Goal: Task Accomplishment & Management: Manage account settings

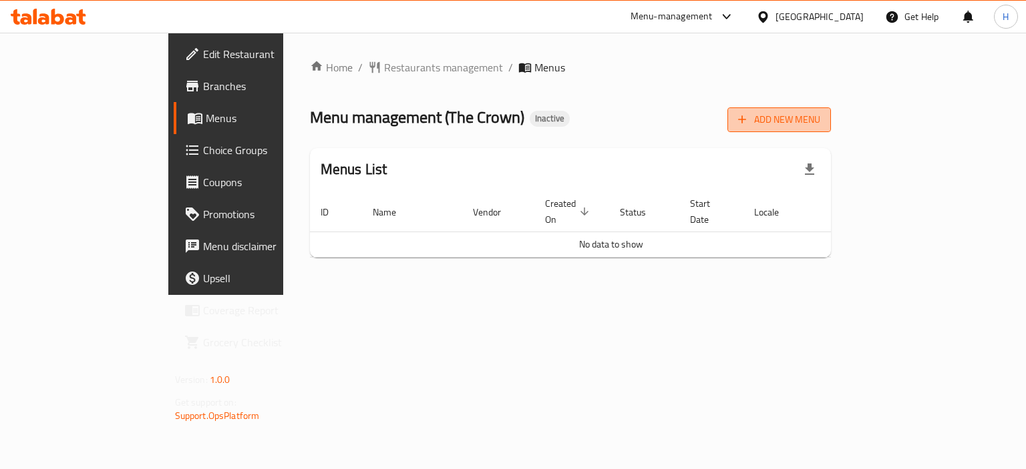
click at [820, 124] on span "Add New Menu" at bounding box center [779, 120] width 82 height 17
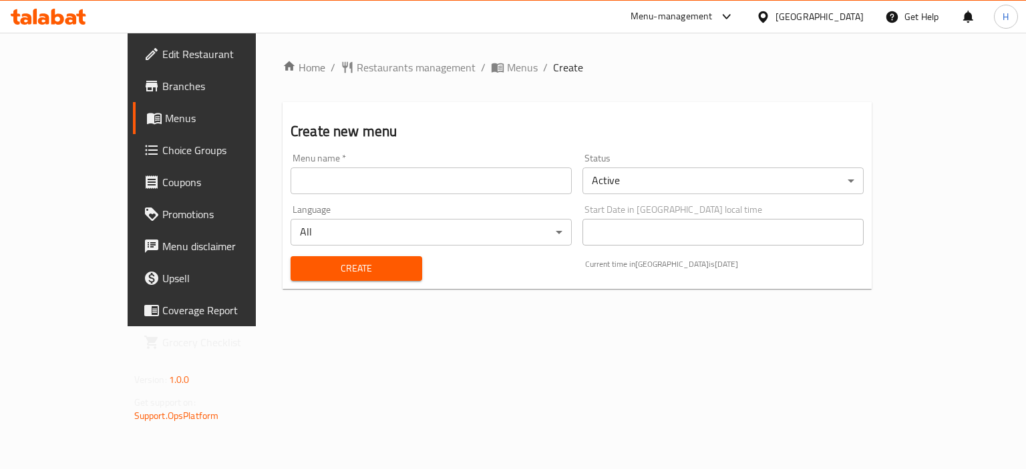
click at [496, 173] on input "text" at bounding box center [431, 181] width 281 height 27
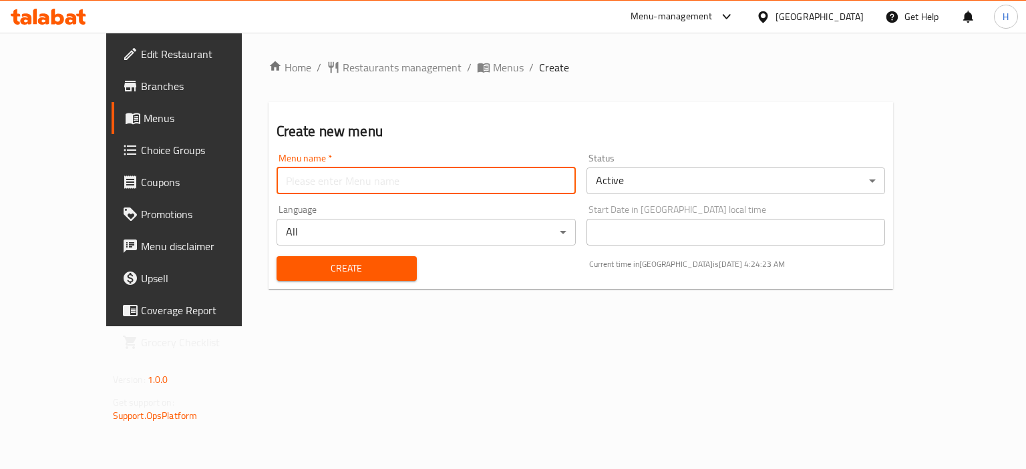
type input "Menu"
click at [299, 274] on span "Create" at bounding box center [346, 268] width 119 height 17
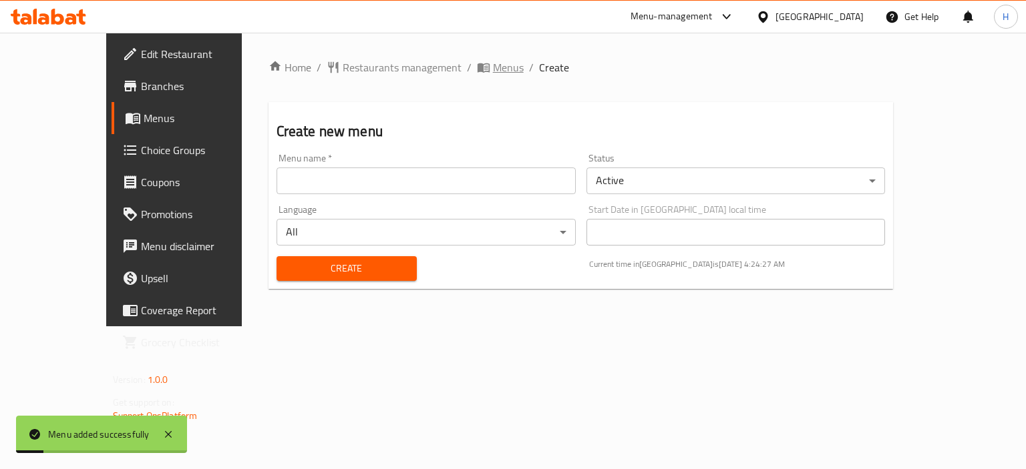
click at [493, 71] on span "Menus" at bounding box center [508, 67] width 31 height 16
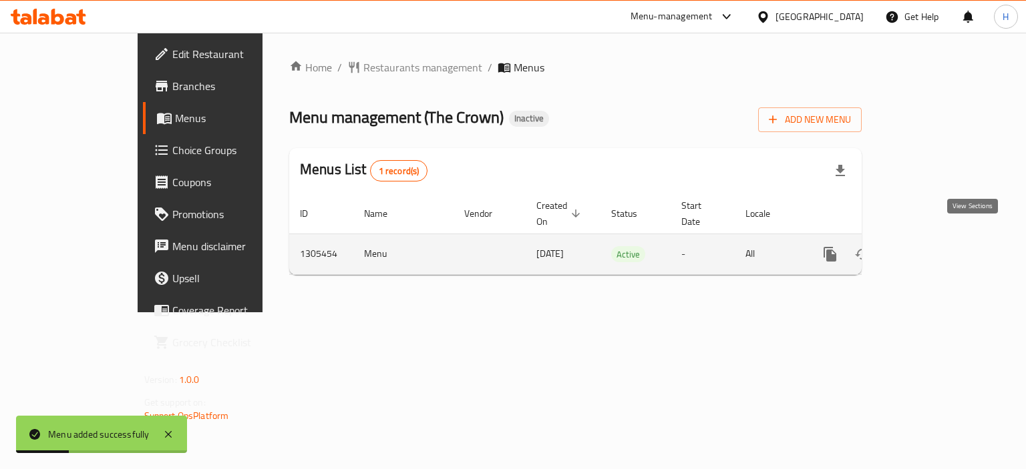
click at [934, 246] on icon "enhanced table" at bounding box center [926, 254] width 16 height 16
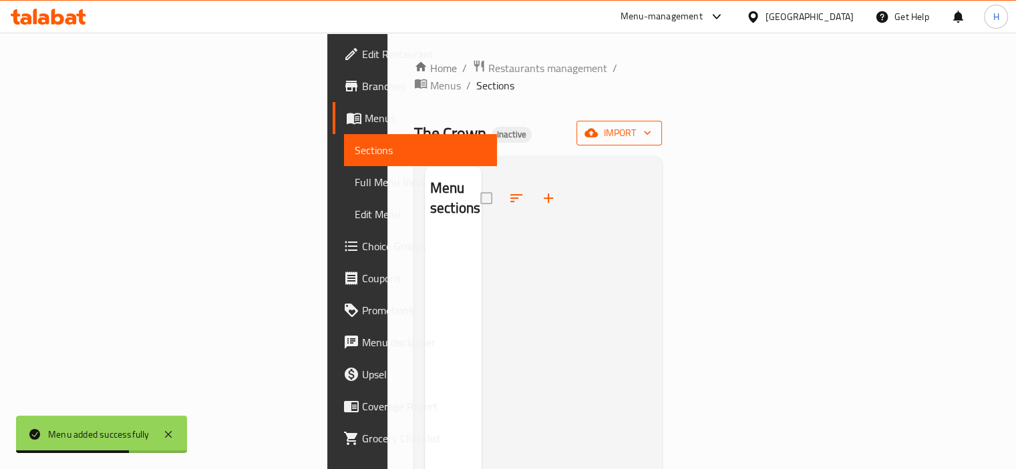
click at [651, 125] on span "import" at bounding box center [619, 133] width 64 height 17
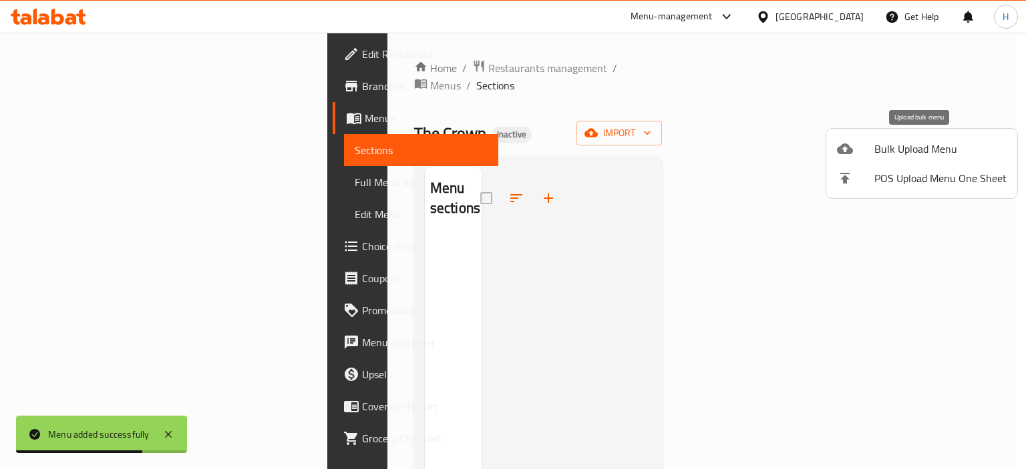
click at [875, 147] on span "Bulk Upload Menu" at bounding box center [940, 149] width 132 height 16
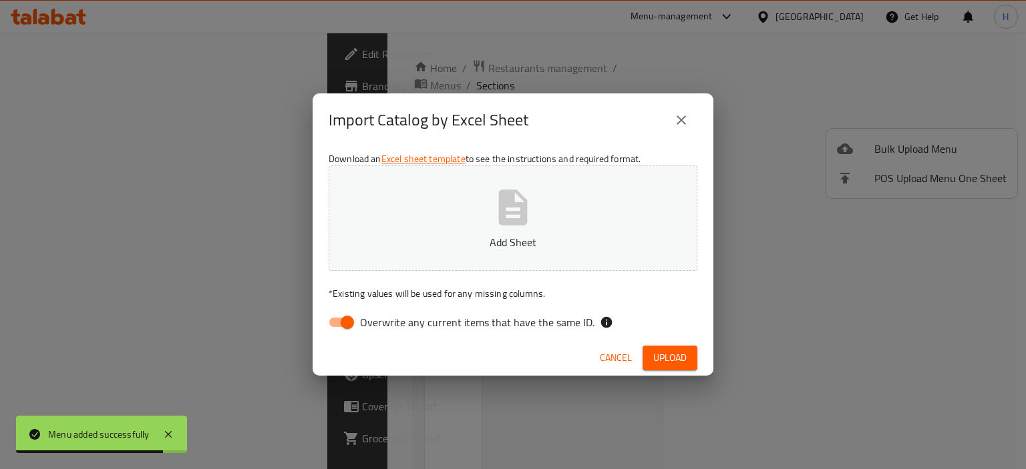
click at [436, 328] on span "Overwrite any current items that have the same ID." at bounding box center [477, 323] width 234 height 16
click at [385, 328] on input "Overwrite any current items that have the same ID." at bounding box center [347, 322] width 76 height 25
checkbox input "false"
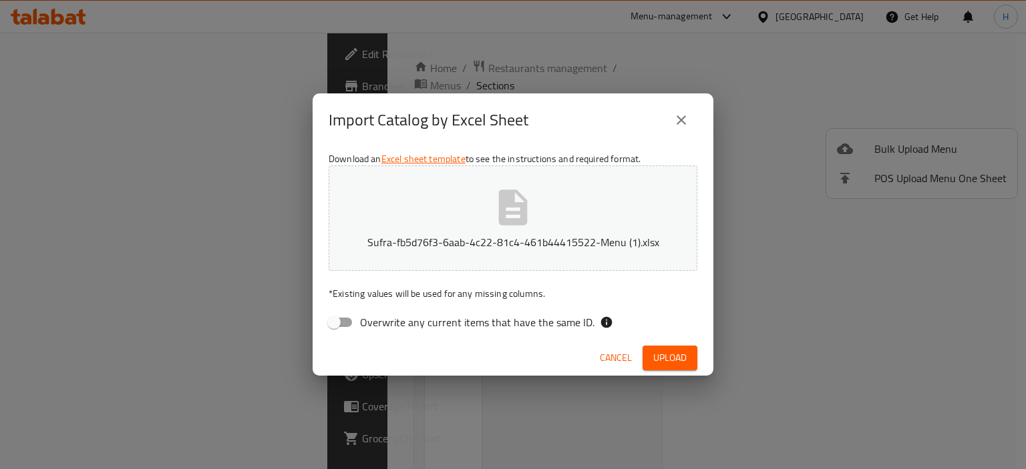
click at [663, 373] on div "Cancel Upload" at bounding box center [513, 358] width 401 height 35
click at [671, 360] on span "Upload" at bounding box center [669, 358] width 33 height 17
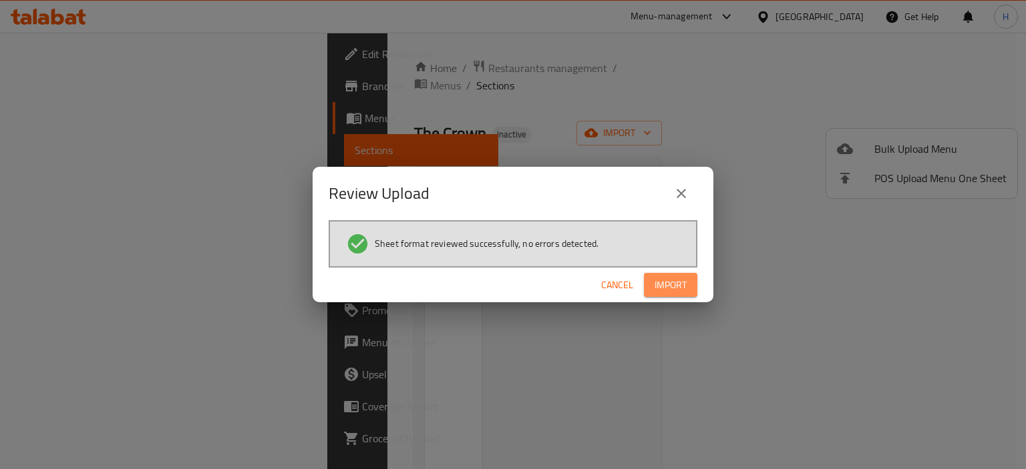
click at [678, 296] on button "Import" at bounding box center [670, 285] width 53 height 25
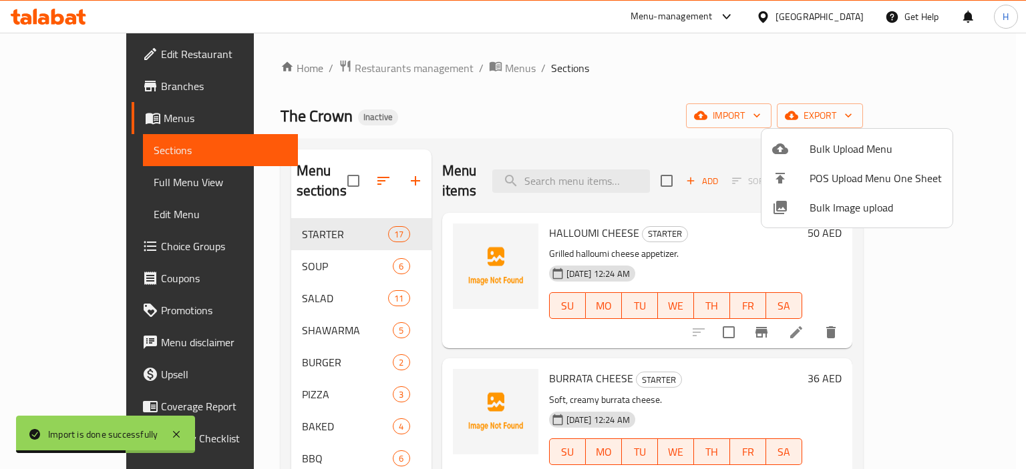
click at [538, 113] on div at bounding box center [513, 234] width 1026 height 469
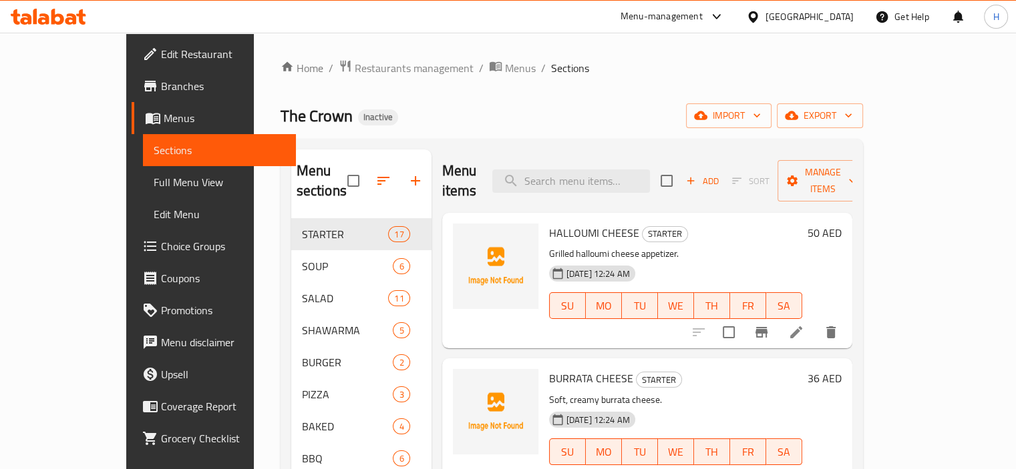
click at [588, 170] on input "search" at bounding box center [571, 181] width 158 height 23
paste input "CREAMY MILK SHAKE"
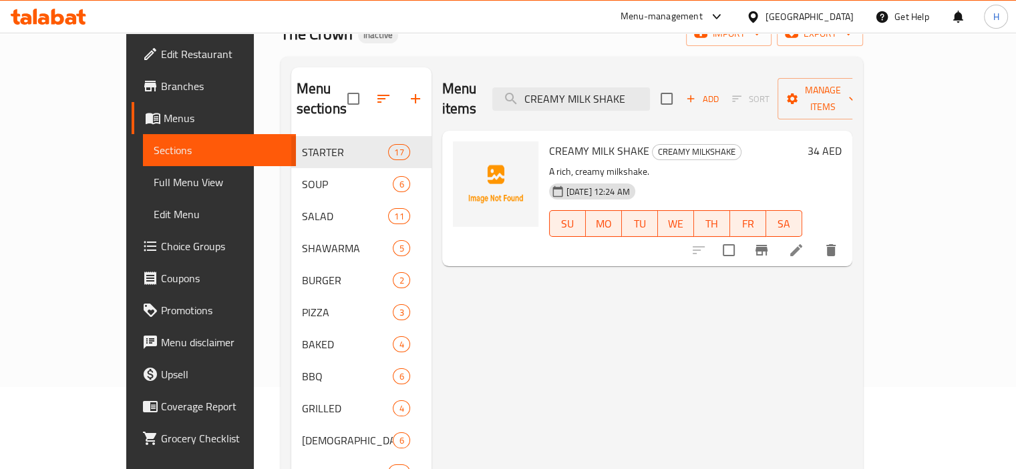
scroll to position [83, 0]
click at [839, 242] on icon "delete" at bounding box center [831, 250] width 16 height 16
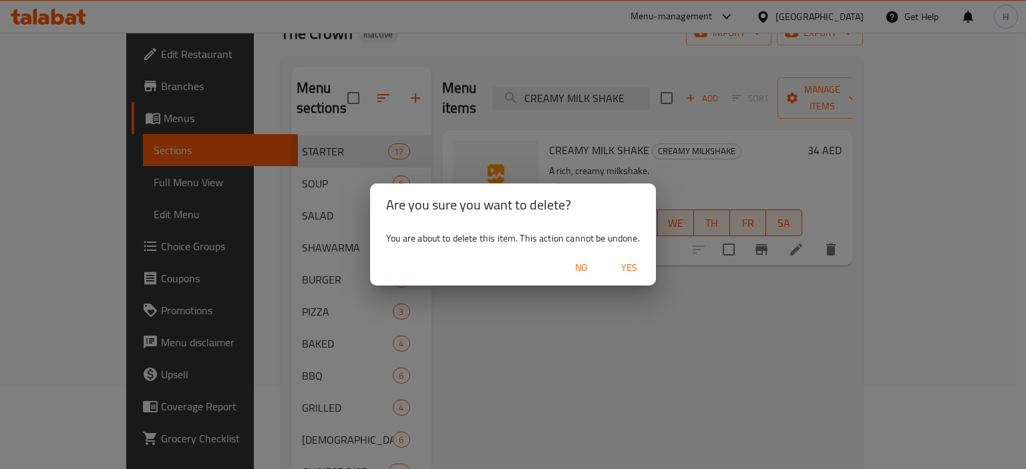
click at [630, 268] on span "Yes" at bounding box center [629, 268] width 32 height 17
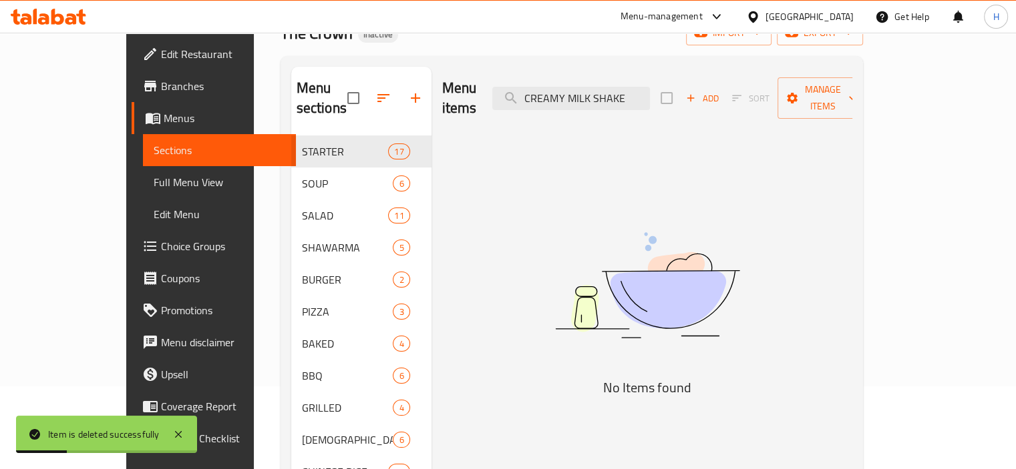
click at [462, 202] on div "Menu items CREAMY MILK SHAKE Add Sort Manage items No Items found" at bounding box center [641, 456] width 421 height 779
click at [618, 87] on input "CREAMY MILK SHAKE" at bounding box center [571, 98] width 158 height 23
paste input "OOKIE BUTTER MILK"
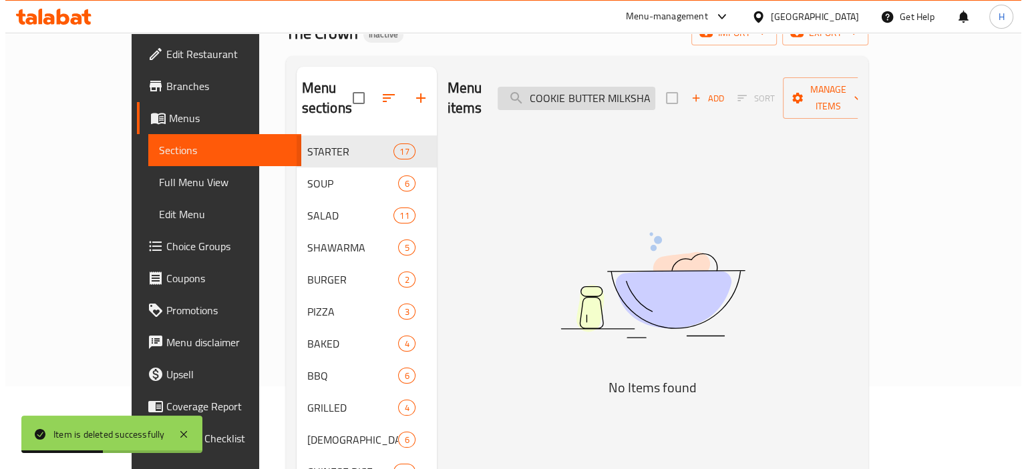
scroll to position [0, 10]
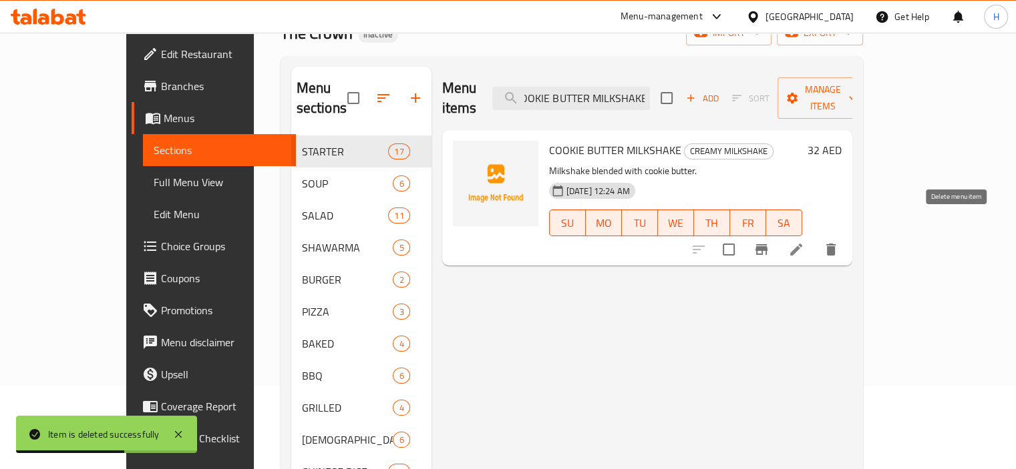
type input "COOKIE BUTTER MILKSHAKE"
click at [839, 242] on icon "delete" at bounding box center [831, 250] width 16 height 16
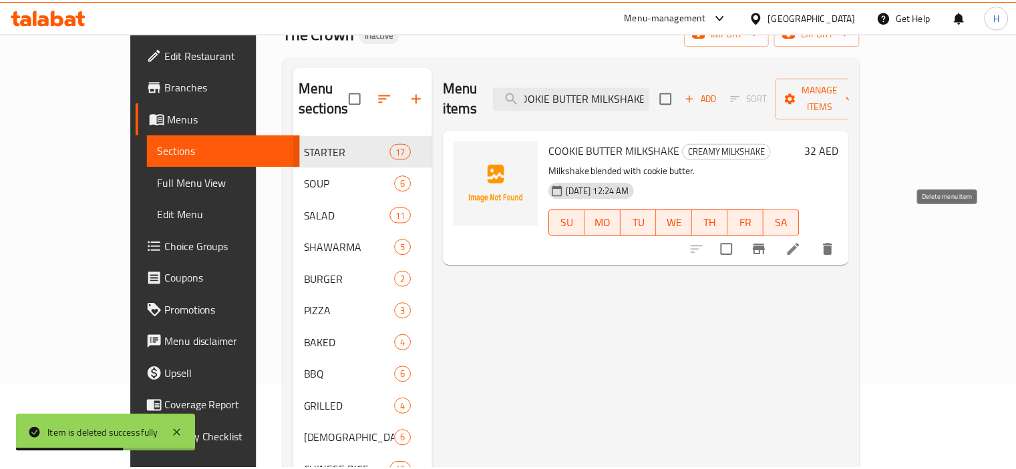
scroll to position [0, 0]
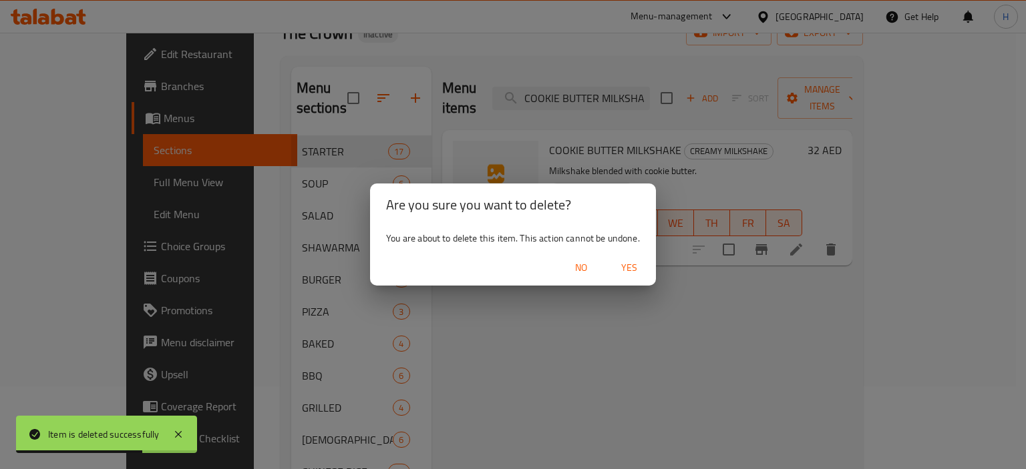
click at [625, 273] on span "Yes" at bounding box center [629, 268] width 32 height 17
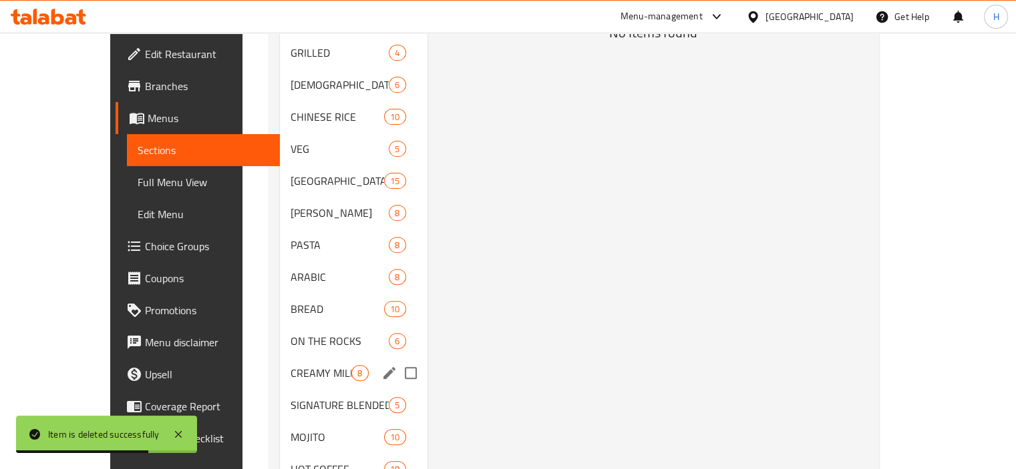
scroll to position [476, 0]
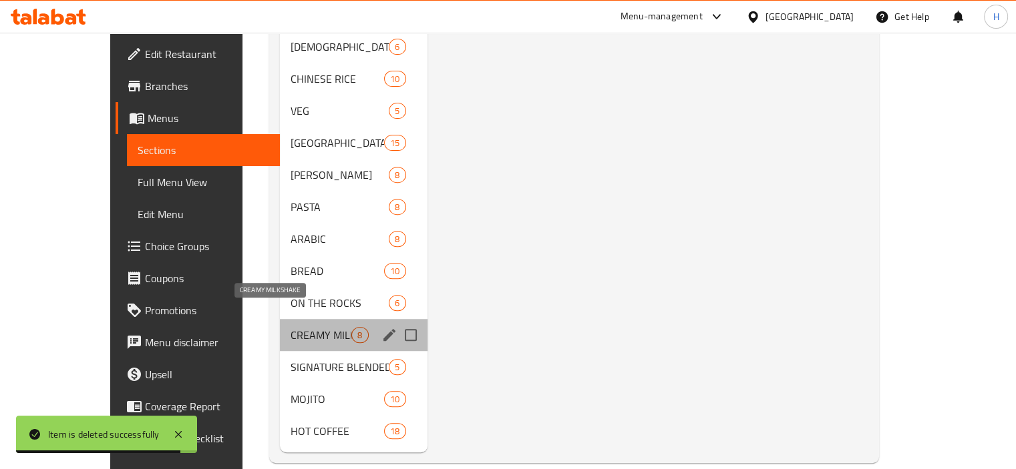
click at [291, 327] on span "CREAMY MILKSHAKE" at bounding box center [321, 335] width 61 height 16
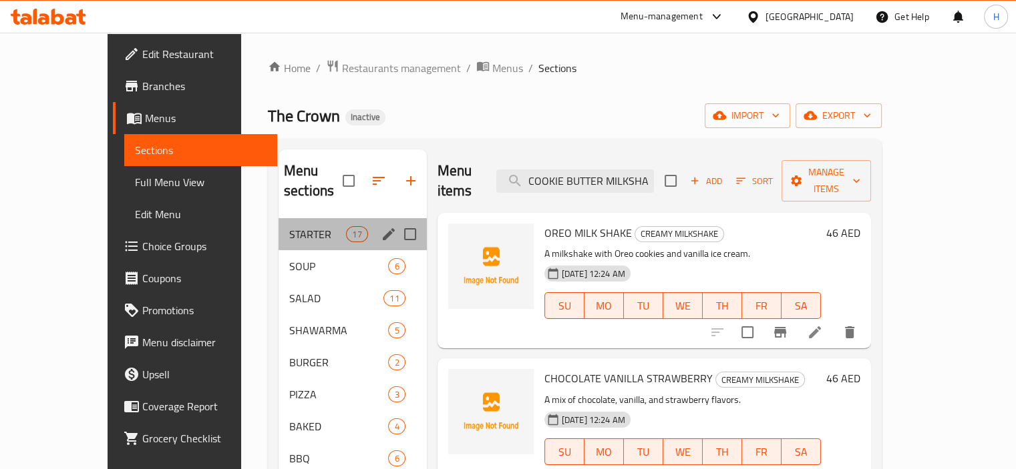
click at [278, 218] on div "STARTER 17" at bounding box center [352, 234] width 148 height 32
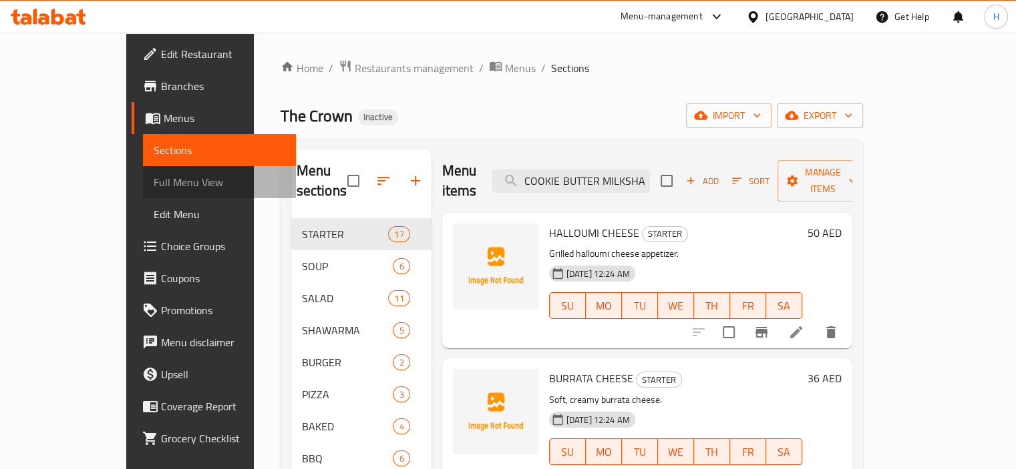
click at [143, 192] on link "Full Menu View" at bounding box center [219, 182] width 153 height 32
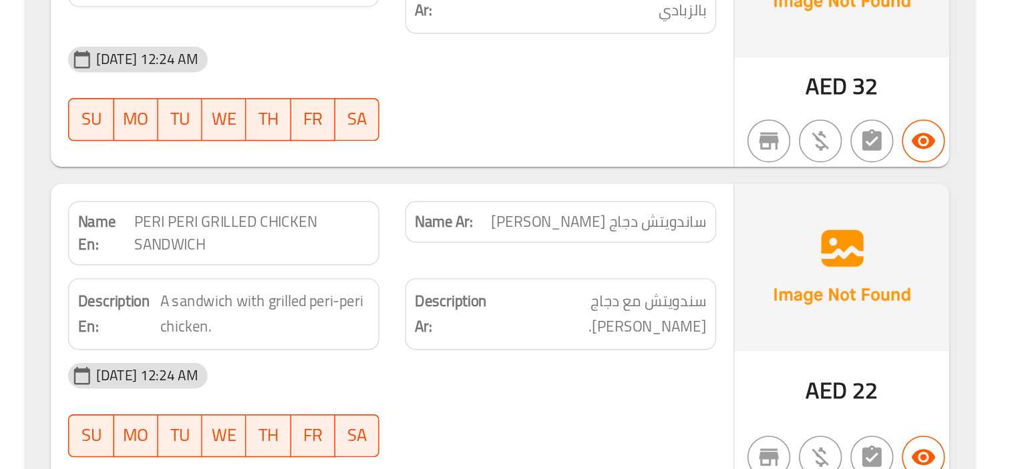
scroll to position [1552, 0]
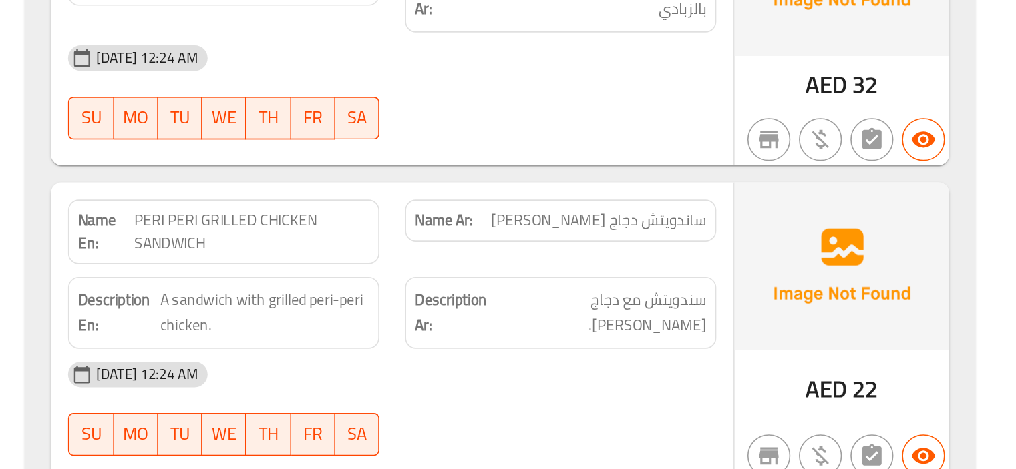
click at [516, 309] on span "PERI PERI GRILLED CHICKEN SANDWICH" at bounding box center [539, 322] width 146 height 28
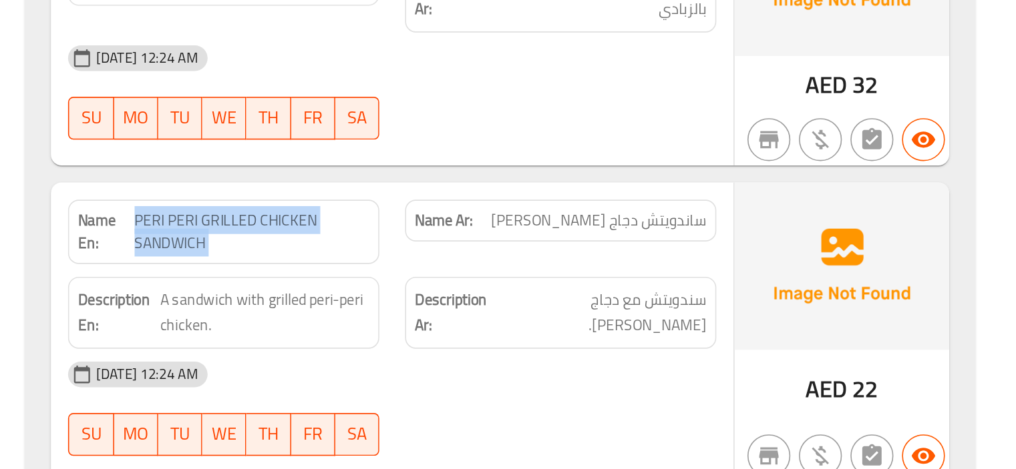
click at [516, 309] on span "PERI PERI GRILLED CHICKEN SANDWICH" at bounding box center [539, 322] width 146 height 28
copy span "PERI PERI GRILLED CHICKEN SANDWICH"
click at [516, 308] on span "PERI PERI GRILLED CHICKEN SANDWICH" at bounding box center [539, 322] width 146 height 28
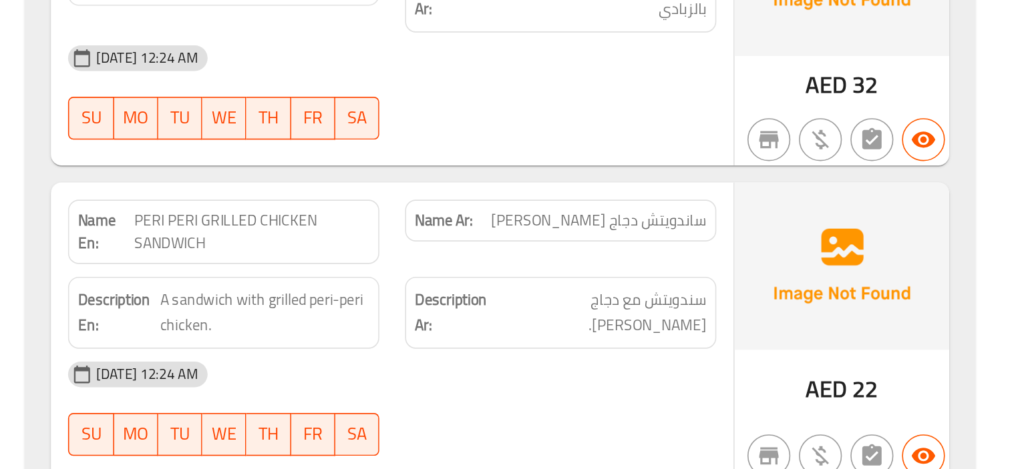
click at [516, 308] on span "PERI PERI GRILLED CHICKEN SANDWICH" at bounding box center [539, 322] width 146 height 28
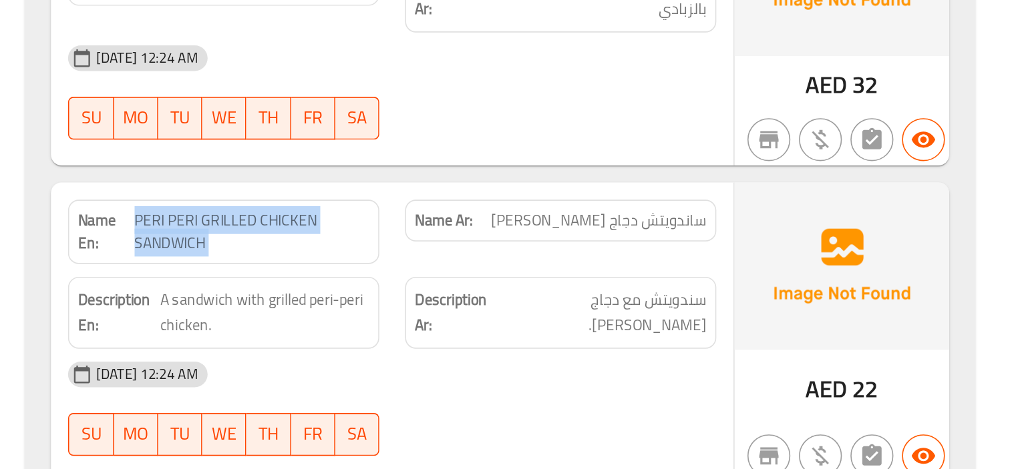
click at [516, 308] on span "PERI PERI GRILLED CHICKEN SANDWICH" at bounding box center [539, 322] width 146 height 28
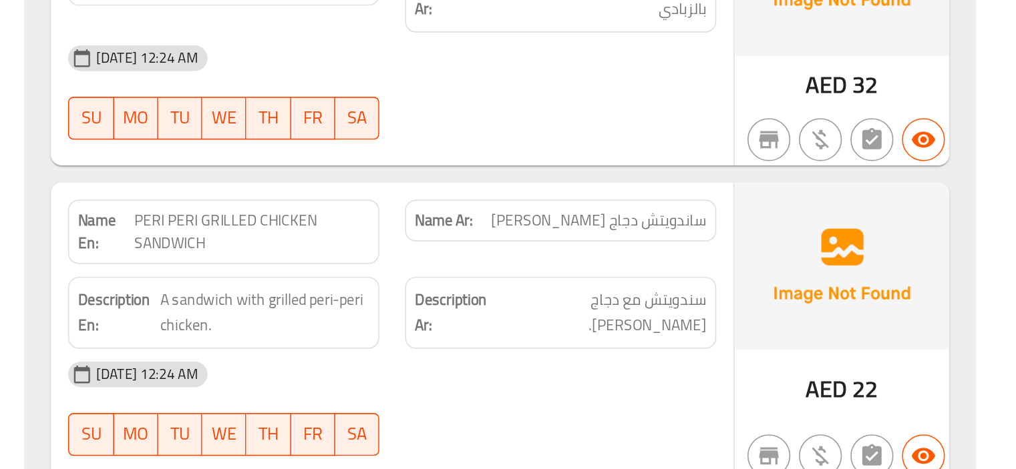
click at [638, 350] on div "Description Ar: سندويتش مع دجاج بيري بيري مشوي." at bounding box center [731, 372] width 194 height 45
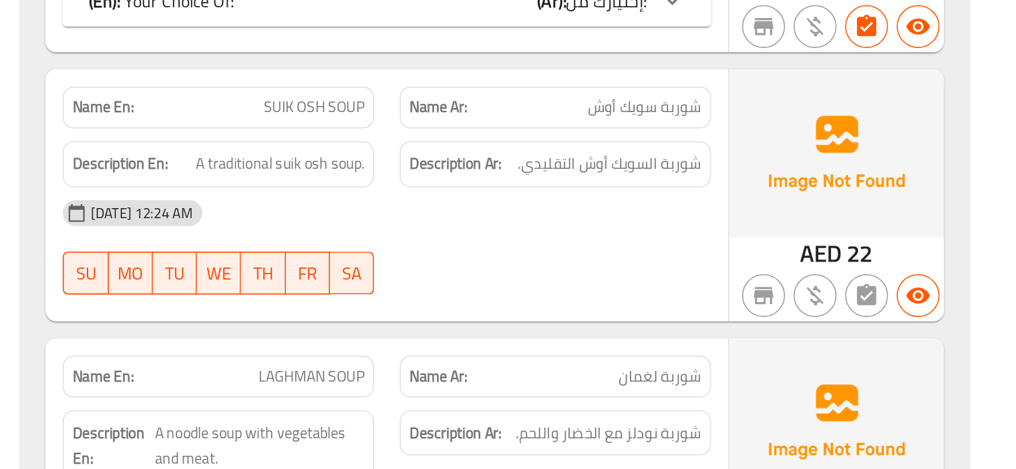
scroll to position [3791, 0]
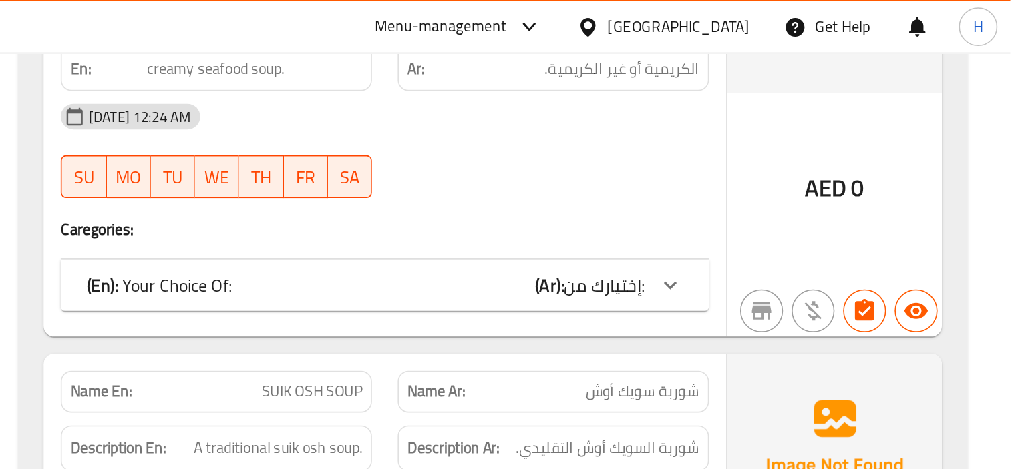
click at [632, 170] on div "(En): Your Choice Of: (Ar): إختيارك من:" at bounding box center [614, 178] width 347 height 16
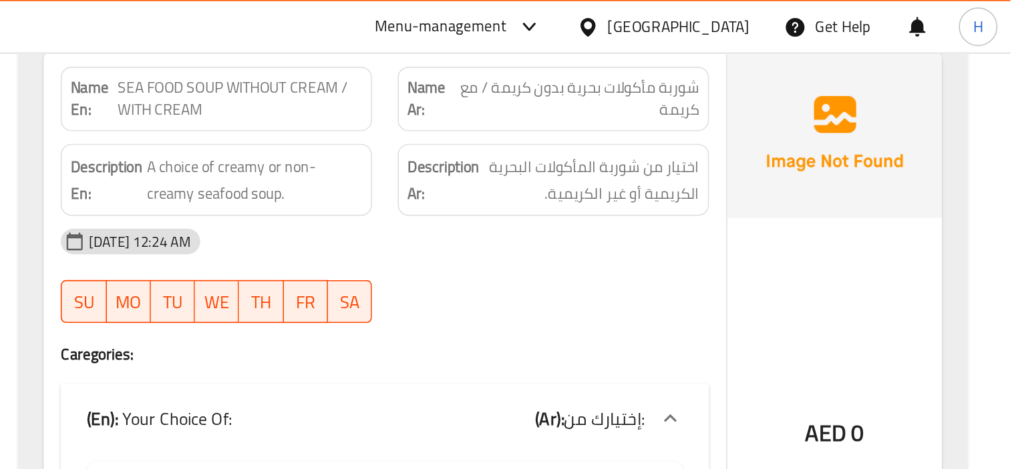
scroll to position [3609, 0]
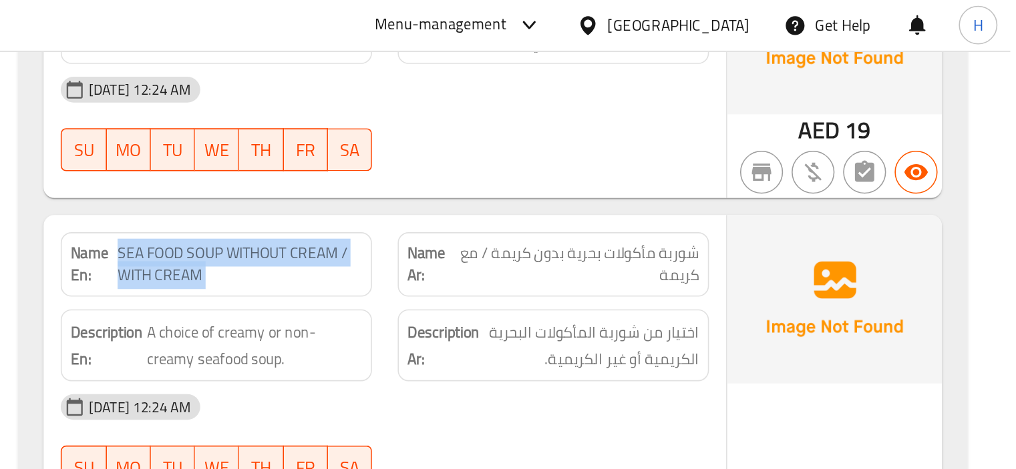
copy span "SEA FOOD SOUP WITHOUT CREAM / WITH CREAM"
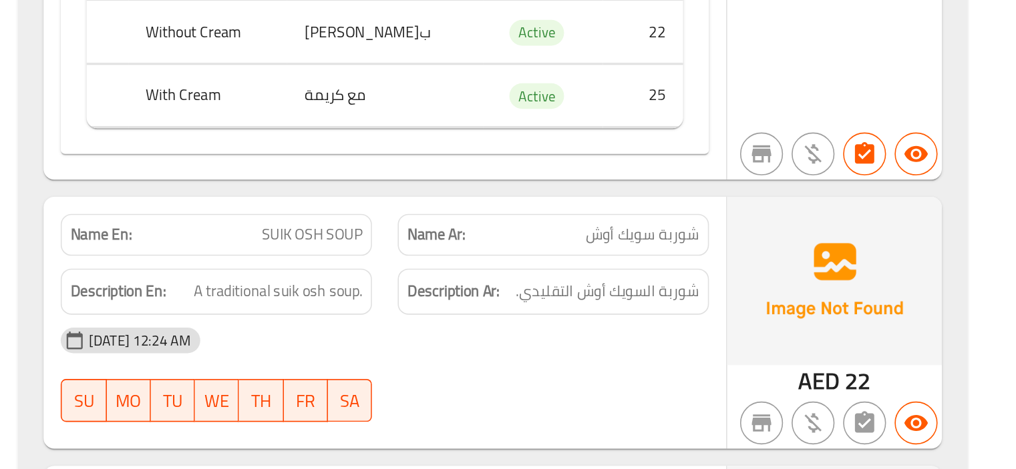
scroll to position [3900, 0]
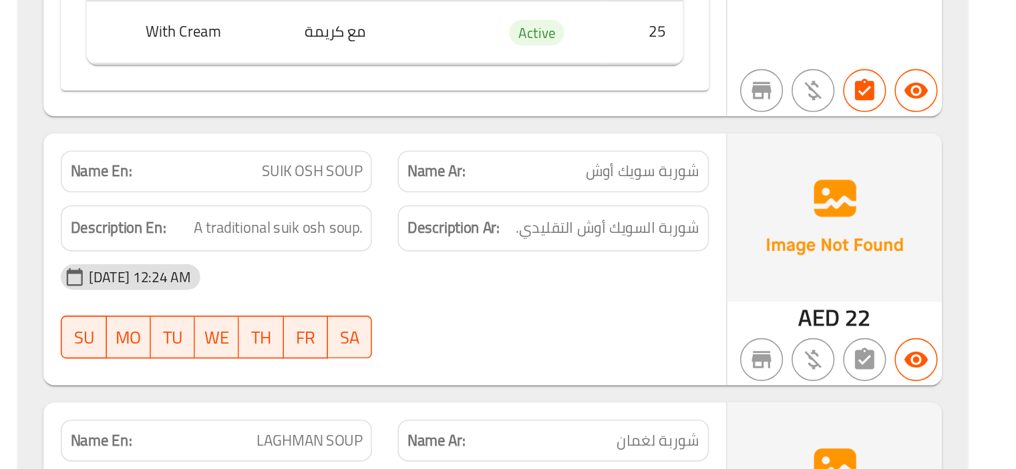
drag, startPoint x: 642, startPoint y: 276, endPoint x: 624, endPoint y: 294, distance: 25.0
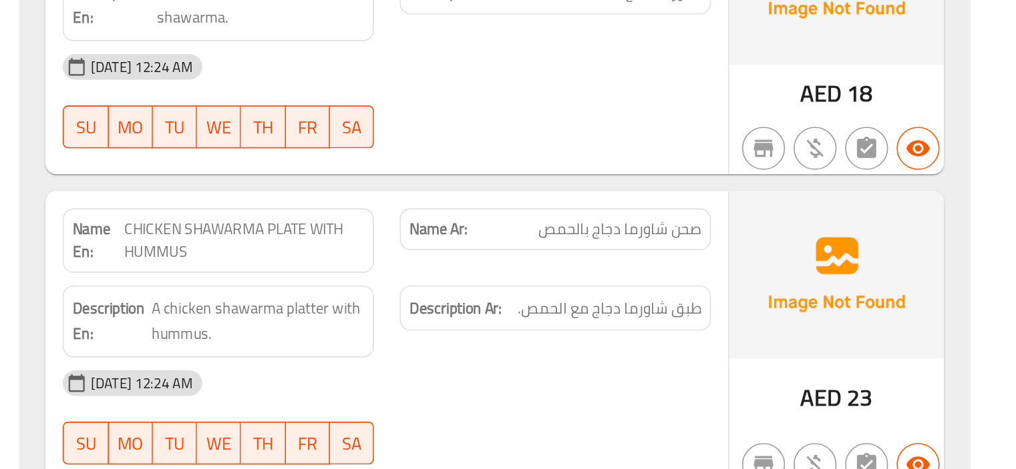
scroll to position [6939, 0]
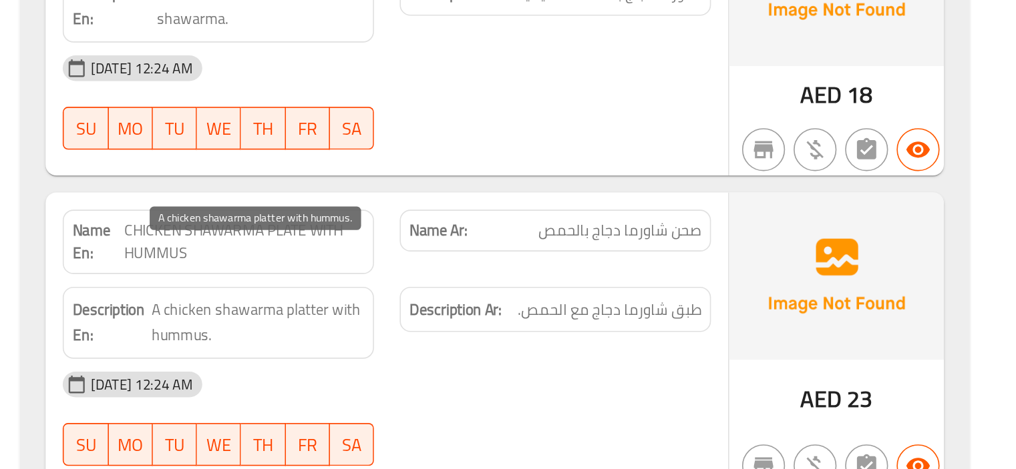
click at [536, 362] on span "A chicken shawarma platter with hummus." at bounding box center [546, 378] width 132 height 33
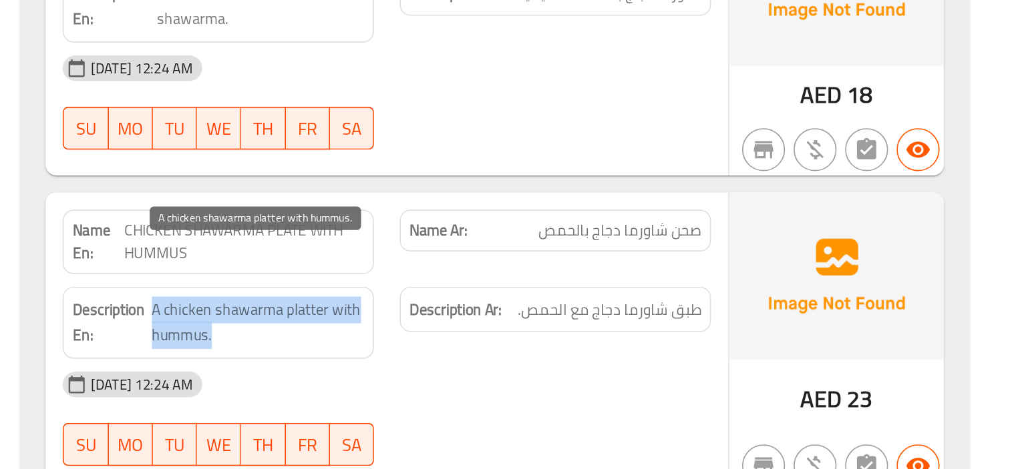
click at [536, 362] on span "A chicken shawarma platter with hummus." at bounding box center [546, 378] width 132 height 33
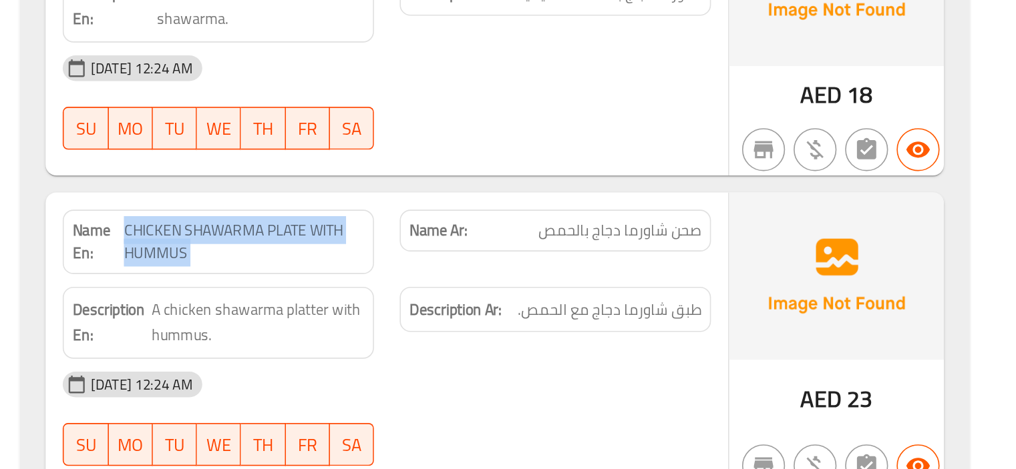
copy span "CHICKEN SHAWARMA PLATE WITH HUMMUS"
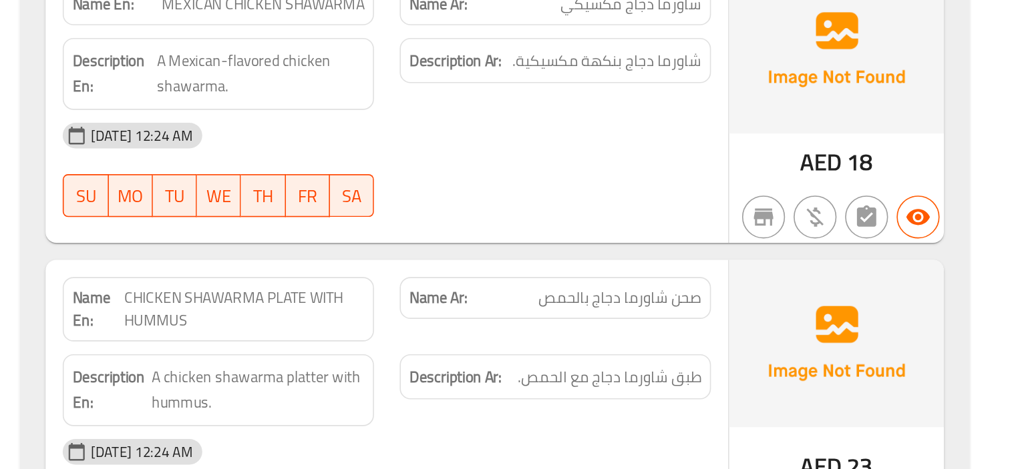
scroll to position [6897, 0]
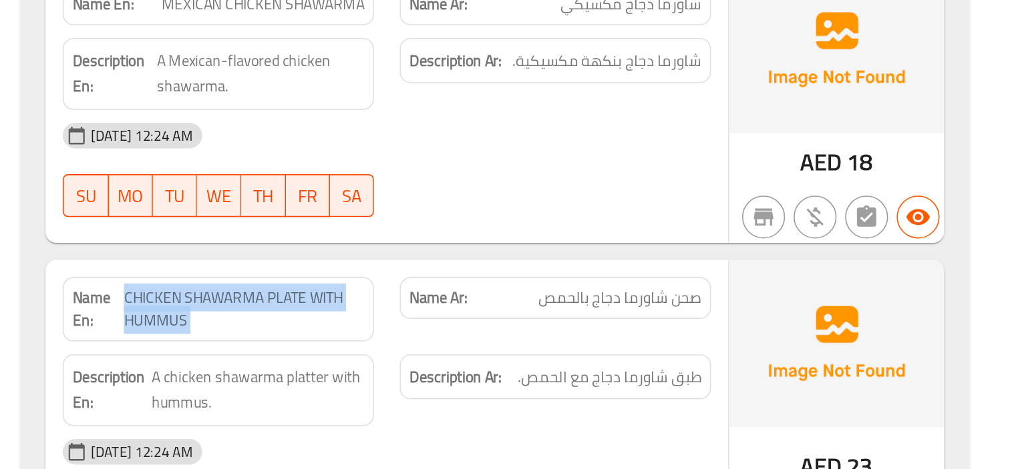
copy span "CHICKEN SHAWARMA PLATE WITH HUMMUS"
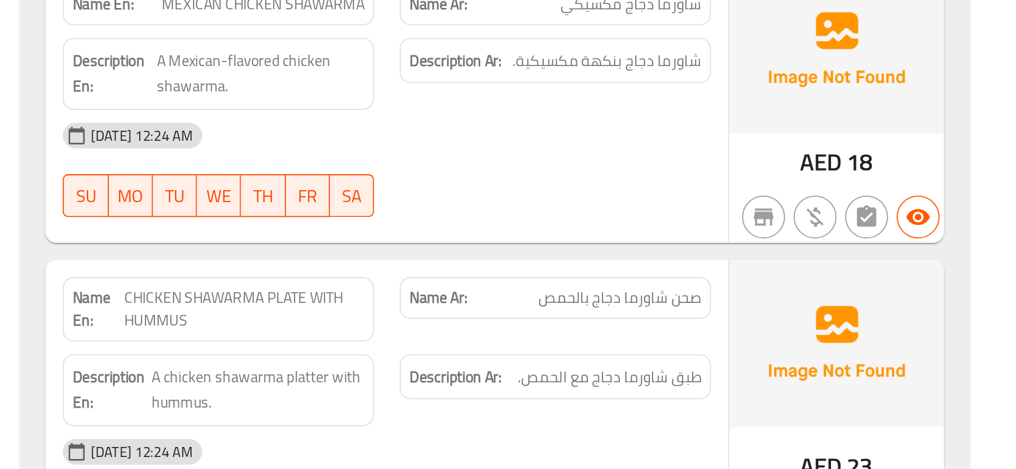
scroll to position [6899, 0]
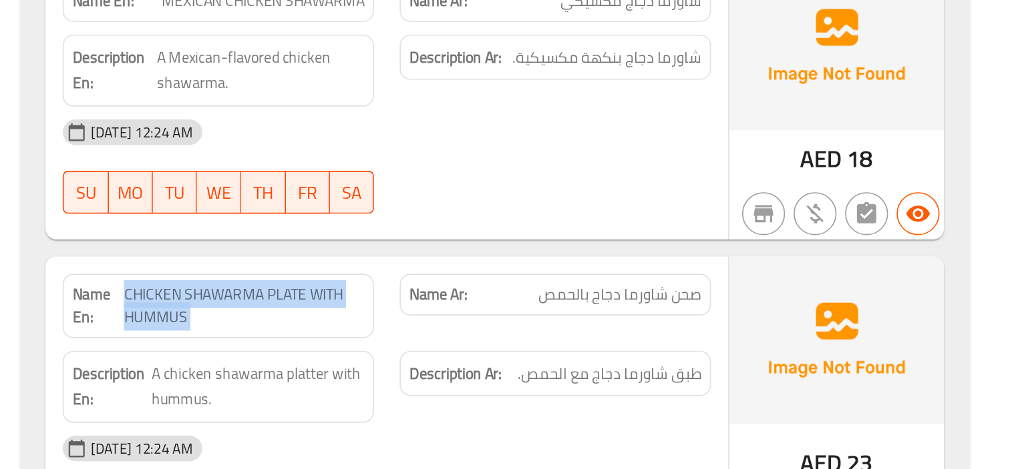
copy span "CHICKEN SHAWARMA PLATE WITH HUMMUS"
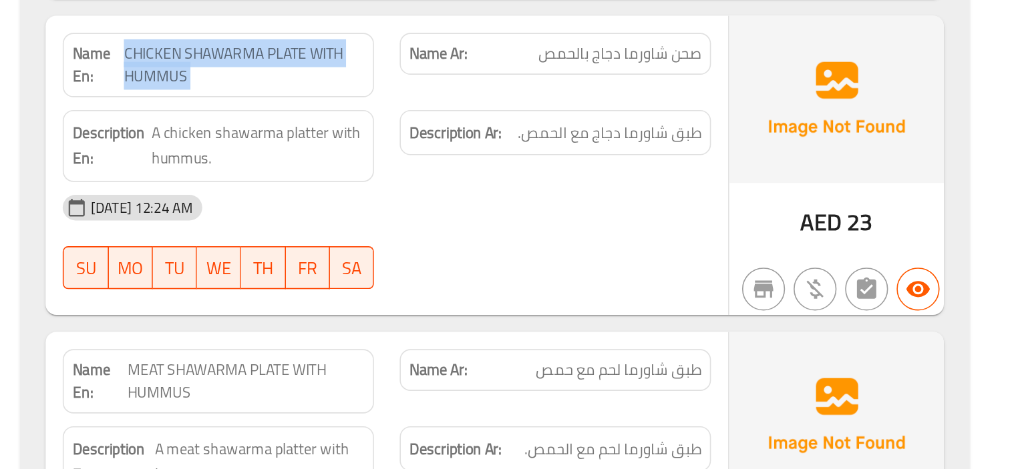
scroll to position [7111, 0]
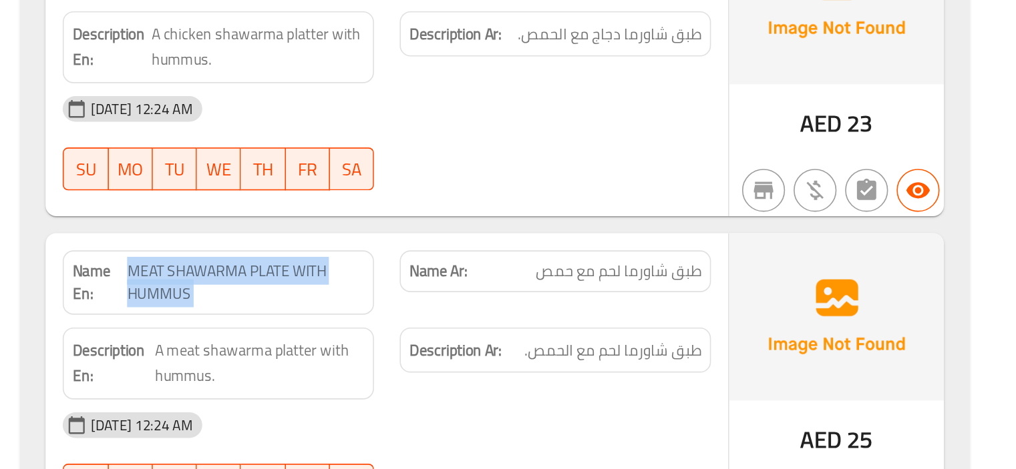
copy span "MEAT SHAWARMA PLATE WITH HUMMUS"
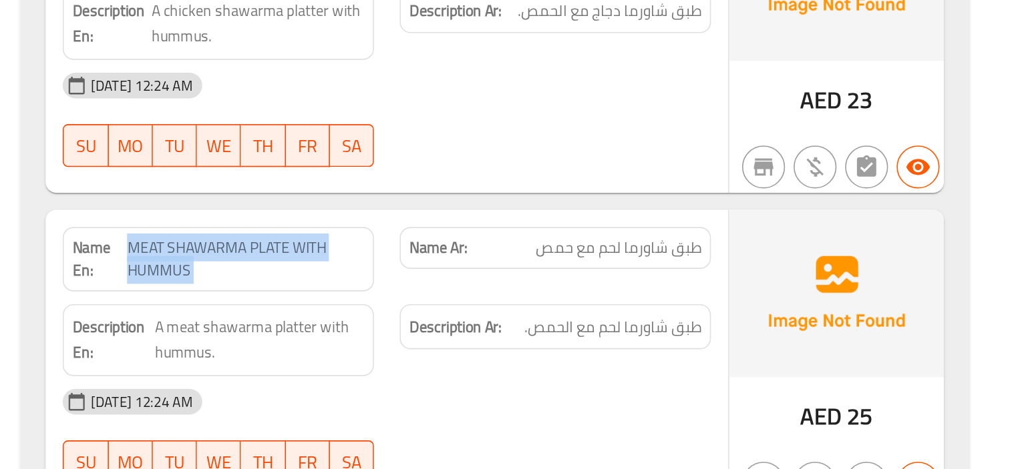
scroll to position [7126, 0]
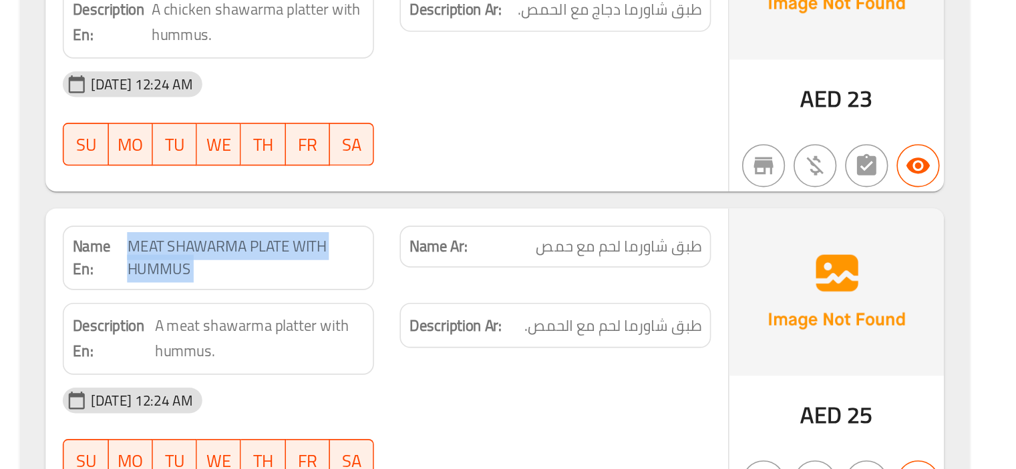
copy span "MEAT SHAWARMA PLATE WITH HUMMUS"
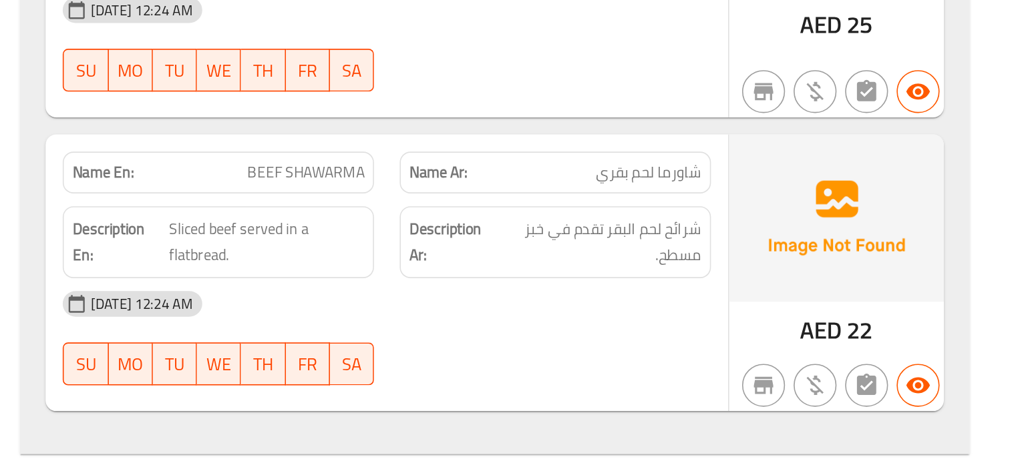
scroll to position [7369, 0]
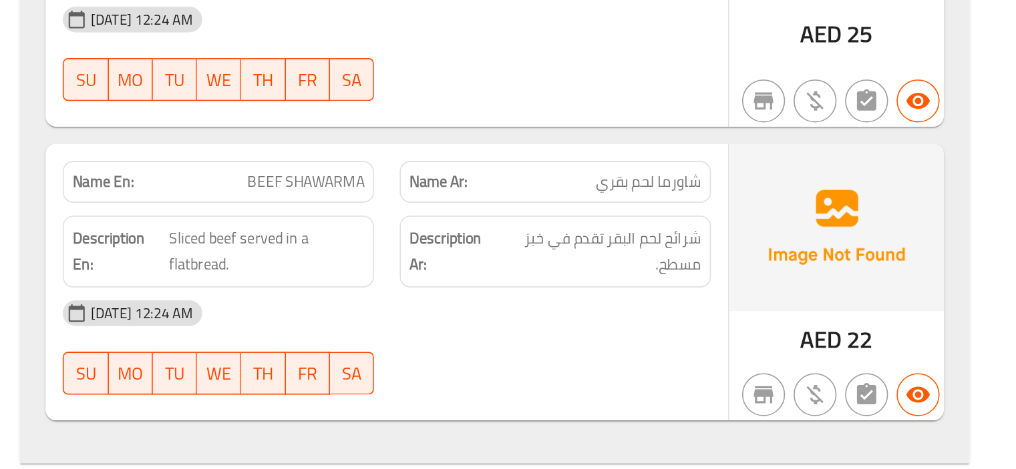
copy span "BEEF SHAWARMA"
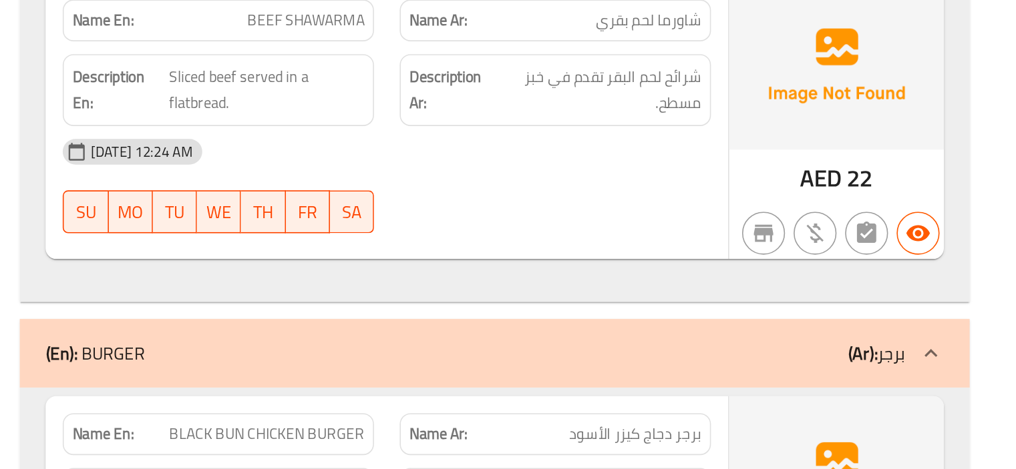
scroll to position [7567, 0]
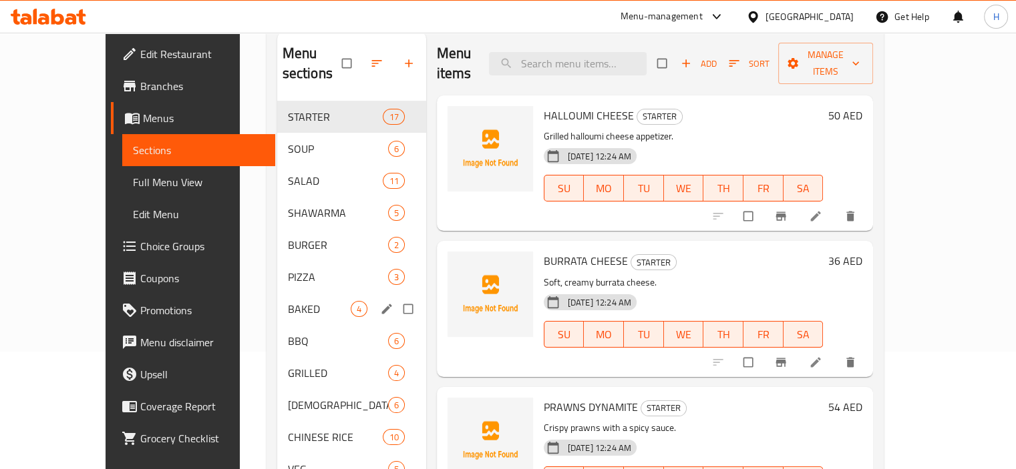
scroll to position [118, 0]
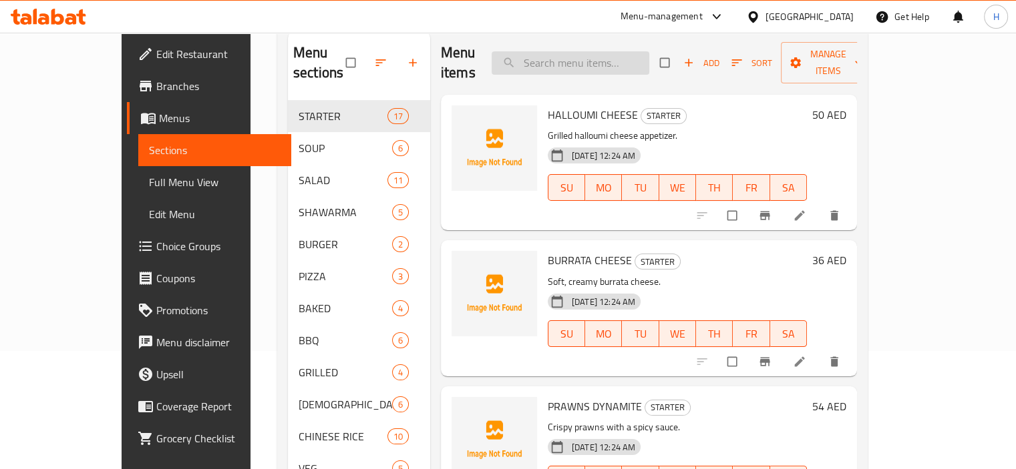
click at [628, 53] on input "search" at bounding box center [571, 62] width 158 height 23
paste input "PERI PERI GRILLED CHICKEN SANDWICH"
type input "PERI PERI GRILLED CHICKEN SANDWICH"
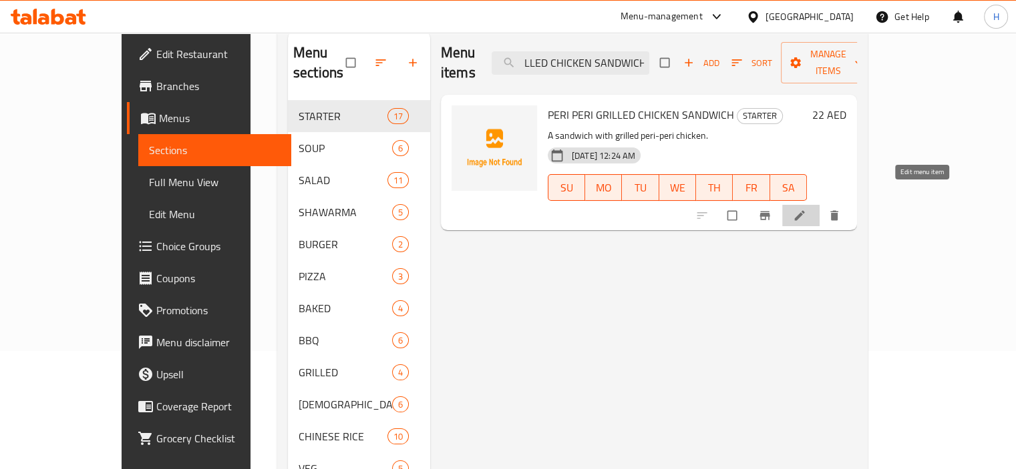
click at [806, 209] on icon at bounding box center [799, 215] width 13 height 13
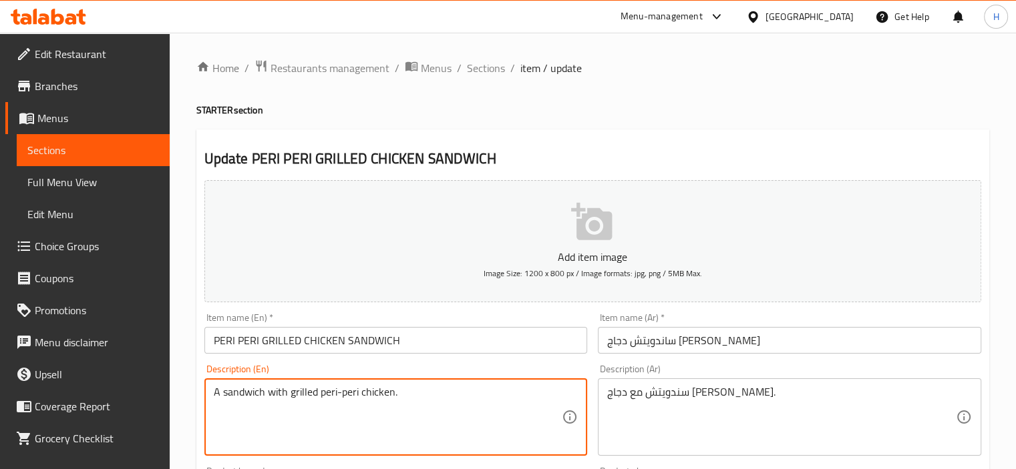
click at [311, 391] on textarea "A sandwich with grilled peri-peri chicken." at bounding box center [388, 417] width 349 height 63
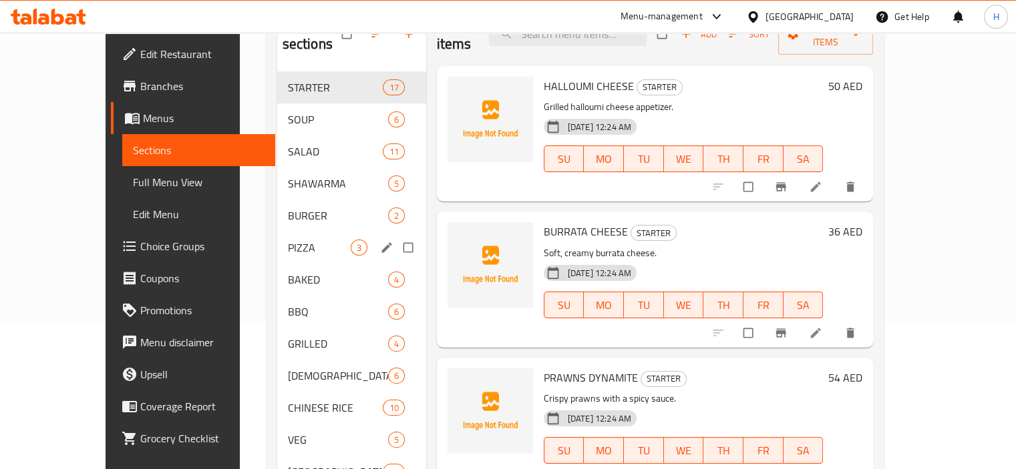
scroll to position [148, 0]
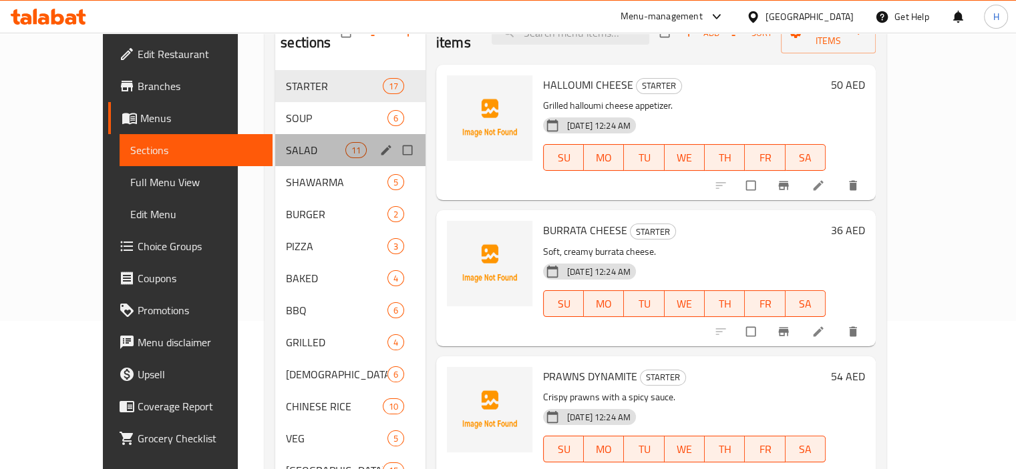
click at [275, 140] on div "SALAD 11" at bounding box center [350, 150] width 150 height 32
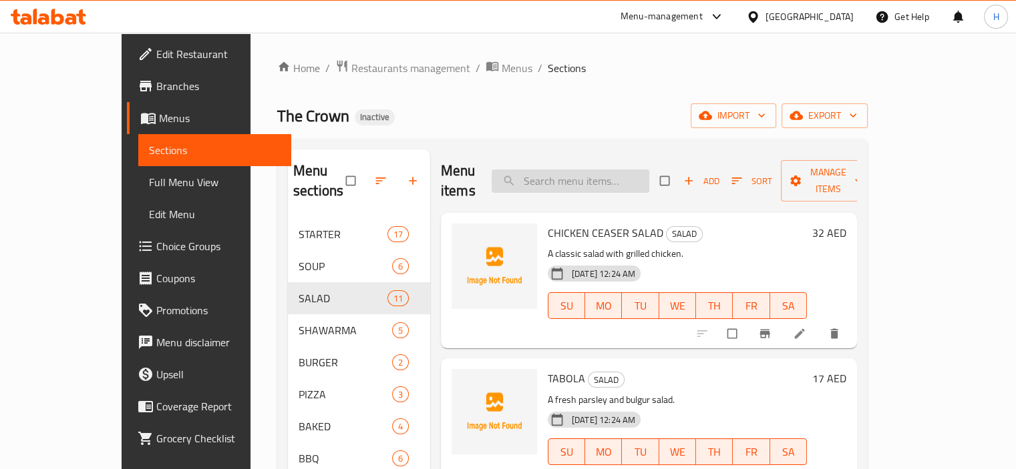
click at [599, 177] on input "search" at bounding box center [571, 181] width 158 height 23
paste input "CHICKEN SHAWARMA PLATE WITH HUMMUS"
type input "CHICKEN SHAWARMA PLATE WITH HUMMUS"
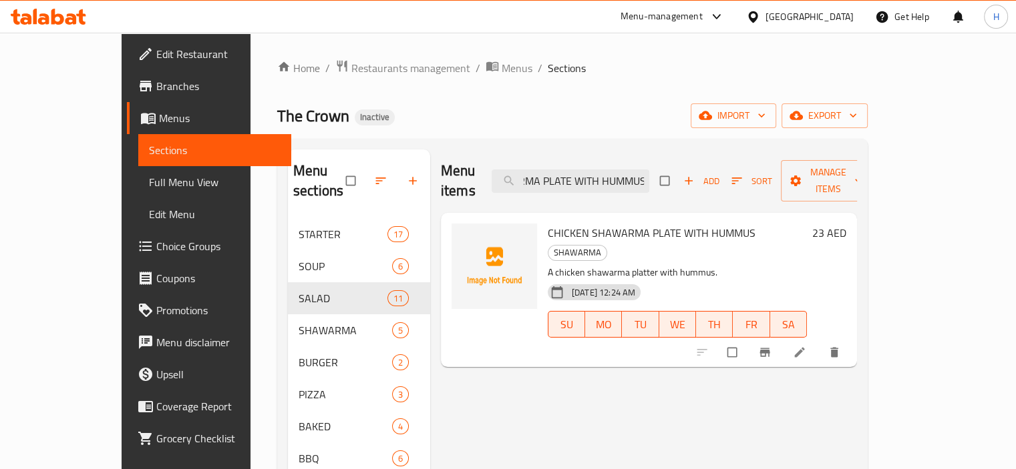
click at [819, 342] on li at bounding box center [800, 352] width 37 height 21
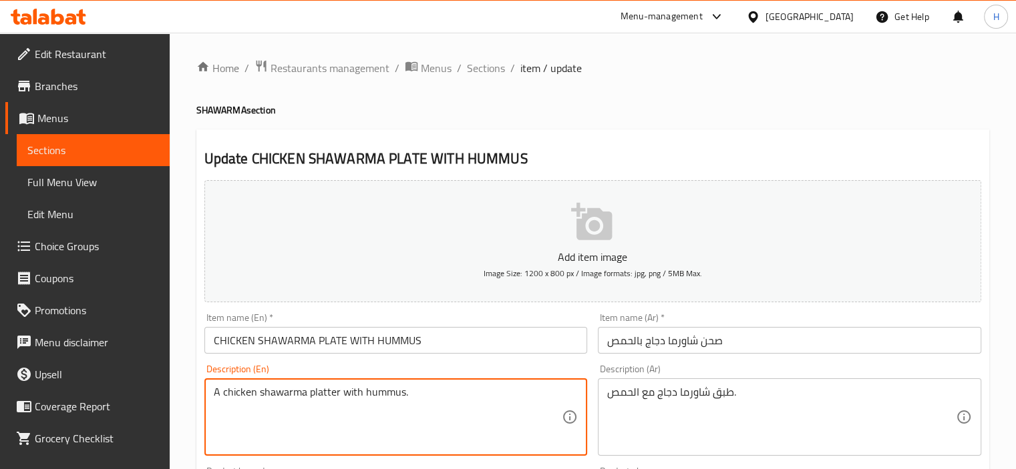
click at [389, 397] on textarea "A chicken shawarma platter with hummus." at bounding box center [388, 417] width 349 height 63
paste textarea "Plate of chicken shawarma served with hummus. صحن من شاورما دجاج يقدم مع حمص"
type textarea "Plate of chicken shawarma served with hummus. صحن من شاورما دجاج يقدم مع حمص."
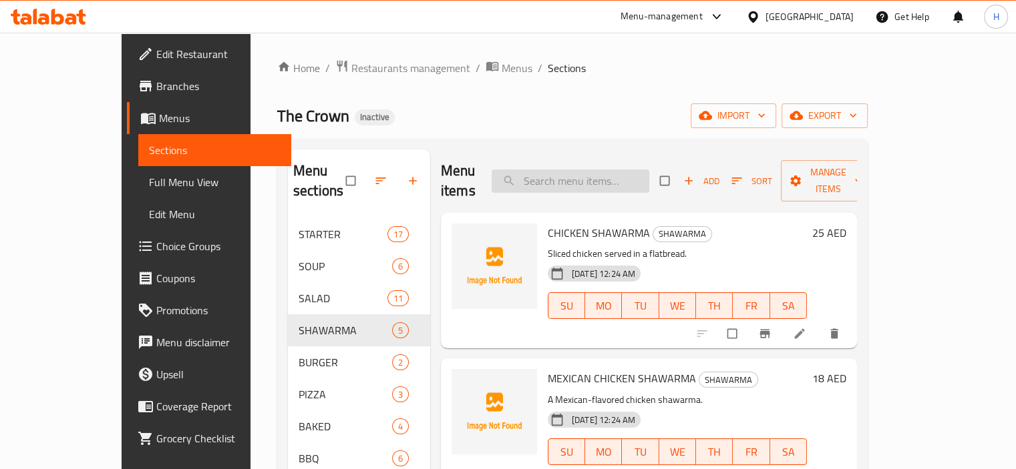
click at [608, 176] on input "search" at bounding box center [571, 181] width 158 height 23
paste input "MEAT SHAWARMA PLATE WITH HUMMUS"
type input "MEAT SHAWARMA PLATE WITH HUMMUS"
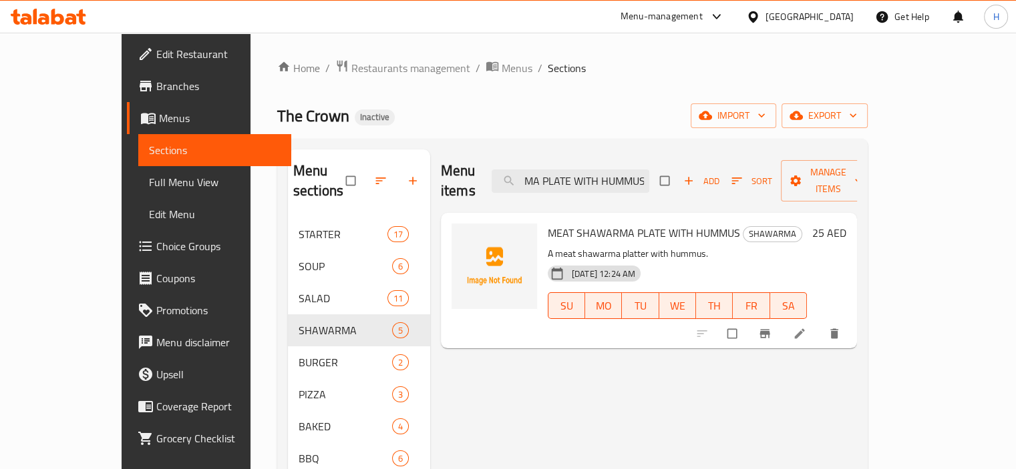
click at [806, 327] on icon at bounding box center [799, 333] width 13 height 13
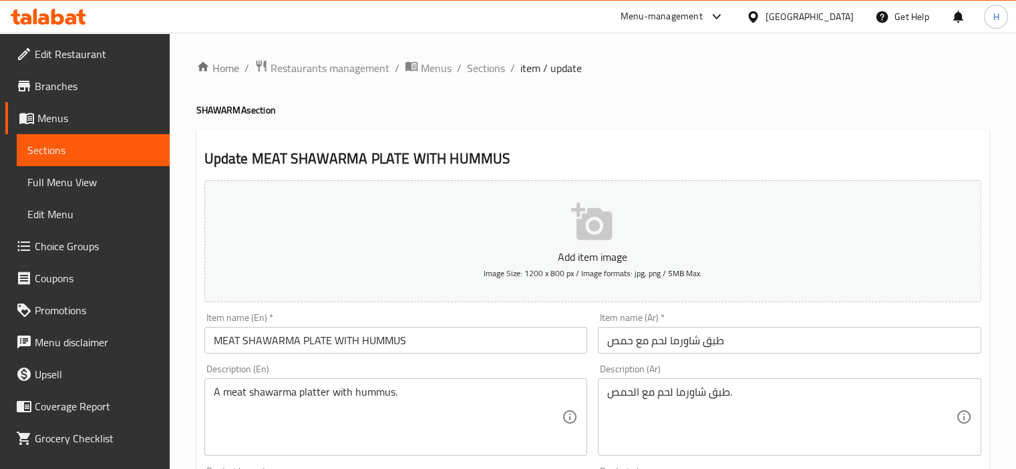
click at [727, 409] on textarea "طبق شاورما لحم مع الحمص." at bounding box center [781, 417] width 349 height 63
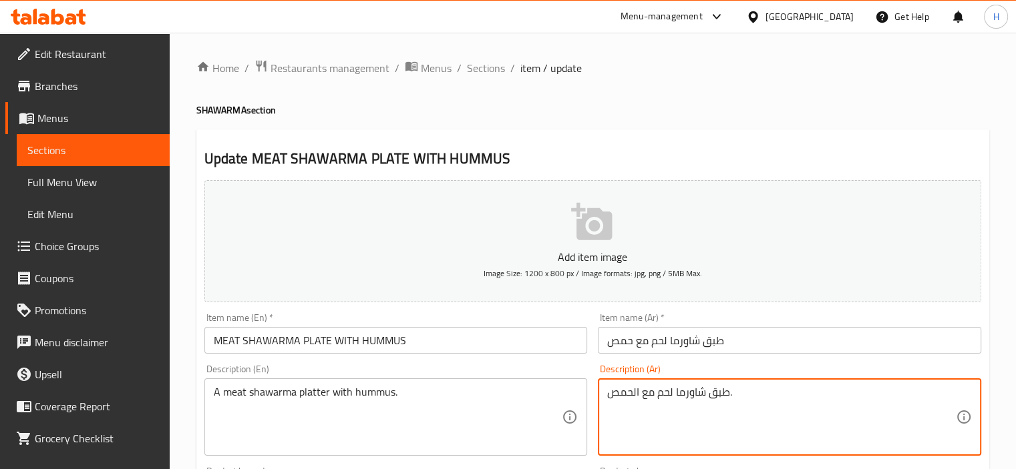
click at [727, 409] on textarea "طبق شاورما لحم مع الحمص." at bounding box center [781, 417] width 349 height 63
paste textarea "Chickpeas, tahini, lemon juice, beef shawarma, parsley حمص، طحينة، عصير ليمون، …"
type textarea "طبق شاورما لحم مع الحمص."
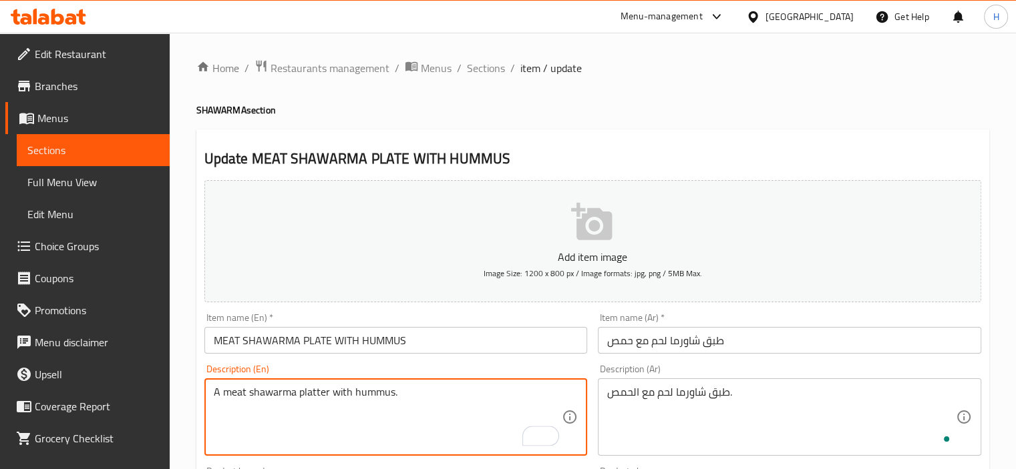
paste textarea "Chickpeas, tahini, lemon juice, beef shawarma, parsley حمص، طحينة، عصير ليمون، …"
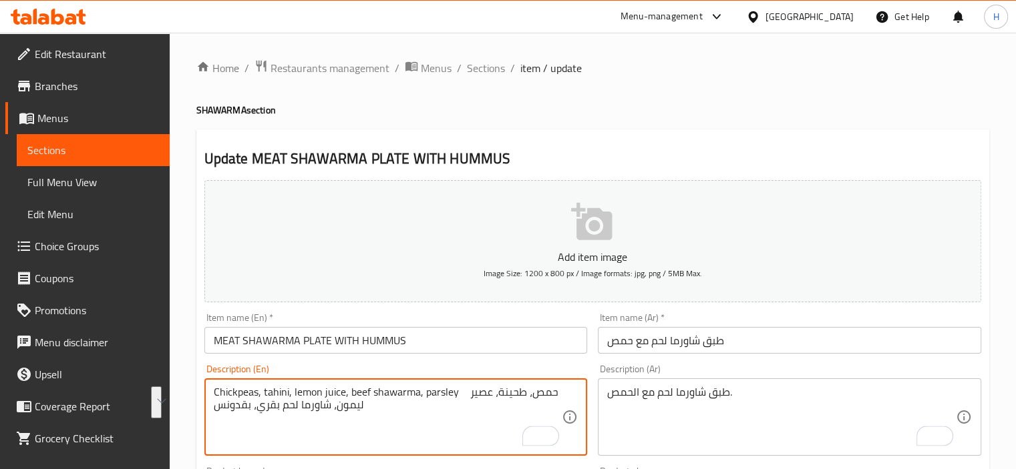
drag, startPoint x: 459, startPoint y: 393, endPoint x: 510, endPoint y: 415, distance: 55.9
click at [510, 415] on textarea "Chickpeas, tahini, lemon juice, beef shawarma, parsley حمص، طحينة، عصير ليمون، …" at bounding box center [388, 417] width 349 height 63
click at [510, 413] on textarea "Chickpeas, tahini, lemon juice, beef shawarma, parsley حمص، طحينة، عصير ليمون، …" at bounding box center [388, 417] width 349 height 63
type textarea "A meat shawarma platter with hummus."
click at [424, 368] on div "Description (En) A meat shawarma platter with hummus. Description (En)" at bounding box center [395, 410] width 383 height 91
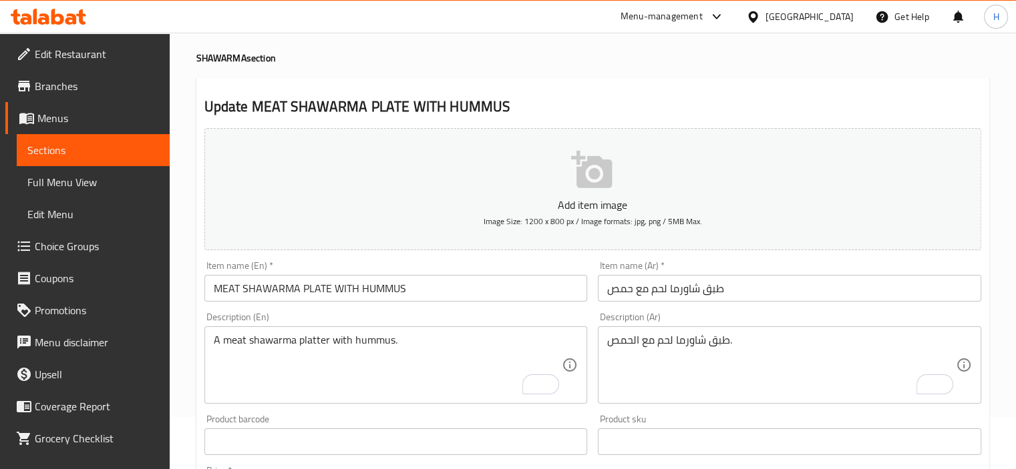
scroll to position [53, 0]
click at [381, 293] on input "MEAT SHAWARMA PLATE WITH HUMMUS" at bounding box center [395, 287] width 383 height 27
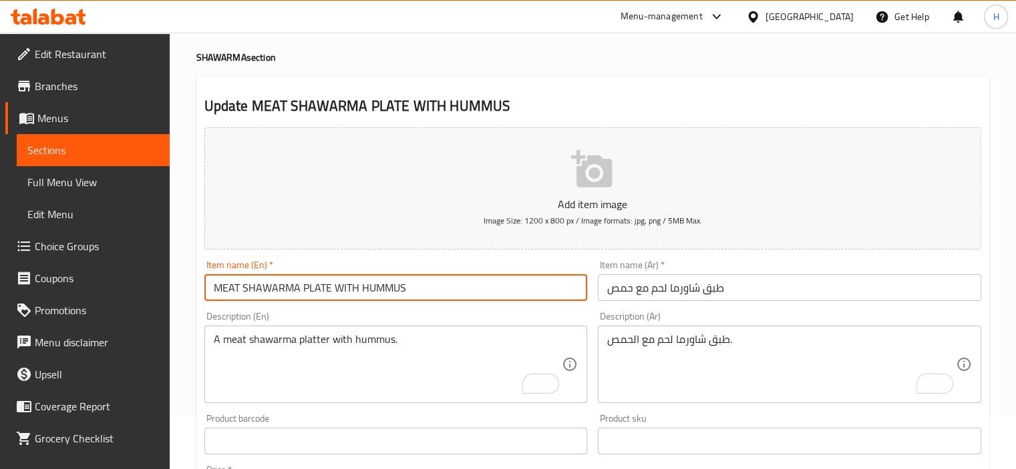
click at [381, 293] on input "MEAT SHAWARMA PLATE WITH HUMMUS" at bounding box center [395, 287] width 383 height 27
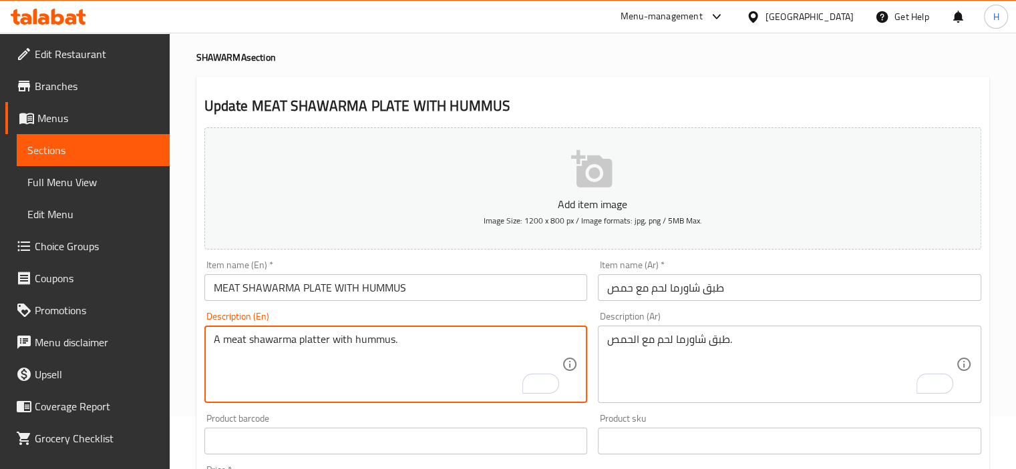
click at [357, 368] on textarea "A meat shawarma platter with hummus." at bounding box center [388, 364] width 349 height 63
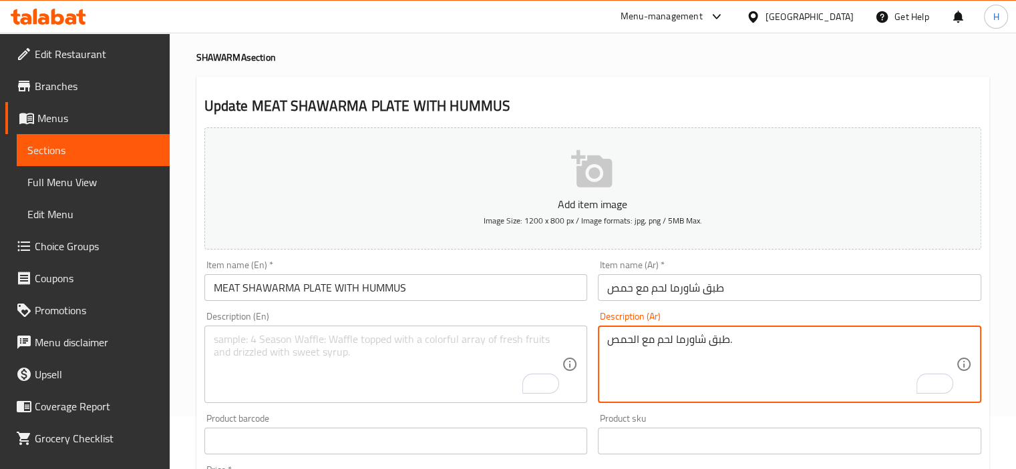
click at [731, 369] on textarea "طبق شاورما لحم مع الحمص." at bounding box center [781, 364] width 349 height 63
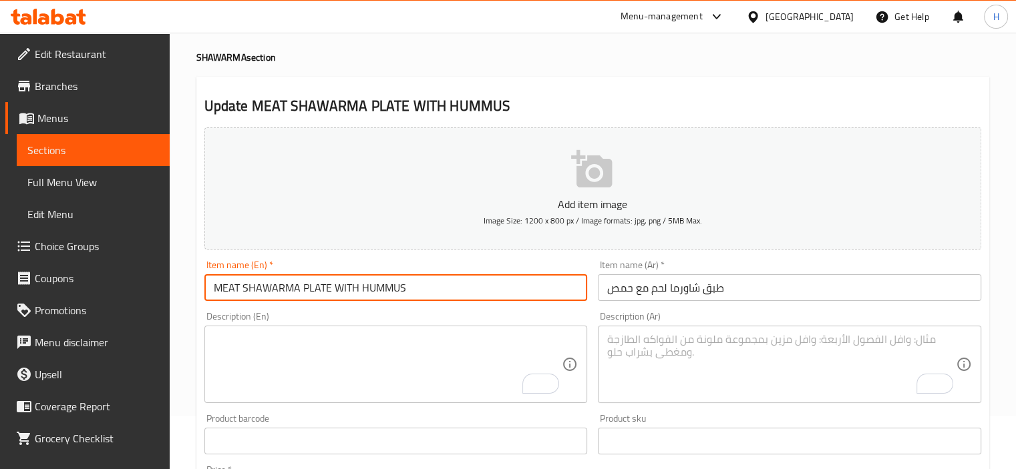
click at [409, 295] on input "MEAT SHAWARMA PLATE WITH HUMMUS" at bounding box center [395, 287] width 383 height 27
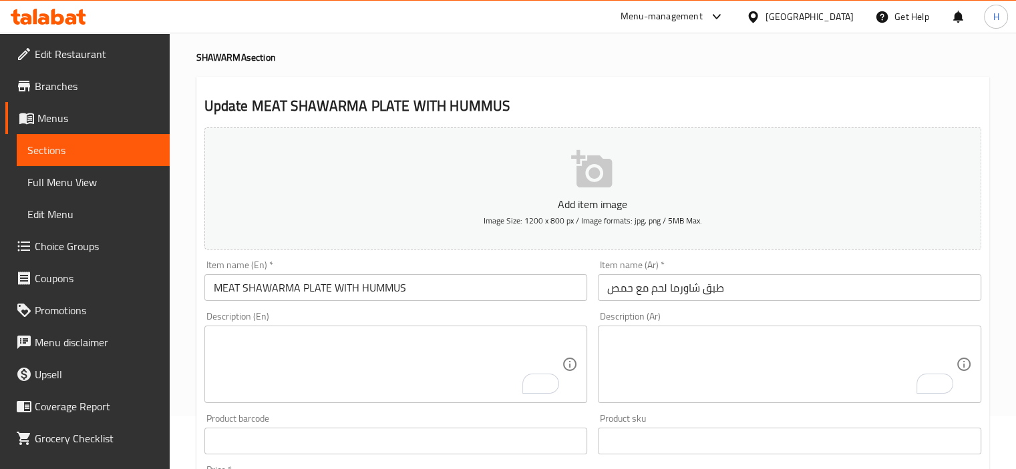
click at [385, 317] on div "Description (En) Description (En)" at bounding box center [395, 357] width 383 height 91
click at [452, 291] on input "MEAT SHAWARMA PLATE WITH HUMMUS" at bounding box center [395, 287] width 383 height 27
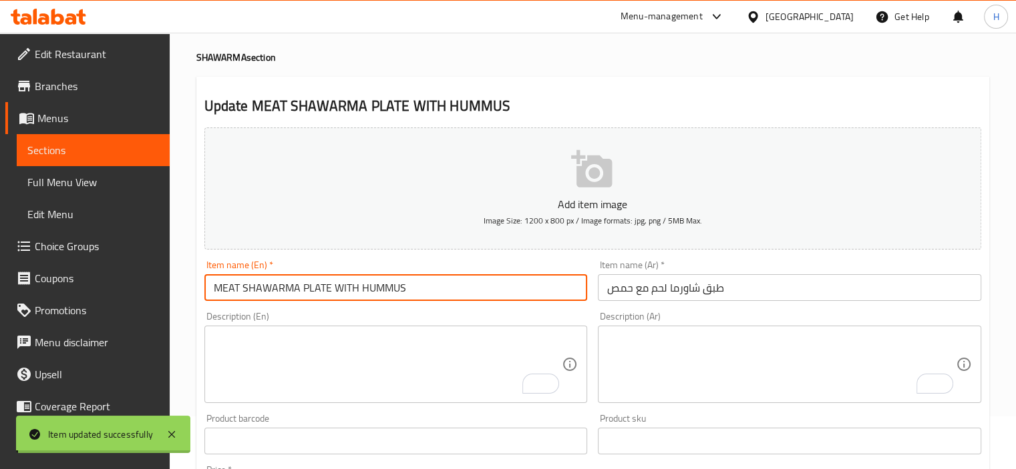
scroll to position [0, 0]
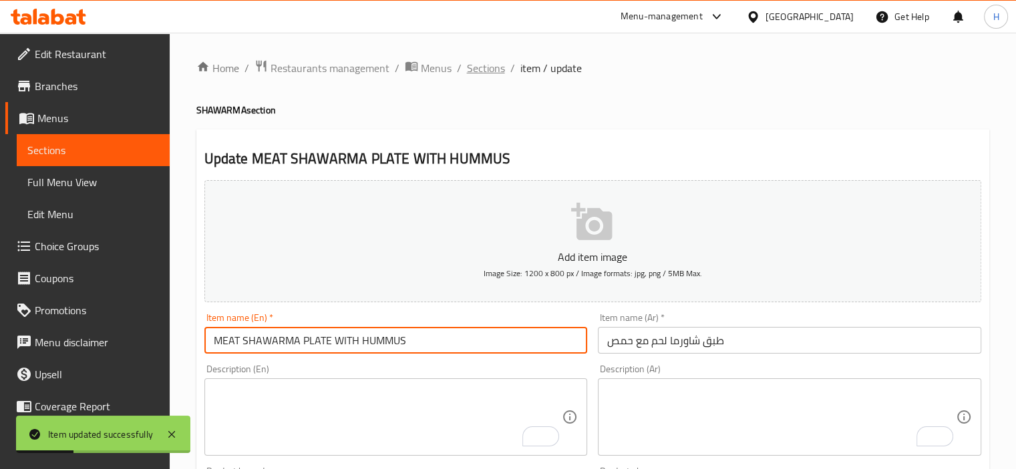
click at [482, 63] on span "Sections" at bounding box center [486, 68] width 38 height 16
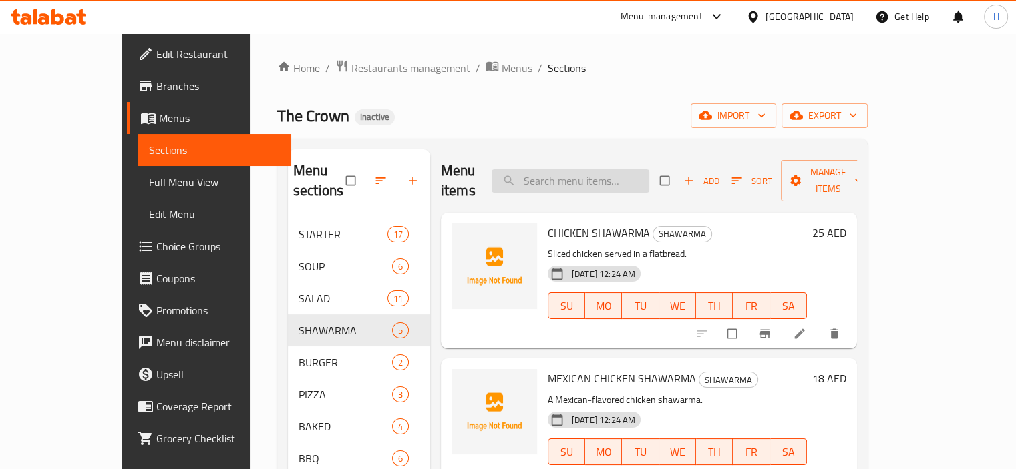
click at [576, 170] on input "search" at bounding box center [571, 181] width 158 height 23
paste input "BEEF SHAWARMA"
type input "BEEF SHAWARMA"
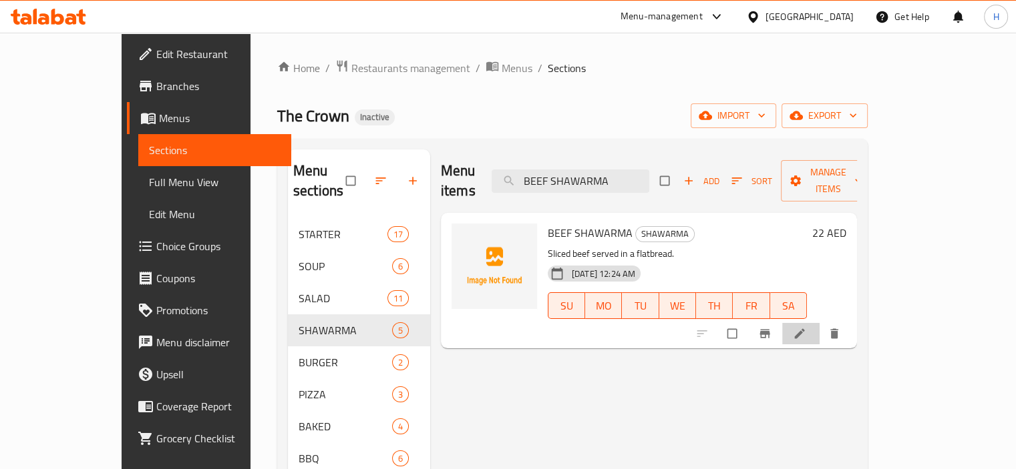
click at [819, 323] on li at bounding box center [800, 333] width 37 height 21
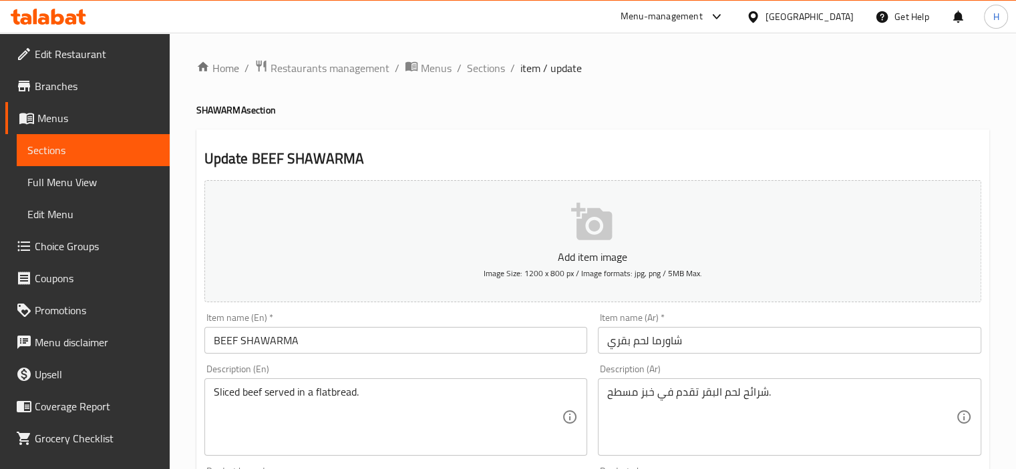
click at [711, 395] on textarea "شرائح لحم البقر تقدم في خبز مسطح." at bounding box center [781, 417] width 349 height 63
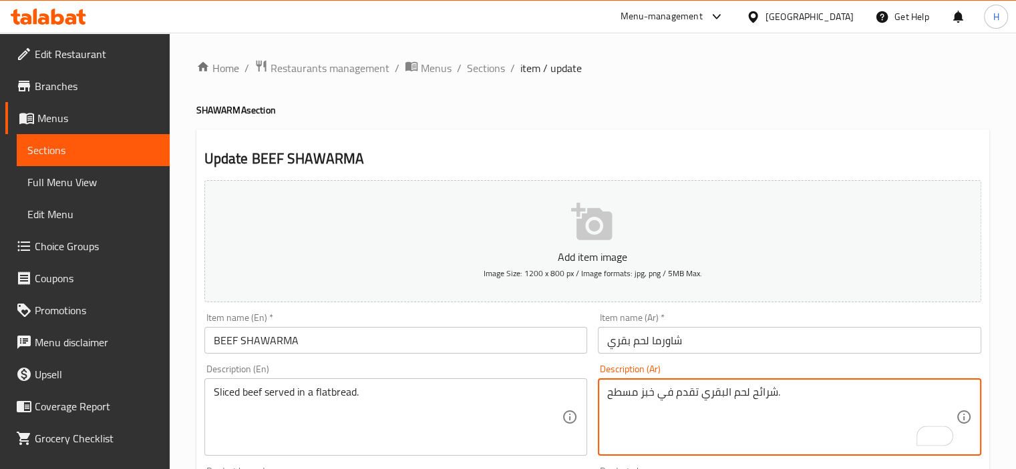
type textarea "شرائح لحم البقري تقدم في خبز مسطح."
click at [472, 345] on input "BEEF SHAWARMA" at bounding box center [395, 340] width 383 height 27
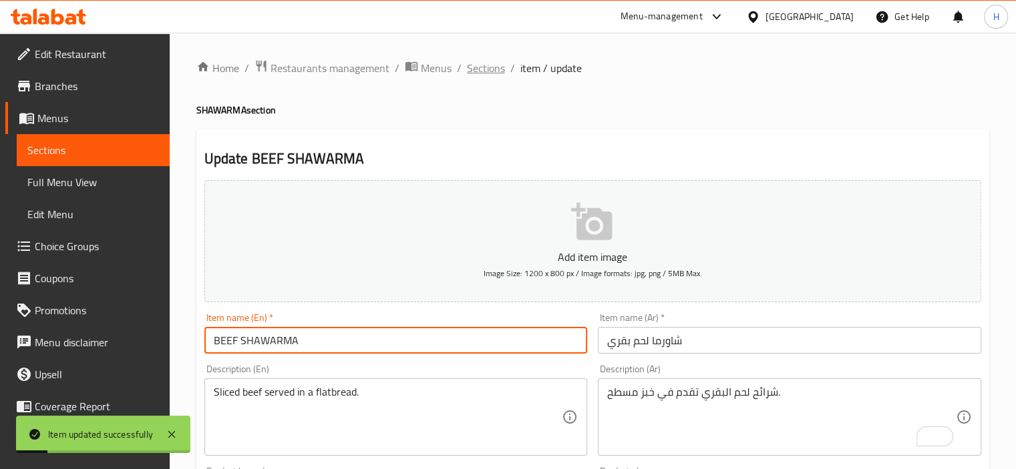
click at [486, 65] on span "Sections" at bounding box center [486, 68] width 38 height 16
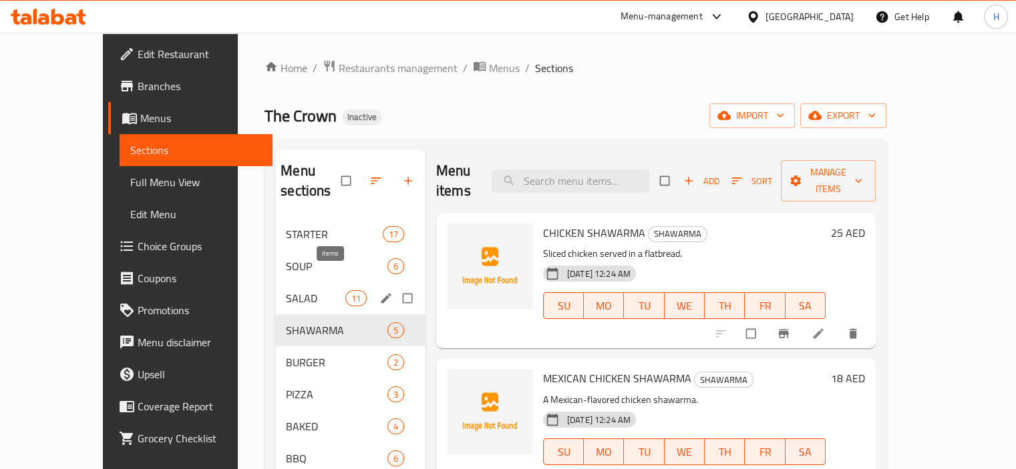
scroll to position [85, 0]
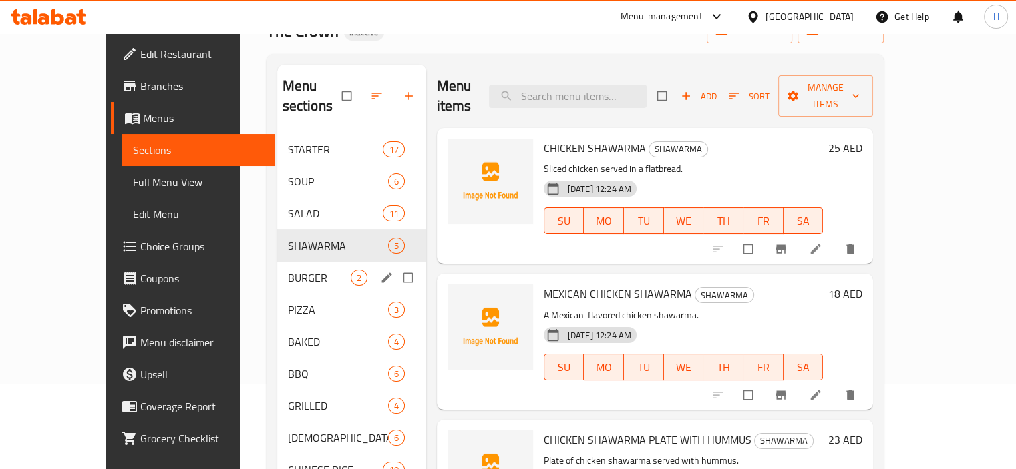
click at [277, 268] on div "BURGER 2" at bounding box center [351, 278] width 149 height 32
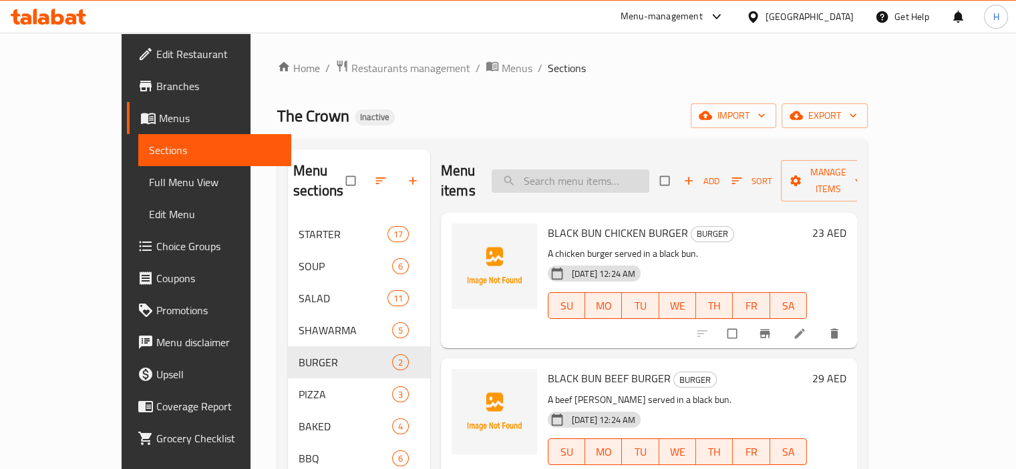
click at [583, 170] on input "search" at bounding box center [571, 181] width 158 height 23
paste input "[PERSON_NAME] BASIL PIZZA"
type input "[PERSON_NAME] BASIL PIZZA"
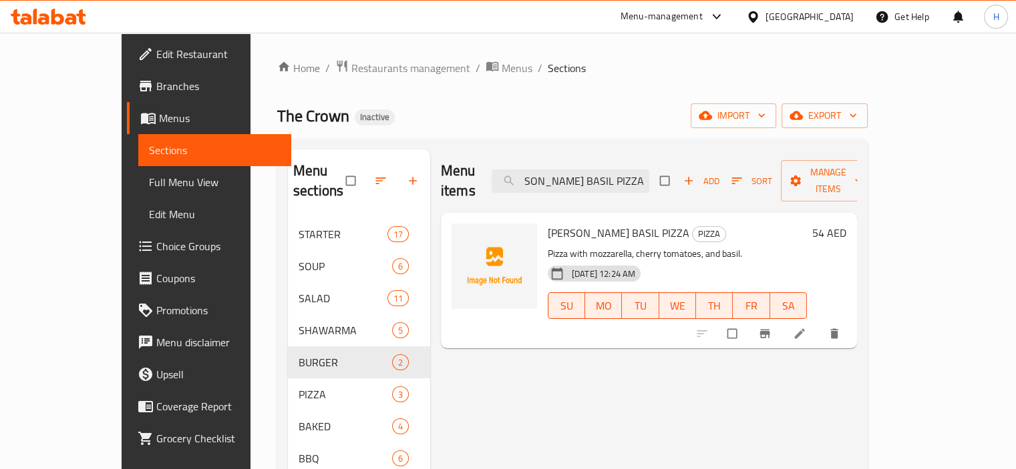
click at [806, 327] on icon at bounding box center [799, 333] width 13 height 13
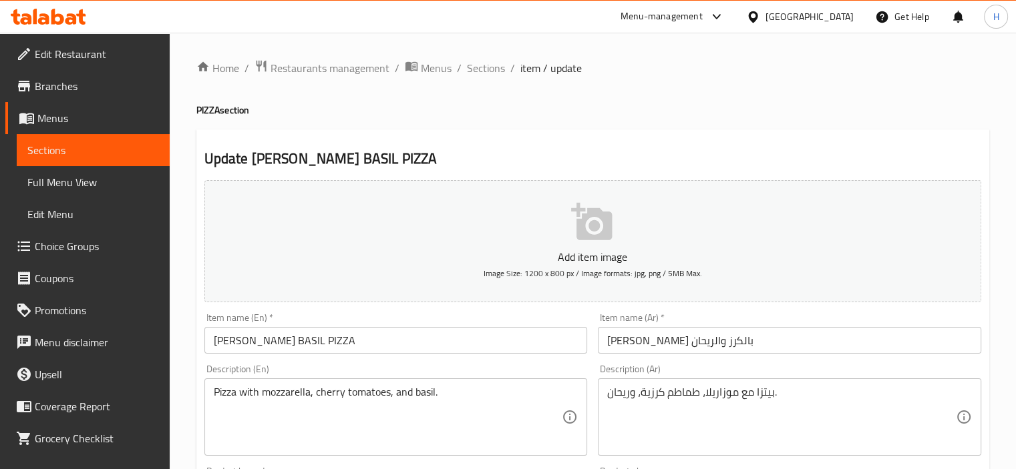
scroll to position [96, 0]
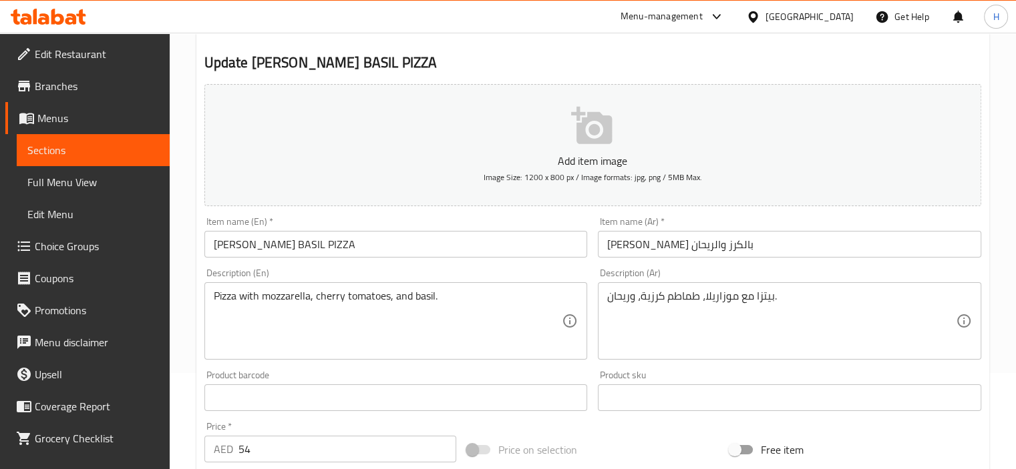
click at [654, 248] on input "[PERSON_NAME] بالكرز والريحان" at bounding box center [789, 244] width 383 height 27
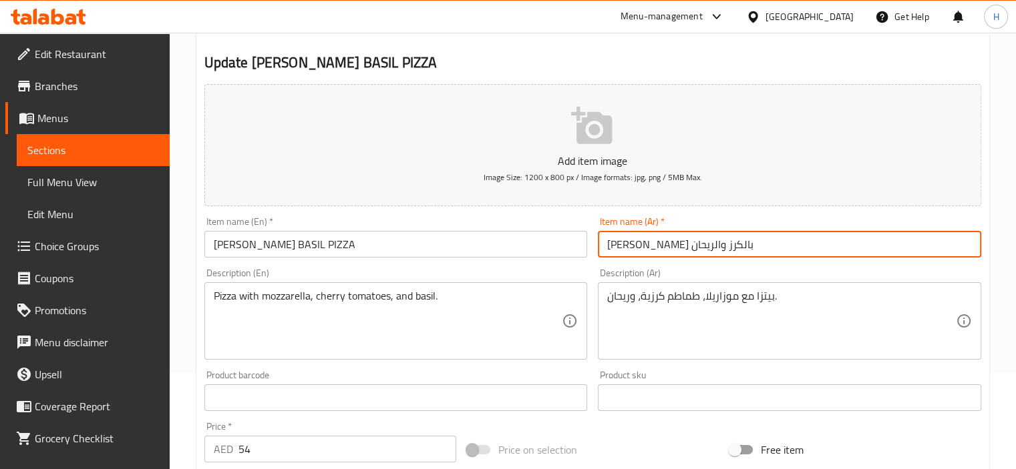
click at [654, 248] on input "[PERSON_NAME] بالكرز والريحان" at bounding box center [789, 244] width 383 height 27
type input "بيتزا مارجريتا شيري والريحان"
click at [500, 258] on div "Item name (En)   * MARGHERITA CHERRY BASIL PIZZA Item name (En) *" at bounding box center [396, 237] width 394 height 51
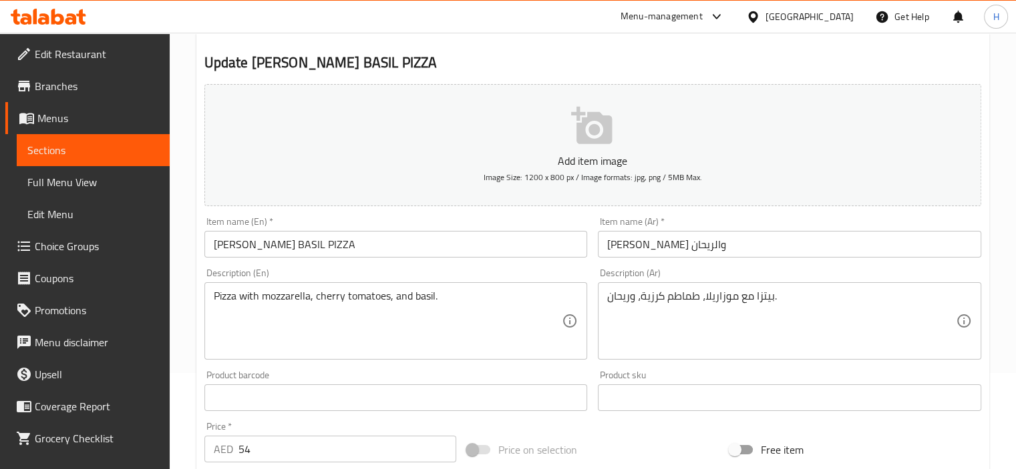
click at [503, 254] on input "[PERSON_NAME] BASIL PIZZA" at bounding box center [395, 244] width 383 height 27
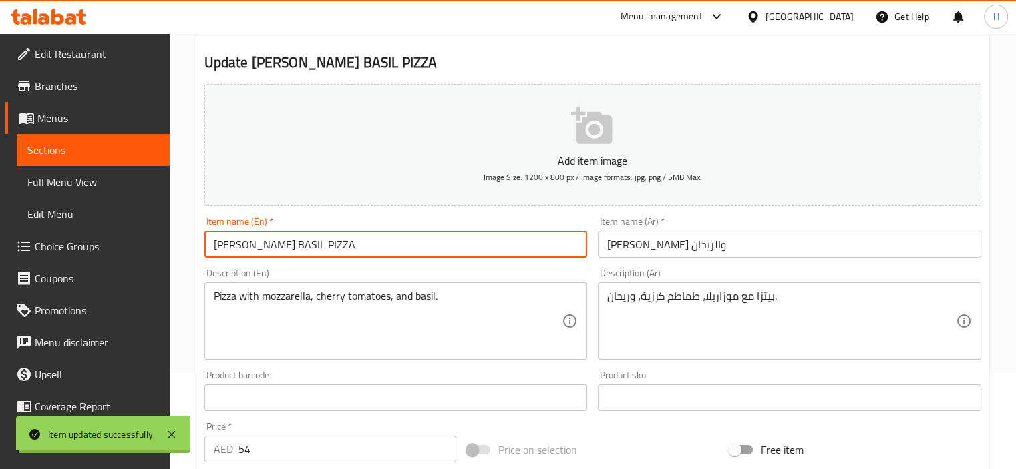
scroll to position [0, 0]
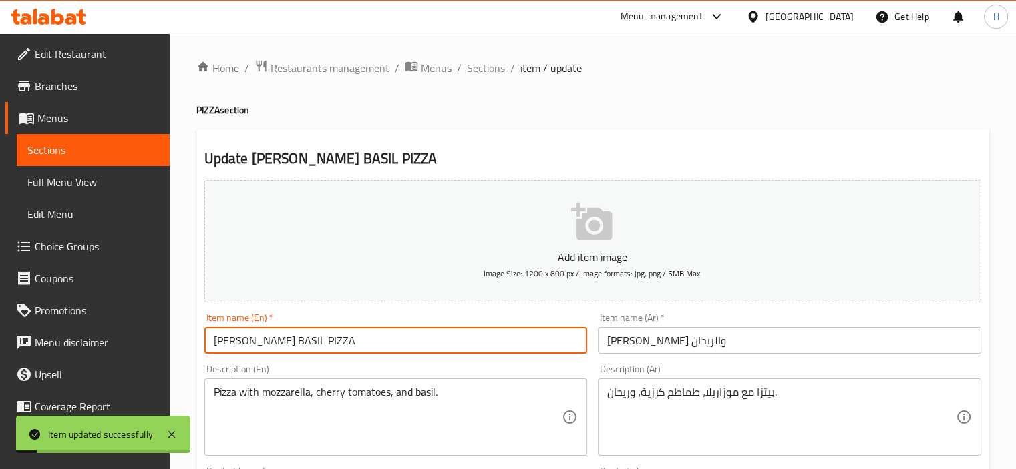
click at [481, 69] on span "Sections" at bounding box center [486, 68] width 38 height 16
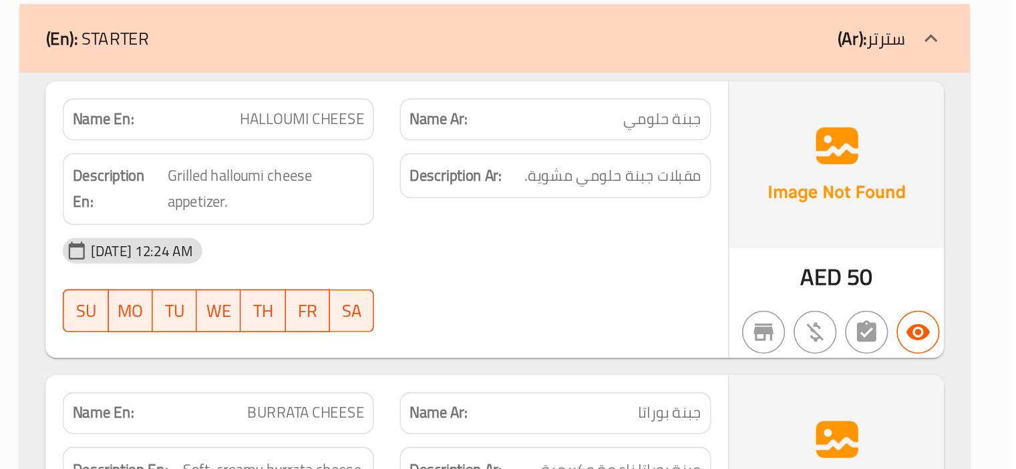
scroll to position [7367, 0]
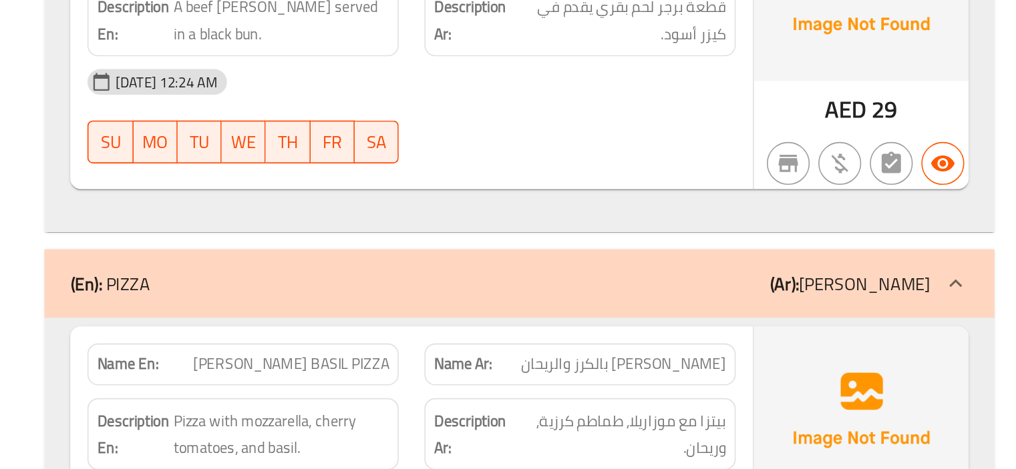
scroll to position [7838, 0]
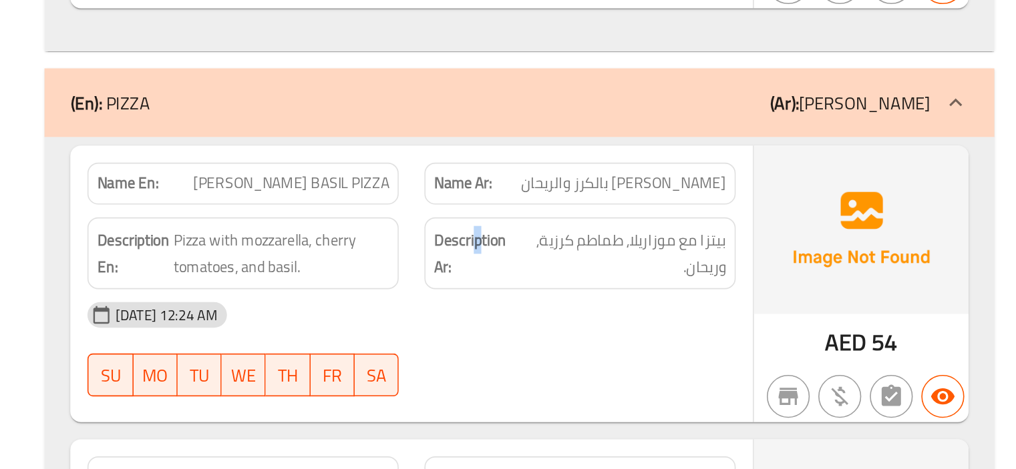
scroll to position [7876, 0]
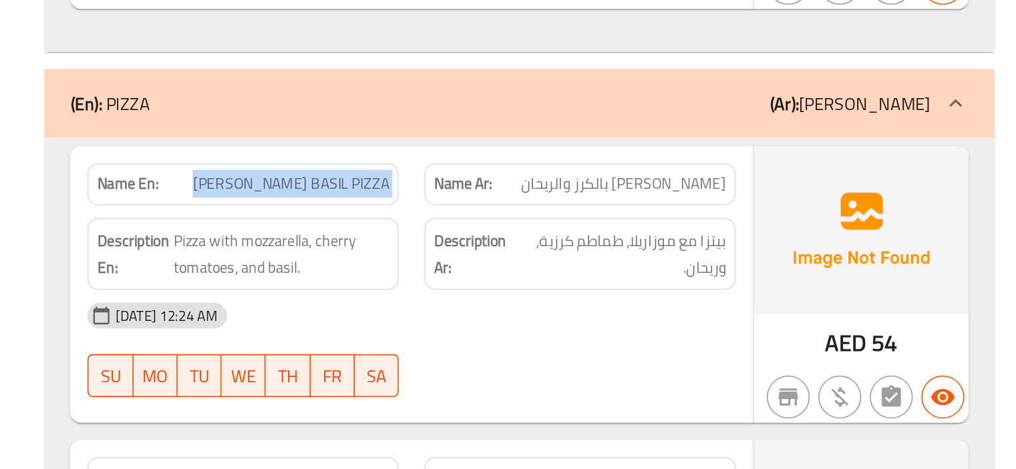
copy span "[PERSON_NAME] [PERSON_NAME] PIZZA"
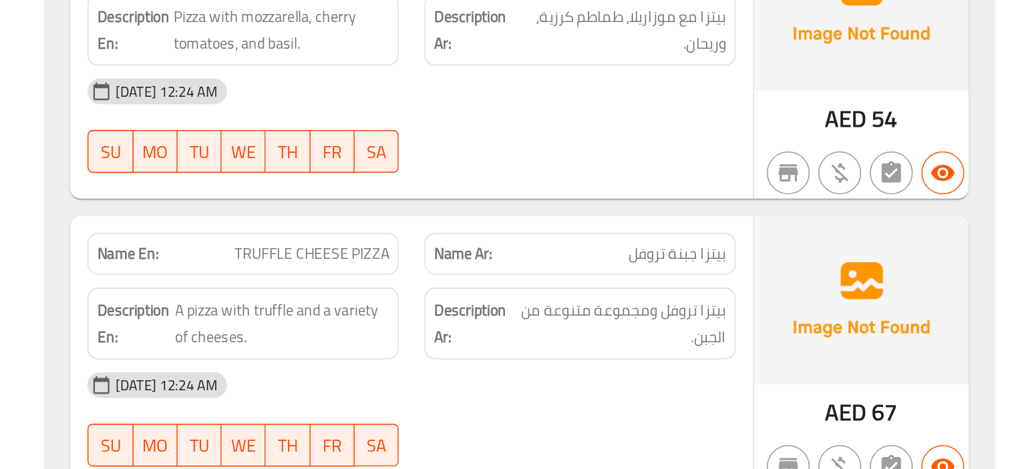
scroll to position [8016, 0]
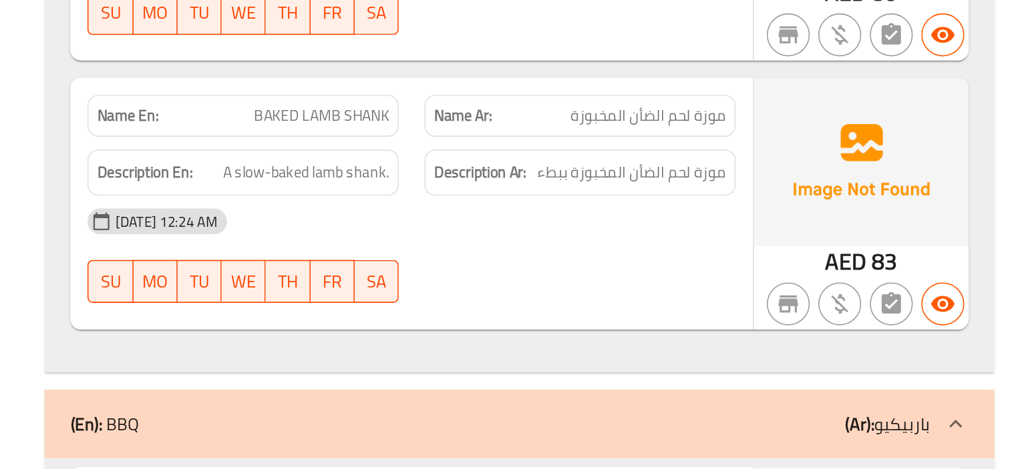
scroll to position [9228, 0]
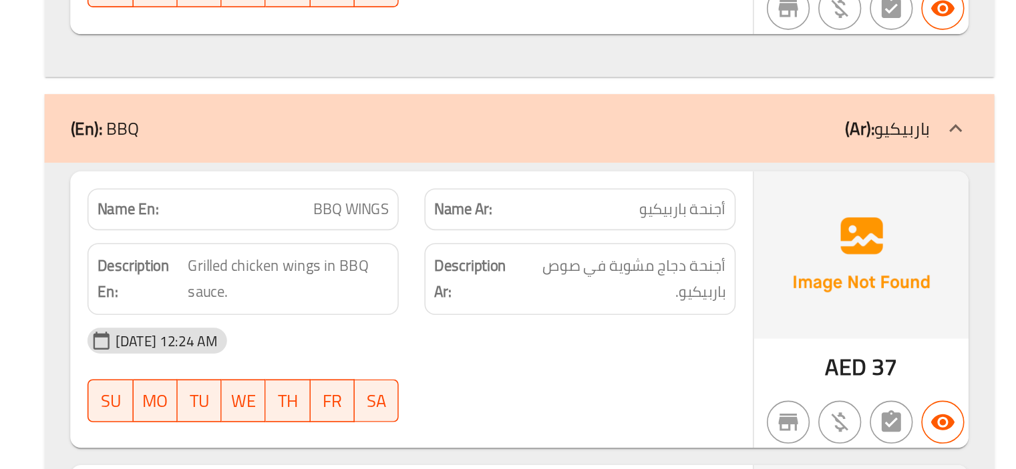
copy span "BBQ WINGS"
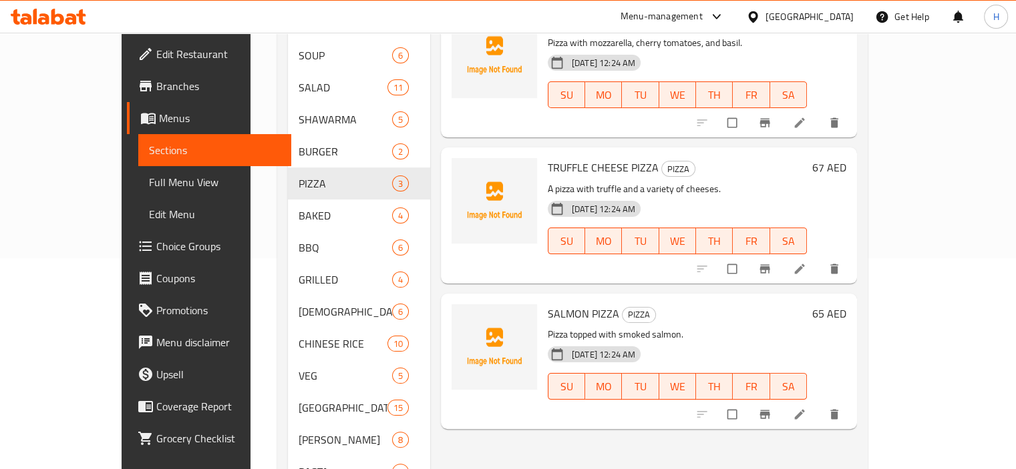
scroll to position [219, 0]
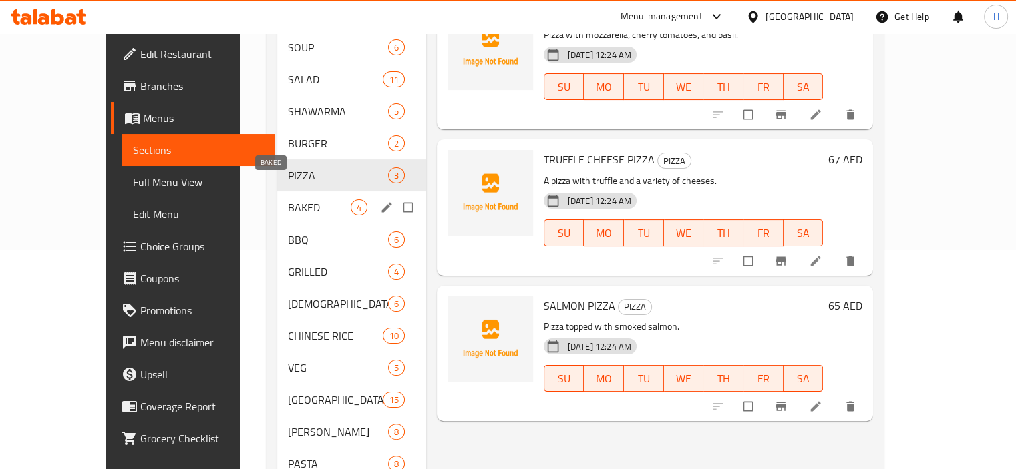
click at [288, 200] on span "BAKED" at bounding box center [319, 208] width 63 height 16
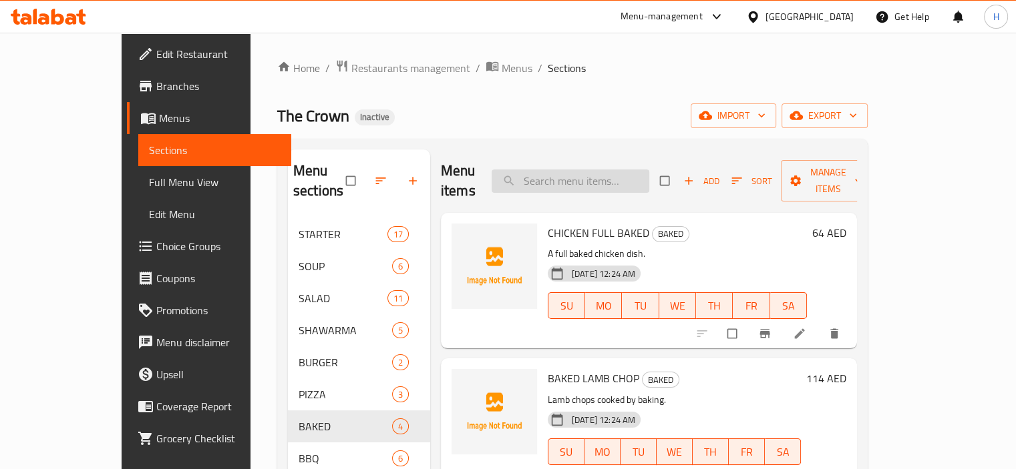
click at [596, 170] on input "search" at bounding box center [571, 181] width 158 height 23
paste input "GRILLED CHICKEN CHARCOAL"
type input "GRILLED CHICKEN CHARCOAL"
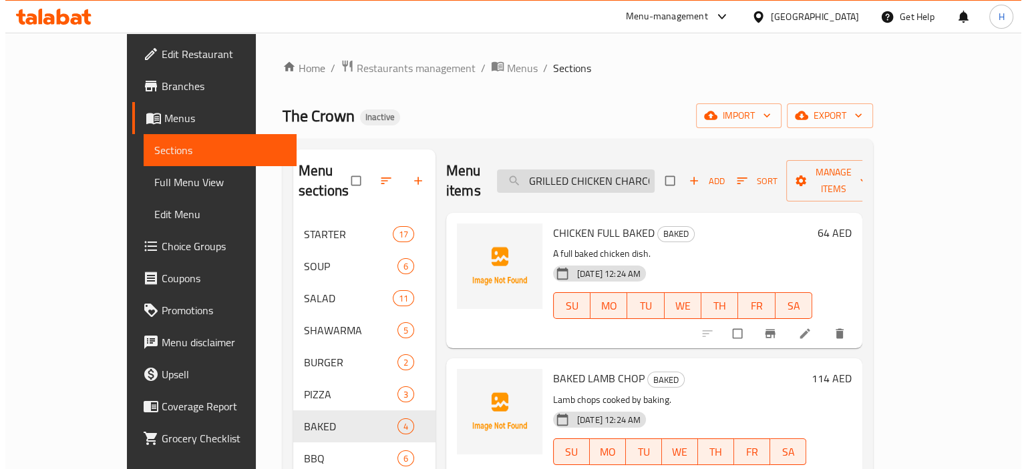
scroll to position [0, 14]
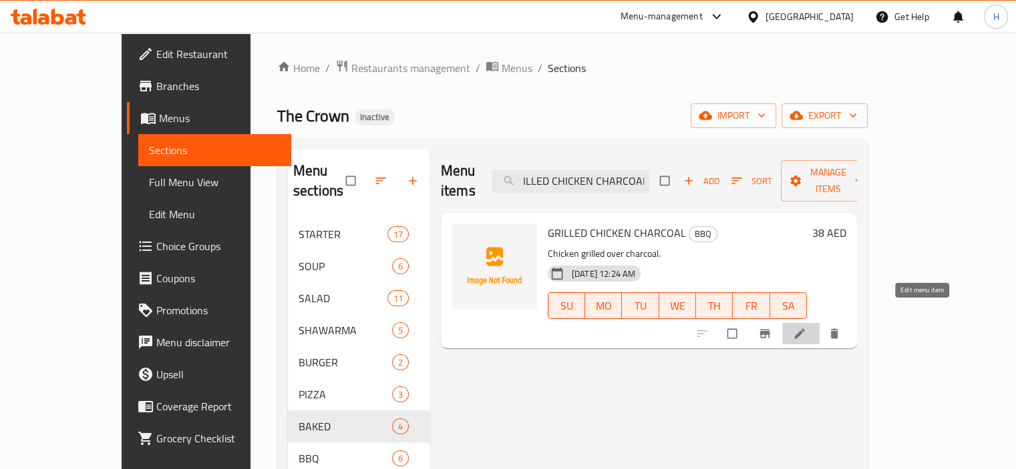
click at [806, 327] on icon at bounding box center [799, 333] width 13 height 13
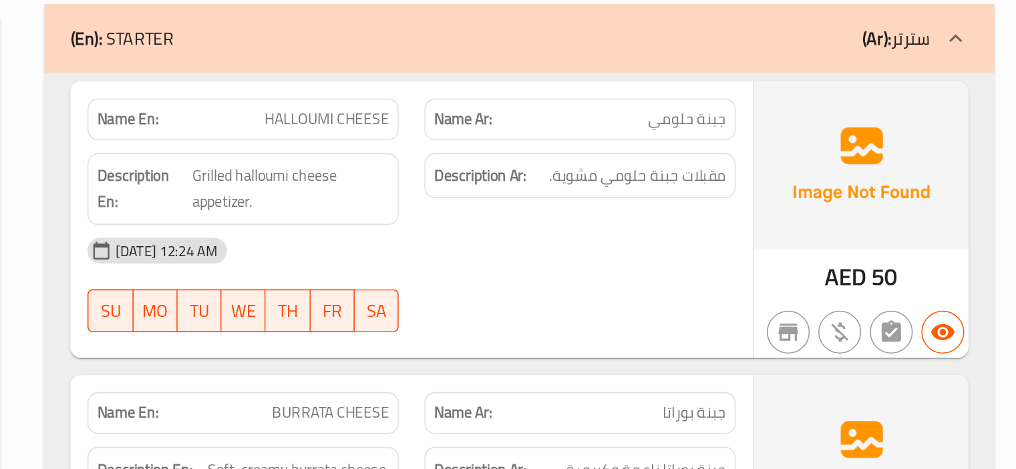
scroll to position [9169, 0]
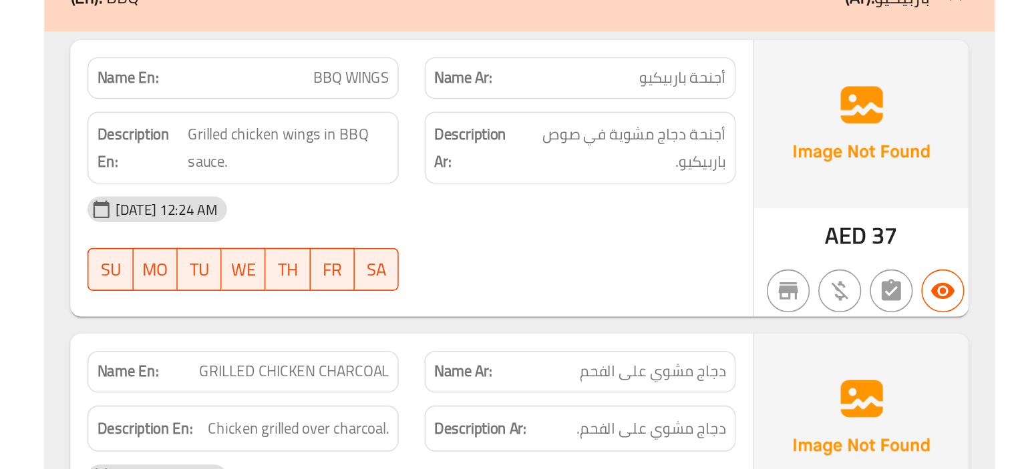
scroll to position [9366, 0]
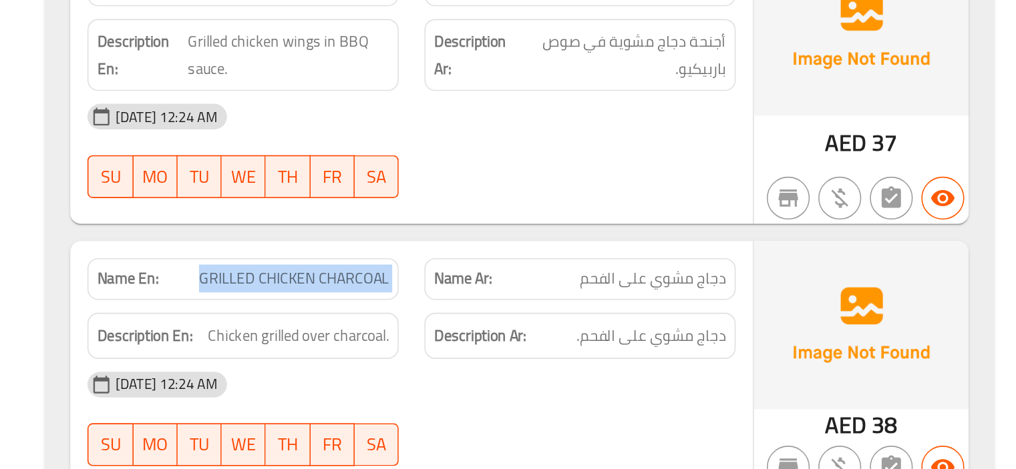
copy span "GRILLED CHICKEN CHARCOAL"
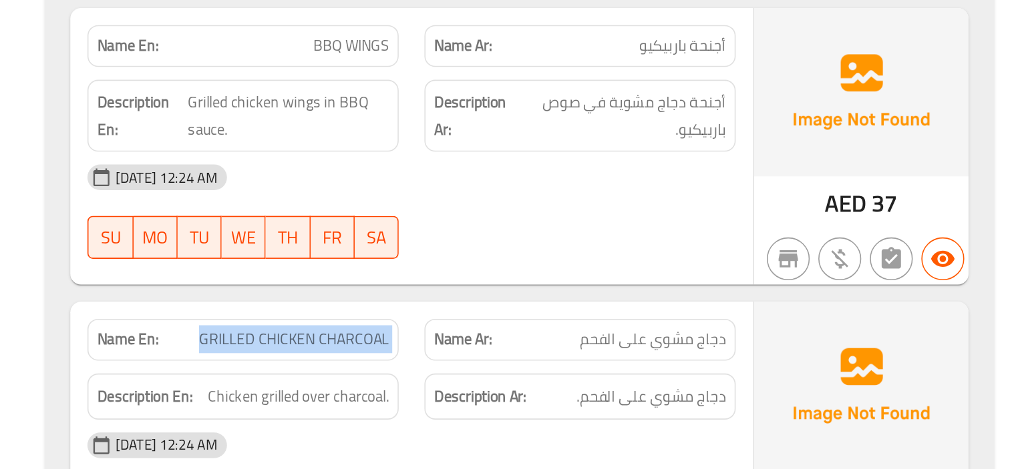
scroll to position [9371, 0]
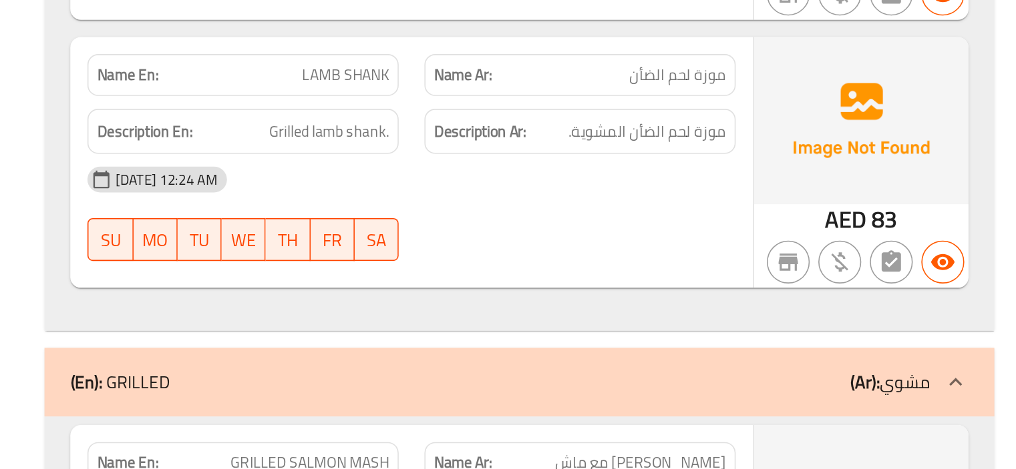
scroll to position [10363, 0]
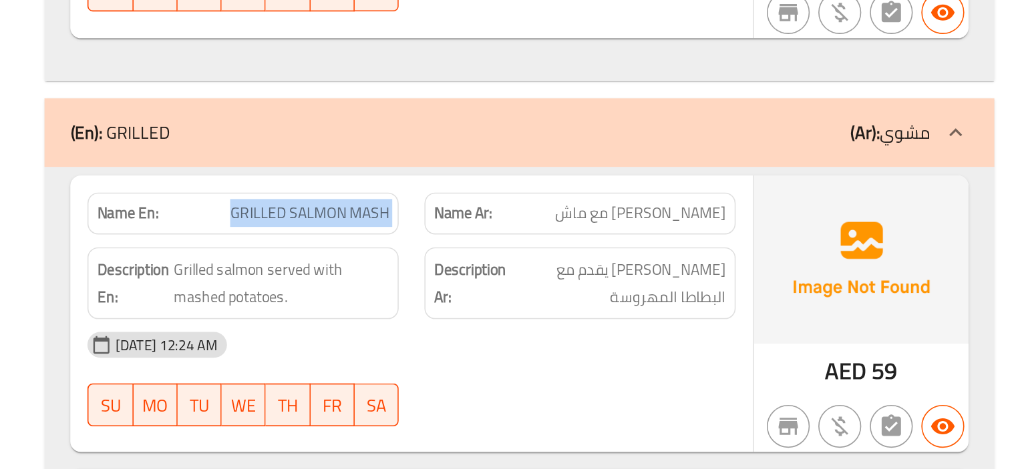
copy span "GRILLED SALMON MASH"
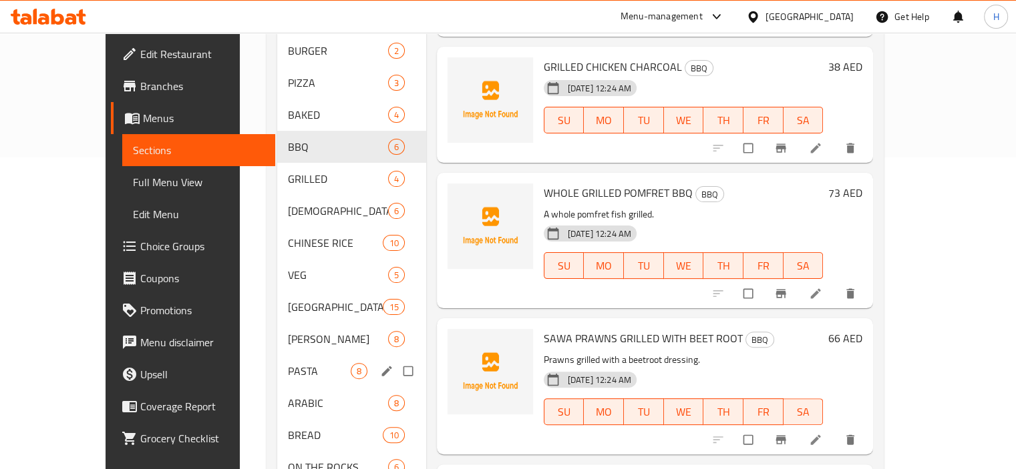
scroll to position [349, 0]
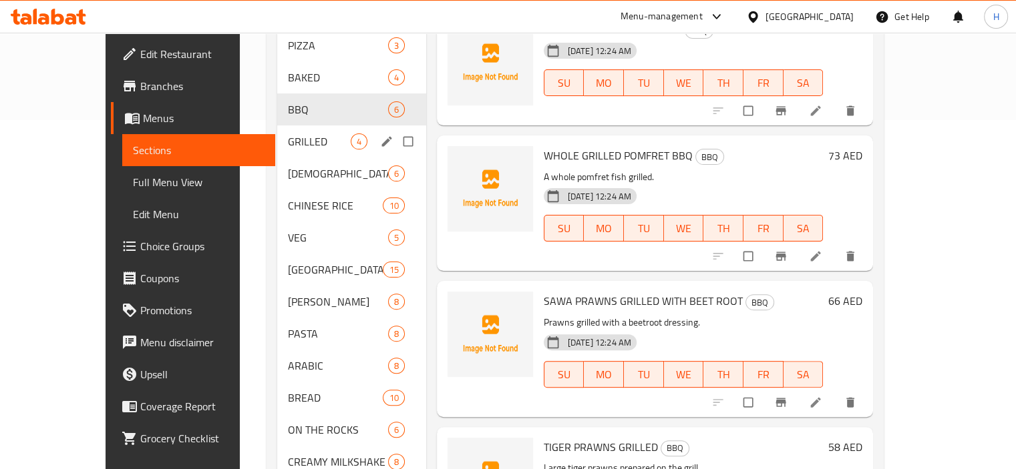
click at [277, 133] on div "GRILLED 4" at bounding box center [351, 142] width 149 height 32
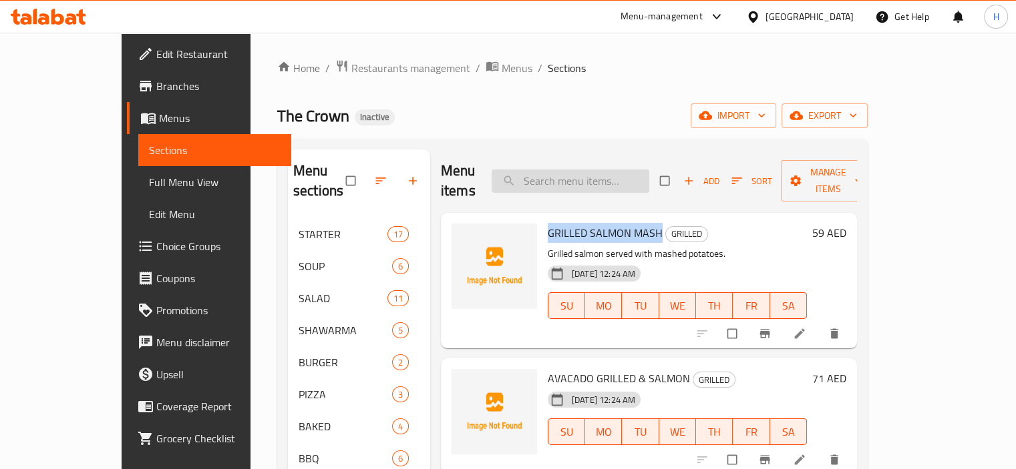
click at [588, 177] on input "search" at bounding box center [571, 181] width 158 height 23
paste input "AVACADO"
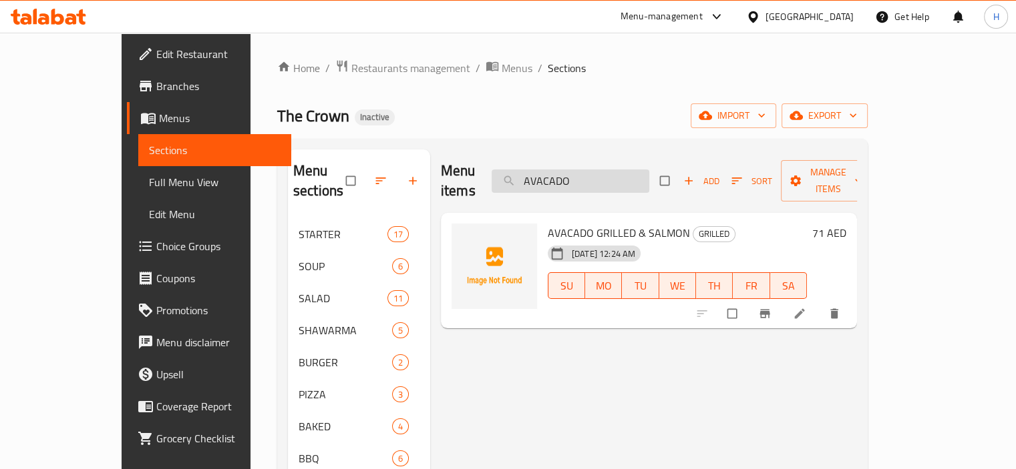
type input "AVACADO"
click at [819, 304] on li at bounding box center [800, 313] width 37 height 21
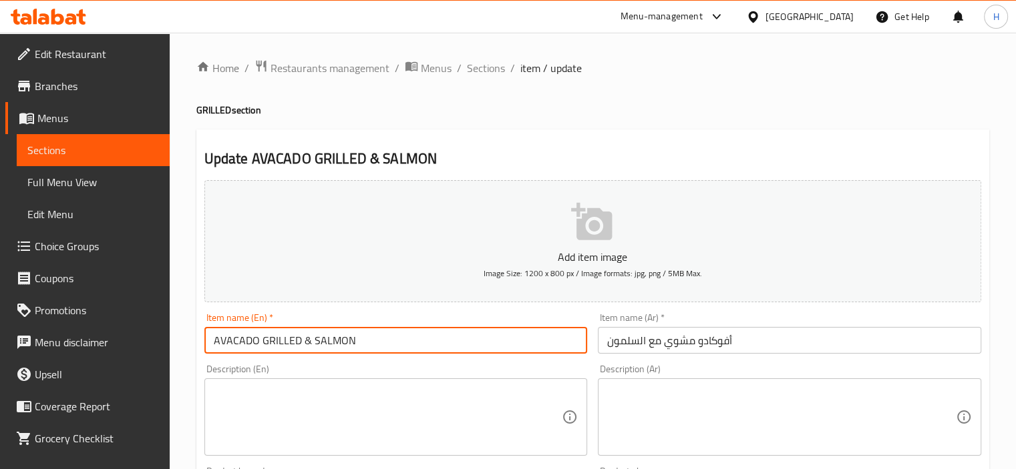
click at [225, 331] on input "AVACADO GRILLED & SALMON" at bounding box center [395, 340] width 383 height 27
paste input "OCADO"
type input "AVOCADO GRILLED & SALMON"
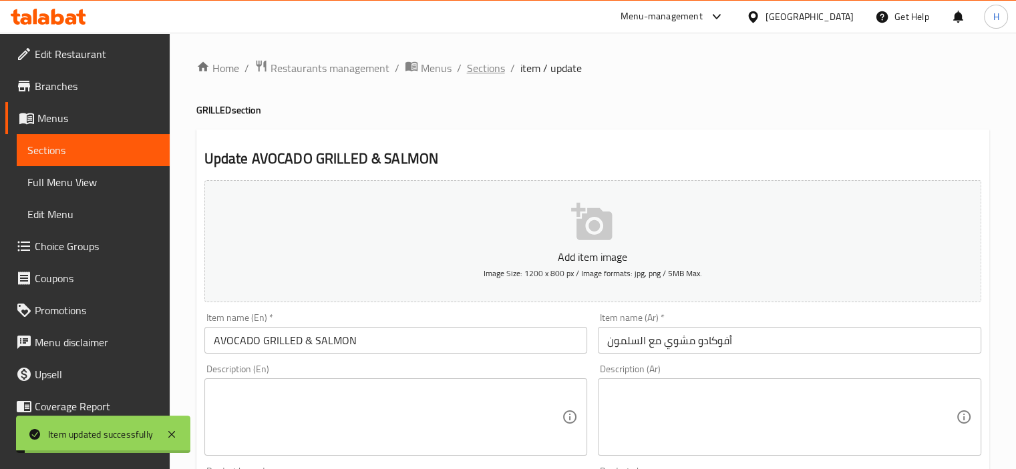
click at [485, 67] on span "Sections" at bounding box center [486, 68] width 38 height 16
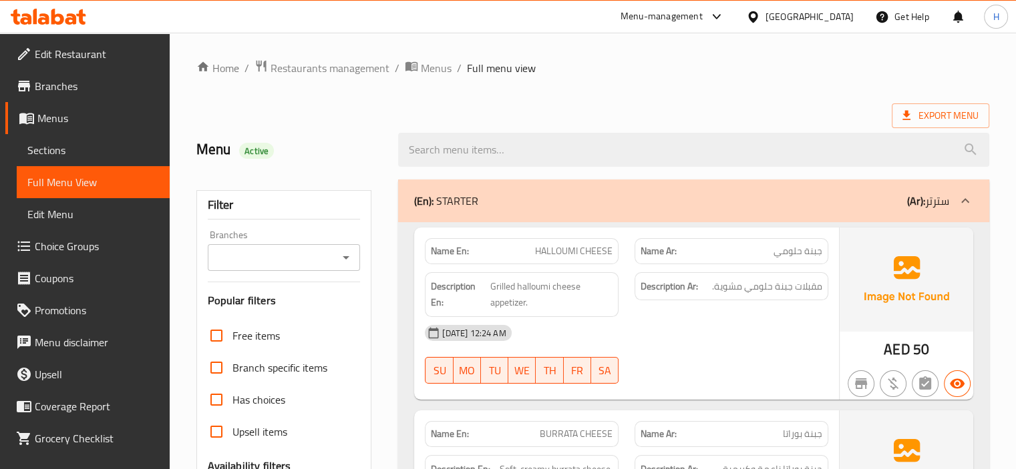
scroll to position [10392, 0]
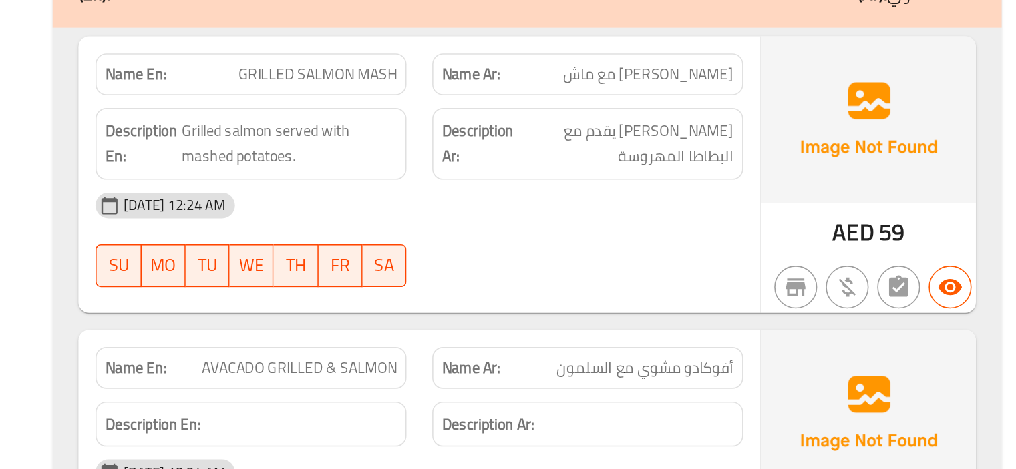
scroll to position [10530, 0]
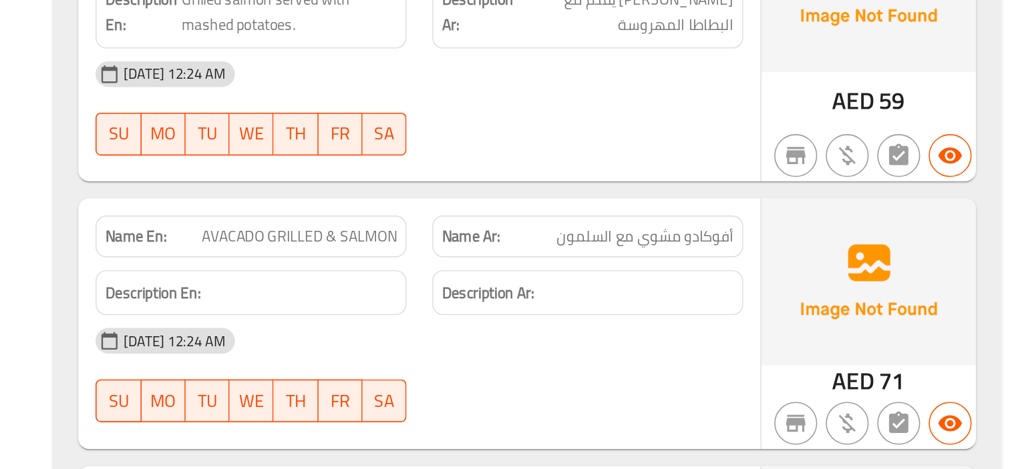
copy span "AVACADO"
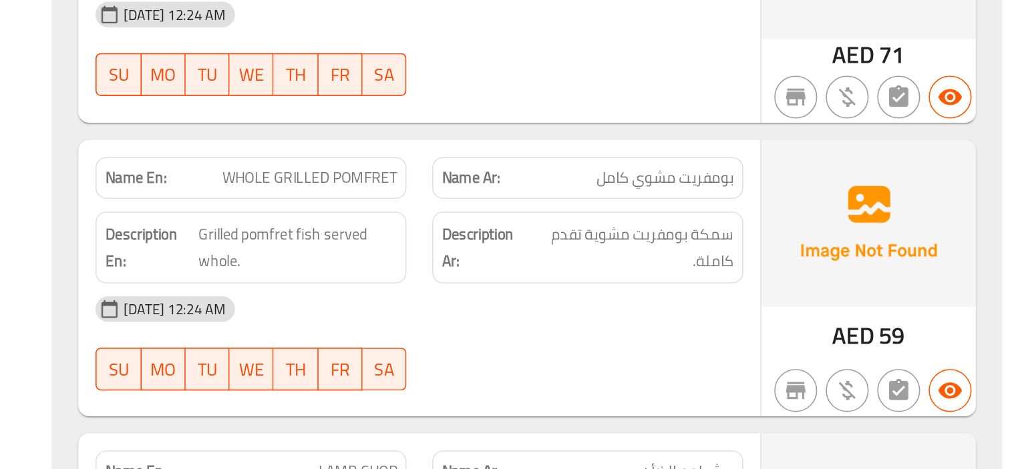
scroll to position [10733, 0]
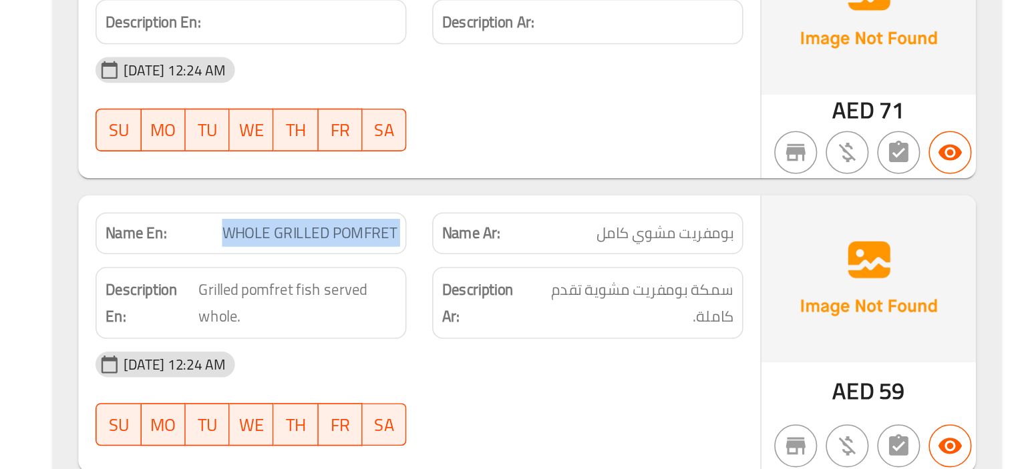
copy span "WHOLE GRILLED POMFRET"
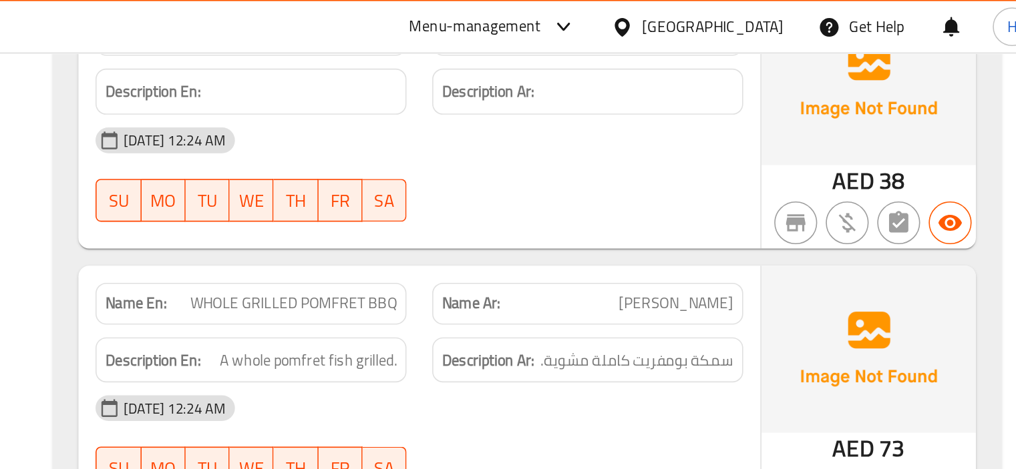
scroll to position [10655, 0]
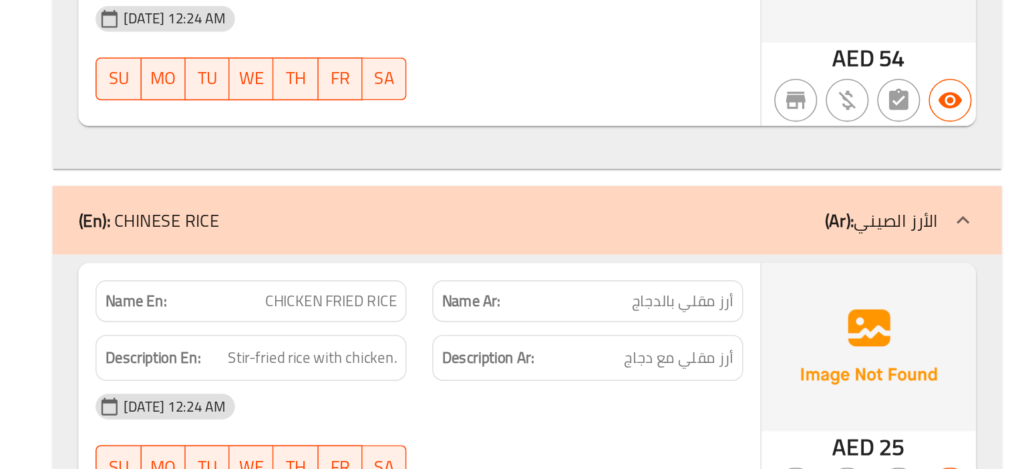
scroll to position [12239, 0]
copy span "CHICKEN FRIED RICE"
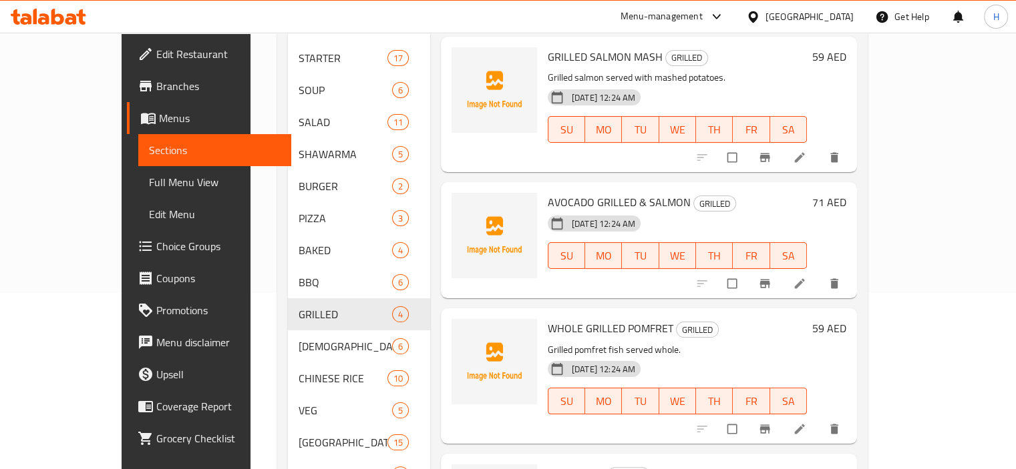
scroll to position [307, 0]
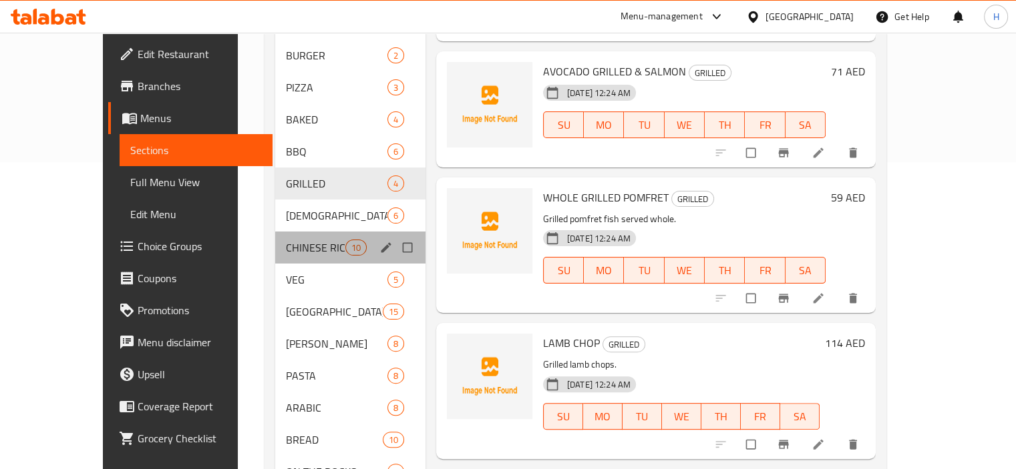
click at [275, 236] on div "CHINESE RICE 10" at bounding box center [350, 248] width 150 height 32
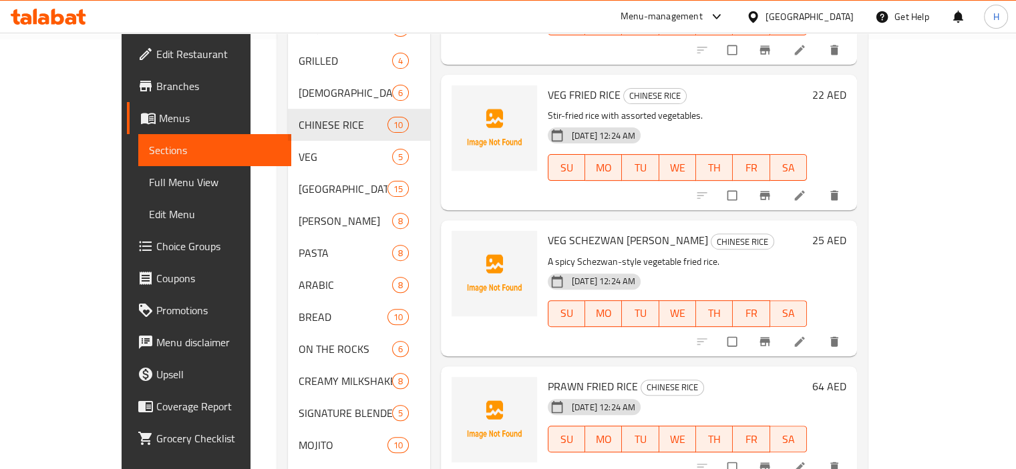
scroll to position [476, 0]
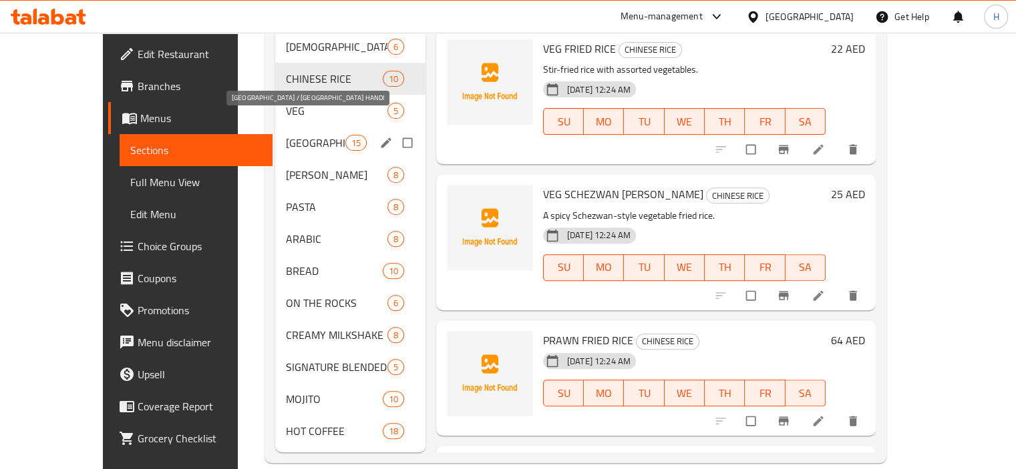
click at [286, 135] on span "[GEOGRAPHIC_DATA] / [GEOGRAPHIC_DATA] HANDI" at bounding box center [315, 143] width 59 height 16
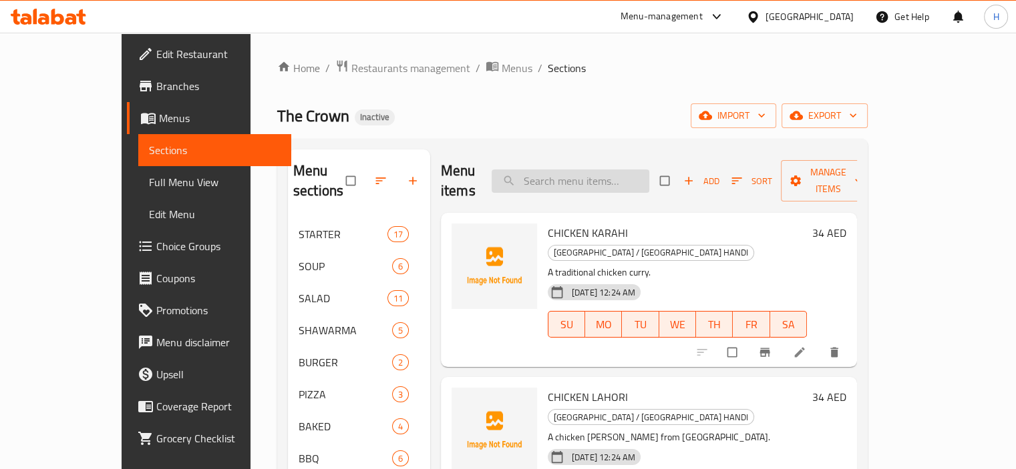
click at [602, 180] on input "search" at bounding box center [571, 181] width 158 height 23
paste input "CHICKEN FRIED RICE"
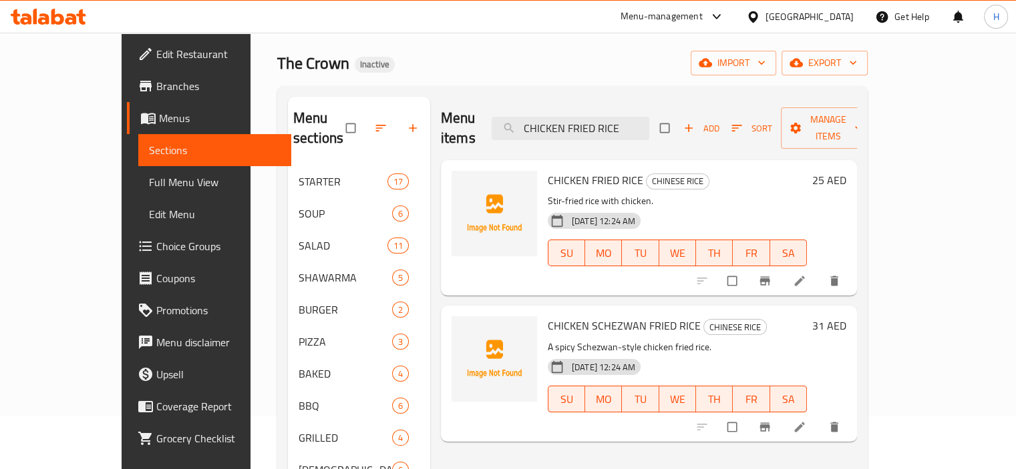
scroll to position [53, 0]
type input "CHICKEN FRIED RICE"
click at [806, 274] on icon at bounding box center [799, 280] width 13 height 13
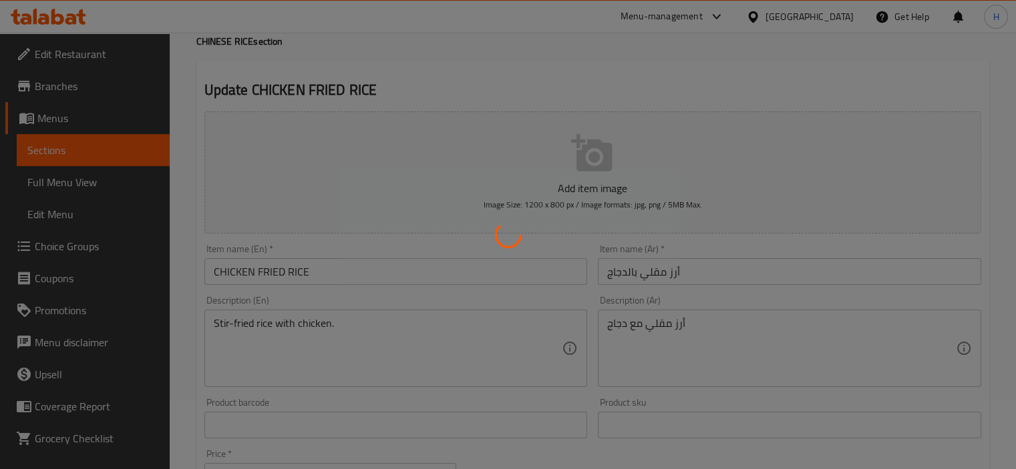
scroll to position [69, 0]
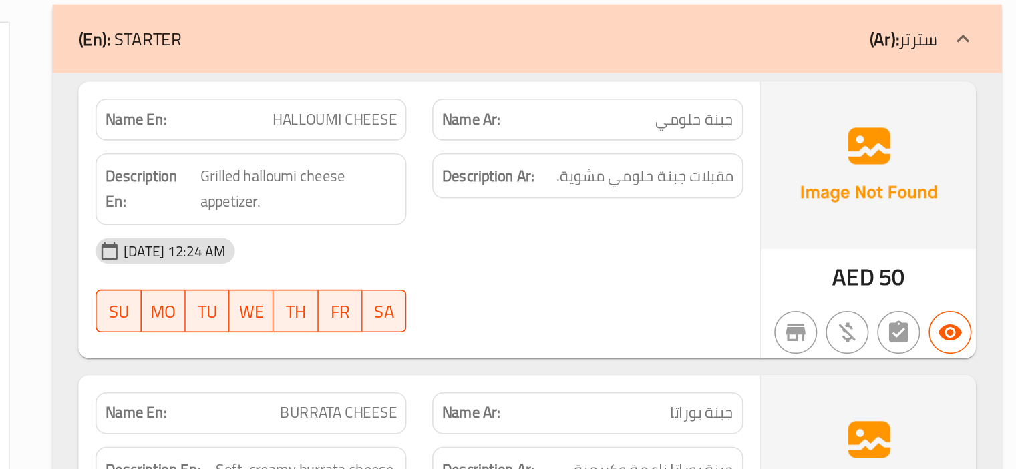
scroll to position [12229, 0]
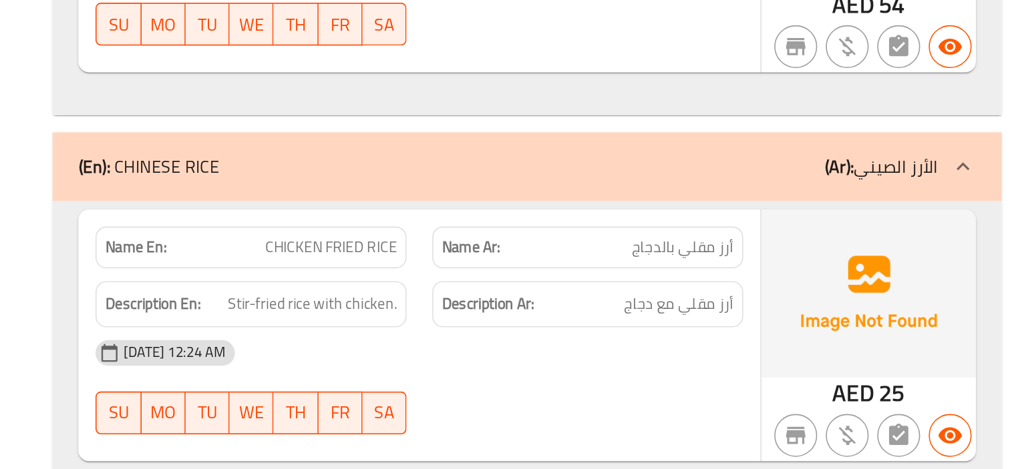
scroll to position [12270, 0]
copy span "CHICKEN FRIED RICE"
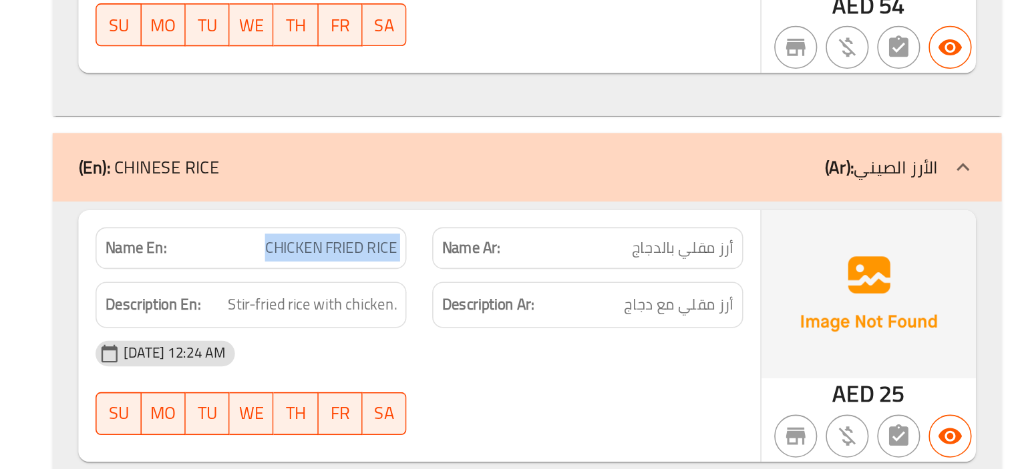
drag, startPoint x: 580, startPoint y: 322, endPoint x: 580, endPoint y: 311, distance: 11.4
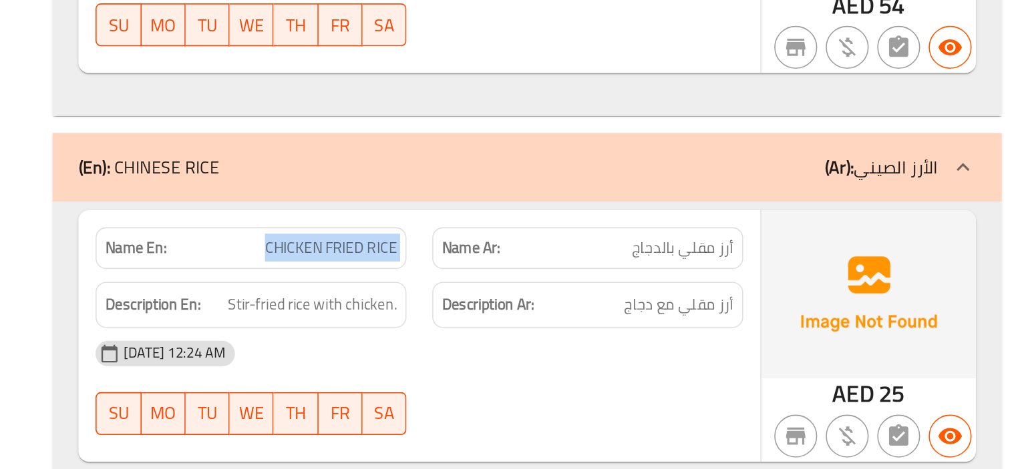
copy span "CHICKEN FRIED RICE"
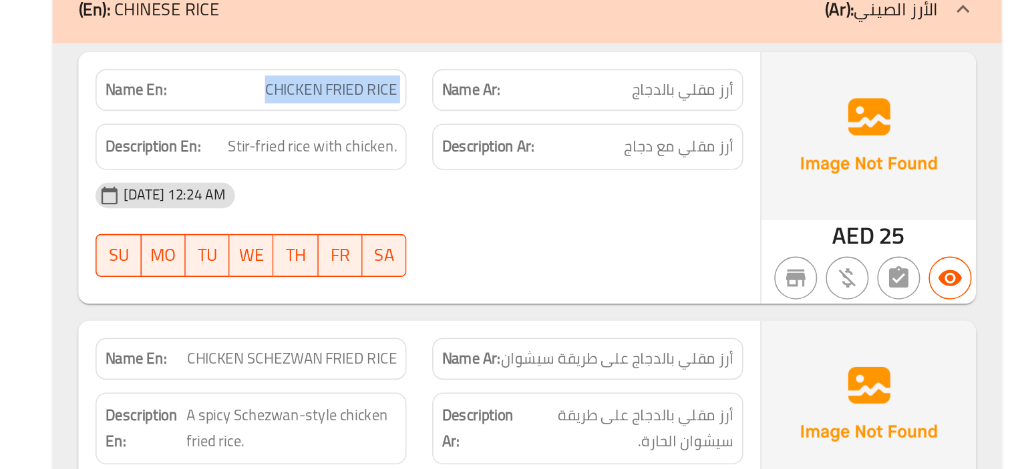
scroll to position [12370, 0]
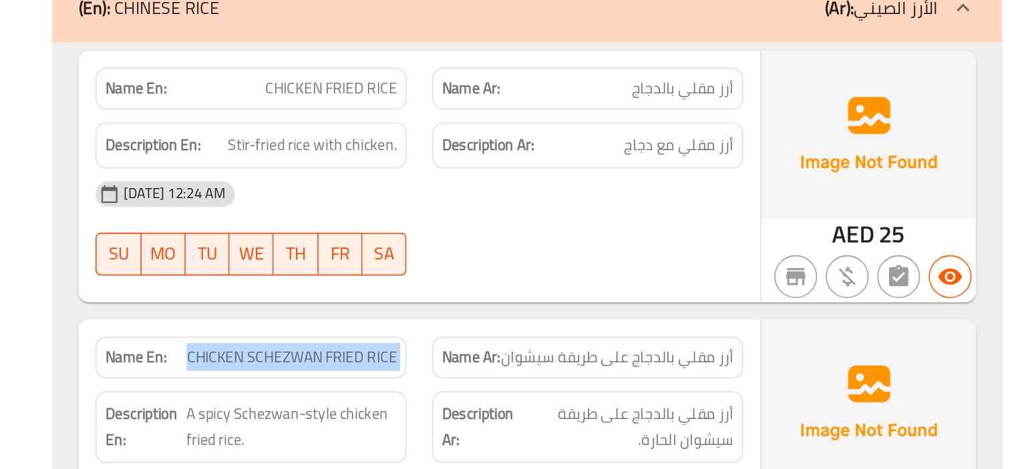
copy span "CHICKEN SCHEZWAN FRIED RICE"
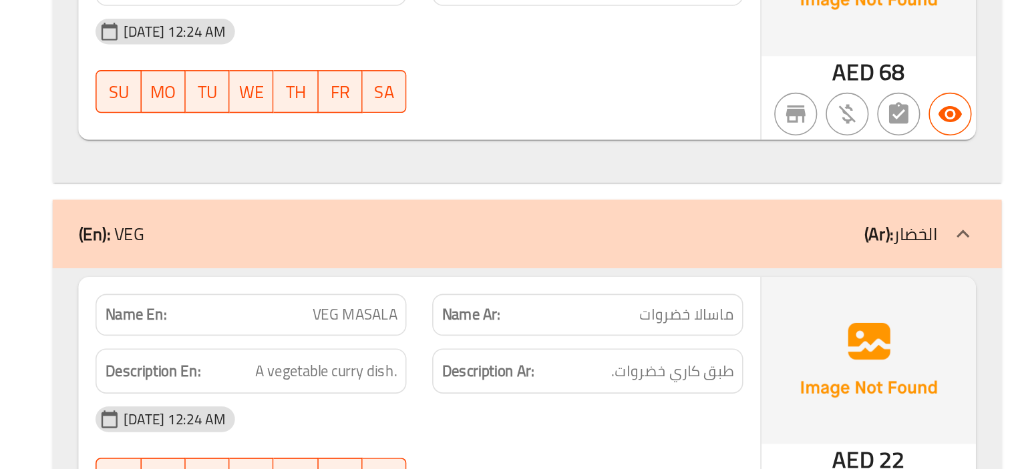
scroll to position [14099, 0]
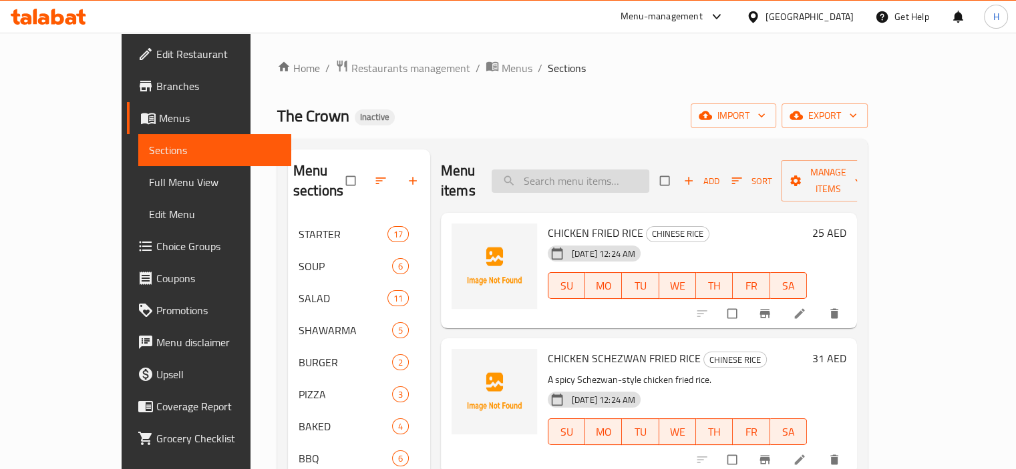
click at [596, 170] on input "search" at bounding box center [571, 181] width 158 height 23
paste input "CHICKEN SCHEZWAN FRIED RICE"
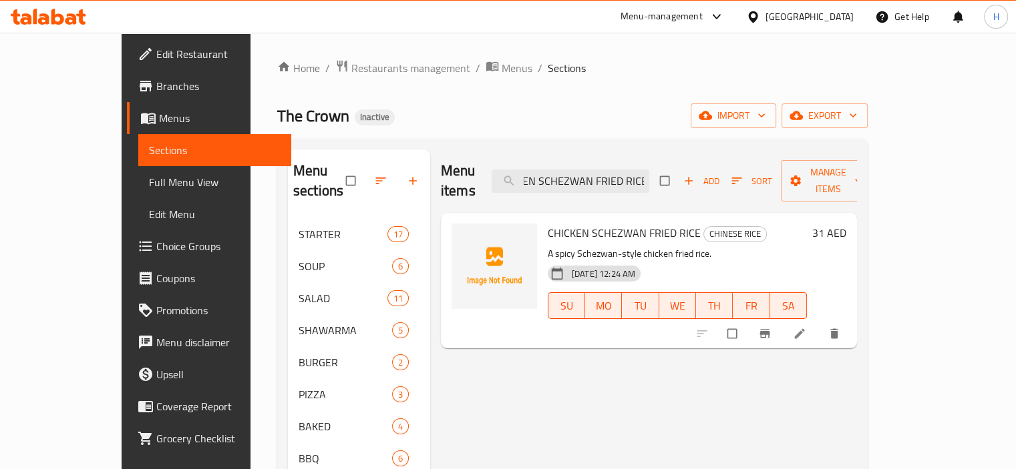
type input "CHICKEN SCHEZWAN FRIED RICE"
click at [819, 323] on li at bounding box center [800, 333] width 37 height 21
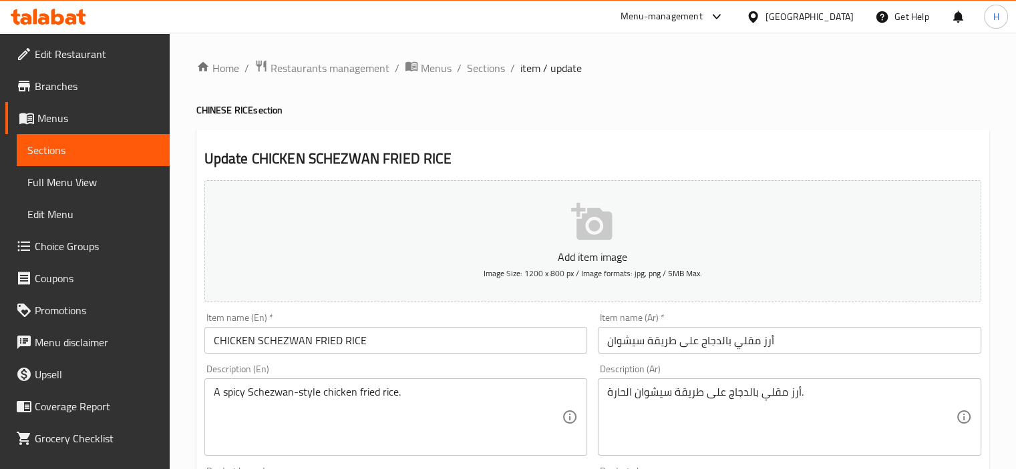
click at [664, 342] on input "أرز مقلي بالدجاج على طريقة سيشوان" at bounding box center [789, 340] width 383 height 27
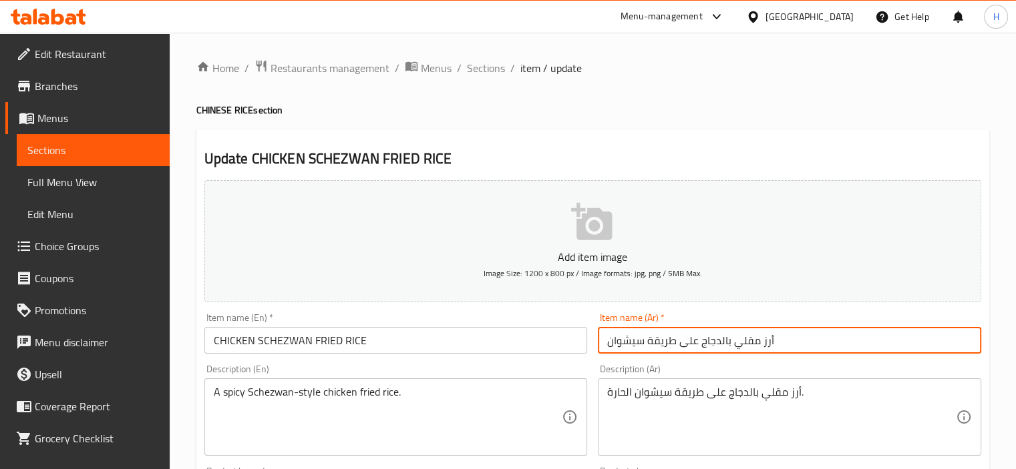
click at [664, 342] on input "أرز مقلي بالدجاج على طريقة سيشوان" at bounding box center [789, 340] width 383 height 27
click at [664, 342] on input "أرز مقلي بالدجاج على سيشوان" at bounding box center [789, 340] width 383 height 27
type input "أرز مقلي بالدجاج سيشوان"
click at [478, 343] on input "CHICKEN SCHEZWAN FRIED RICE" at bounding box center [395, 340] width 383 height 27
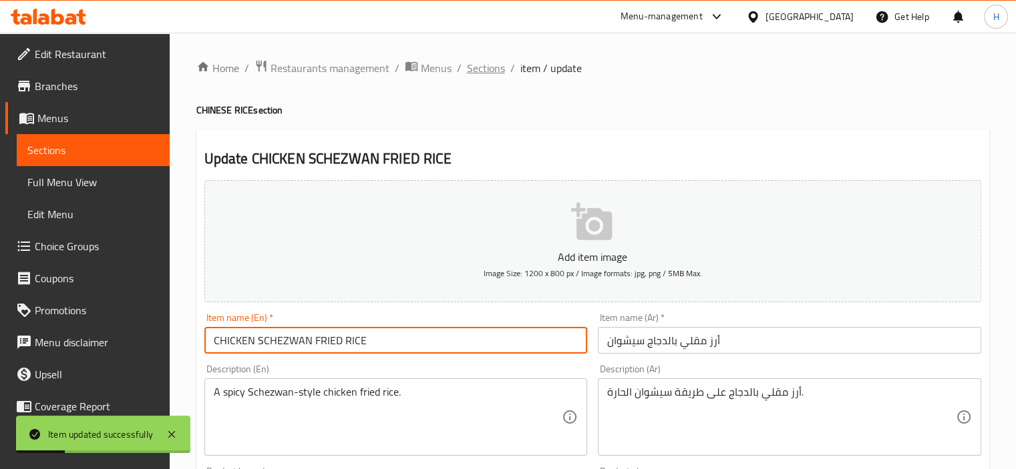
click at [490, 60] on span "Sections" at bounding box center [486, 68] width 38 height 16
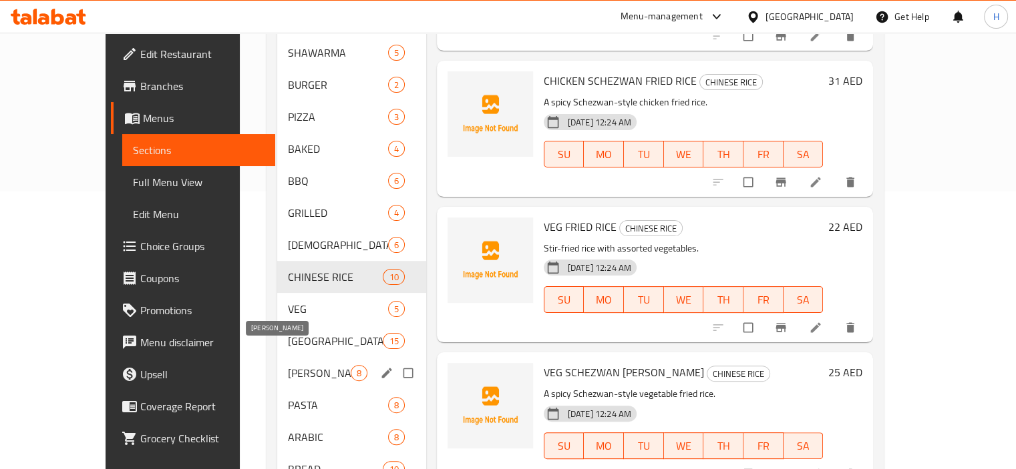
scroll to position [305, 0]
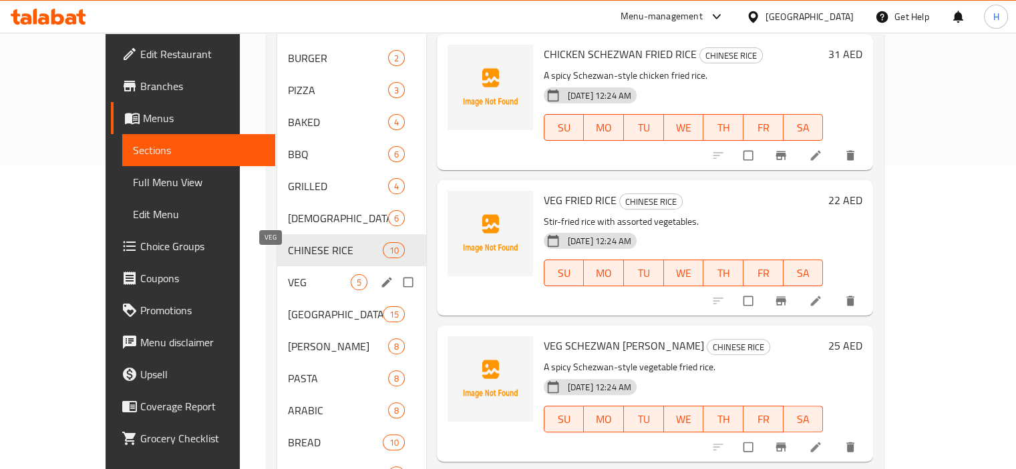
click at [288, 274] on span "VEG" at bounding box center [319, 282] width 63 height 16
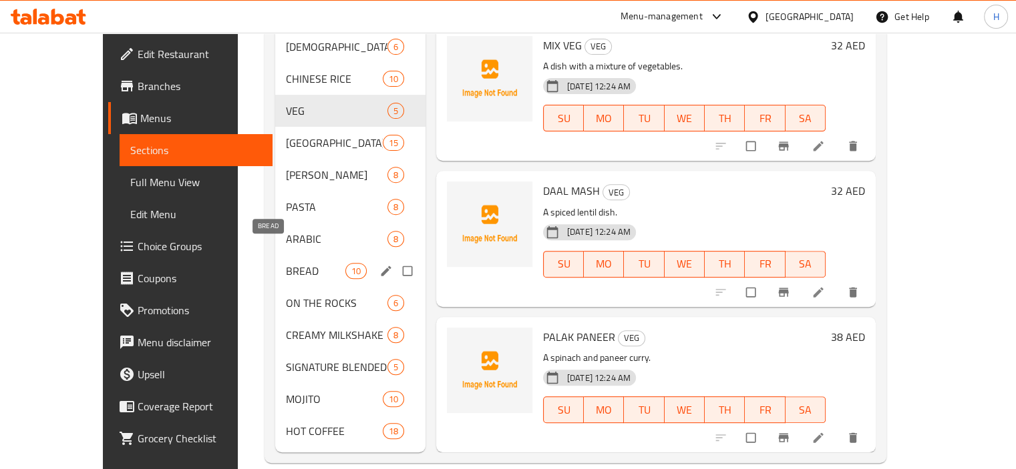
scroll to position [475, 0]
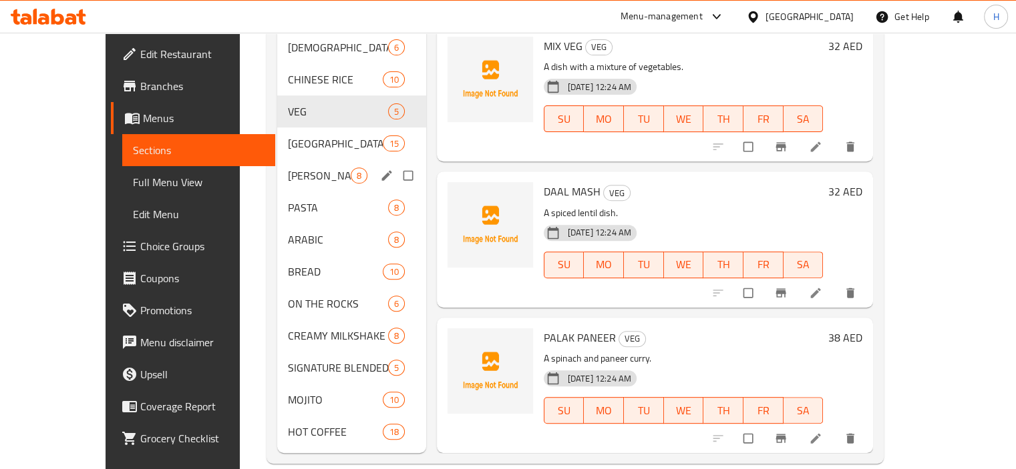
click at [277, 160] on div "BIRYANI RICE 8" at bounding box center [351, 176] width 149 height 32
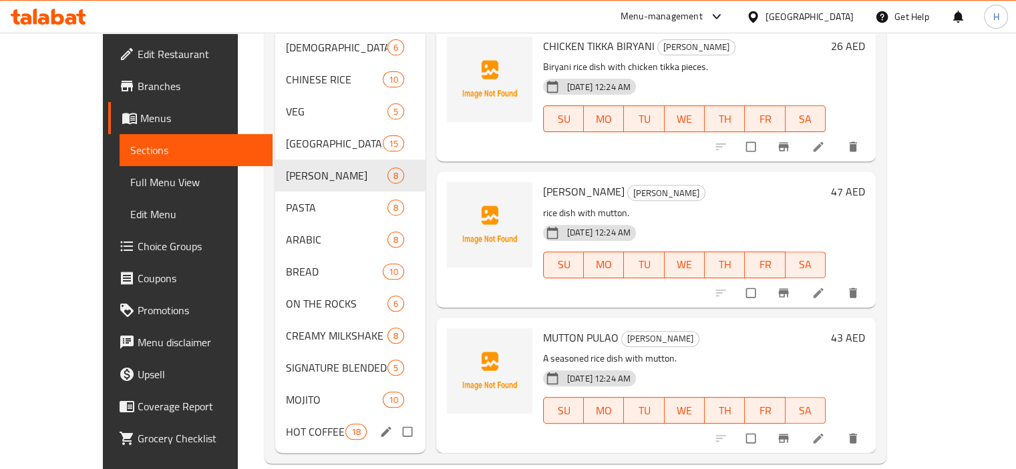
click at [286, 424] on span "HOT COFFEE" at bounding box center [315, 432] width 59 height 16
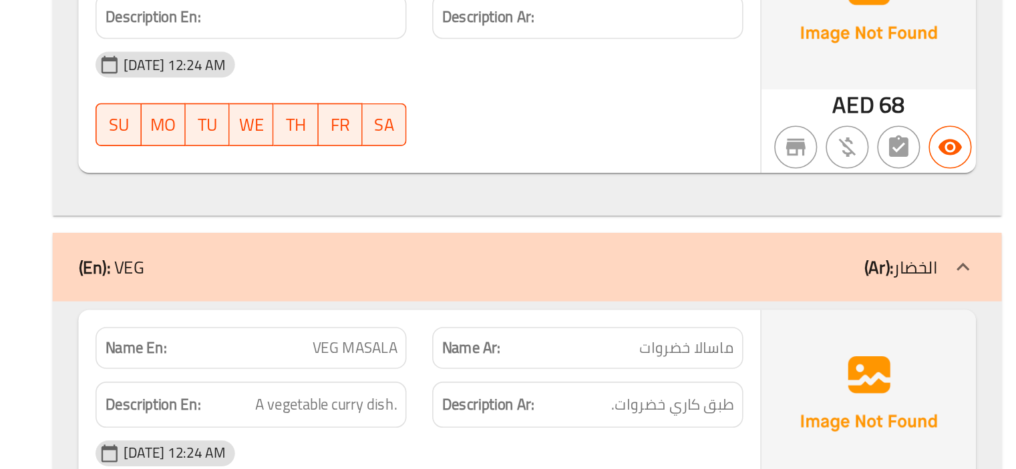
scroll to position [14057, 0]
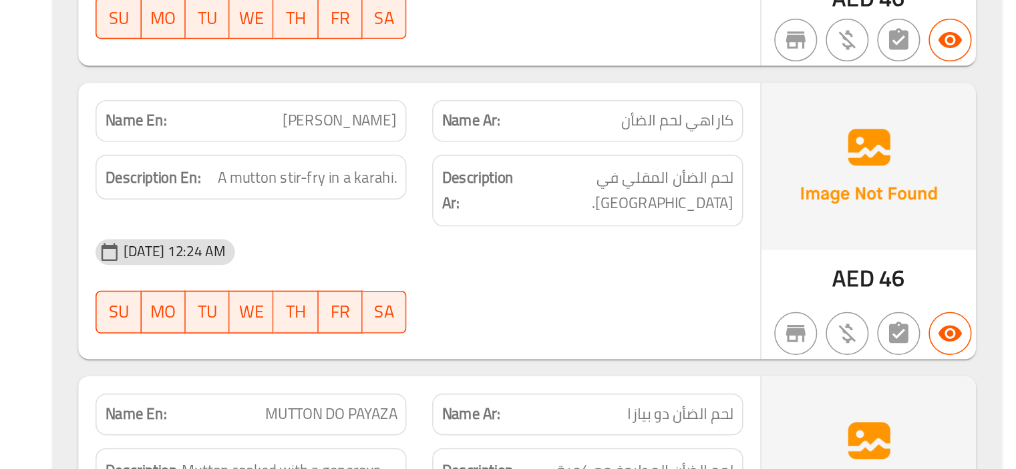
scroll to position [17142, 0]
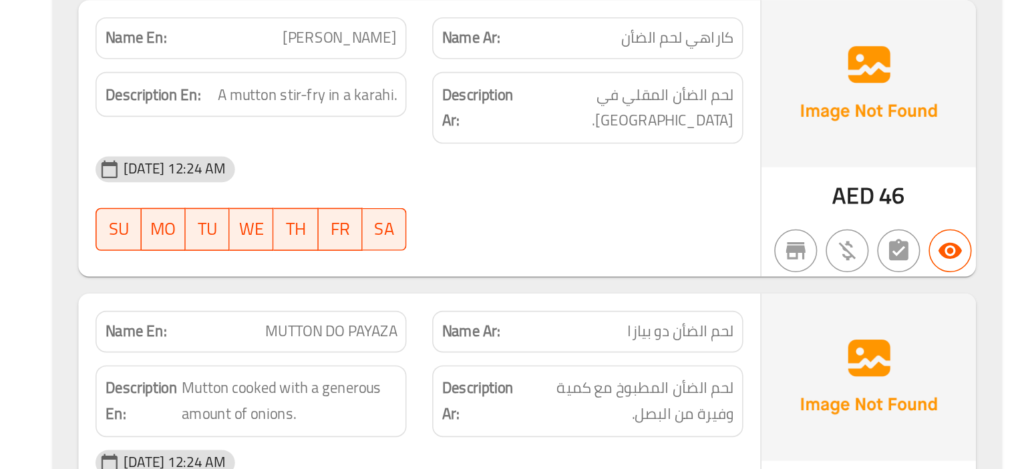
copy span "MUTTON DO PAYAZA"
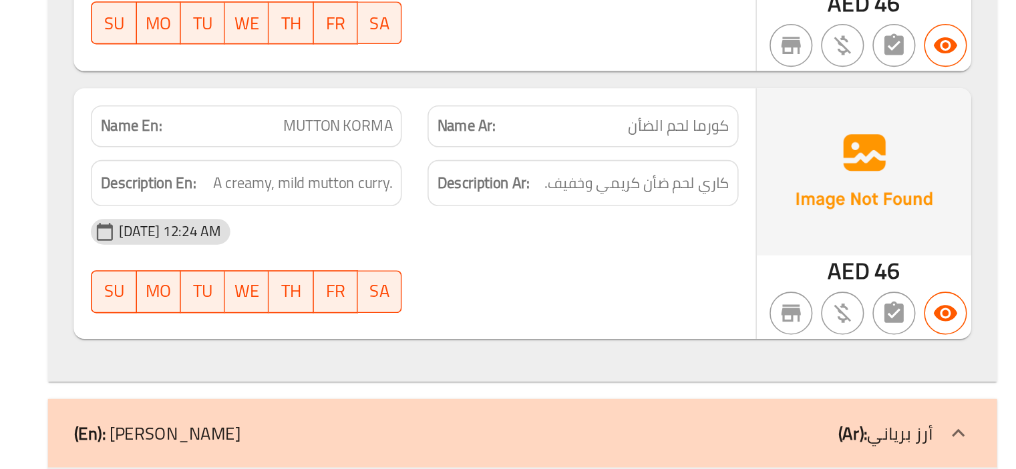
scroll to position [17621, 0]
copy span "CHICKEN BIRYANI"
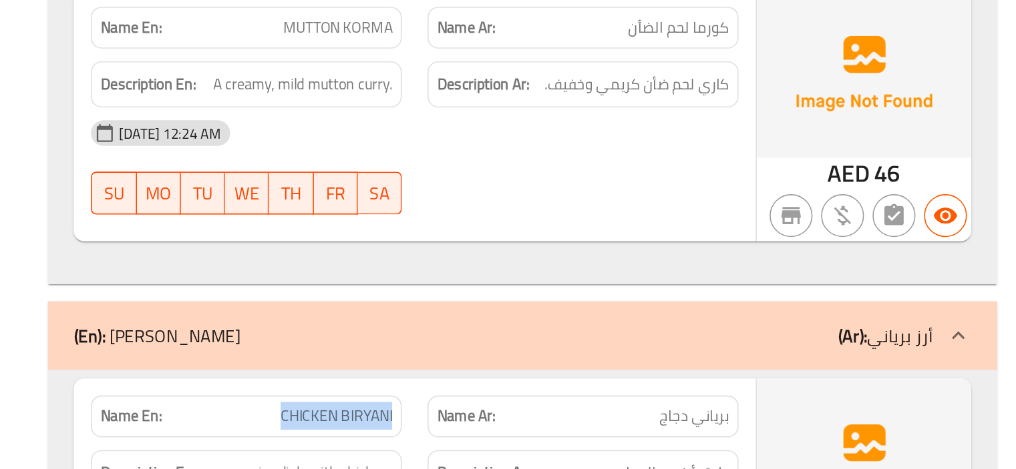
scroll to position [17690, 0]
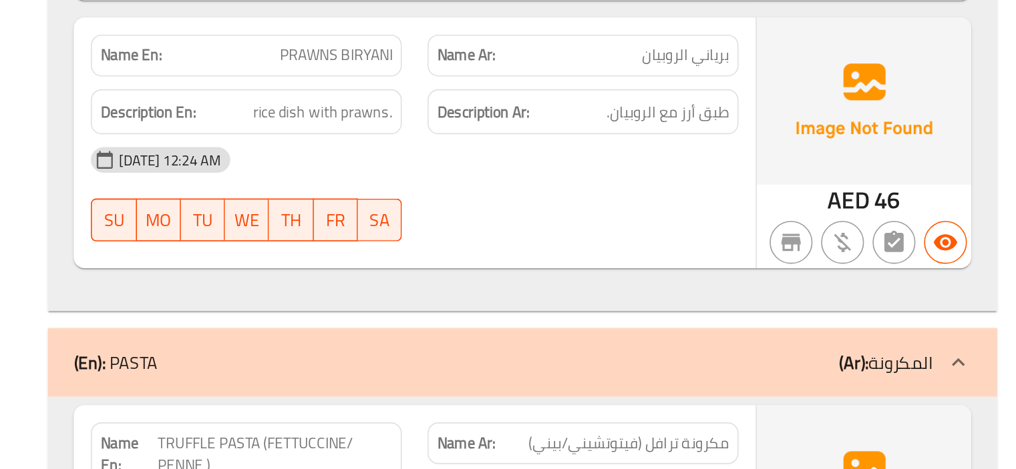
scroll to position [19135, 0]
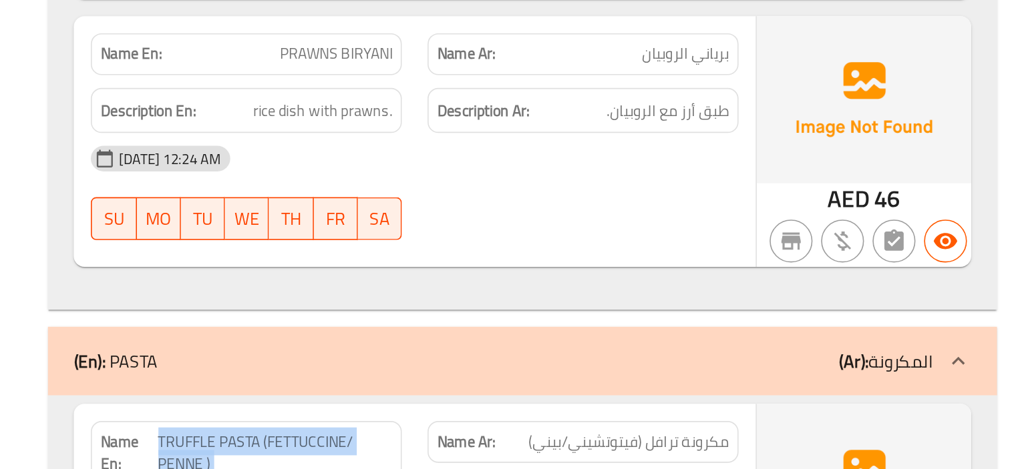
copy span "TRUFFLE PASTA (FETTUCCINE/ PENNE )"
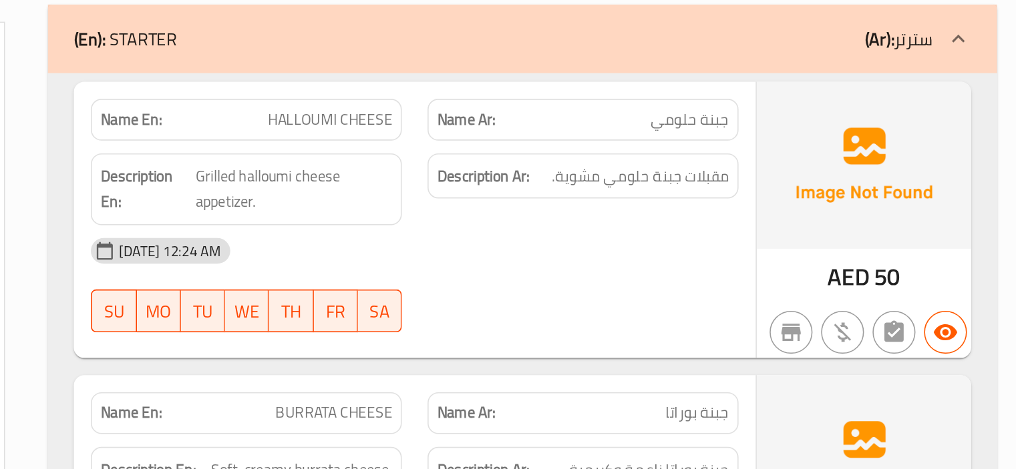
scroll to position [19152, 0]
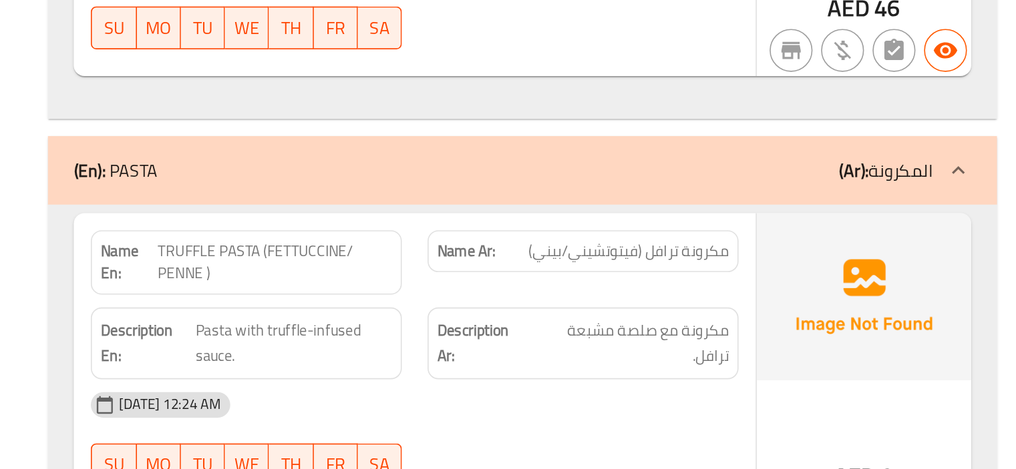
scroll to position [19252, 0]
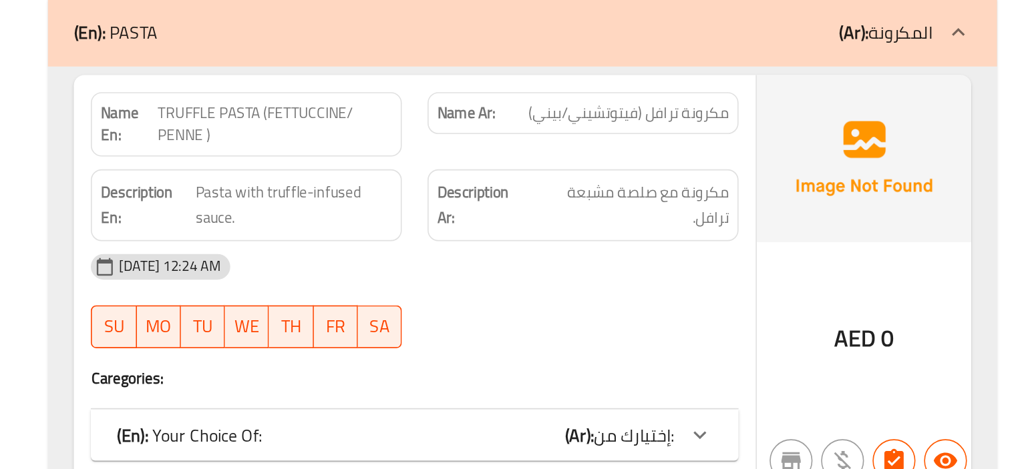
scroll to position [19339, 0]
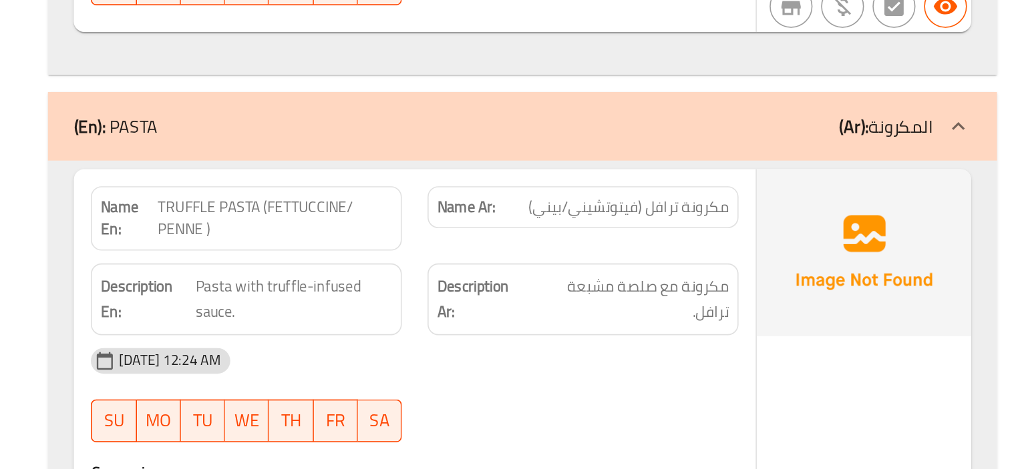
scroll to position [19339, 0]
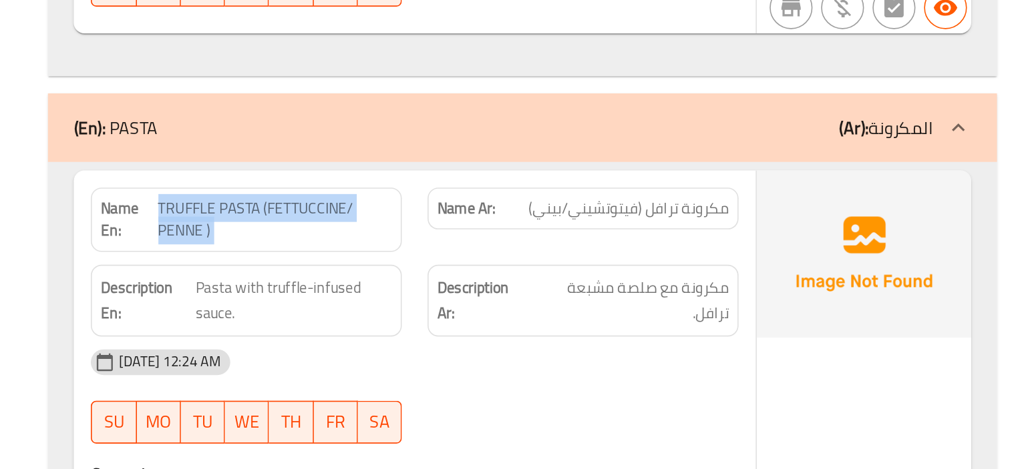
copy span "TRUFFLE PASTA (FETTUCCINE/ PENNE )"
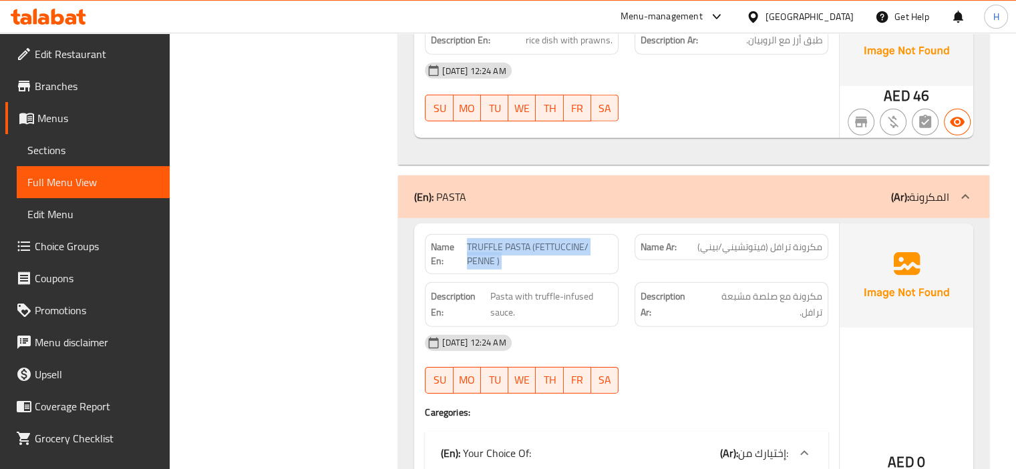
click at [50, 258] on link "Choice Groups" at bounding box center [87, 246] width 164 height 32
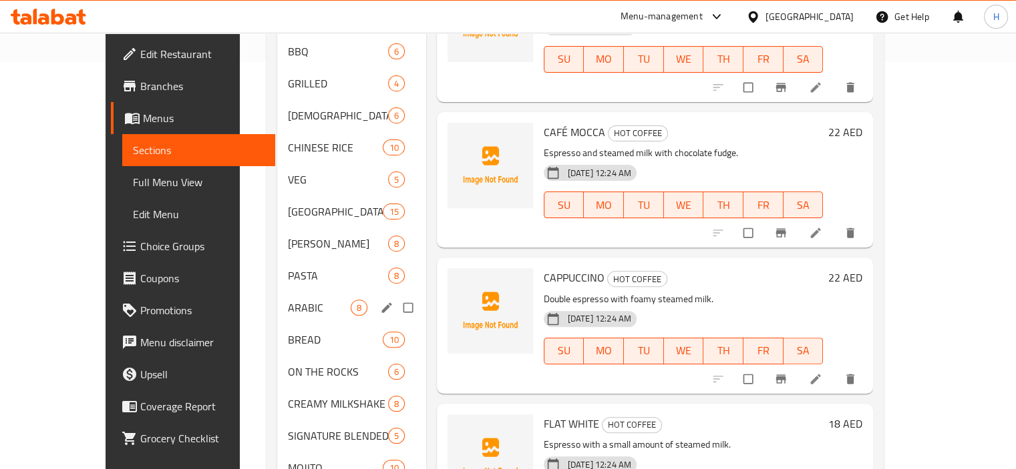
scroll to position [476, 0]
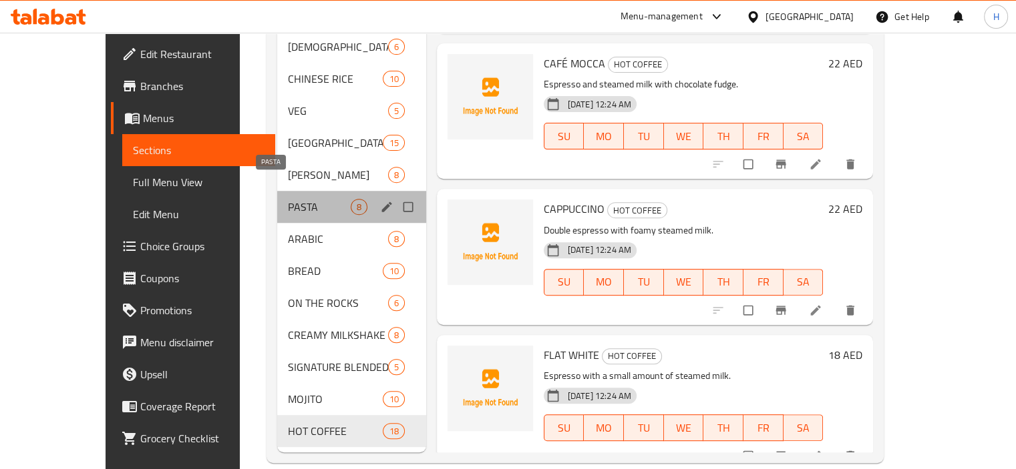
click at [288, 199] on span "PASTA" at bounding box center [319, 207] width 63 height 16
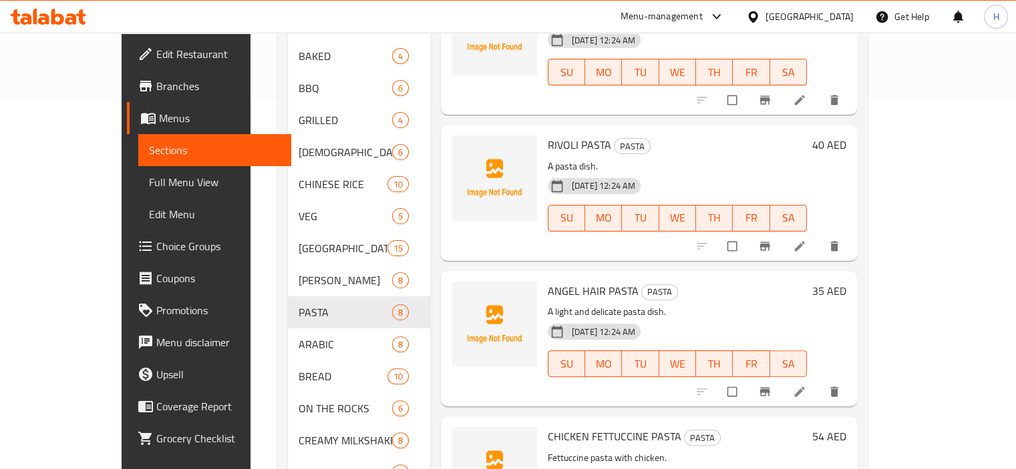
scroll to position [476, 0]
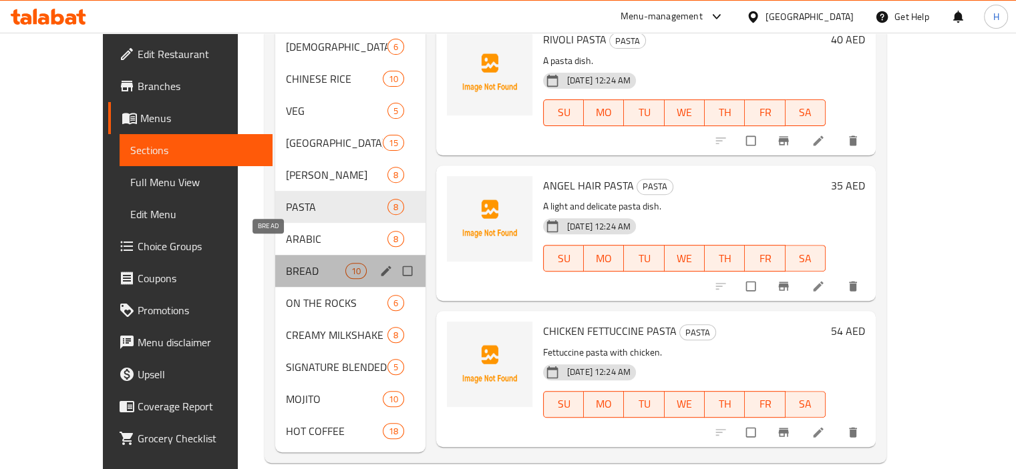
click at [286, 263] on span "BREAD" at bounding box center [315, 271] width 59 height 16
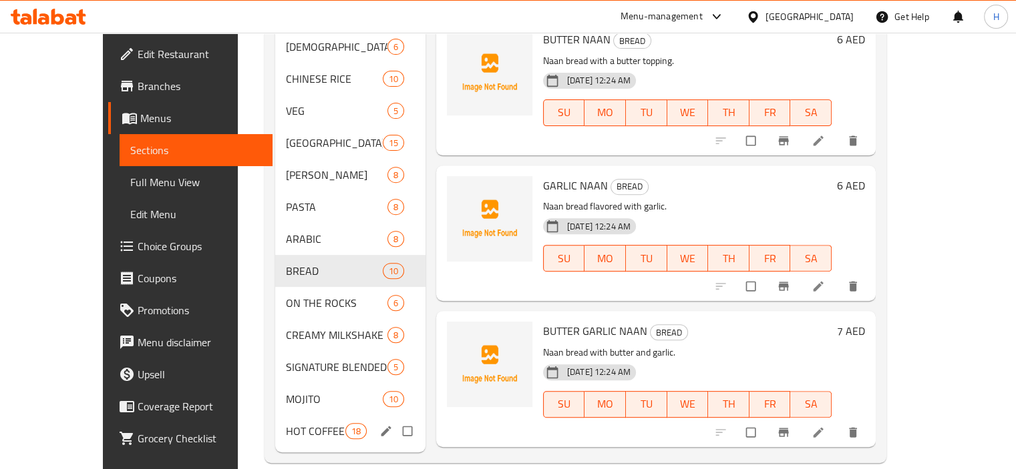
click at [275, 415] on div "HOT COFFEE 18" at bounding box center [350, 431] width 150 height 32
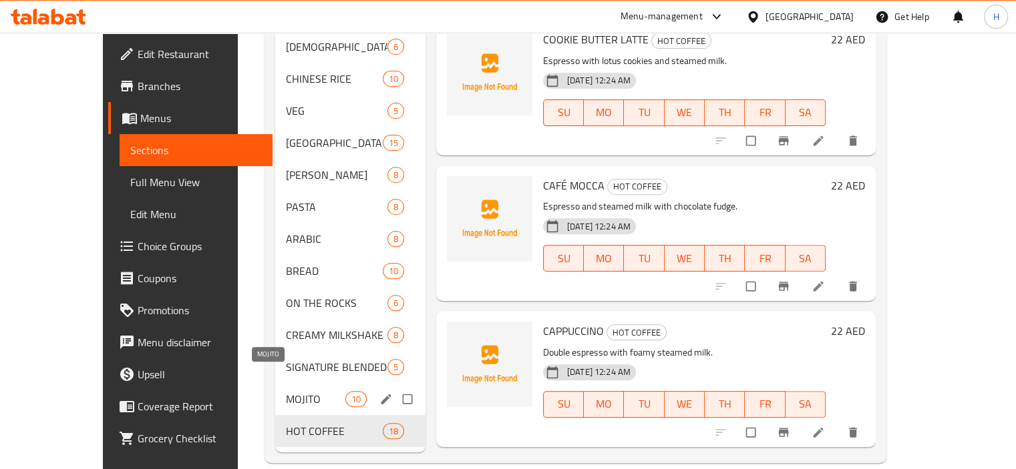
click at [286, 391] on span "MOJITO" at bounding box center [315, 399] width 59 height 16
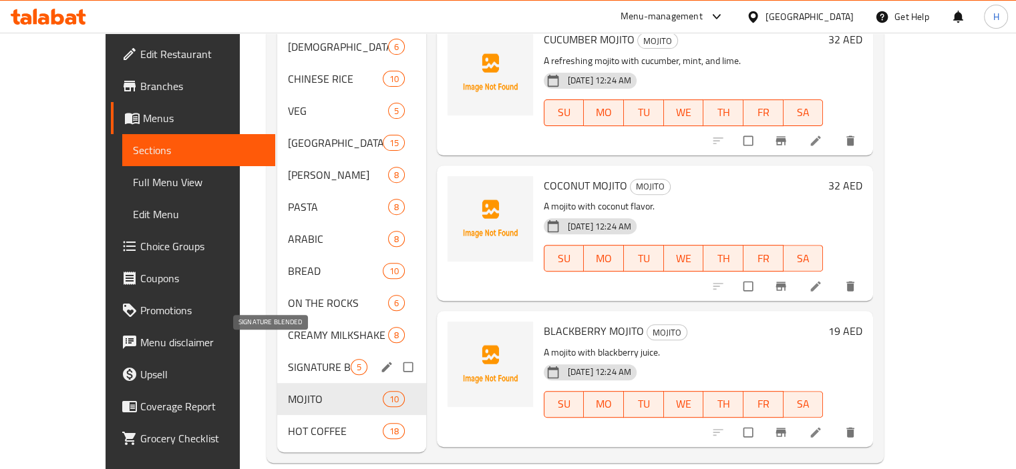
click at [288, 359] on span "SIGNATURE BLENDED" at bounding box center [319, 367] width 63 height 16
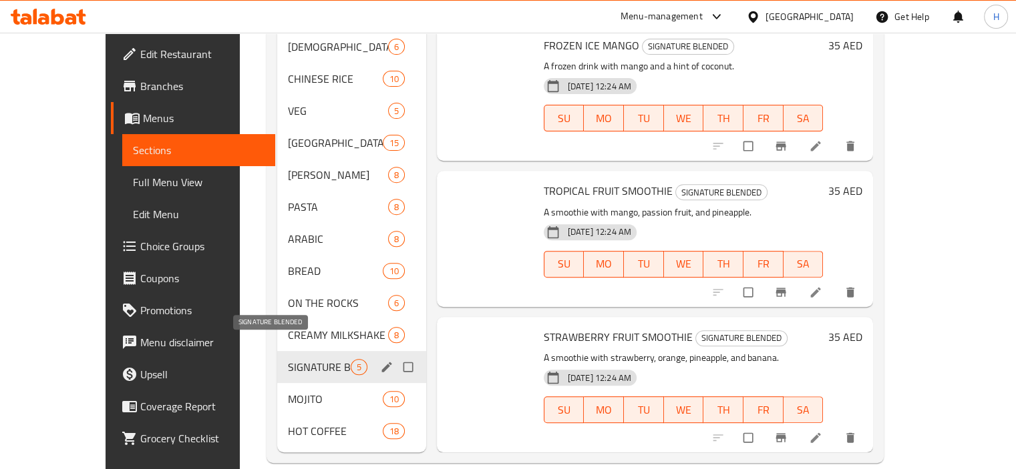
scroll to position [3, 0]
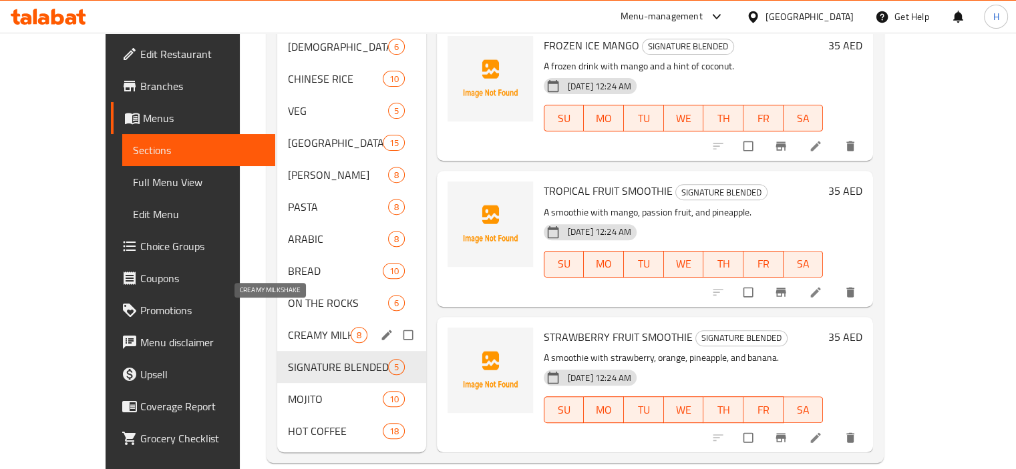
click at [288, 327] on span "CREAMY MILKSHAKE" at bounding box center [319, 335] width 63 height 16
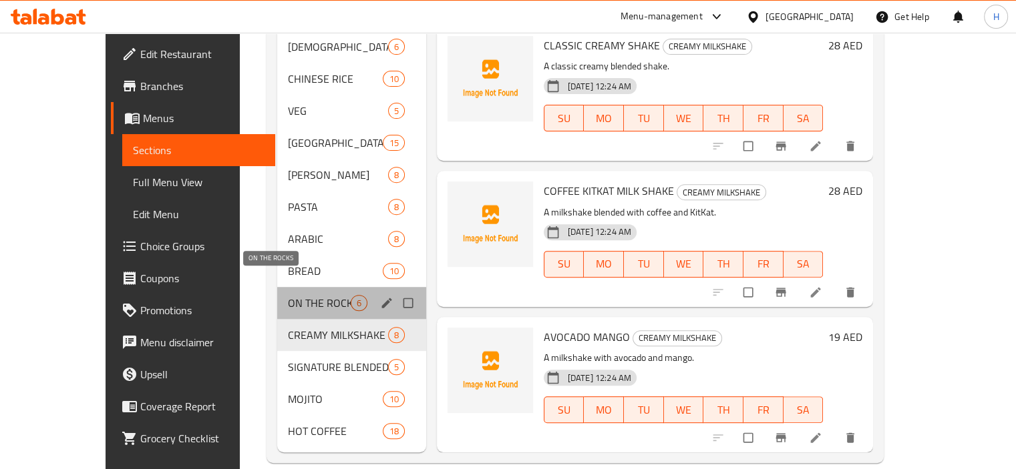
click at [288, 295] on span "ON THE ROCKS" at bounding box center [319, 303] width 63 height 16
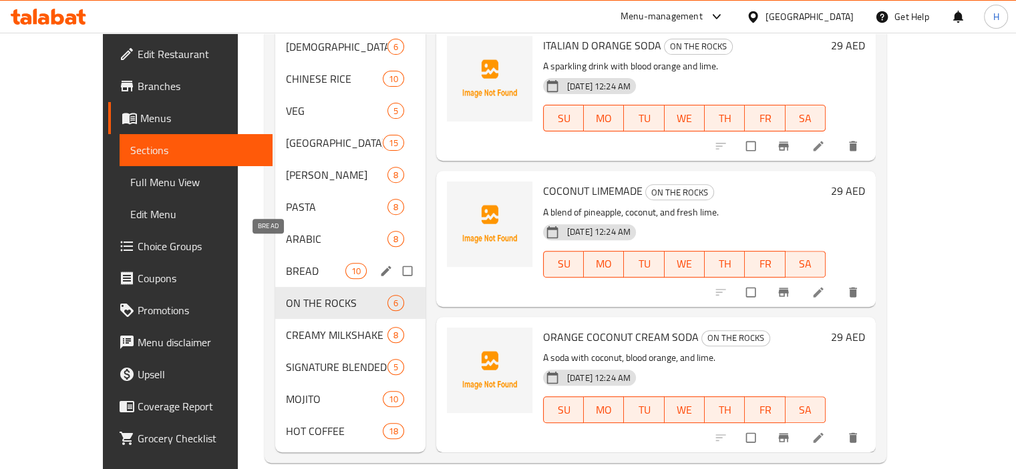
click at [286, 263] on span "BREAD" at bounding box center [315, 271] width 59 height 16
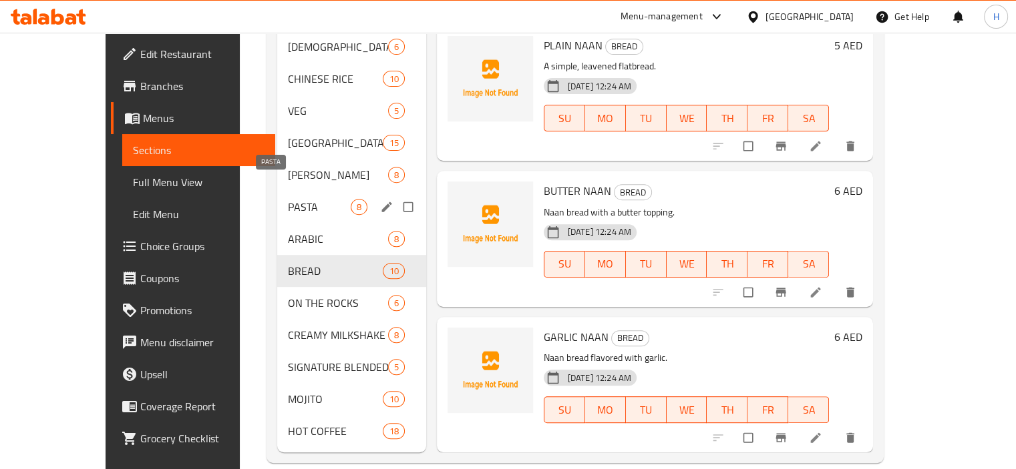
click at [288, 199] on span "PASTA" at bounding box center [319, 207] width 63 height 16
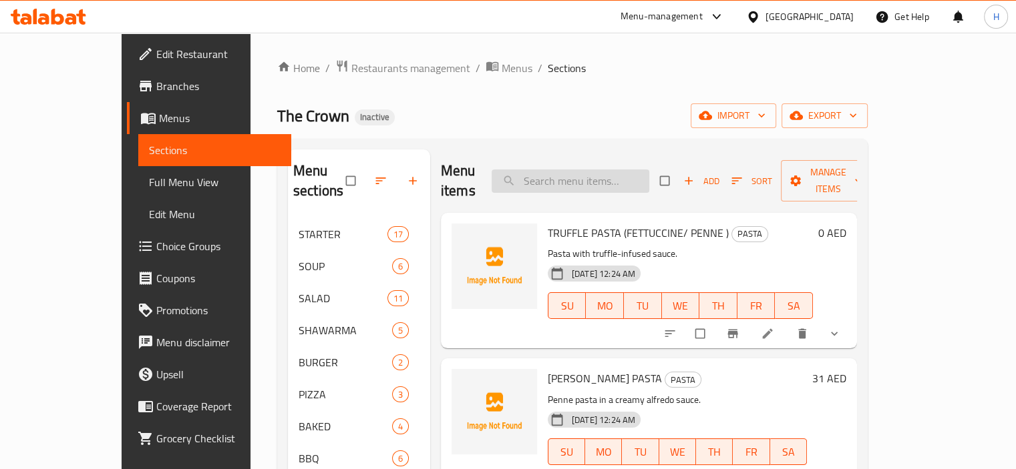
click at [615, 170] on input "search" at bounding box center [571, 181] width 158 height 23
paste input "TRUFFLE PASTA (FETTUCCINE/ PENNE )"
type input "TRUFFLE PASTA (FETTUCCINE/ PENNE )"
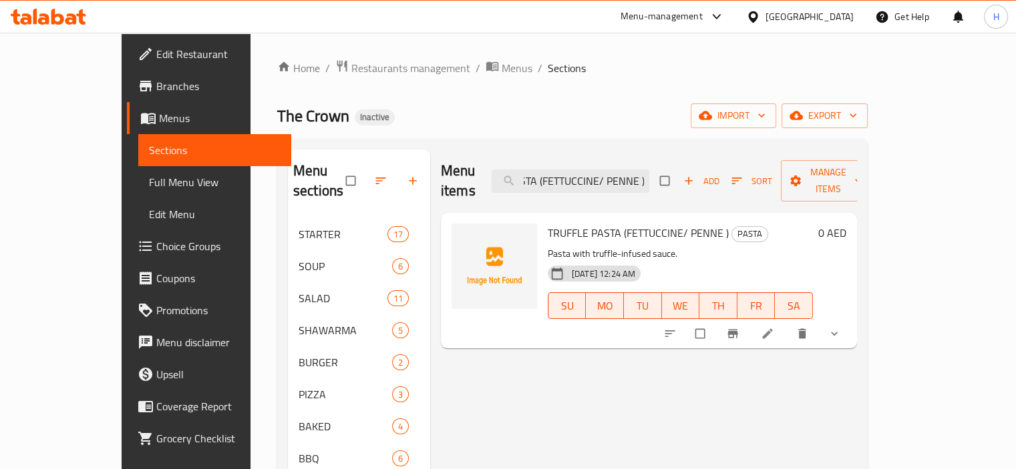
click at [774, 327] on icon at bounding box center [767, 333] width 13 height 13
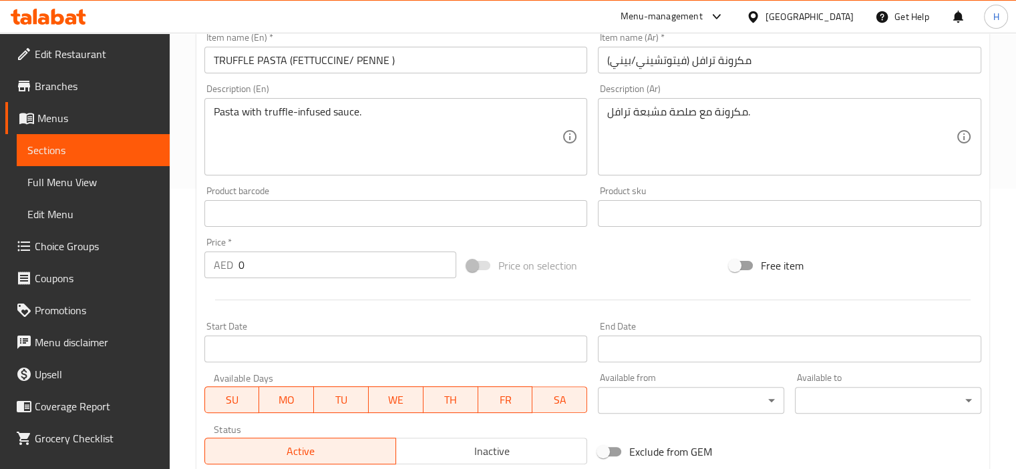
scroll to position [278, 0]
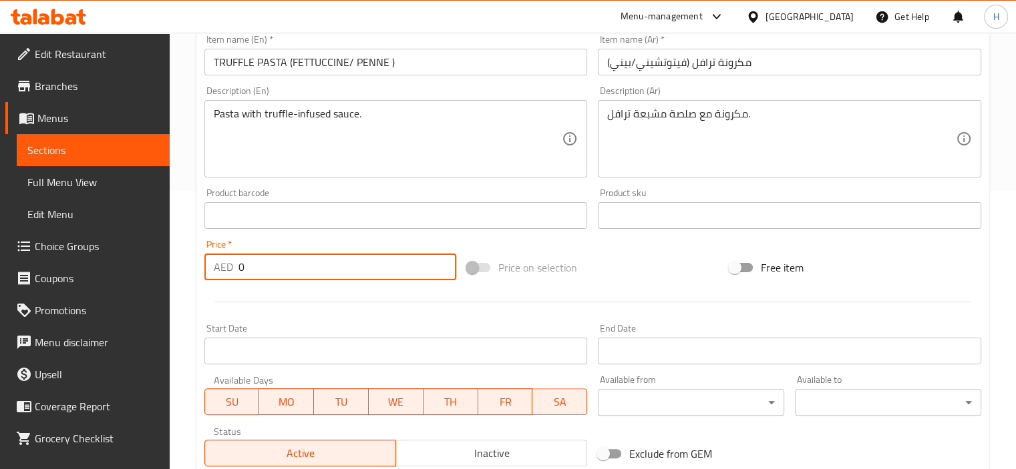
click at [294, 274] on input "0" at bounding box center [347, 267] width 218 height 27
type input "31"
click at [570, 274] on span "Price on selection" at bounding box center [537, 268] width 79 height 16
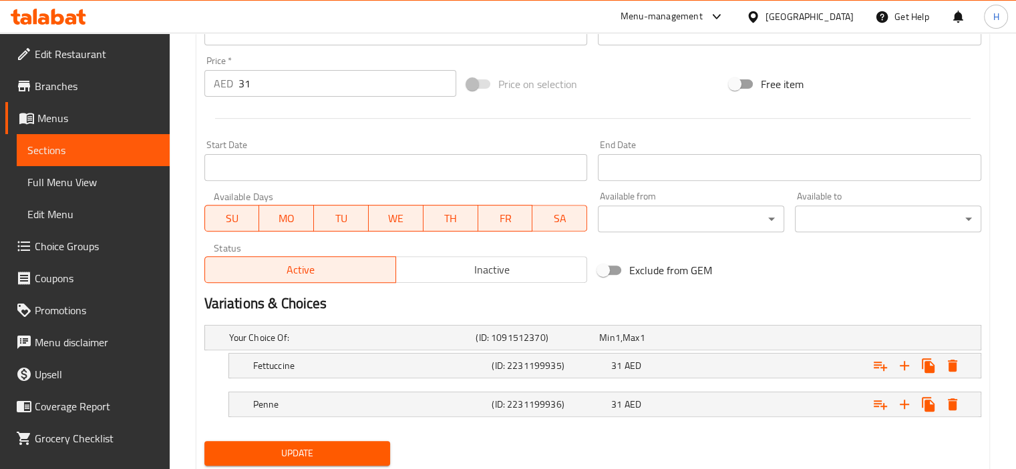
scroll to position [467, 0]
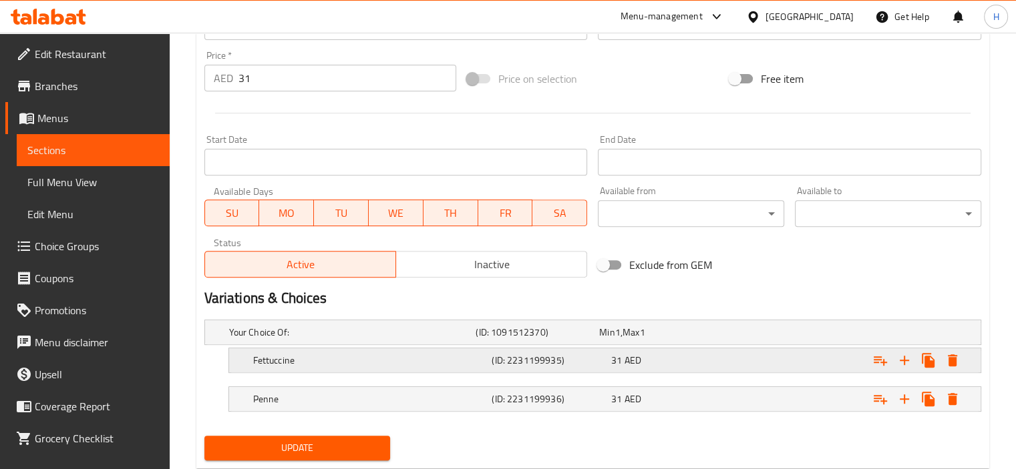
click at [611, 347] on div "Fettuccine (ID: 2231199935) 31 AED" at bounding box center [596, 332] width 741 height 29
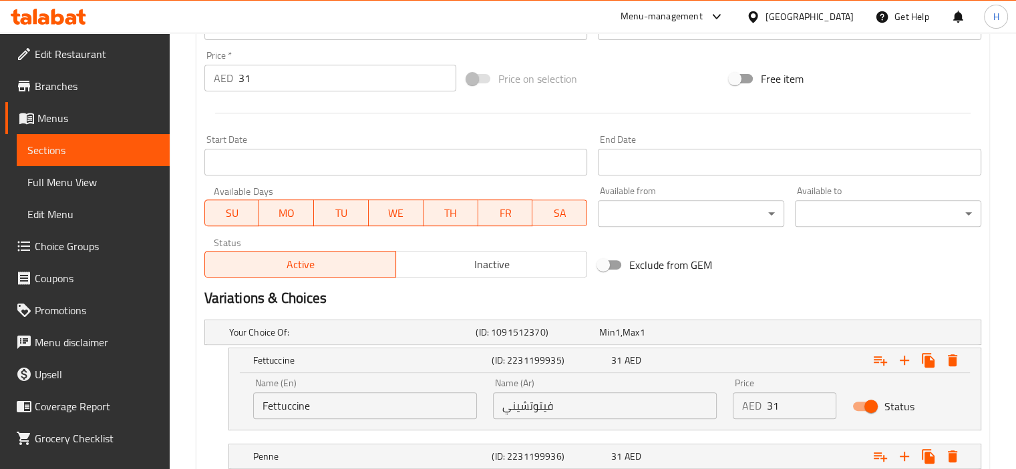
click at [775, 406] on input "31" at bounding box center [802, 406] width 70 height 27
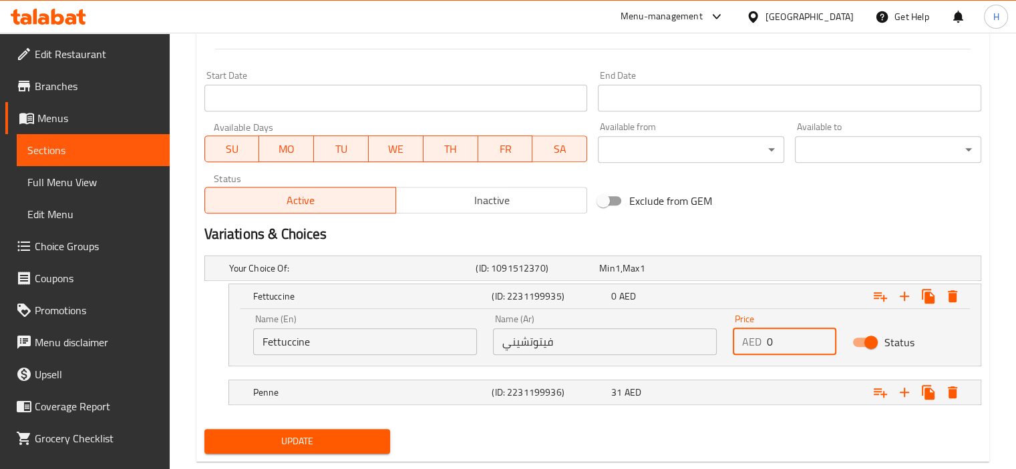
scroll to position [561, 0]
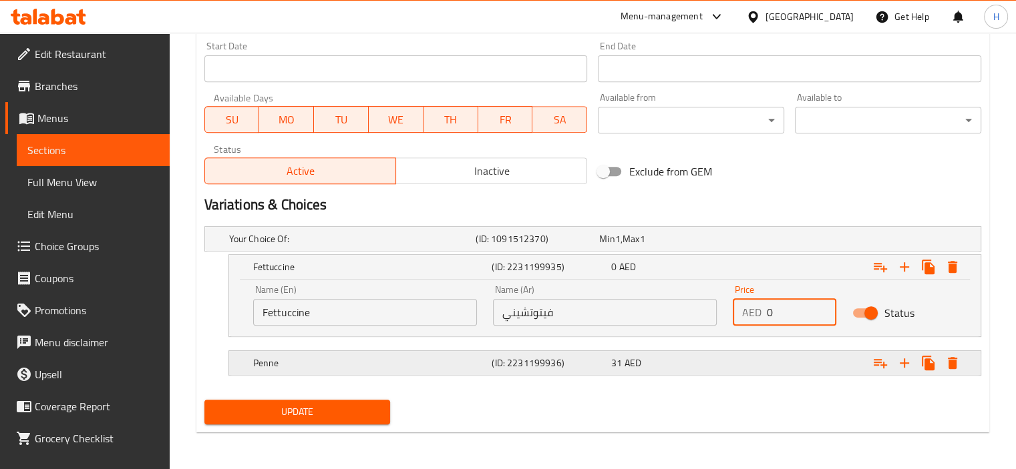
type input "0"
click at [755, 242] on div "Expand" at bounding box center [843, 238] width 247 height 5
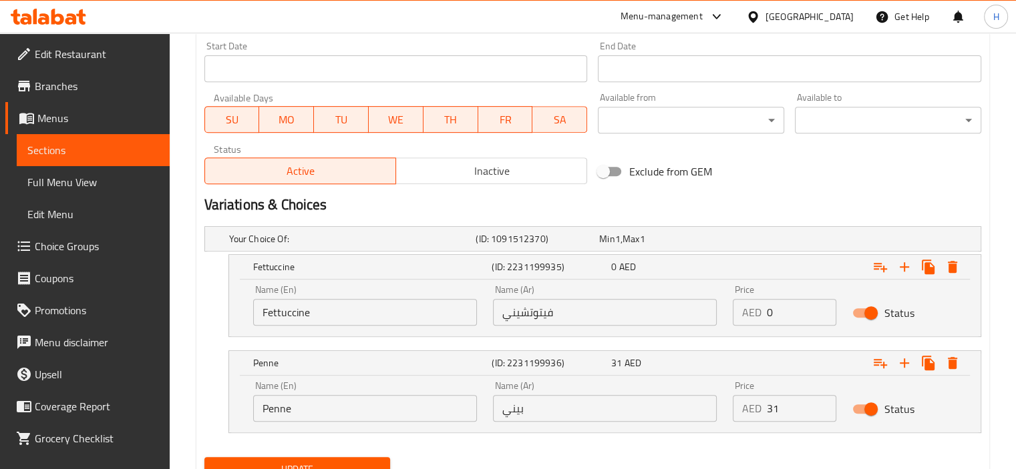
click at [779, 405] on input "31" at bounding box center [802, 408] width 70 height 27
type input "3"
type input "-0"
type input "0"
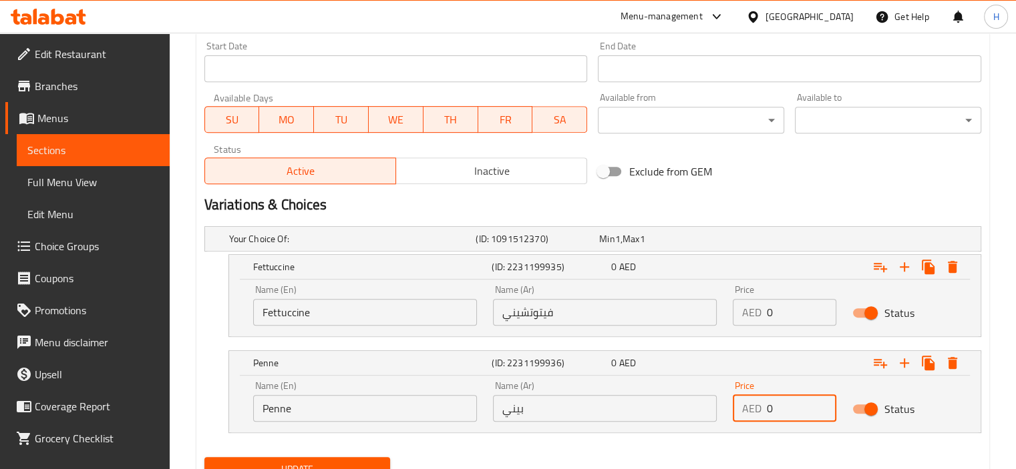
click at [366, 459] on button "Update" at bounding box center [297, 469] width 186 height 25
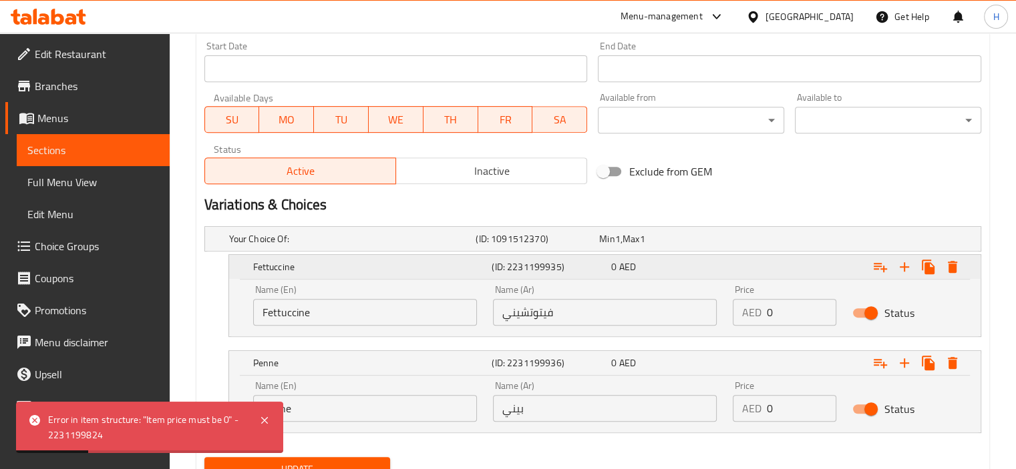
scroll to position [419, 0]
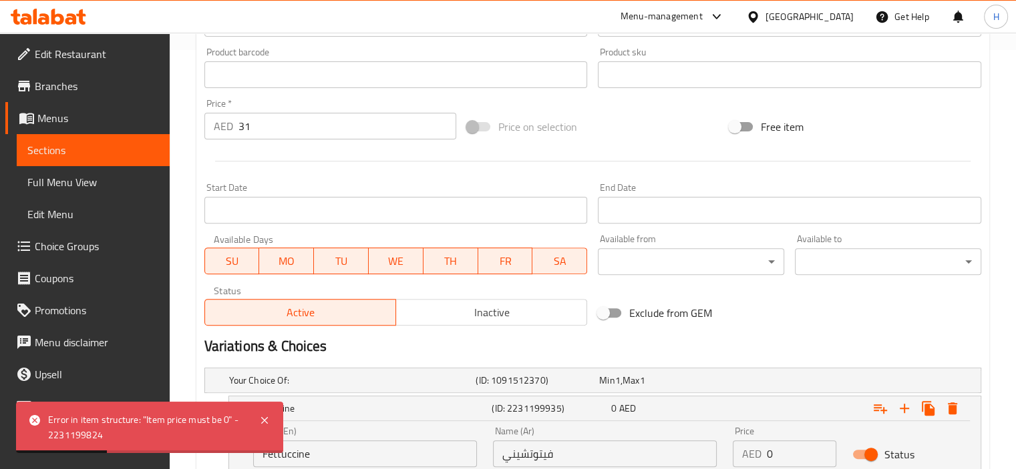
click at [299, 136] on input "31" at bounding box center [347, 126] width 218 height 27
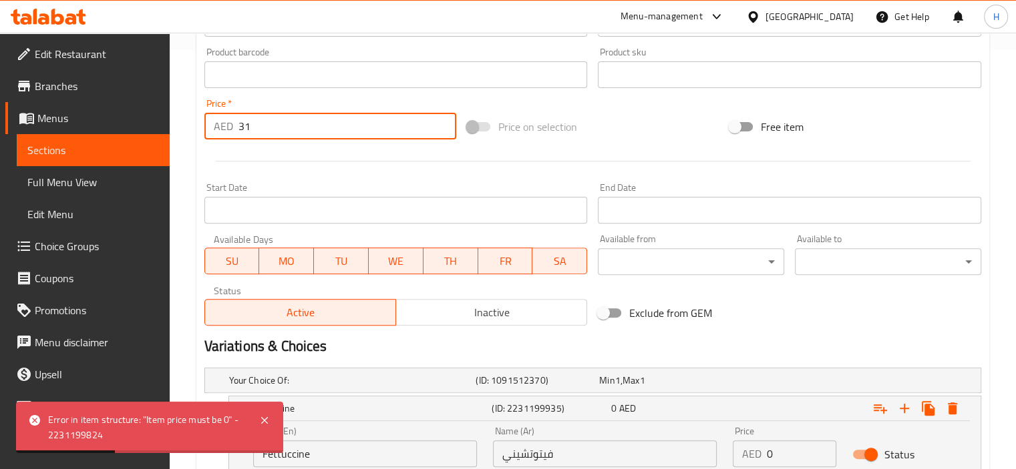
click at [299, 136] on input "31" at bounding box center [347, 126] width 218 height 27
click at [630, 152] on div at bounding box center [592, 161] width 787 height 33
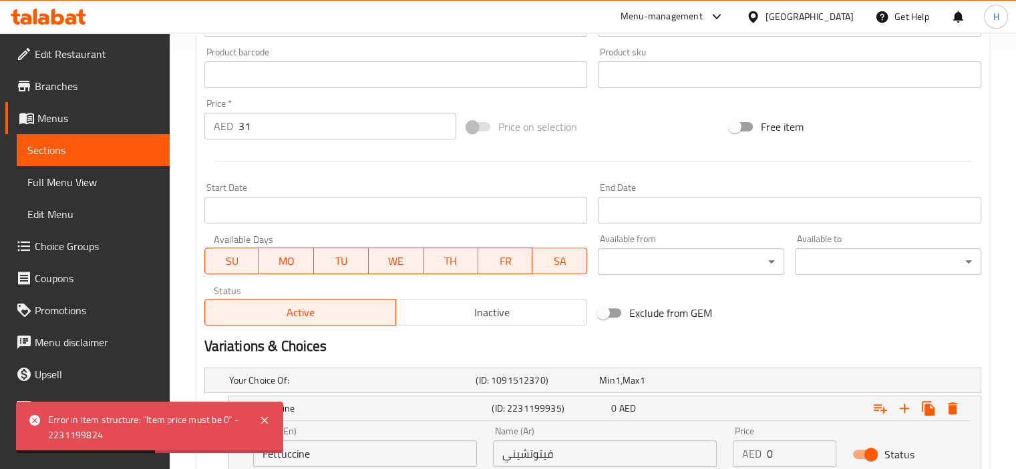
scroll to position [618, 0]
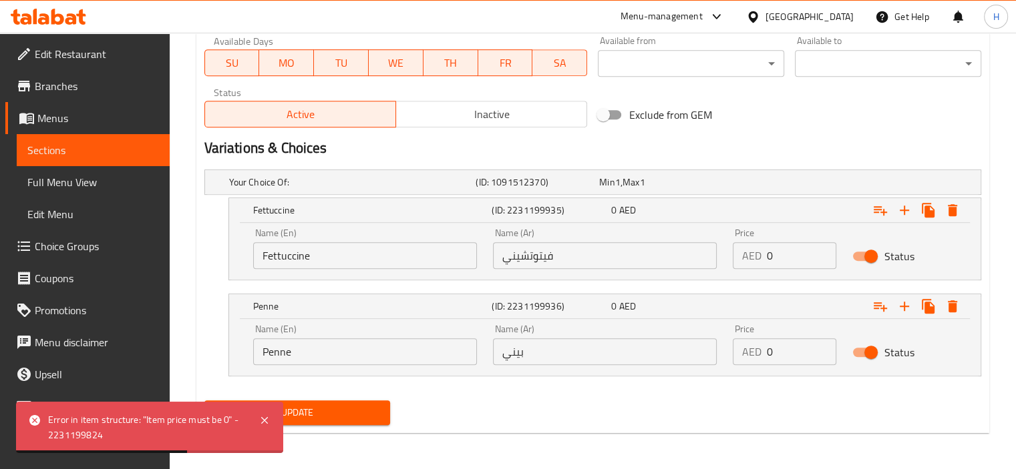
click at [508, 401] on div "Update" at bounding box center [592, 412] width 787 height 35
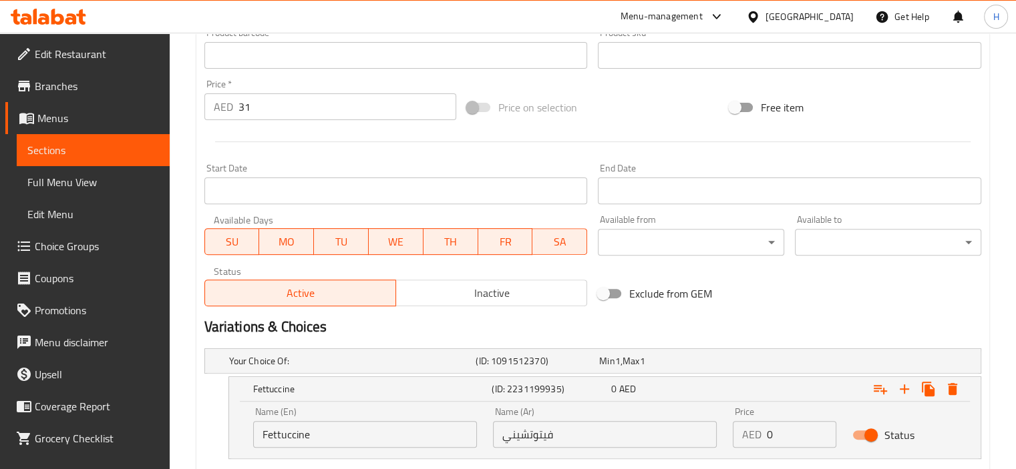
scroll to position [439, 0]
click at [289, 109] on input "31" at bounding box center [347, 106] width 218 height 27
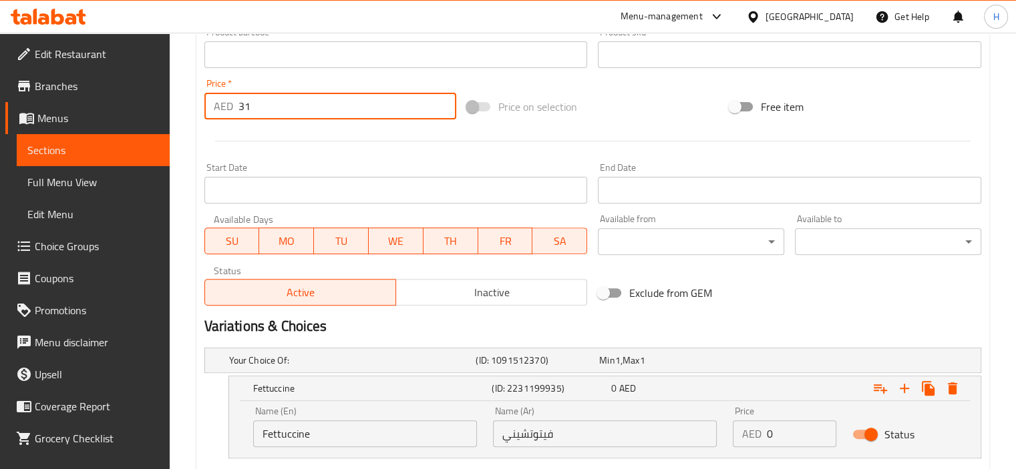
click at [289, 109] on input "31" at bounding box center [347, 106] width 218 height 27
type input "0"
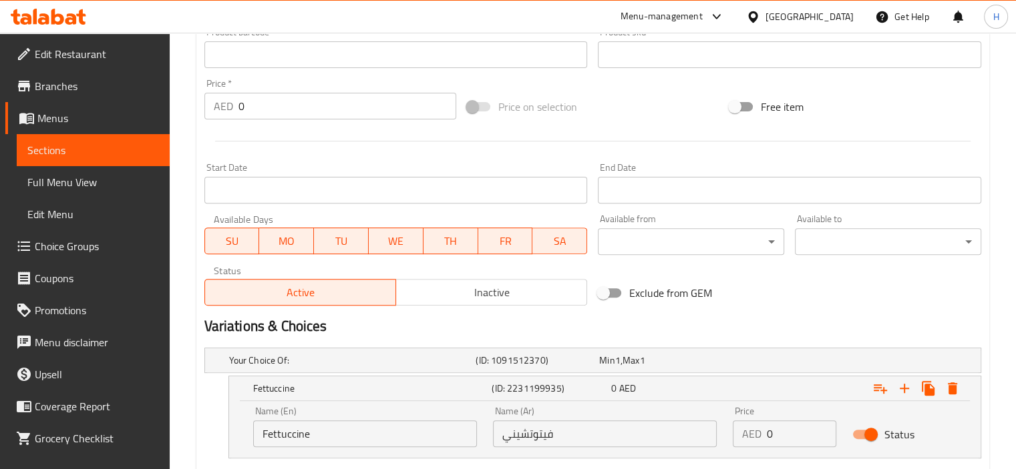
click at [530, 138] on div at bounding box center [592, 141] width 787 height 33
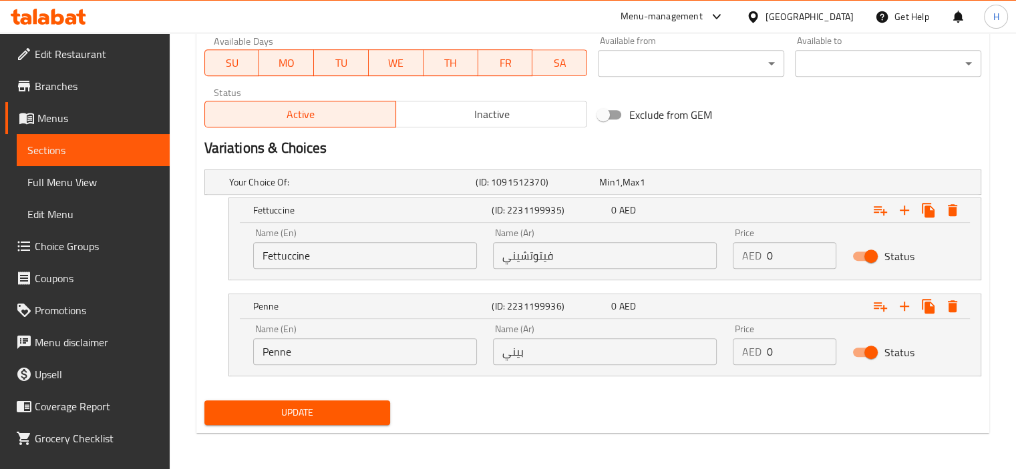
click at [326, 405] on span "Update" at bounding box center [297, 413] width 165 height 17
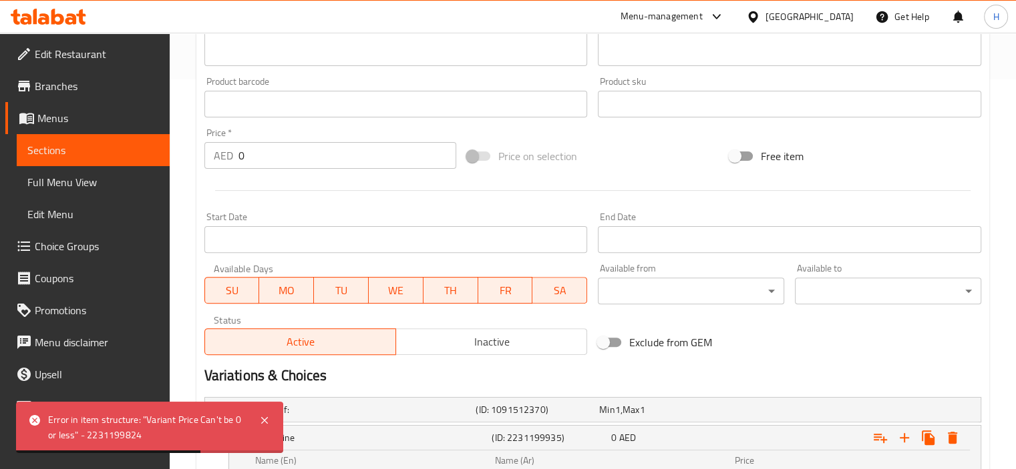
scroll to position [390, 0]
click at [254, 160] on input "0" at bounding box center [347, 155] width 218 height 27
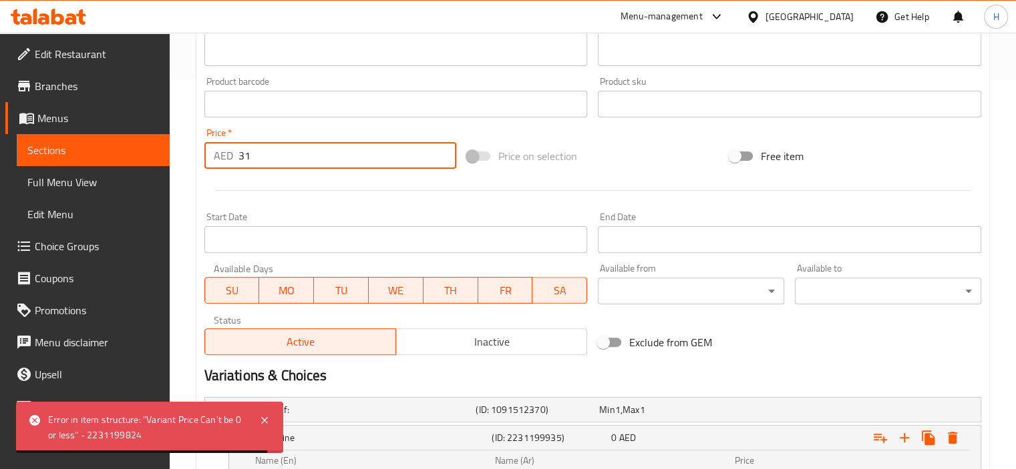
type input "31"
click at [578, 166] on div "Price on selection" at bounding box center [592, 156] width 262 height 36
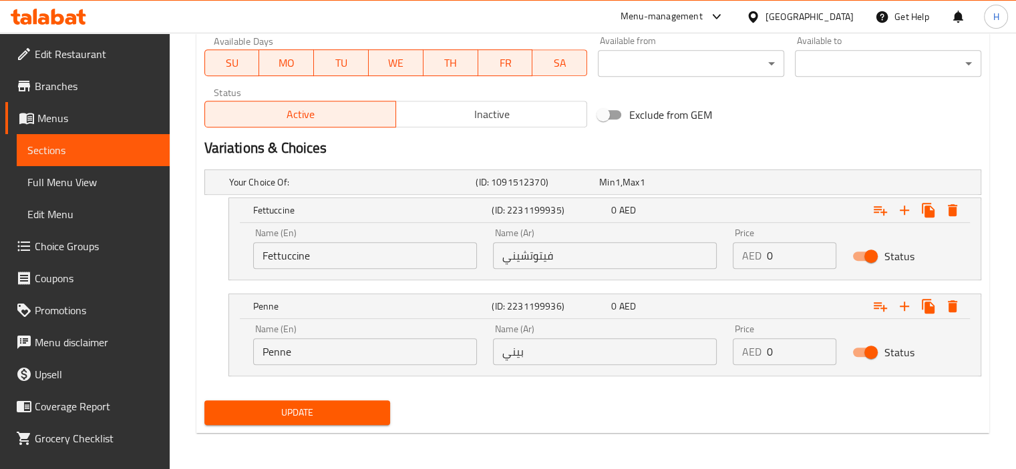
click at [294, 405] on span "Update" at bounding box center [297, 413] width 165 height 17
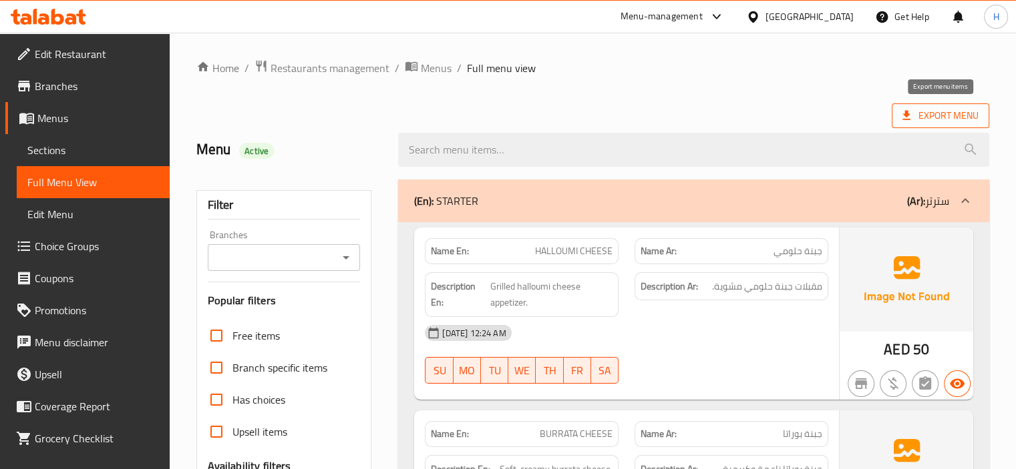
click at [916, 110] on span "Export Menu" at bounding box center [940, 116] width 76 height 17
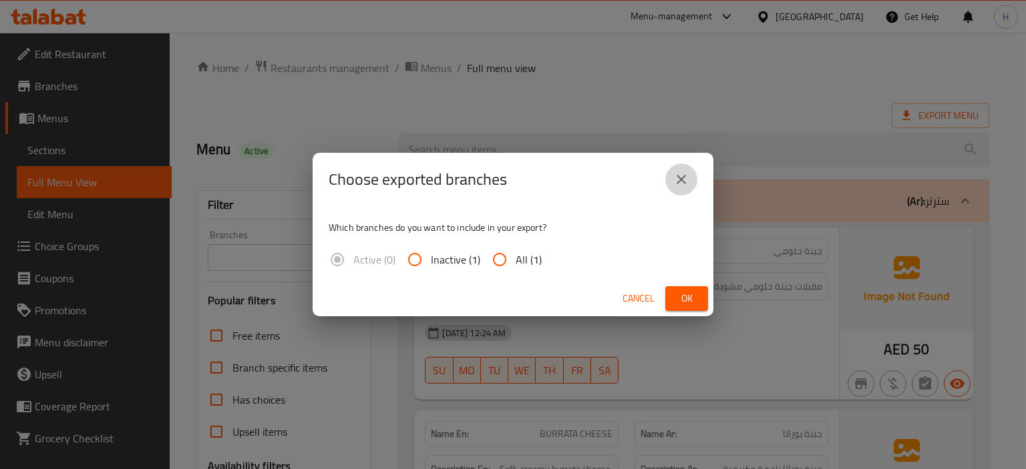
click at [679, 176] on icon "close" at bounding box center [681, 179] width 9 height 9
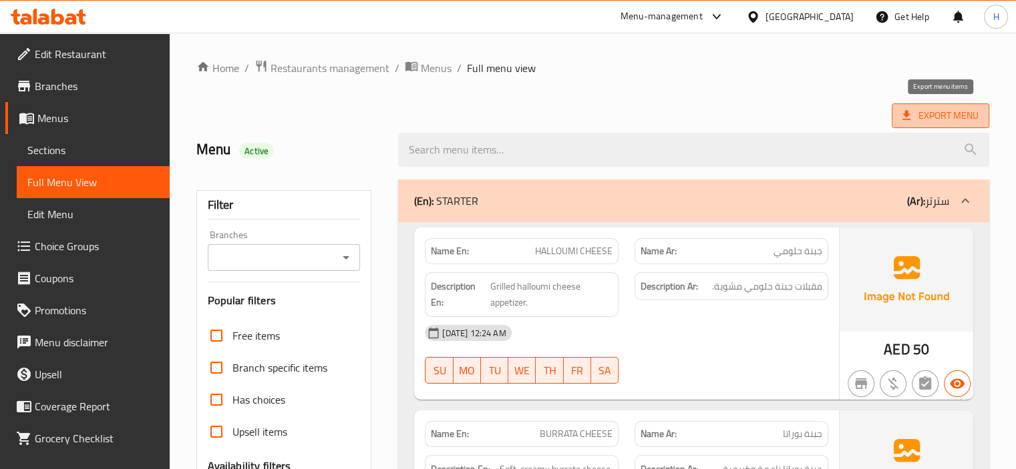
click at [944, 108] on span "Export Menu" at bounding box center [940, 116] width 76 height 17
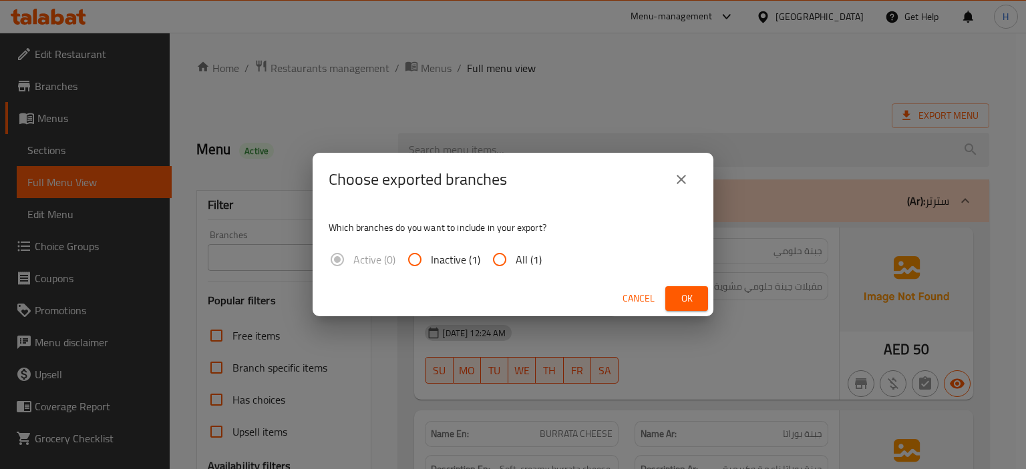
click at [500, 256] on input "All (1)" at bounding box center [500, 260] width 32 height 32
radio input "true"
click at [682, 291] on span "Ok" at bounding box center [686, 299] width 21 height 17
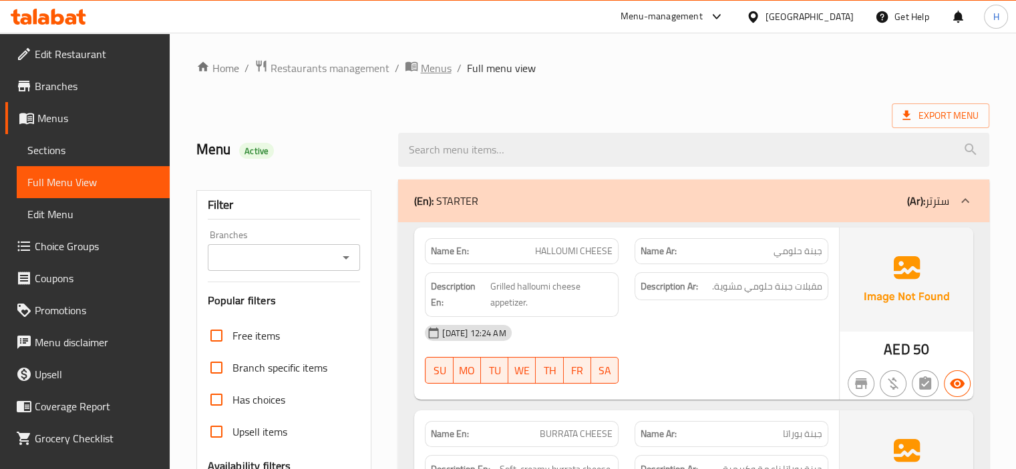
click at [436, 68] on span "Menus" at bounding box center [436, 68] width 31 height 16
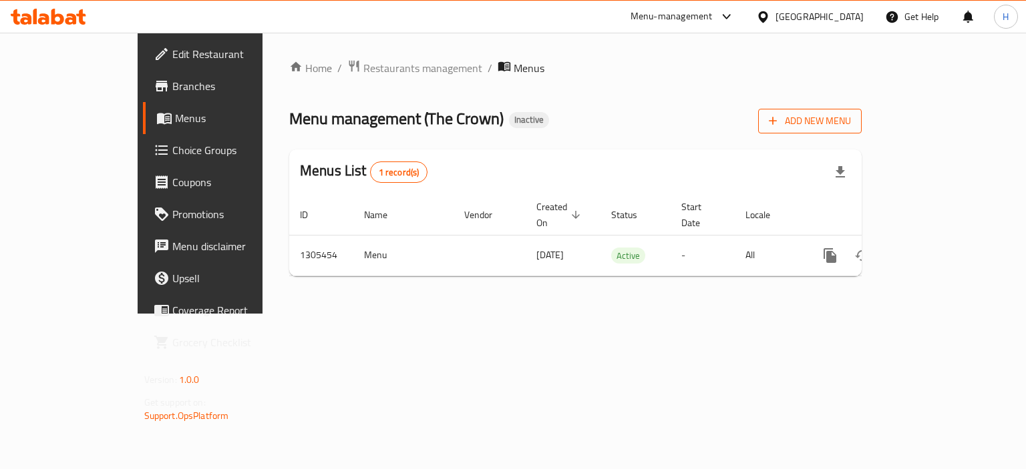
click at [862, 113] on button "Add New Menu" at bounding box center [810, 121] width 104 height 25
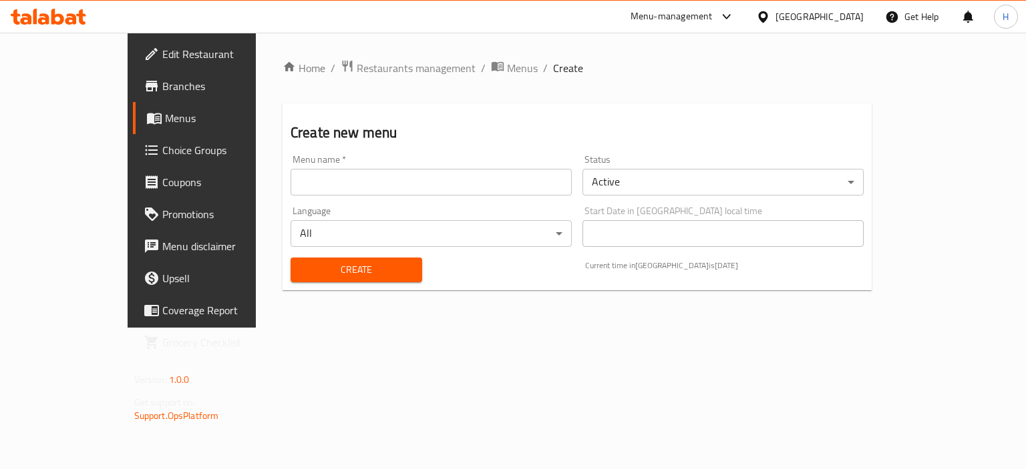
click at [406, 176] on input "text" at bounding box center [431, 182] width 281 height 27
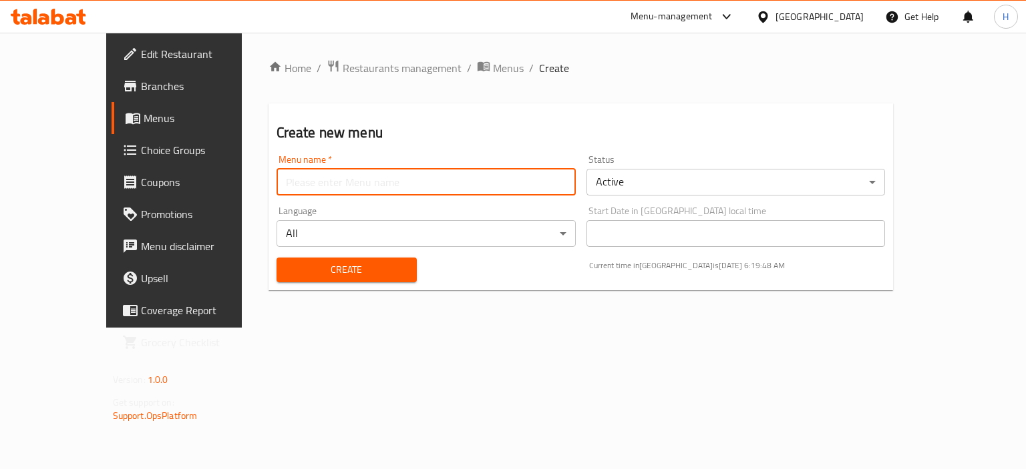
type input "Menu"
click at [291, 268] on span "Create" at bounding box center [346, 270] width 119 height 17
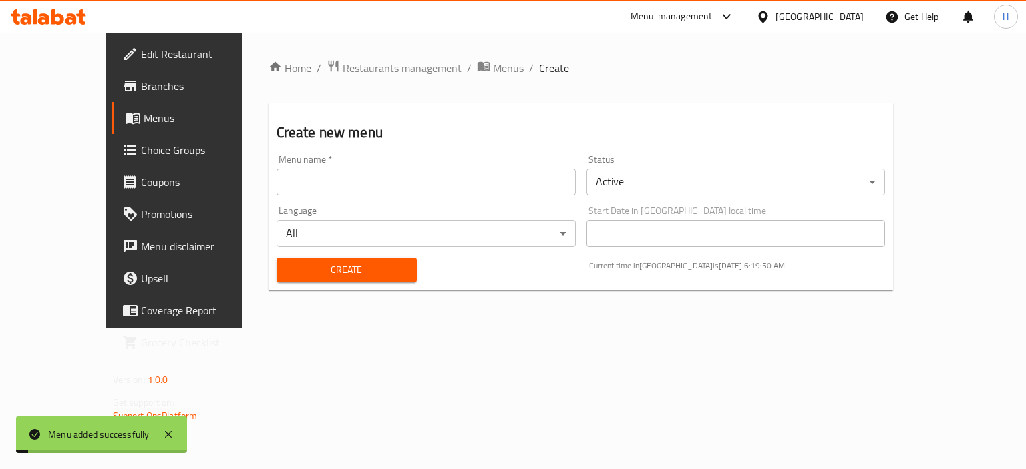
click at [493, 74] on span "Menus" at bounding box center [508, 68] width 31 height 16
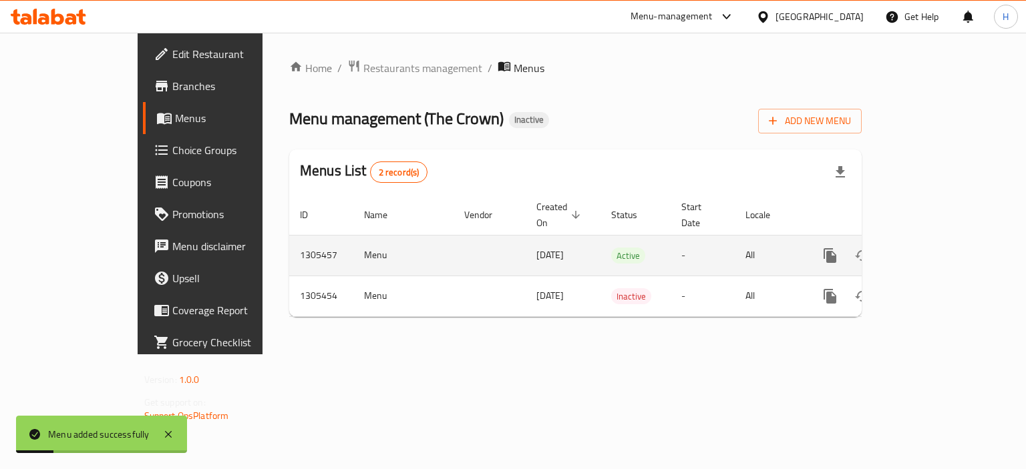
click at [934, 248] on icon "enhanced table" at bounding box center [926, 256] width 16 height 16
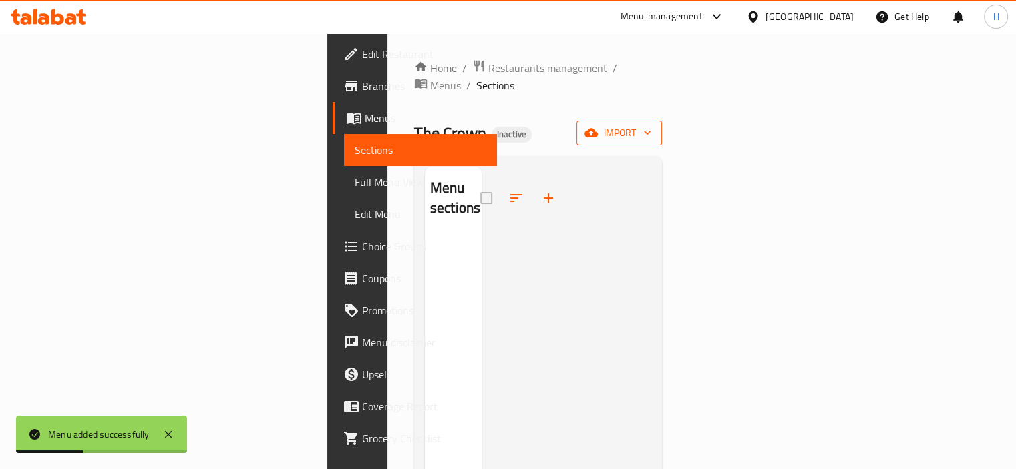
click at [651, 125] on span "import" at bounding box center [619, 133] width 64 height 17
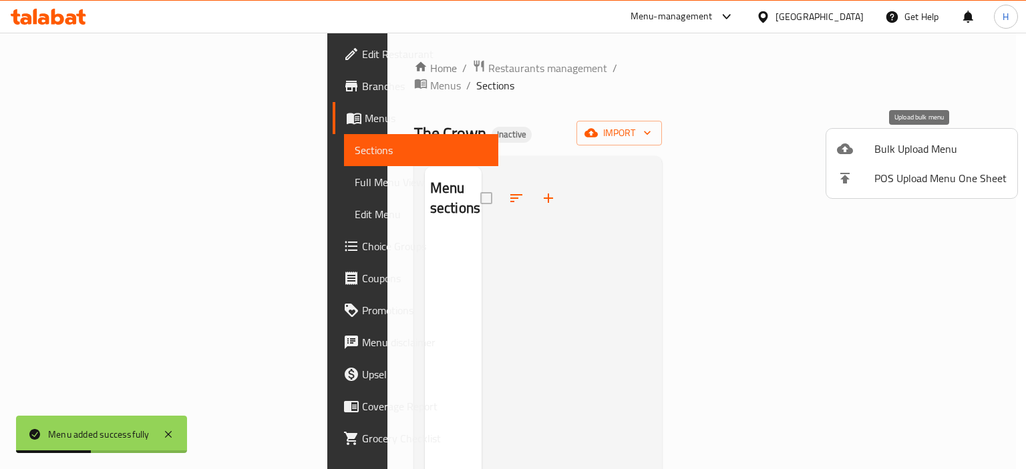
click at [884, 155] on span "Bulk Upload Menu" at bounding box center [940, 149] width 132 height 16
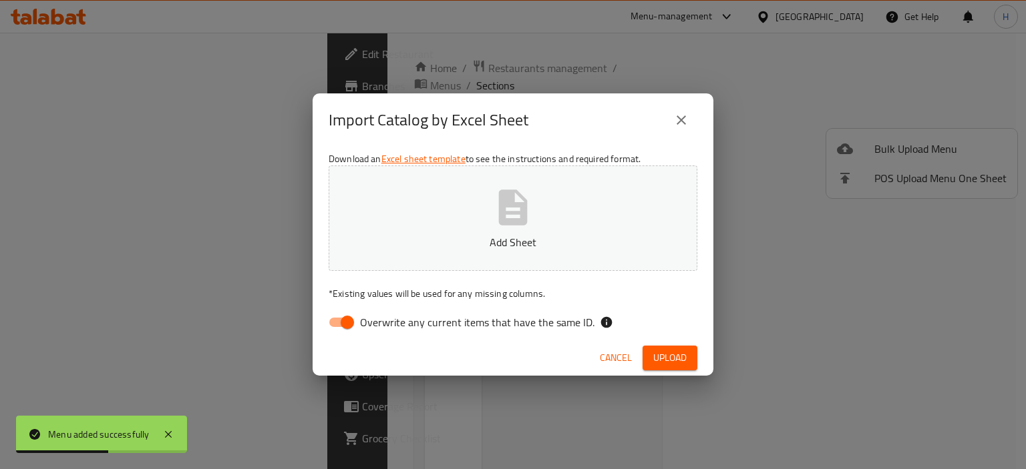
click at [403, 316] on span "Overwrite any current items that have the same ID." at bounding box center [477, 323] width 234 height 16
click at [385, 316] on input "Overwrite any current items that have the same ID." at bounding box center [347, 322] width 76 height 25
checkbox input "false"
click at [675, 357] on span "Upload" at bounding box center [669, 358] width 33 height 17
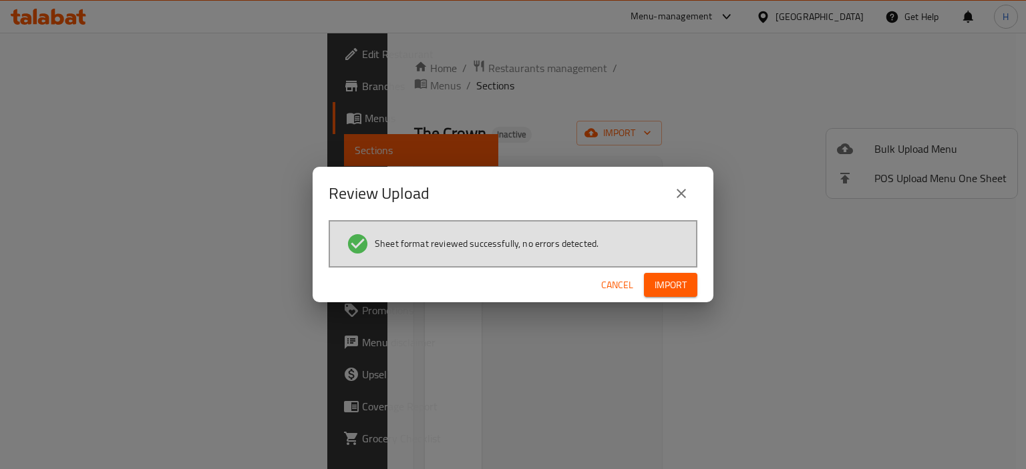
click at [668, 277] on button "Import" at bounding box center [670, 285] width 53 height 25
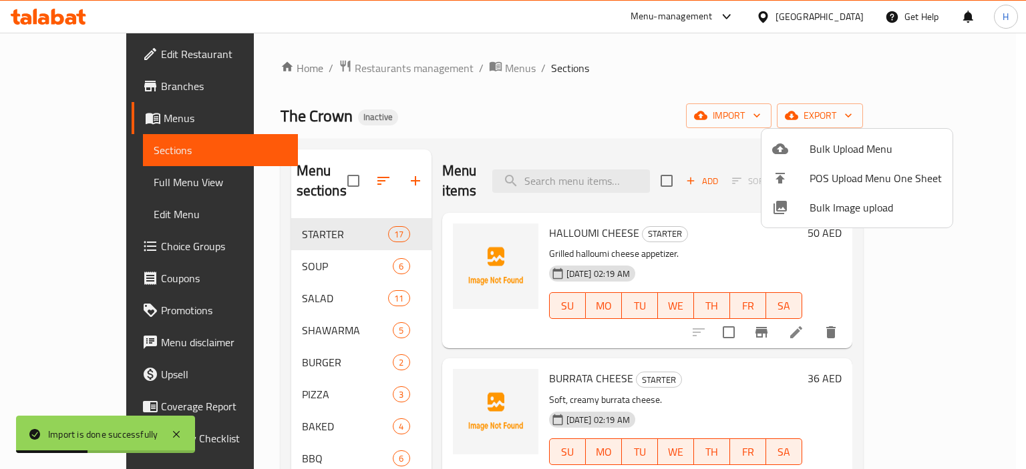
click at [586, 168] on div at bounding box center [513, 234] width 1026 height 469
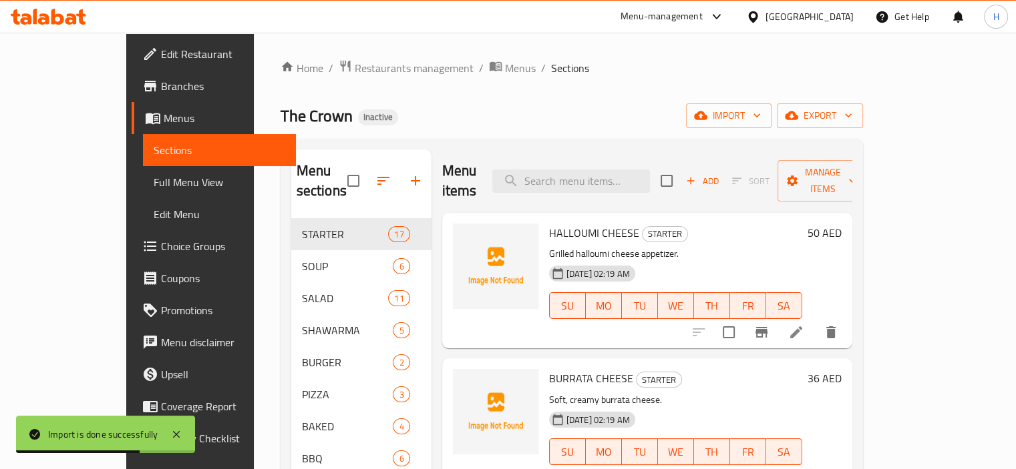
click at [586, 170] on input "search" at bounding box center [571, 181] width 158 height 23
type input "v"
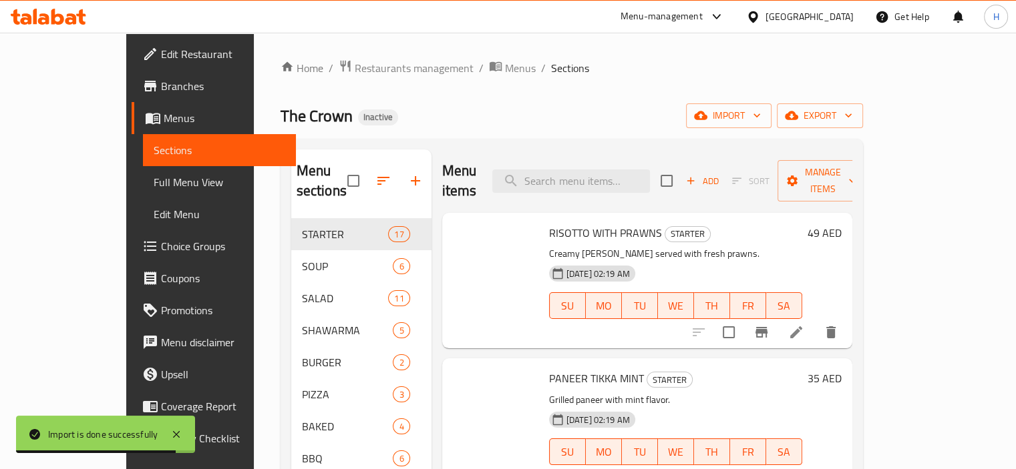
paste input "31"
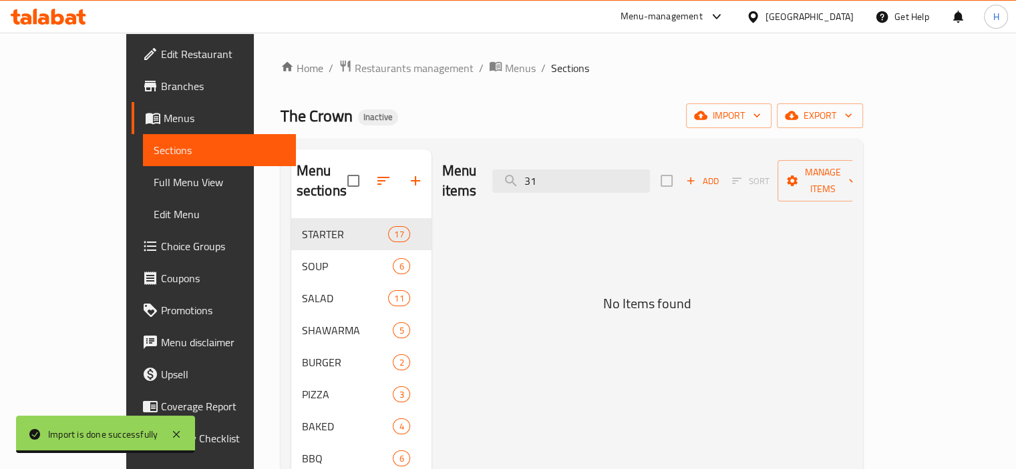
type input "3"
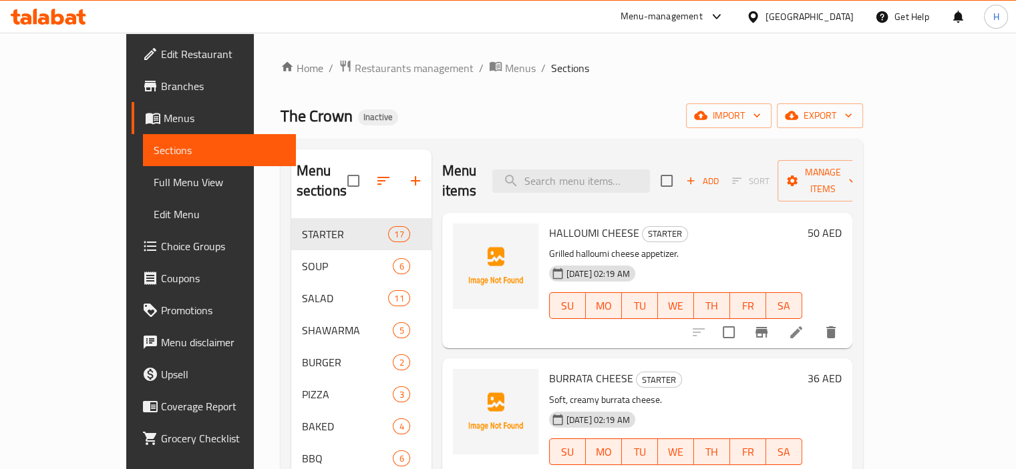
paste input "TRUFFLE PASTA (FETTUCCINE/ PENNE )"
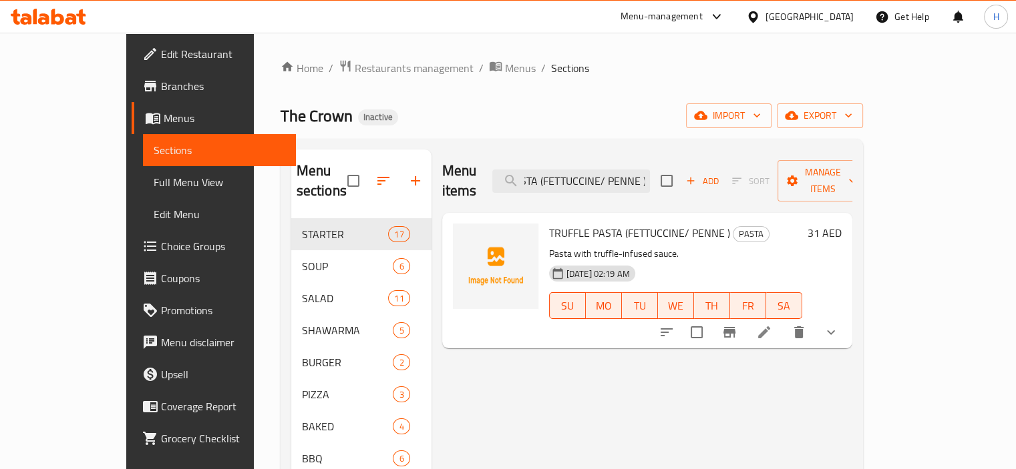
type input "TRUFFLE PASTA (FETTUCCINE/ PENNE )"
click at [839, 325] on icon "show more" at bounding box center [831, 333] width 16 height 16
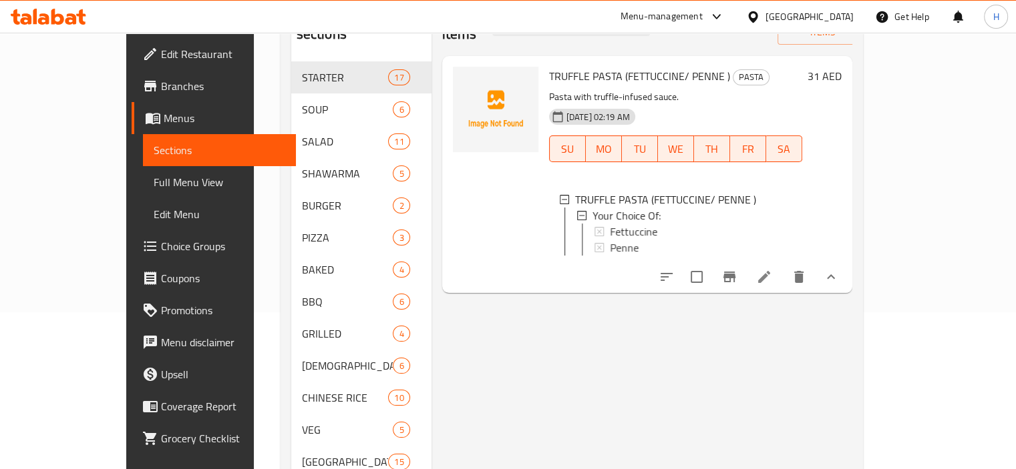
scroll to position [158, 0]
click at [770, 270] on icon at bounding box center [764, 276] width 12 height 12
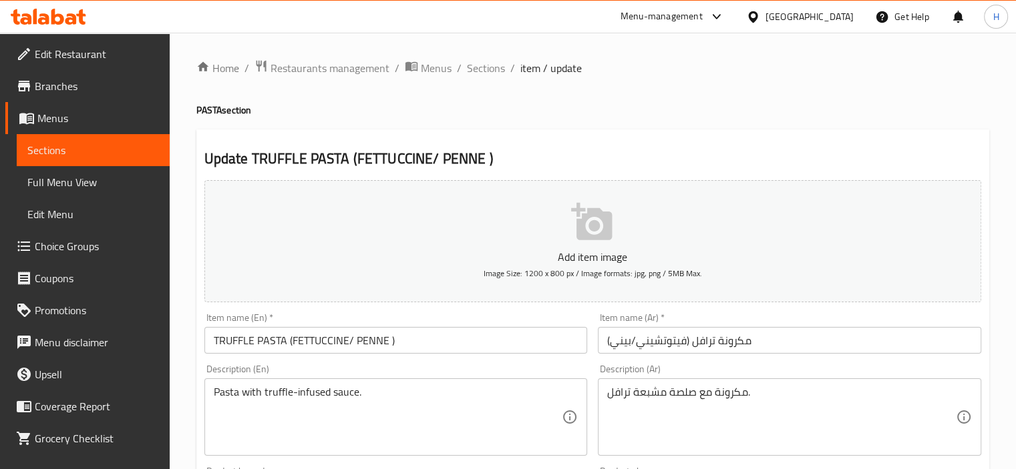
scroll to position [496, 0]
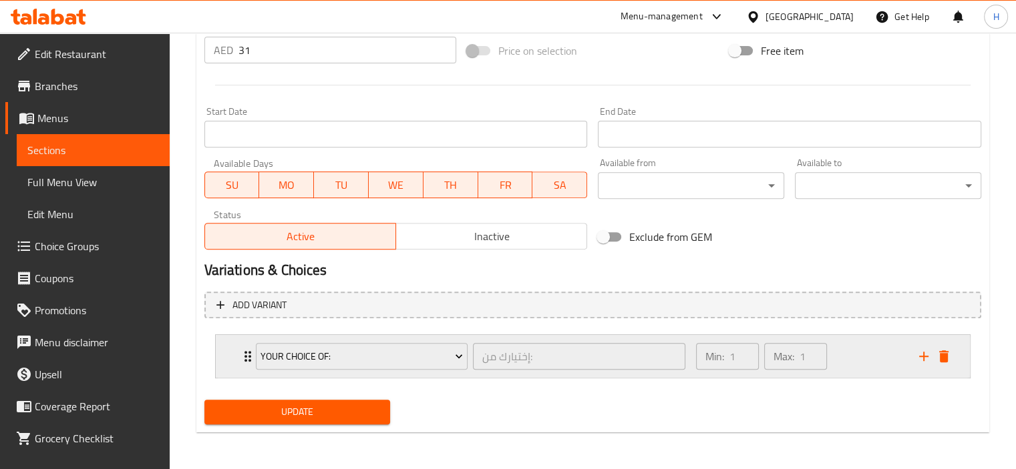
click at [842, 367] on div "Min: 1 ​ Max: 1 ​" at bounding box center [799, 356] width 223 height 43
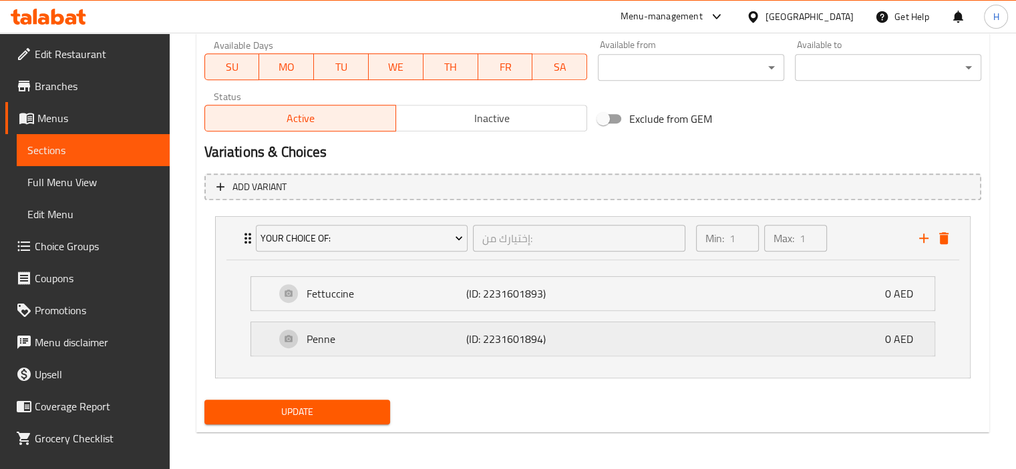
scroll to position [0, 0]
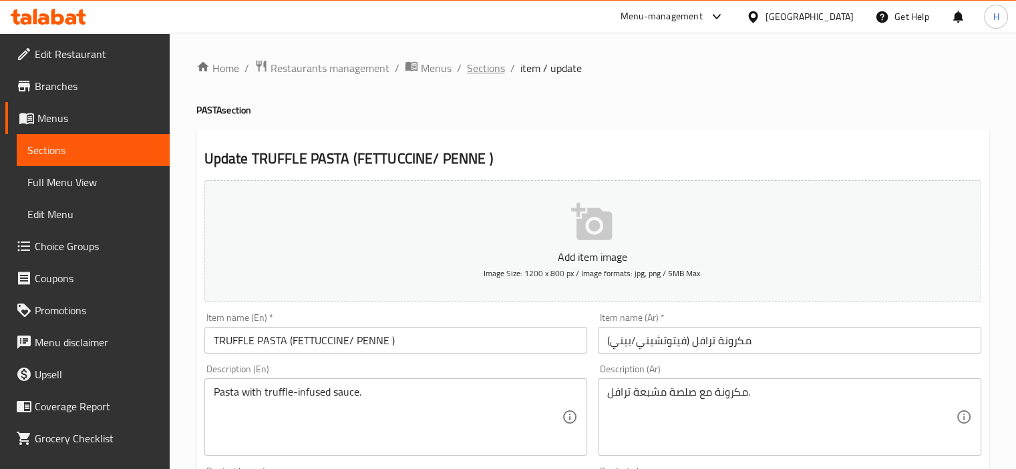
click at [487, 70] on span "Sections" at bounding box center [486, 68] width 38 height 16
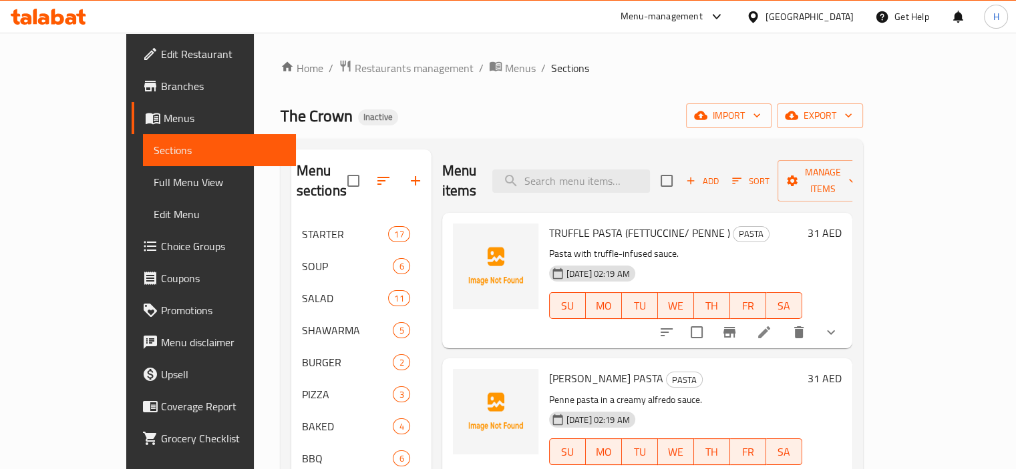
click at [154, 182] on span "Full Menu View" at bounding box center [220, 182] width 132 height 16
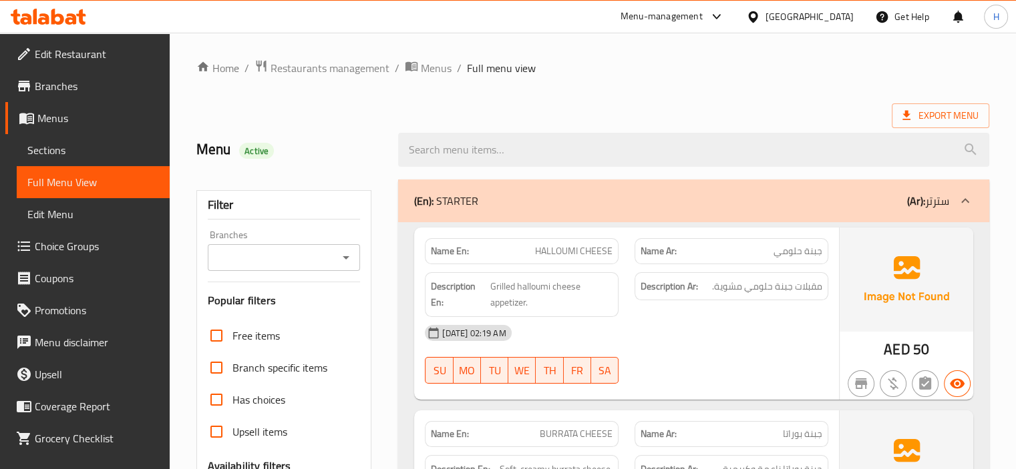
scroll to position [224, 0]
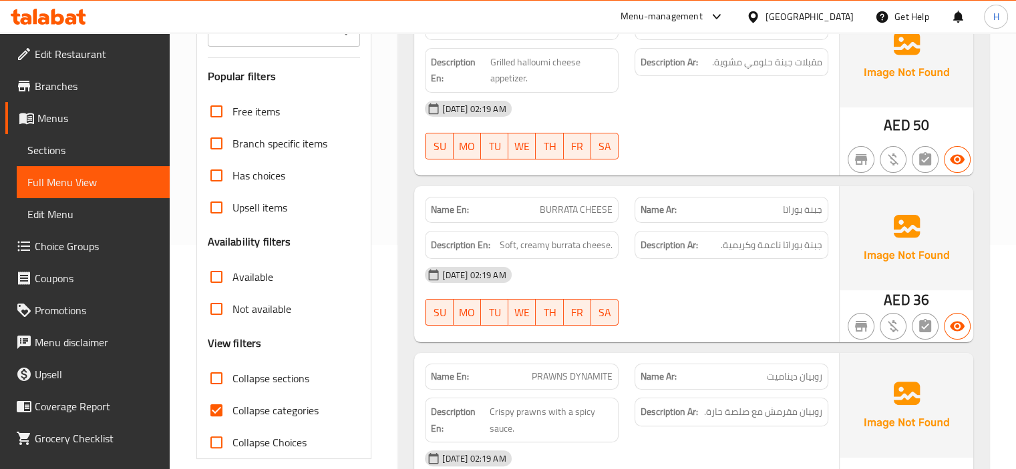
click at [213, 397] on input "Collapse categories" at bounding box center [216, 411] width 32 height 32
checkbox input "false"
click at [654, 192] on div "Name Ar: جبنة بوراتا" at bounding box center [731, 210] width 210 height 42
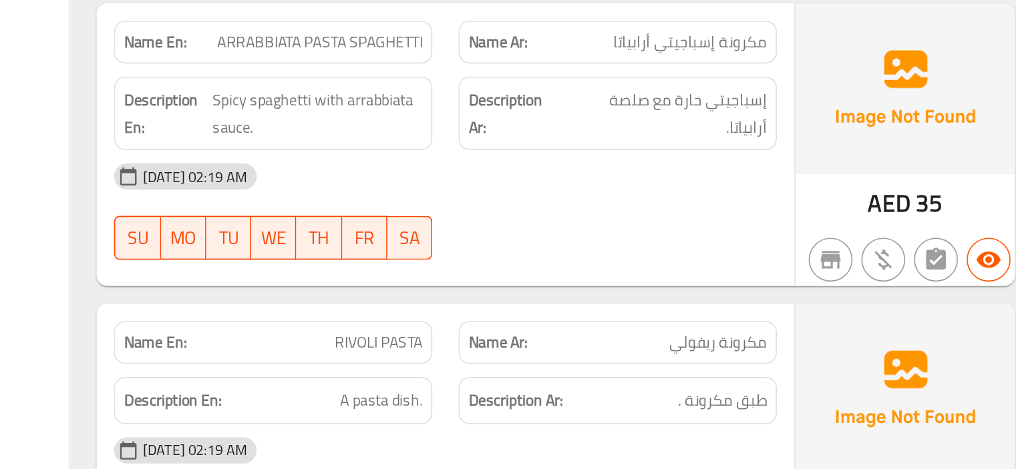
scroll to position [20245, 0]
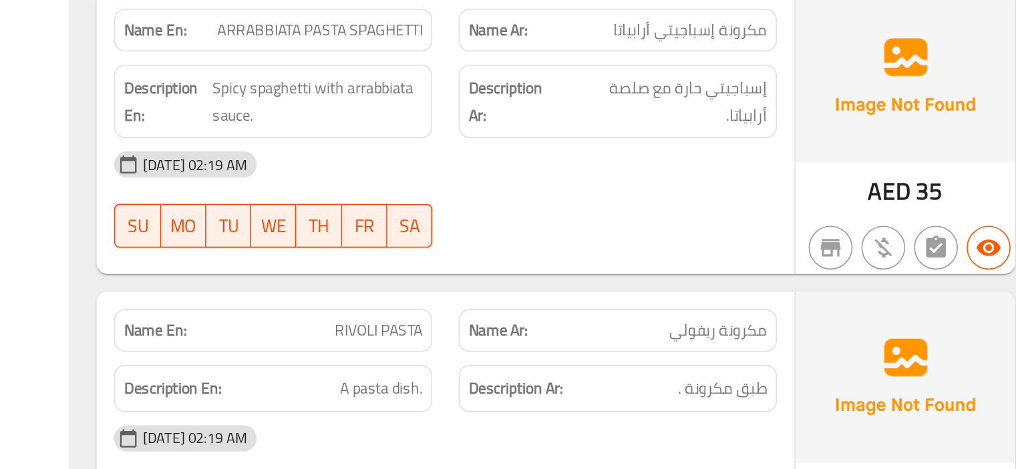
copy span "RIVOLI PASTA"
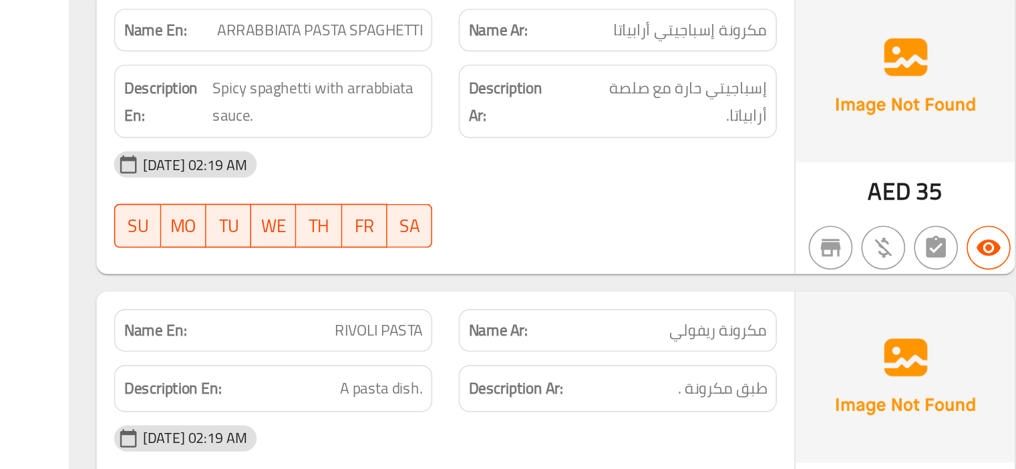
click at [602, 301] on span "A pasta dish." at bounding box center [587, 309] width 50 height 17
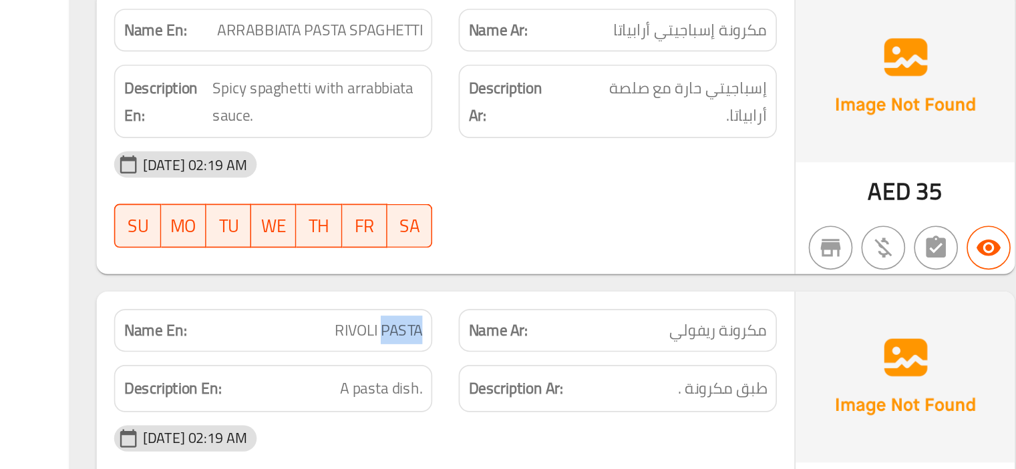
copy span "RIVOLI PASTA"
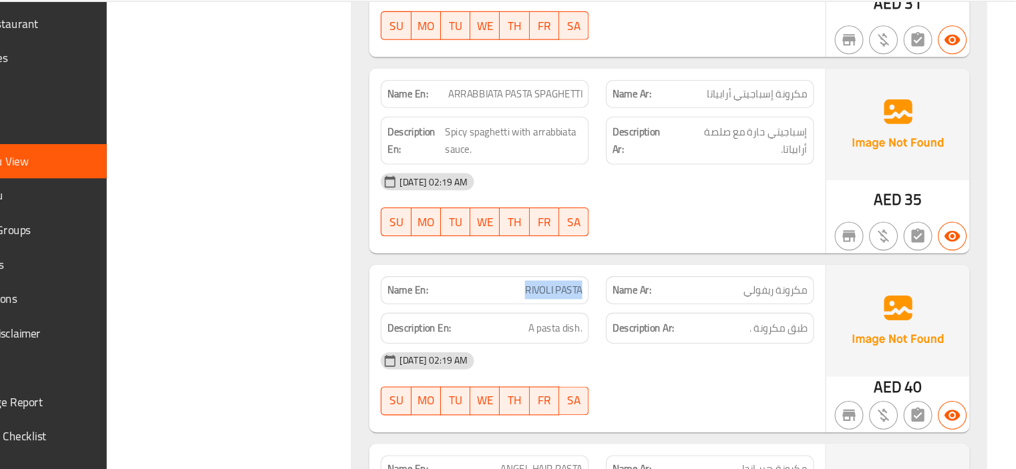
scroll to position [20215, 0]
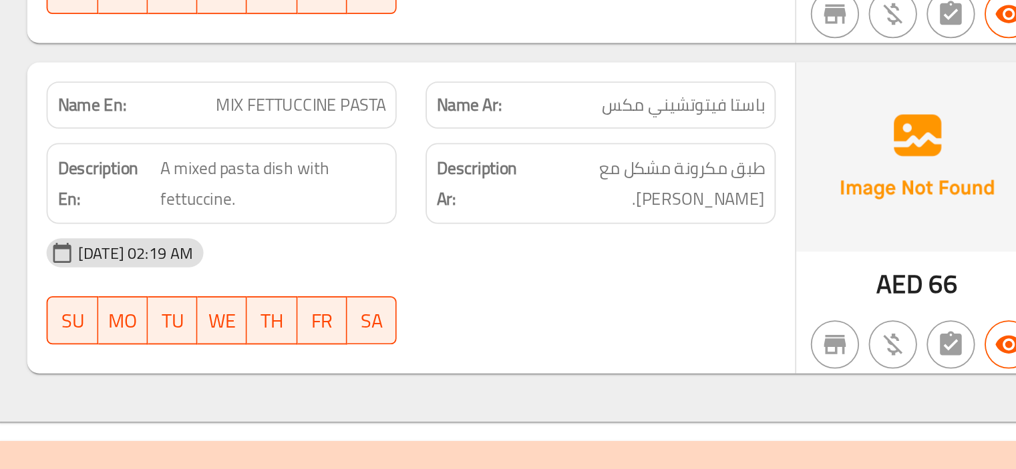
scroll to position [21060, 0]
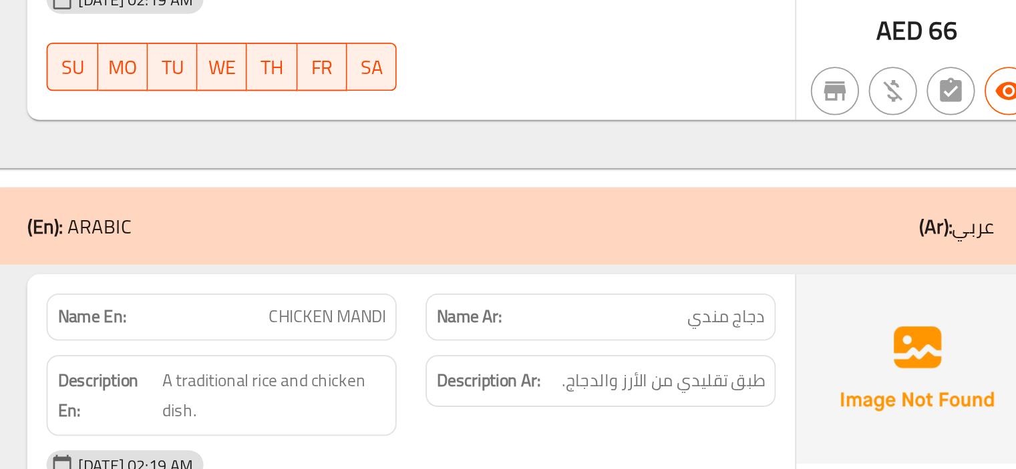
copy span "CHICKEN MANDI"
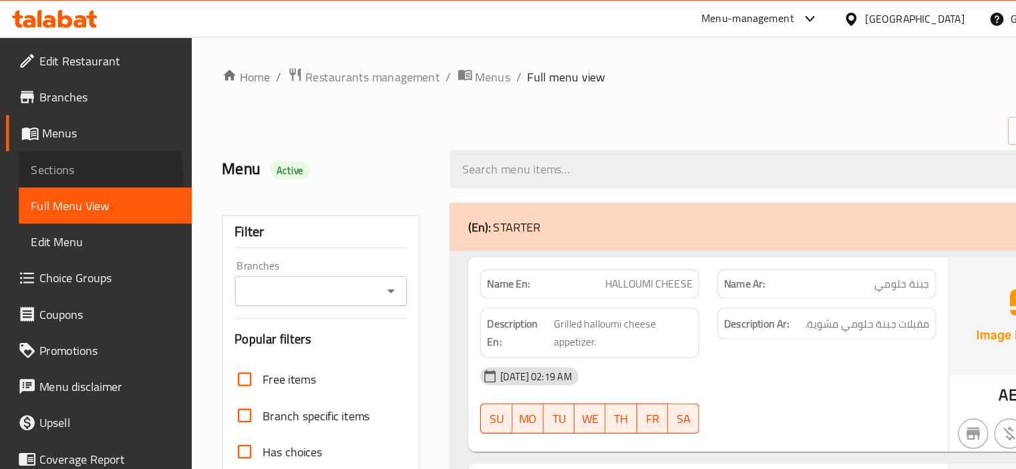
click at [29, 158] on span "Sections" at bounding box center [93, 150] width 132 height 16
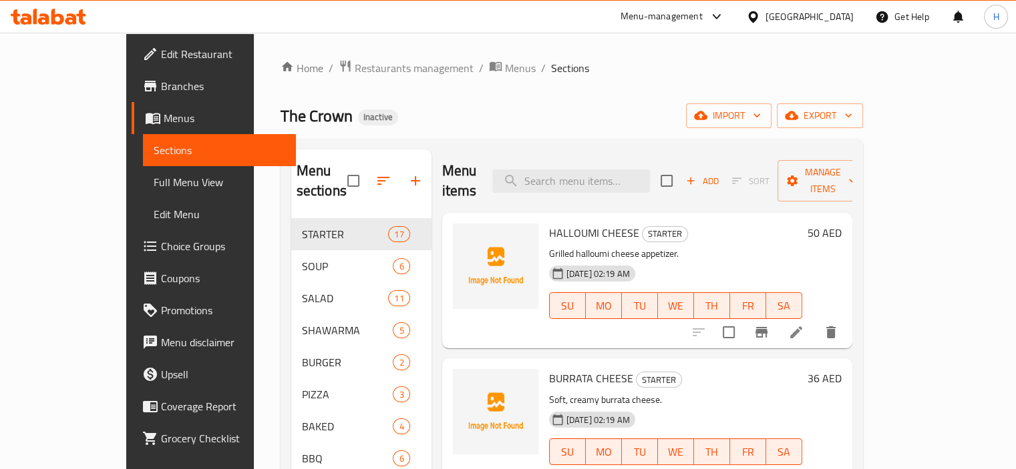
click at [689, 297] on span "WE" at bounding box center [675, 306] width 25 height 19
drag, startPoint x: 741, startPoint y: 247, endPoint x: 636, endPoint y: 174, distance: 127.6
type button "3"
click at [636, 174] on input "search" at bounding box center [571, 181] width 158 height 23
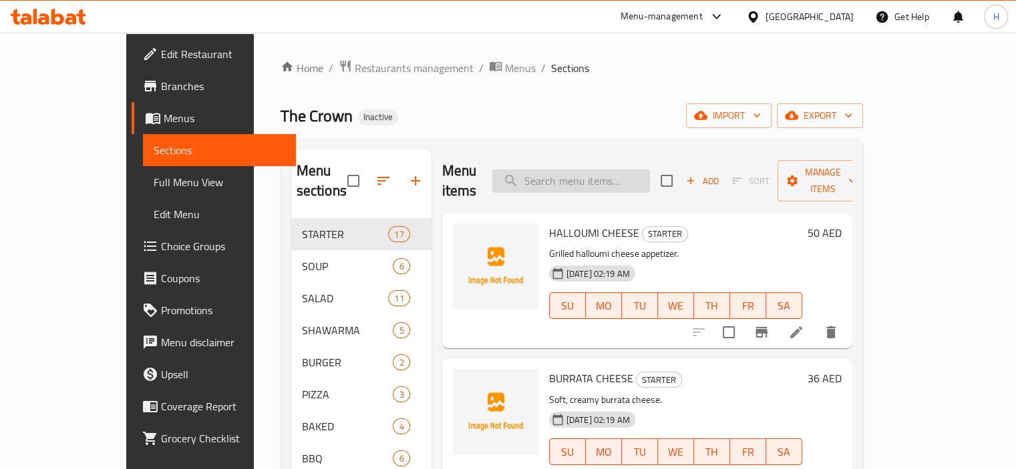
paste input "RIVOLI PASTA"
type input "RIVOLI PASTA"
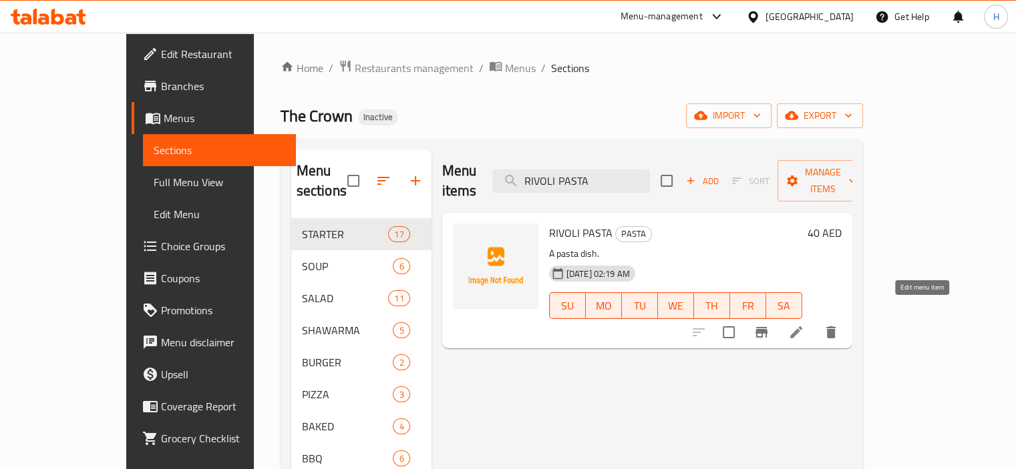
click at [804, 325] on icon at bounding box center [796, 333] width 16 height 16
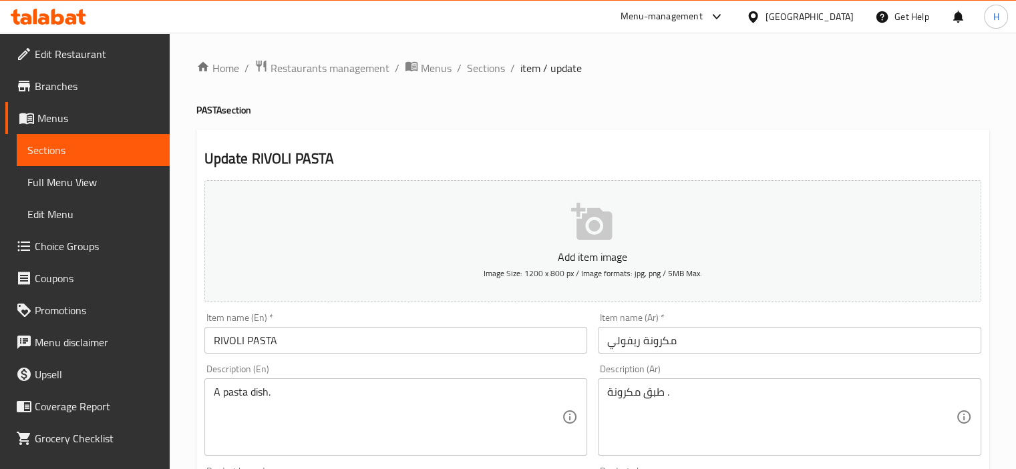
scroll to position [89, 0]
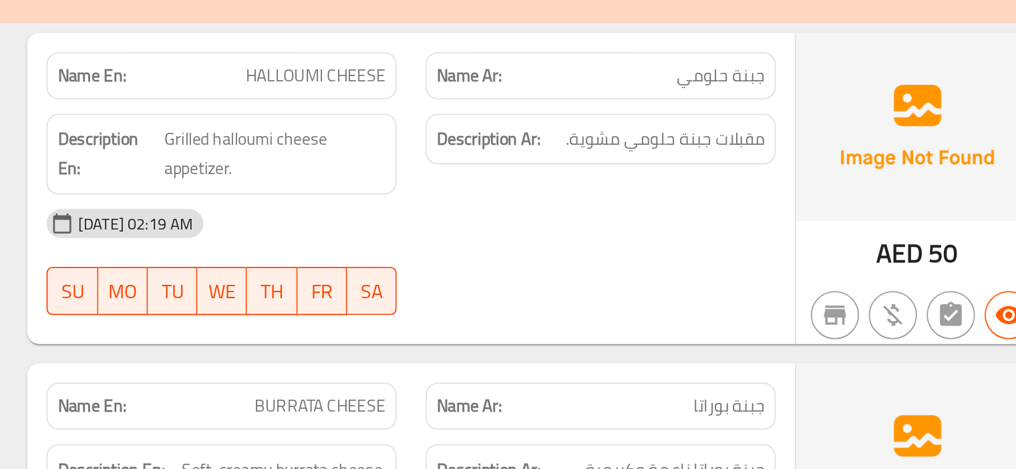
scroll to position [20681, 0]
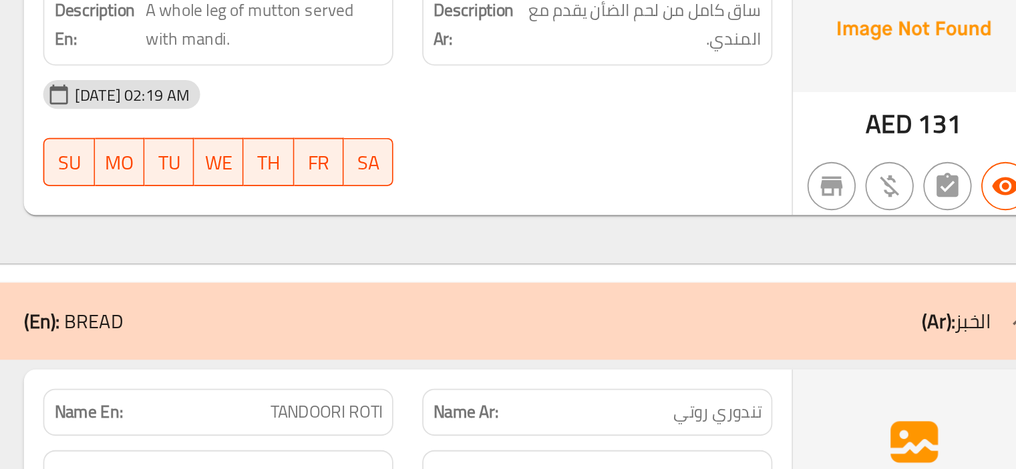
scroll to position [22221, 0]
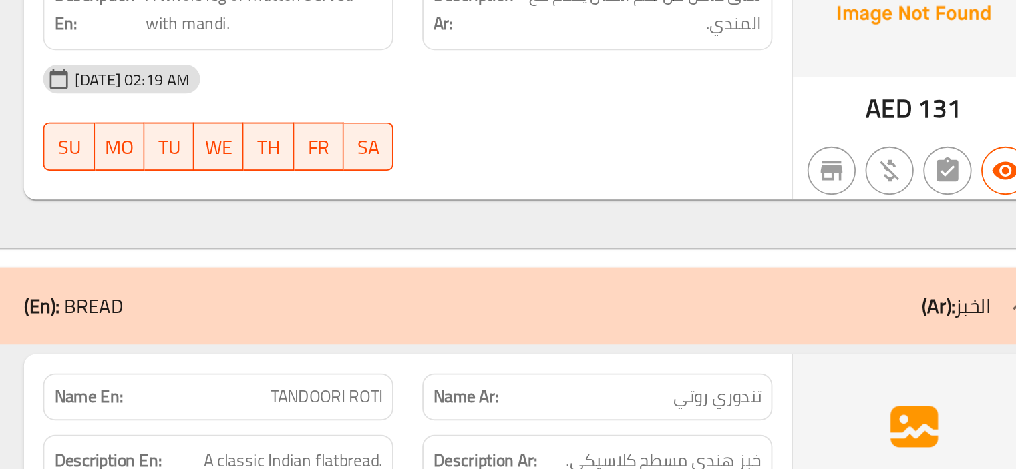
copy span "TANDOORI ROTI"
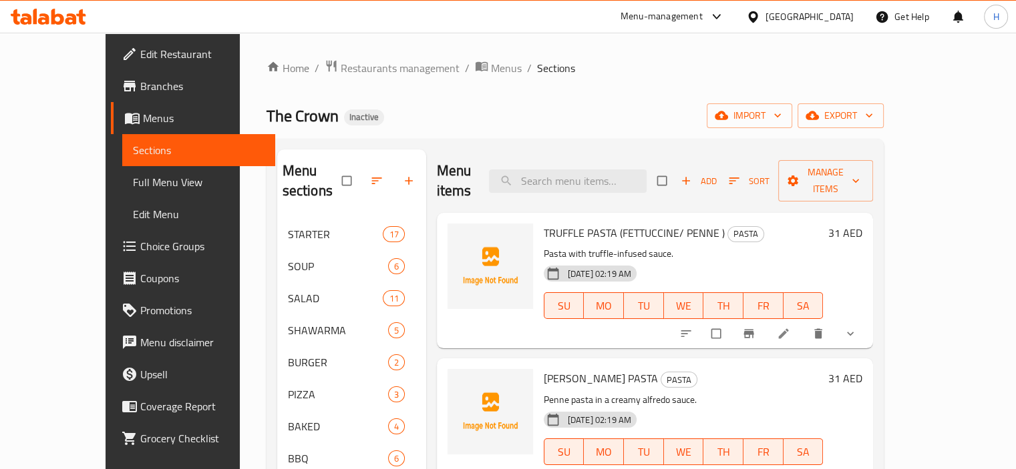
scroll to position [476, 0]
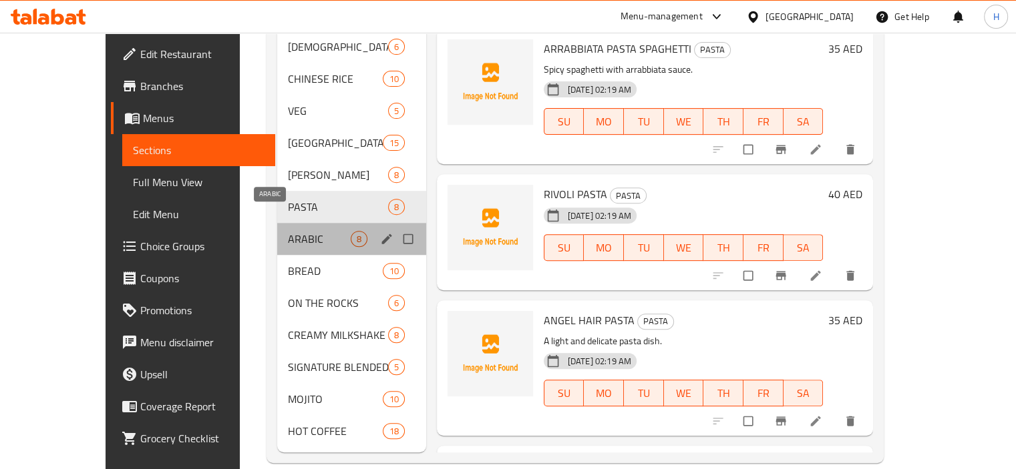
click at [288, 231] on span "ARABIC" at bounding box center [319, 239] width 63 height 16
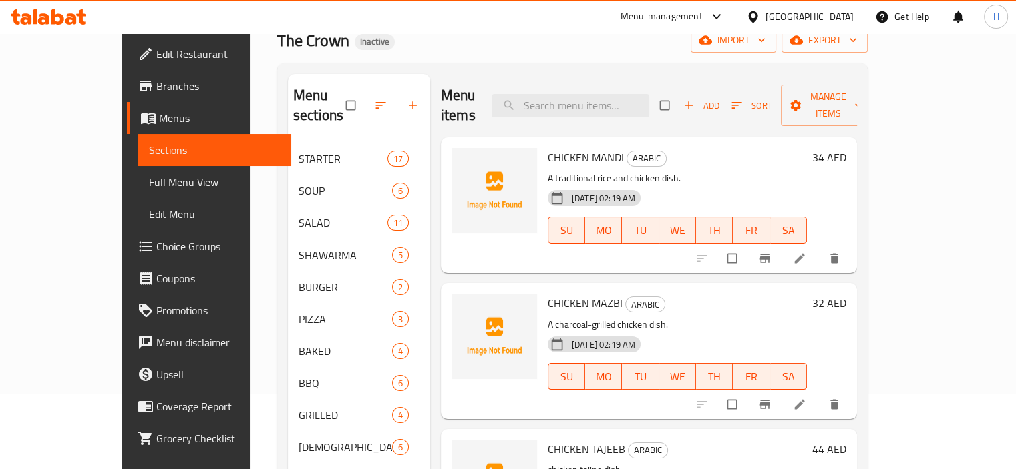
scroll to position [75, 0]
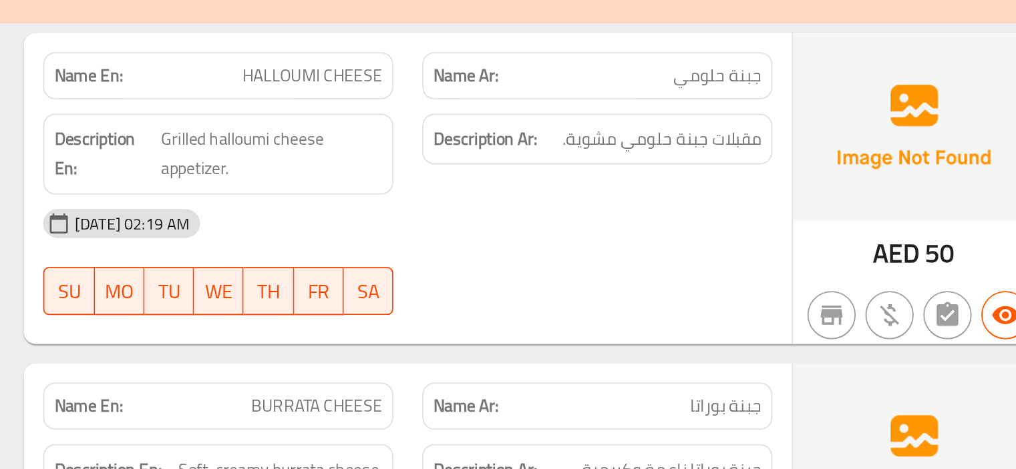
scroll to position [22167, 0]
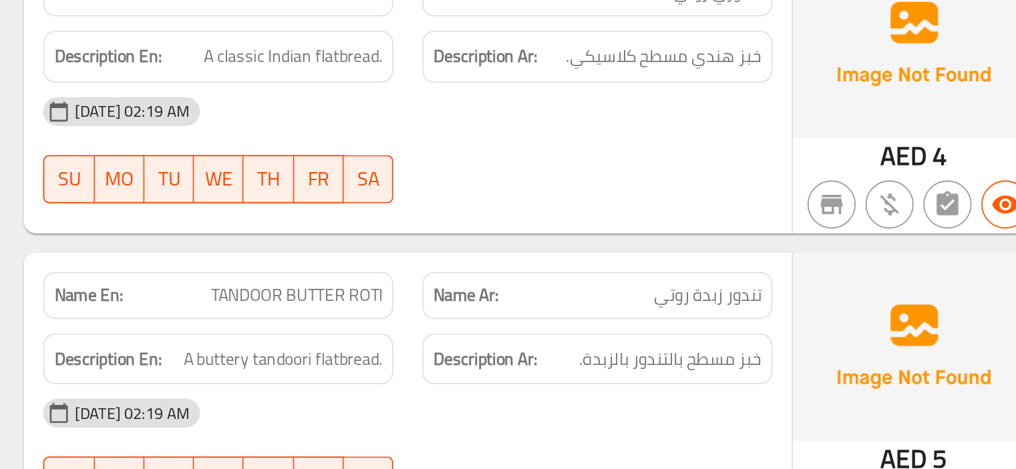
scroll to position [22471, 0]
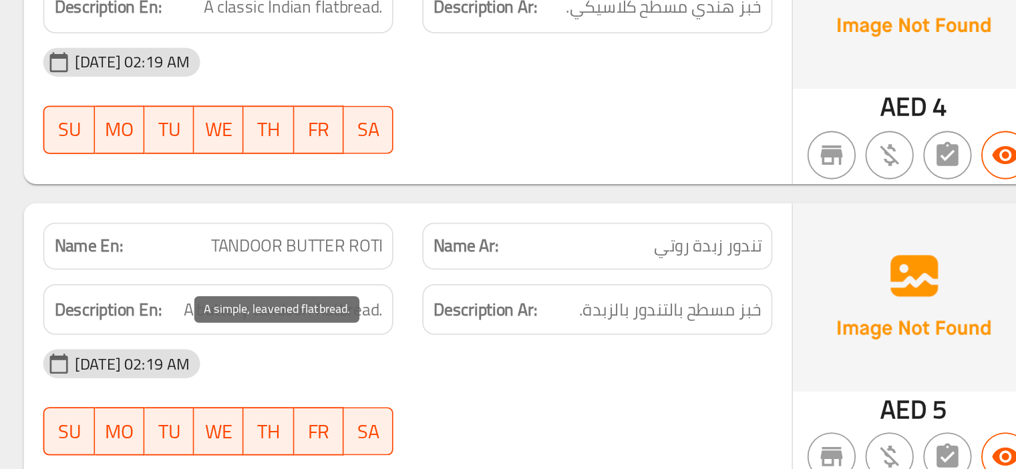
copy span "A simple, leavened flatbread."
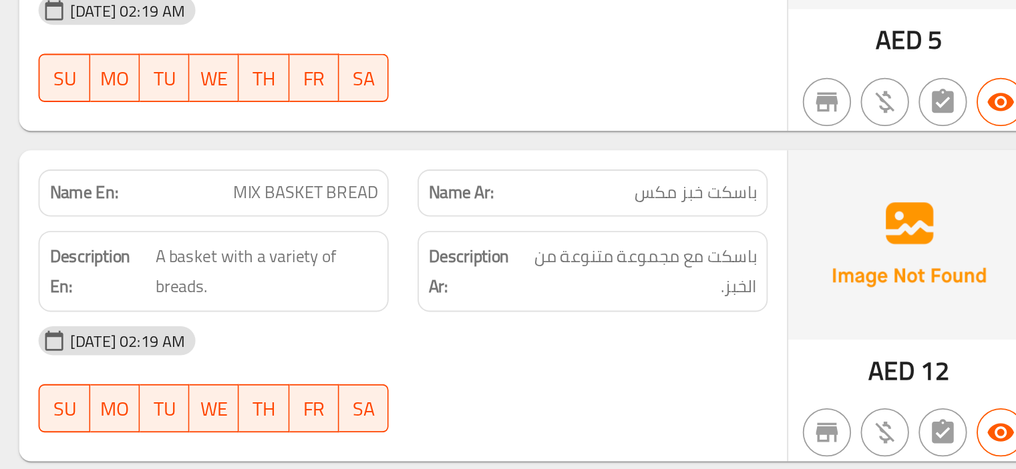
scroll to position [24002, 0]
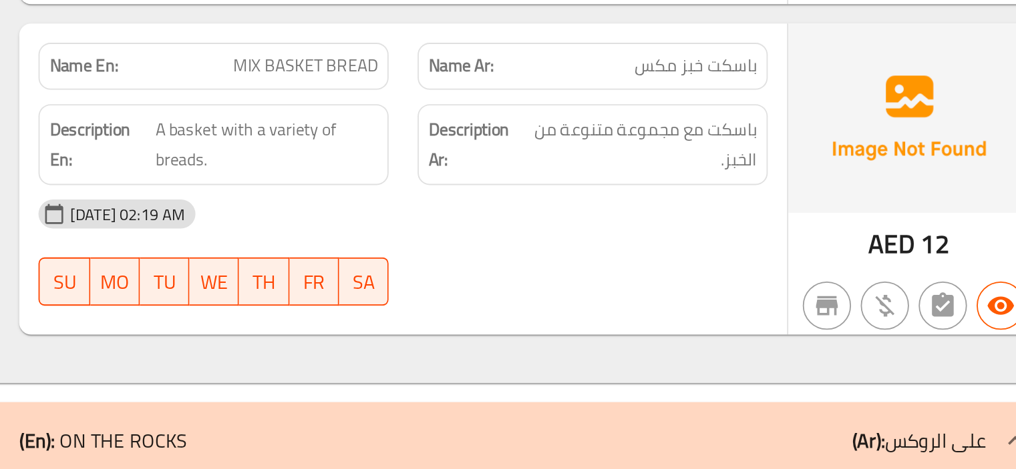
copy span "PINEAPPLE CHERRY LIMEMADE"
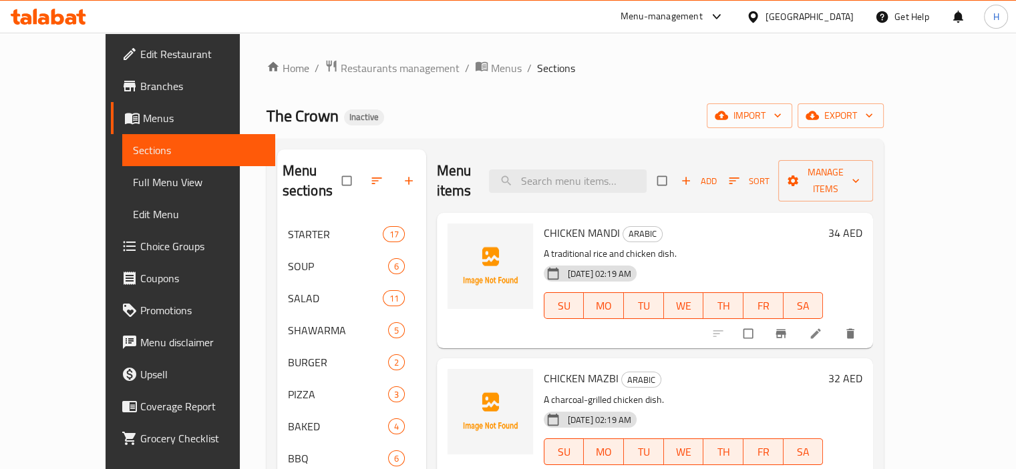
scroll to position [476, 0]
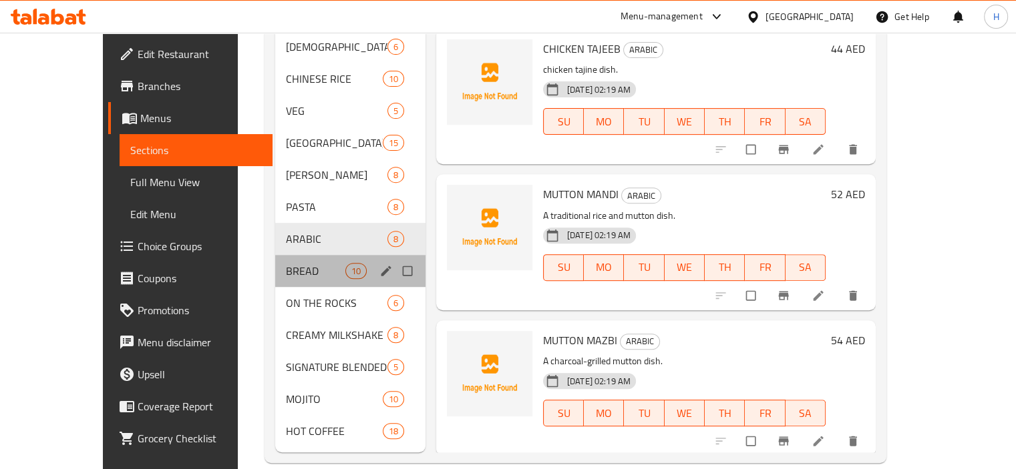
click at [275, 260] on div "BREAD 10" at bounding box center [350, 271] width 150 height 32
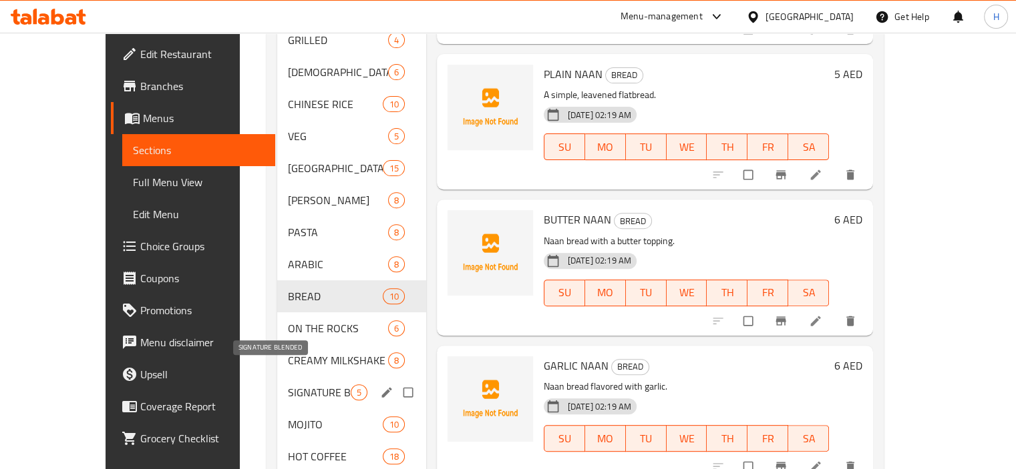
scroll to position [476, 0]
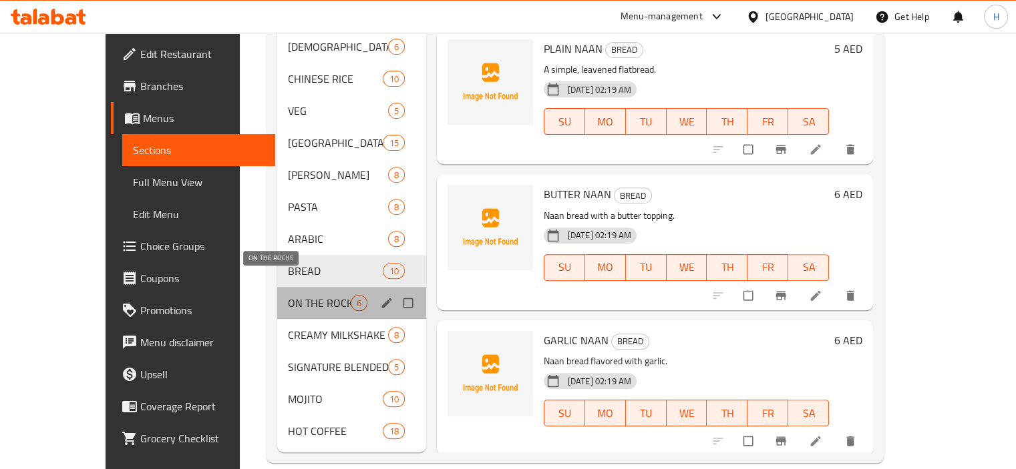
click at [288, 295] on span "ON THE ROCKS" at bounding box center [319, 303] width 63 height 16
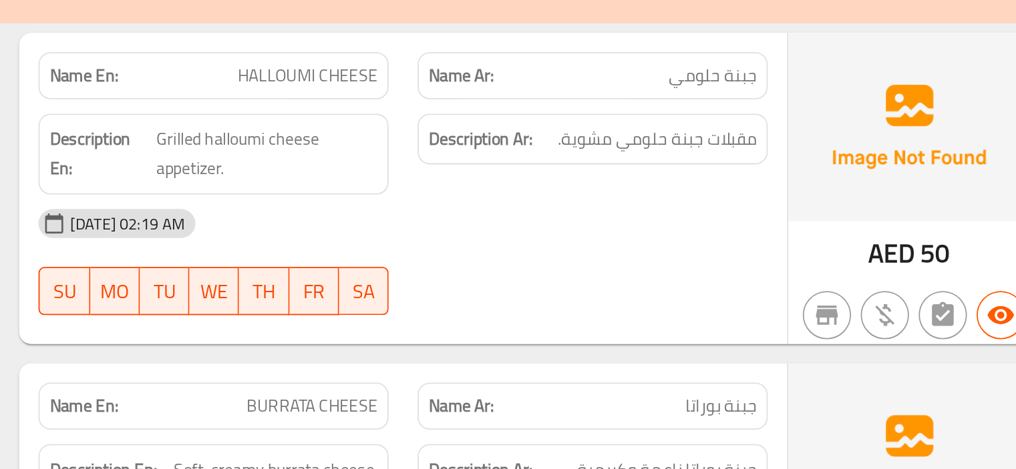
scroll to position [24017, 0]
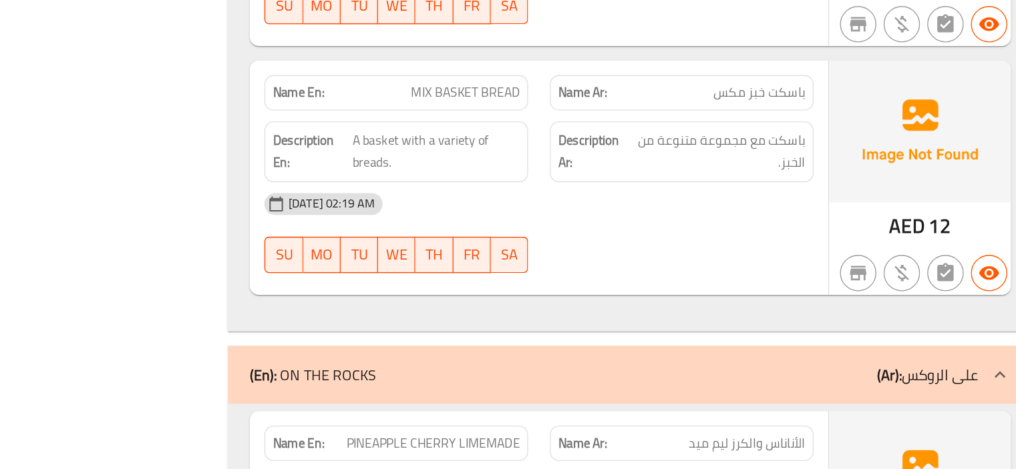
scroll to position [24064, 0]
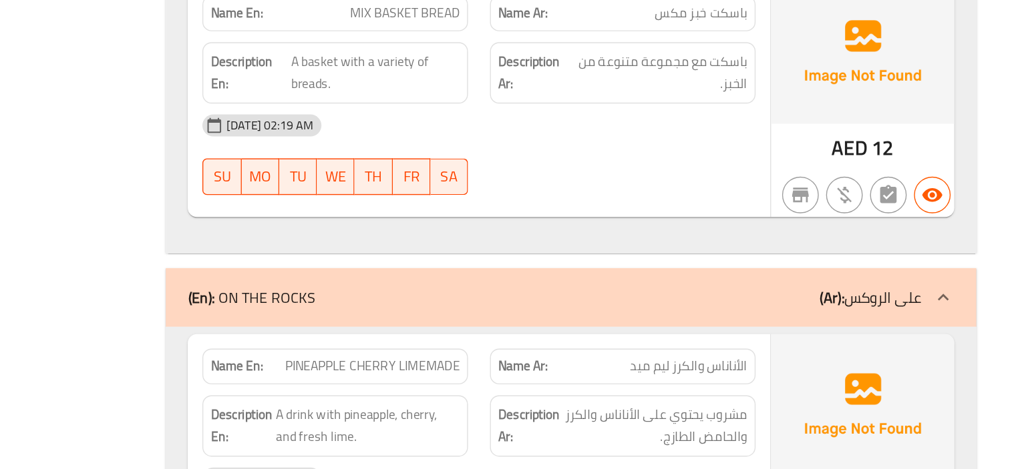
scroll to position [24144, 0]
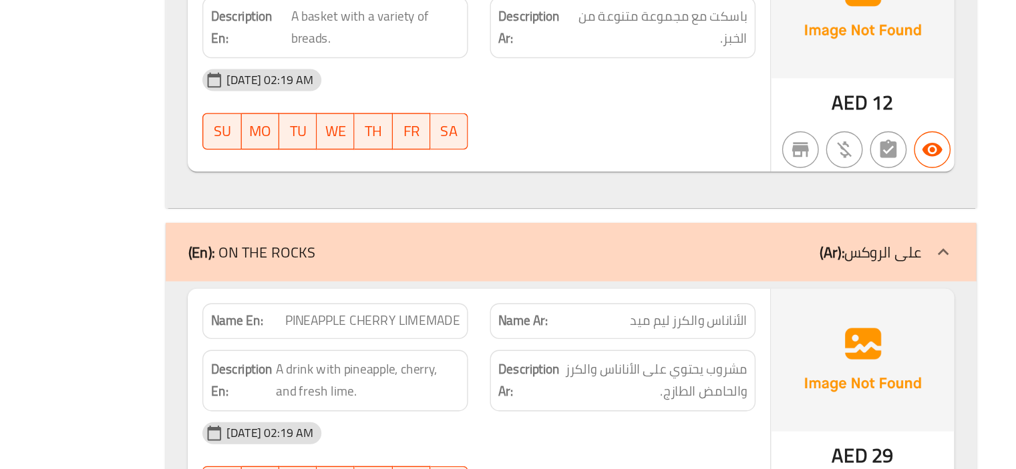
copy span "LIMEMADE"
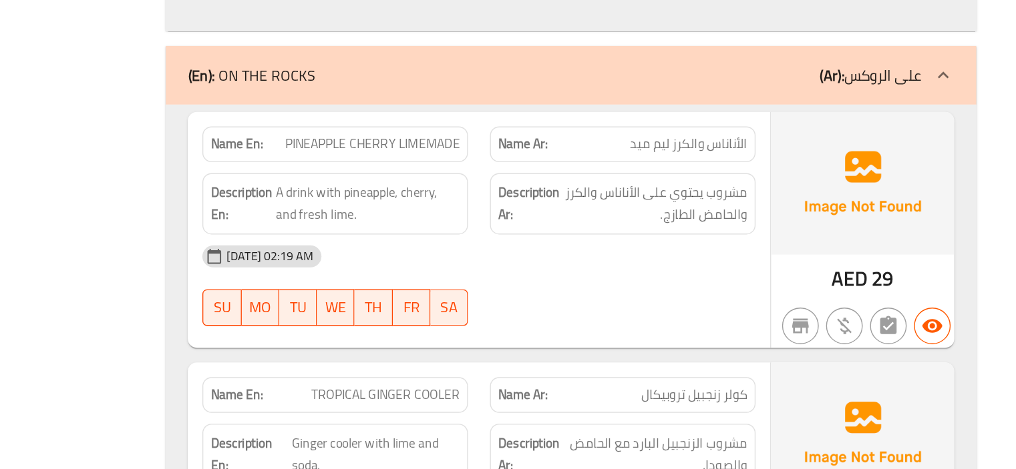
scroll to position [24317, 0]
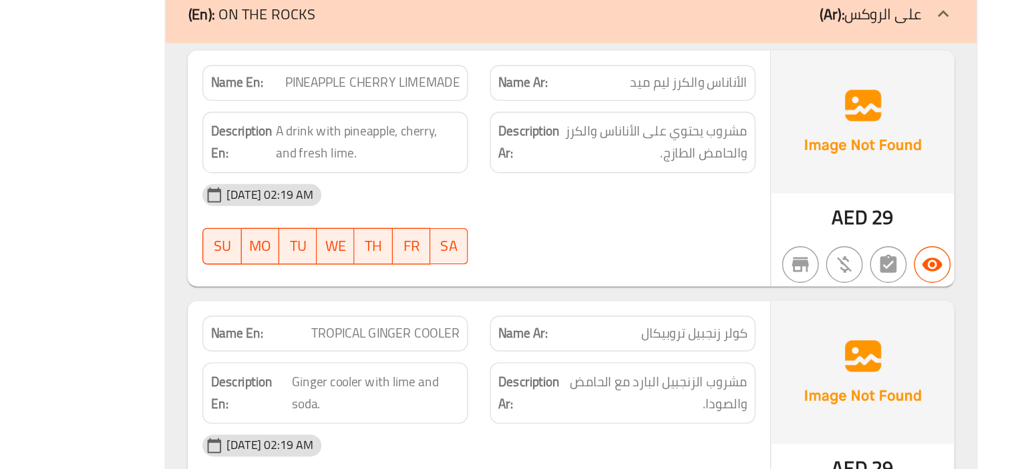
copy span "TROPICAL GINGER COOLER"
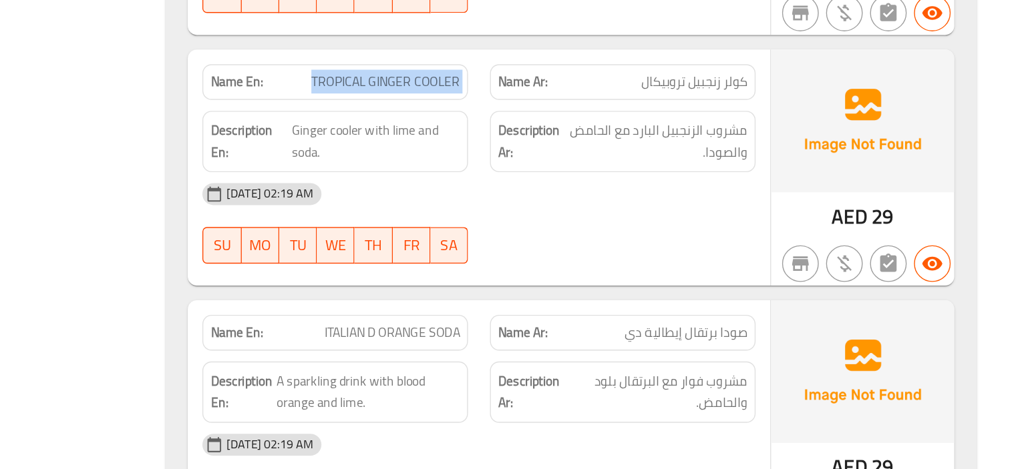
scroll to position [24502, 0]
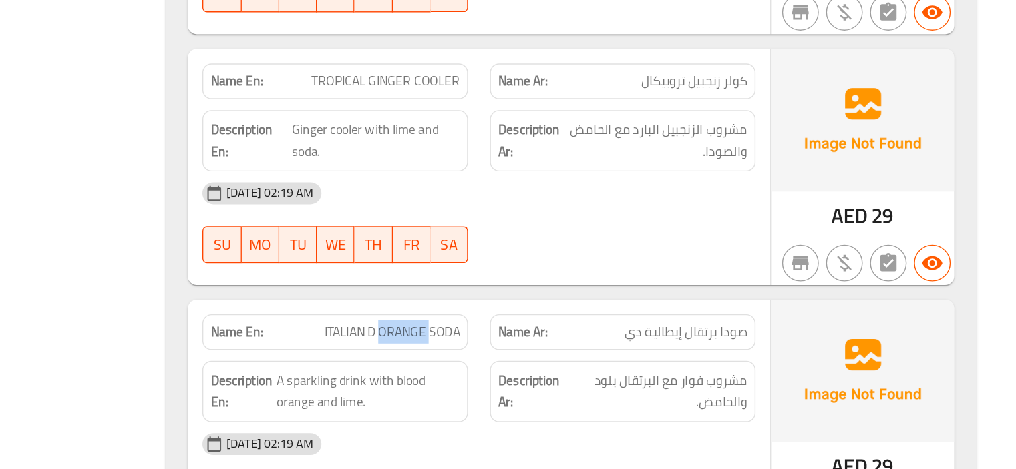
copy span "ITALIAN D ORANGE SODA"
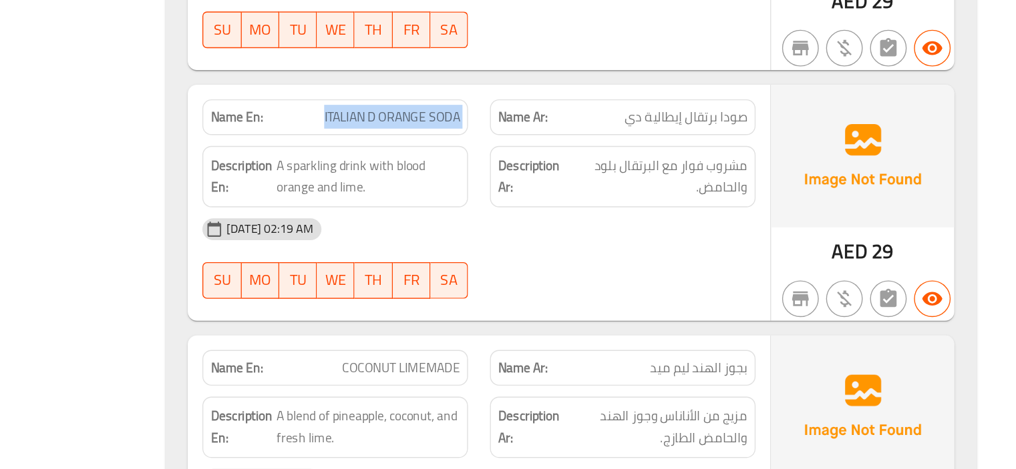
scroll to position [24660, 0]
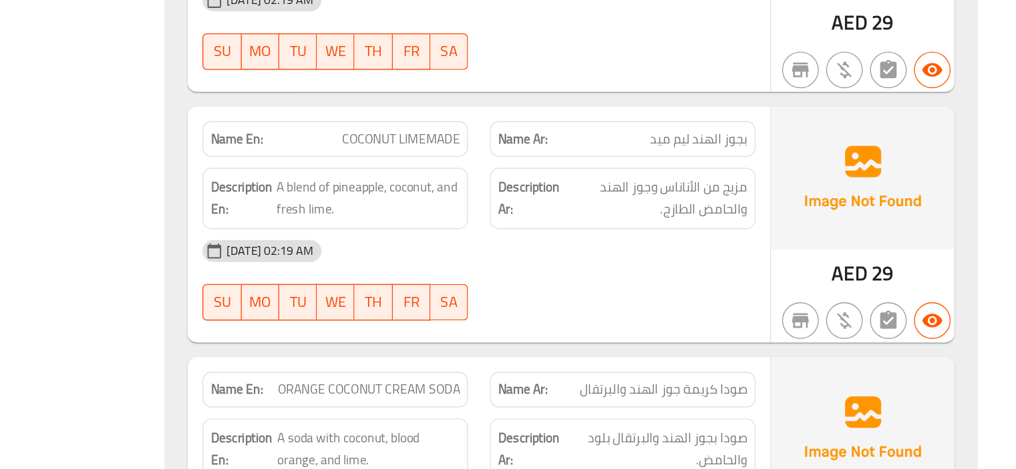
scroll to position [24857, 0]
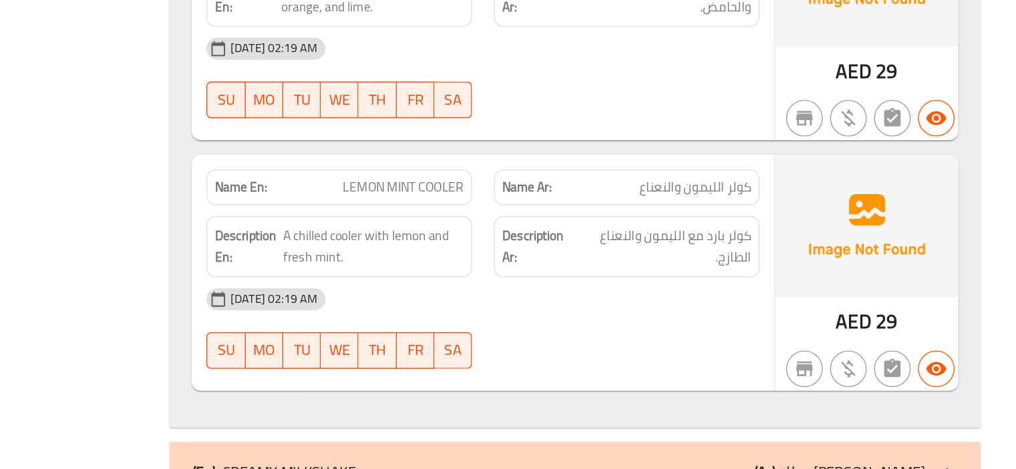
scroll to position [25367, 0]
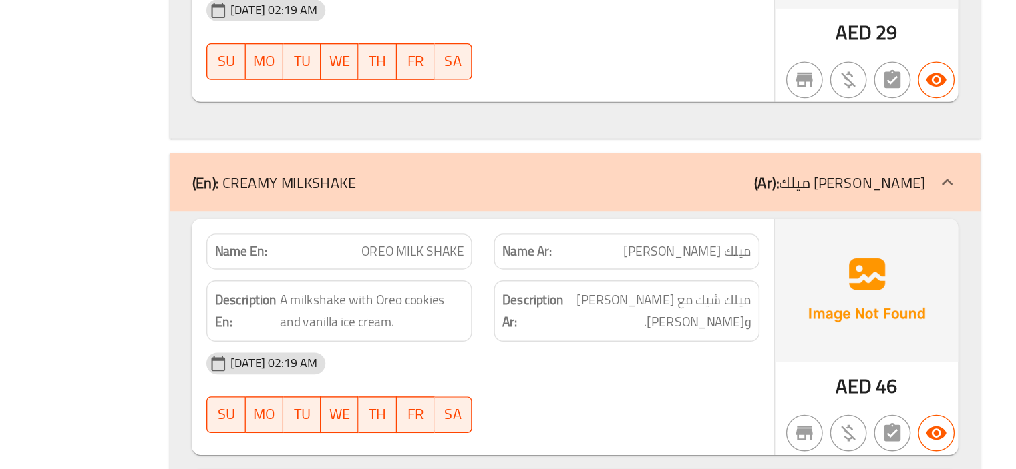
copy span "OREO MILK SHAKE"
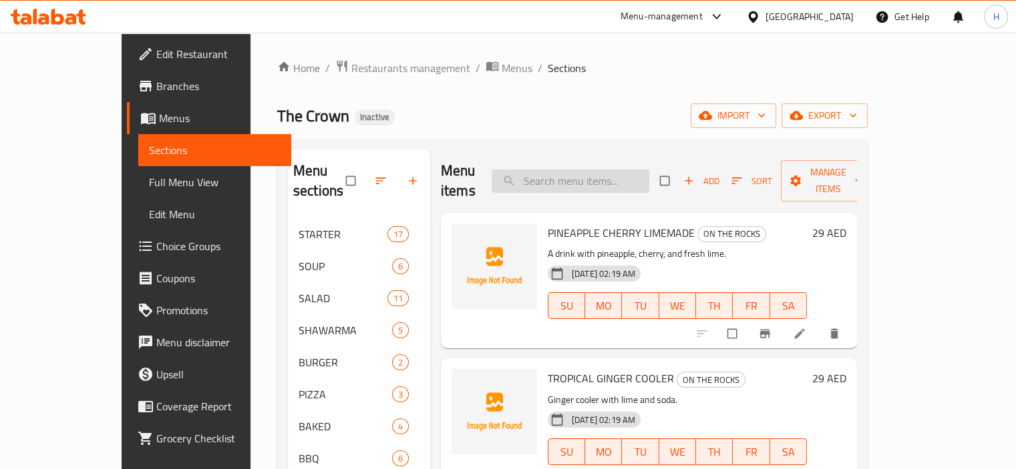
click at [570, 170] on input "search" at bounding box center [571, 181] width 158 height 23
paste input "TROPICAL GINGER COOLER"
type input "TROPICAL GINGER COOLER"
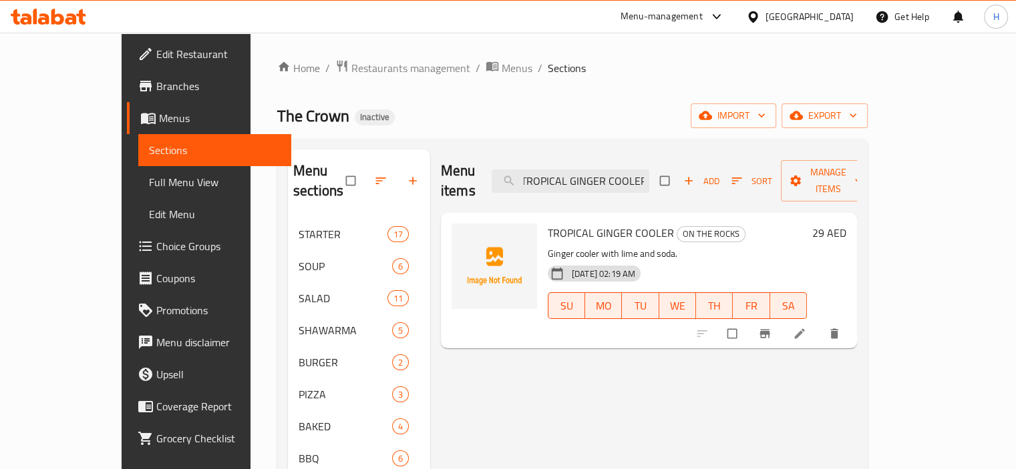
click at [806, 327] on icon at bounding box center [799, 333] width 13 height 13
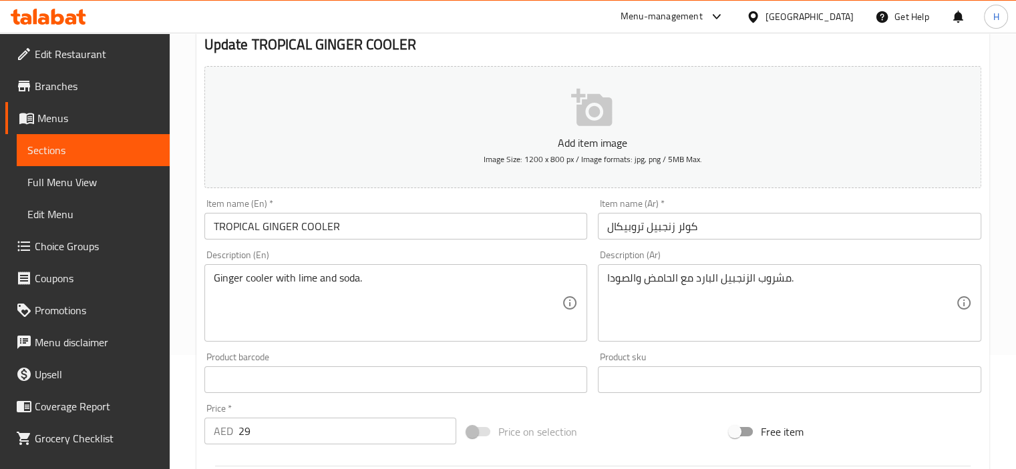
scroll to position [115, 0]
click at [769, 289] on textarea "مشروب الزنجبيل البارد مع الحامض والصودا." at bounding box center [781, 302] width 349 height 63
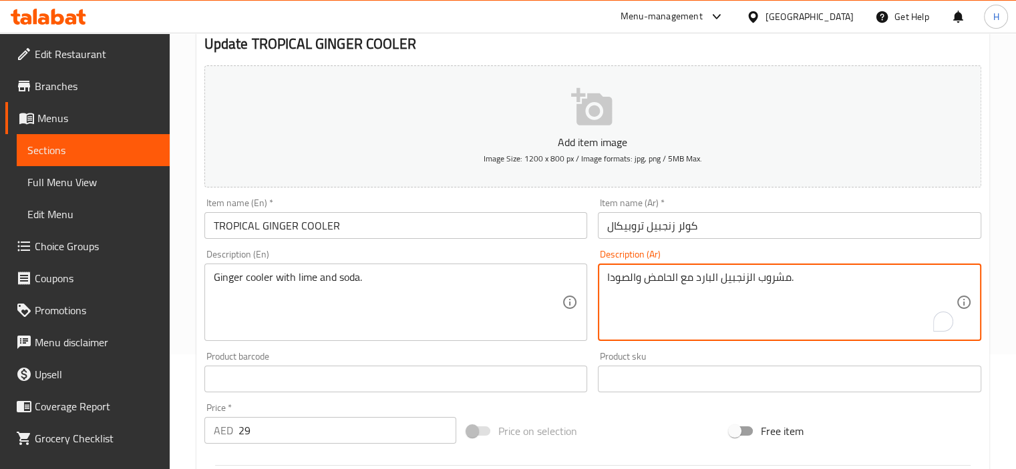
click at [769, 289] on textarea "مشروب الزنجبيل البارد مع الحامض والصودا." at bounding box center [781, 302] width 349 height 63
click at [739, 317] on textarea "مشروب الزنجبيل البارد مع الحامض والصودا." at bounding box center [781, 302] width 349 height 63
click at [932, 280] on textarea "مشروب الزنجبيل البارد مع الحامض والصودا." at bounding box center [781, 302] width 349 height 63
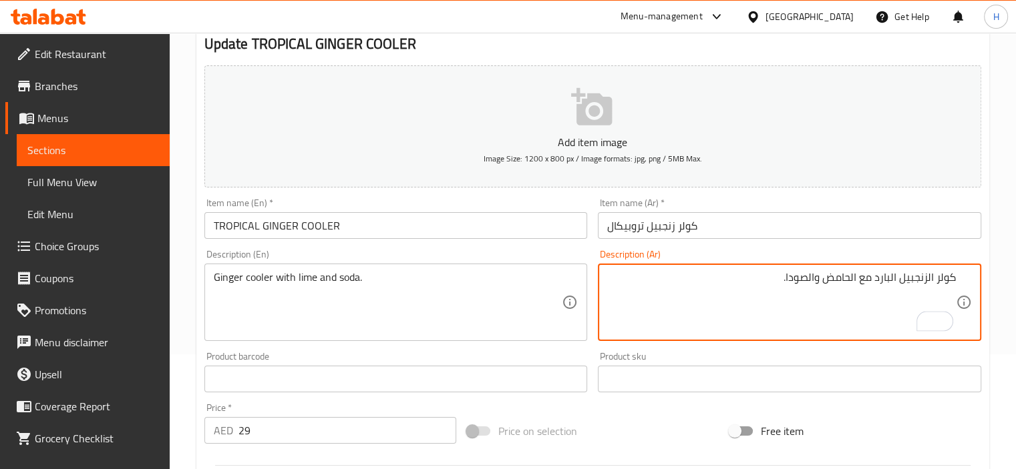
click at [880, 278] on textarea "كولر الزنجبيل البارد مع الحامض والصودا." at bounding box center [781, 302] width 349 height 63
type textarea "كولر الزنجبيل مع الحامض والصودا."
click at [457, 213] on input "TROPICAL GINGER COOLER" at bounding box center [395, 225] width 383 height 27
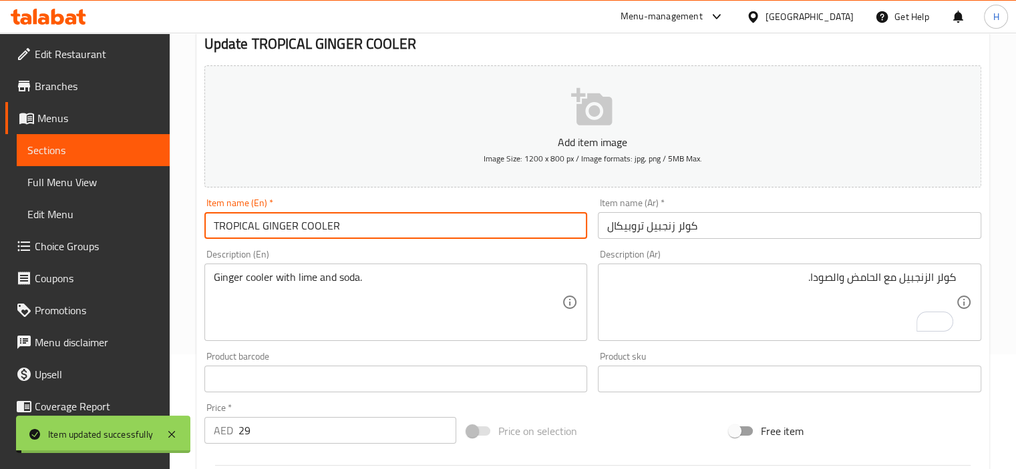
scroll to position [0, 0]
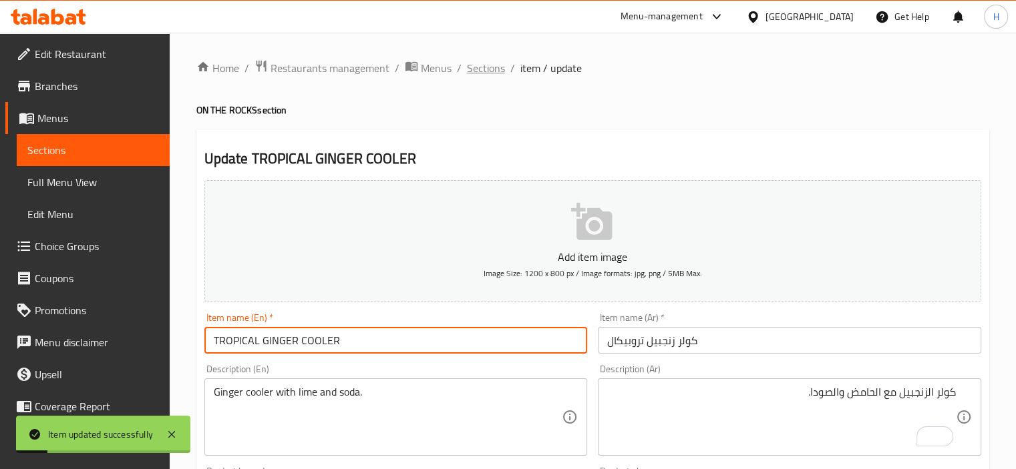
click at [484, 70] on span "Sections" at bounding box center [486, 68] width 38 height 16
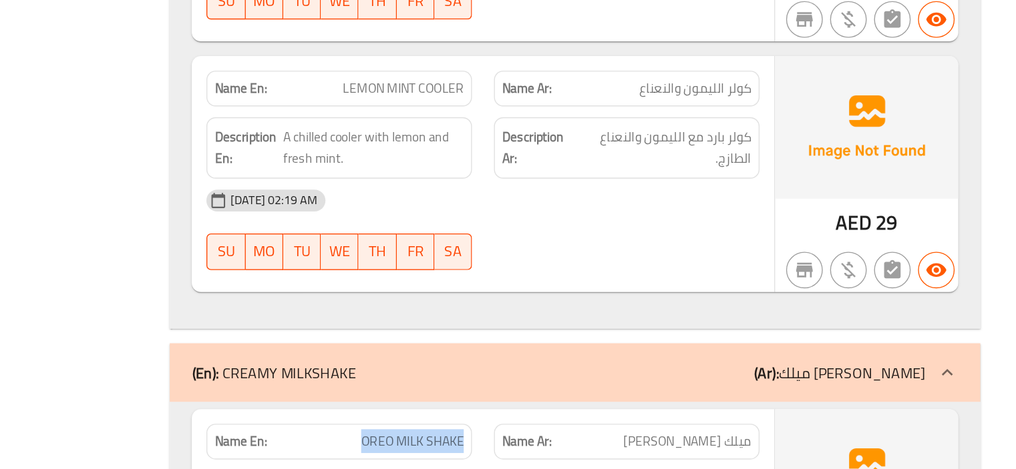
scroll to position [25254, 0]
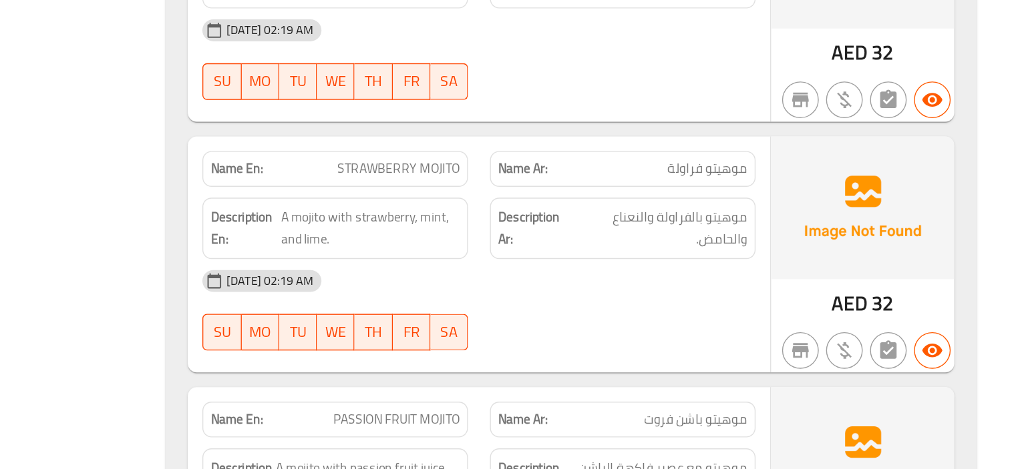
scroll to position [28153, 0]
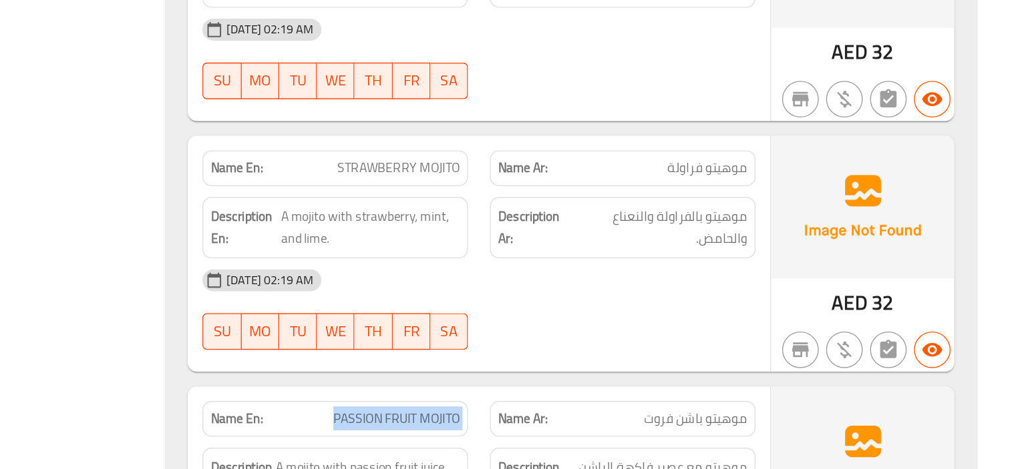
copy span "PASSION FRUIT MOJITO"
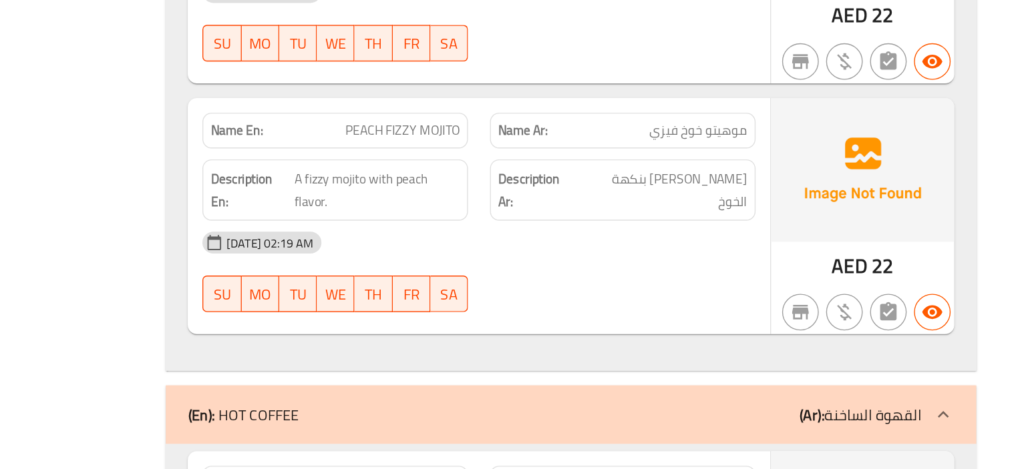
scroll to position [29612, 0]
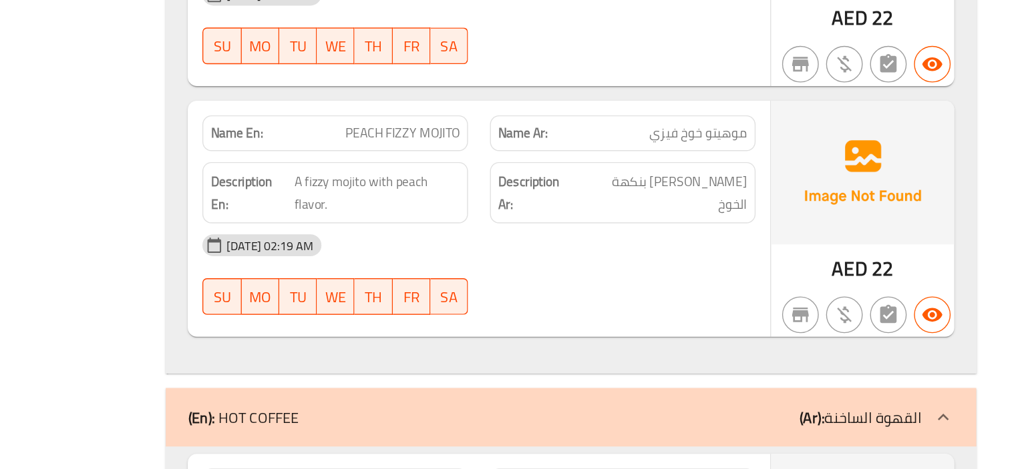
copy span "COFFE LATTE"
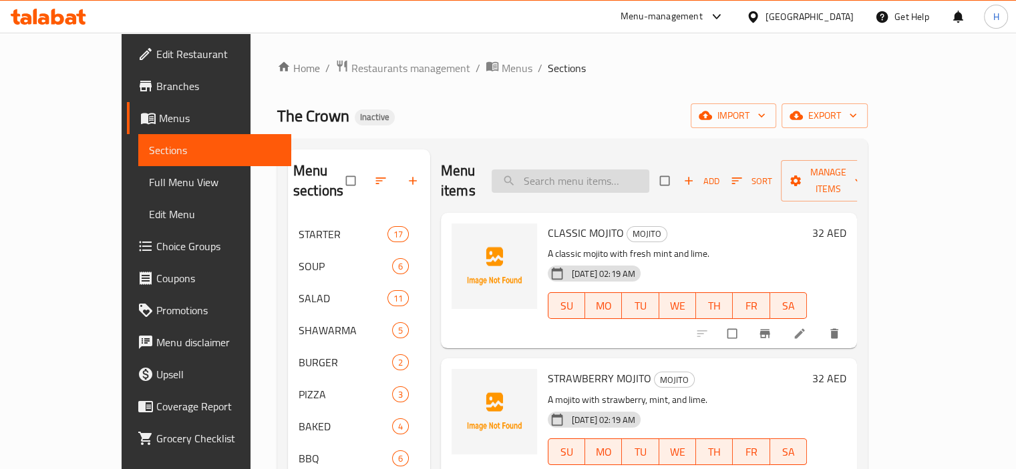
click at [593, 177] on input "search" at bounding box center [571, 181] width 158 height 23
paste input "CARAMEL ROYAL MACCH LATTE"
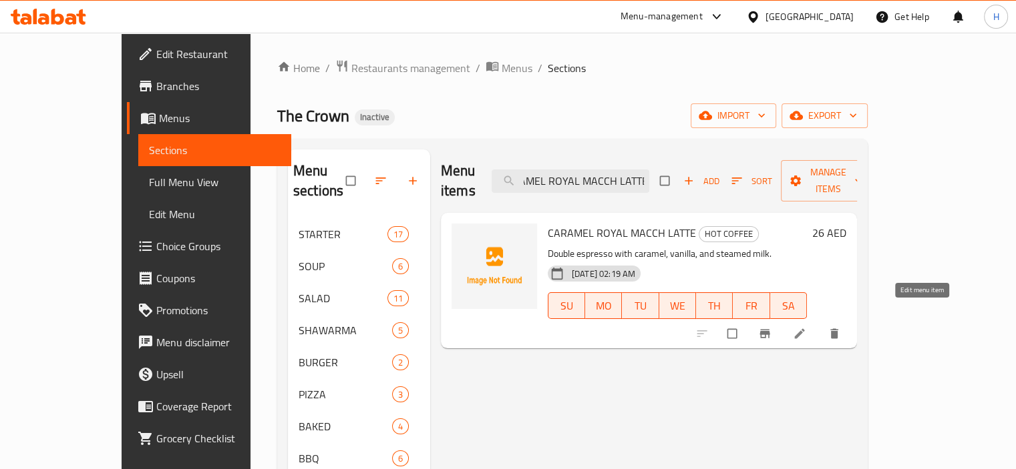
type input "CARAMEL ROYAL MACCH LATTE"
click at [806, 327] on icon at bounding box center [799, 333] width 13 height 13
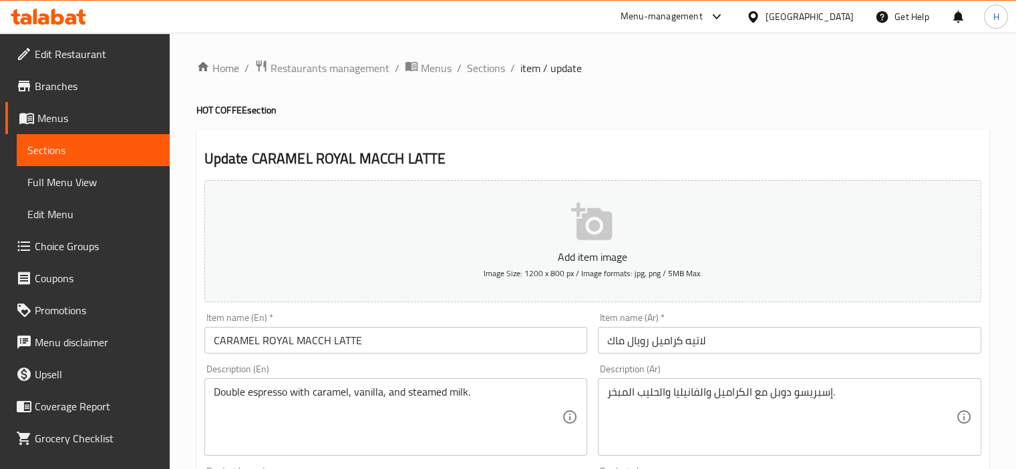
click at [429, 330] on input "CARAMEL ROYAL MACCH LATTE" at bounding box center [395, 340] width 383 height 27
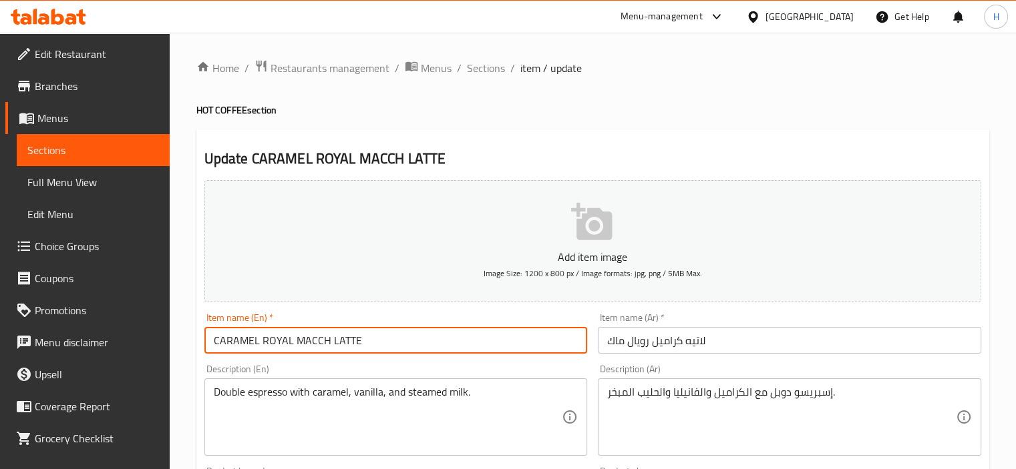
click at [429, 330] on input "CARAMEL ROYAL MACCH LATTE" at bounding box center [395, 340] width 383 height 27
paste input "E MACCHIATO"
type input "CARAMEL ROYAL MACCH LATTE"
click at [583, 357] on div "Item name (En)   * CARAMEL ROYAL MACCH LATTE Item name (En) *" at bounding box center [396, 333] width 394 height 51
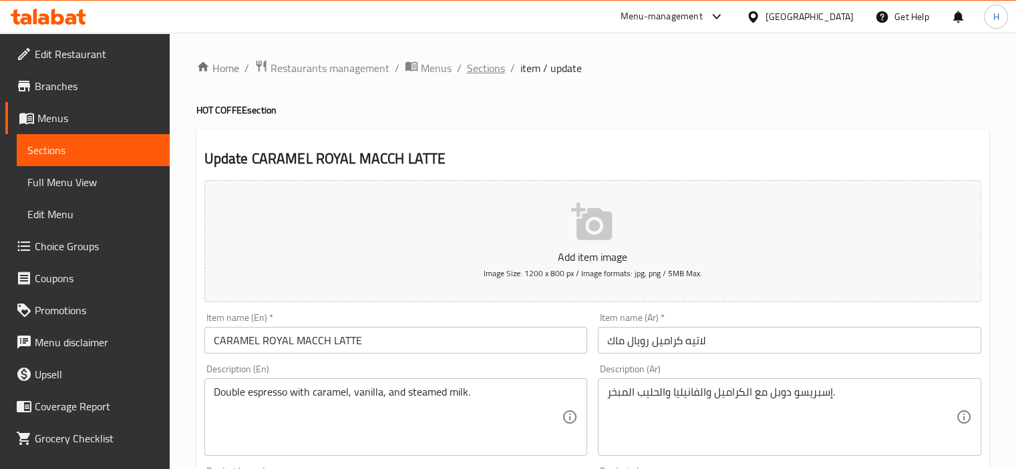
click at [500, 72] on span "Sections" at bounding box center [486, 68] width 38 height 16
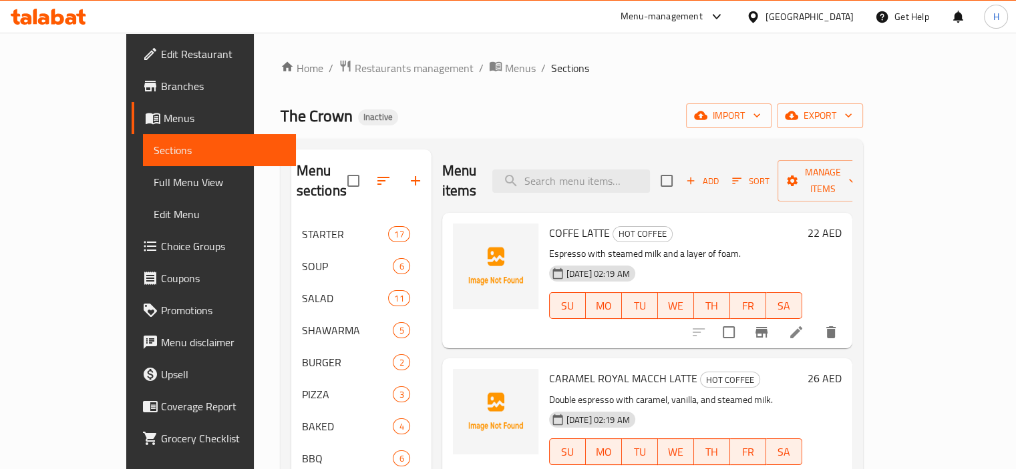
click at [586, 158] on div "Menu items Add Sort Manage items" at bounding box center [647, 181] width 410 height 63
click at [602, 170] on input "search" at bounding box center [571, 181] width 158 height 23
paste input "CAFÉ MOCCA"
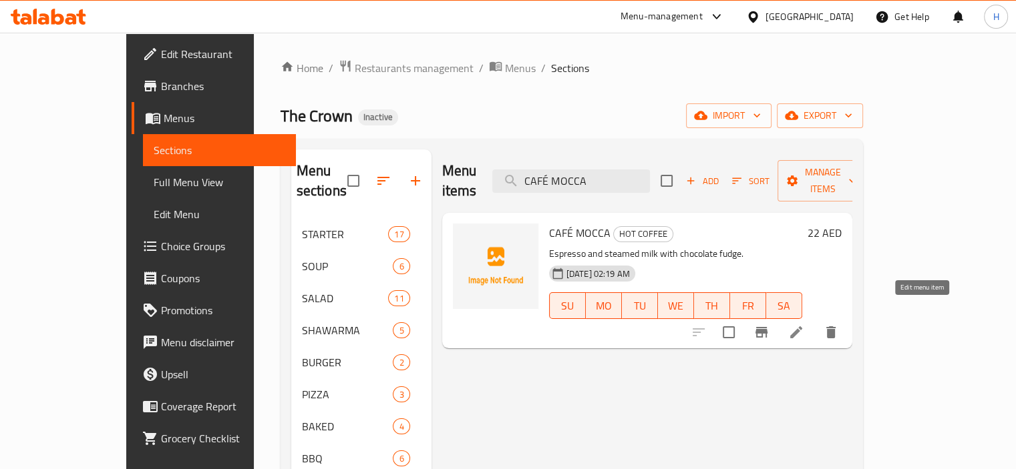
type input "CAFÉ MOCCA"
click at [804, 325] on icon at bounding box center [796, 333] width 16 height 16
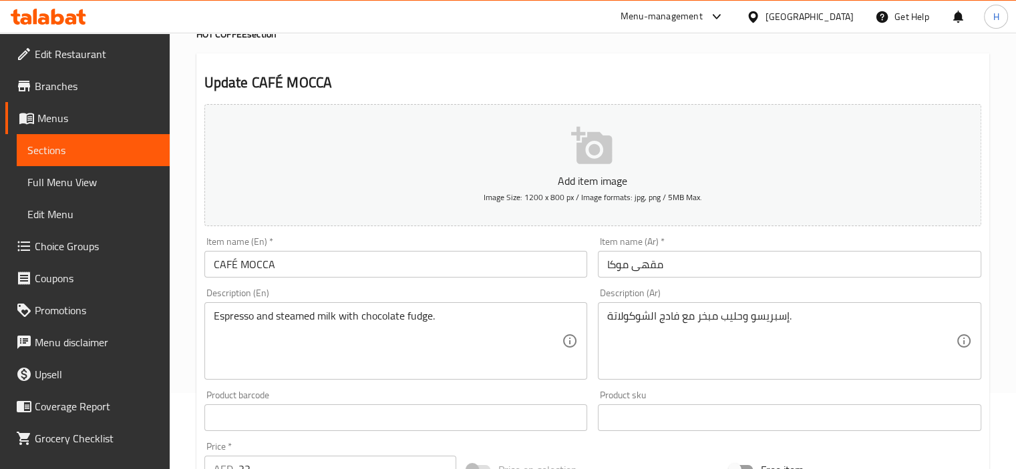
scroll to position [77, 0]
click at [652, 269] on input "مقهى موكا" at bounding box center [789, 263] width 383 height 27
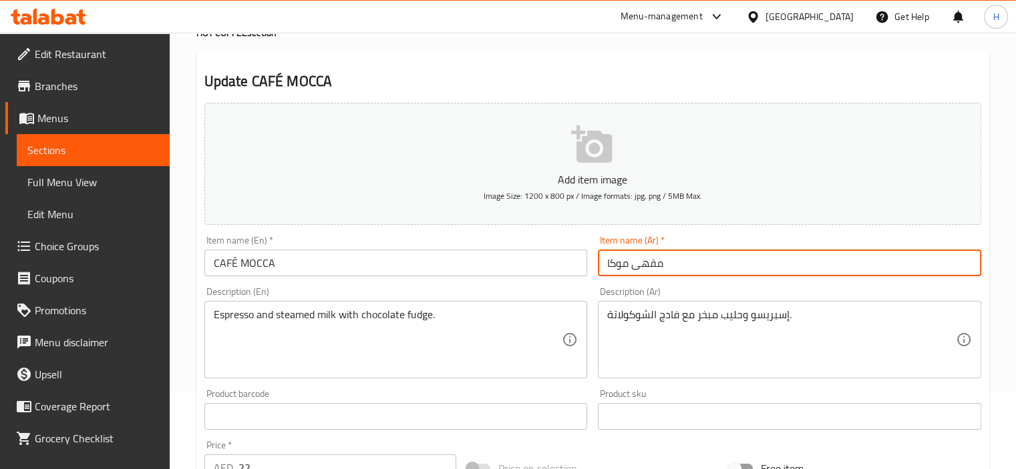
click at [652, 269] on input "مقهى موكا" at bounding box center [789, 263] width 383 height 27
type input "كافيه موكا"
click at [539, 261] on input "CAFÉ MOCCA" at bounding box center [395, 263] width 383 height 27
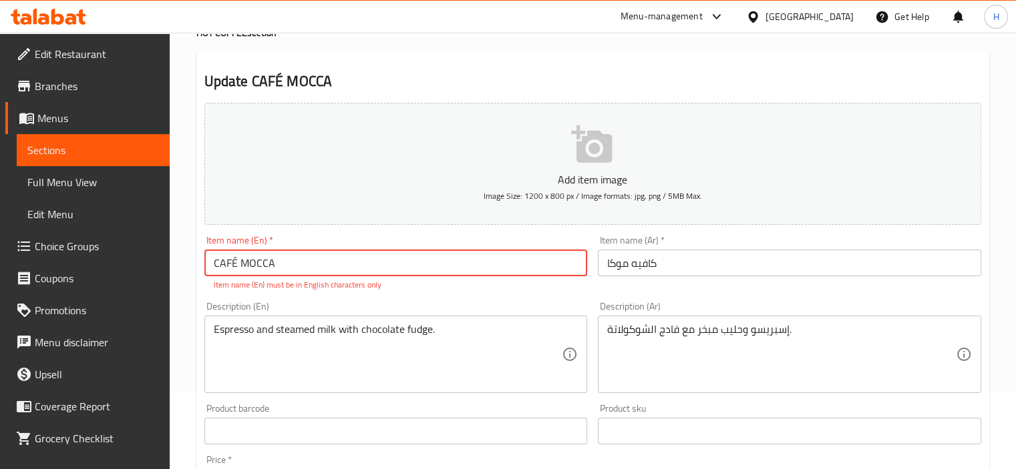
click at [230, 265] on input "CAFÉ MOCCA" at bounding box center [395, 263] width 383 height 27
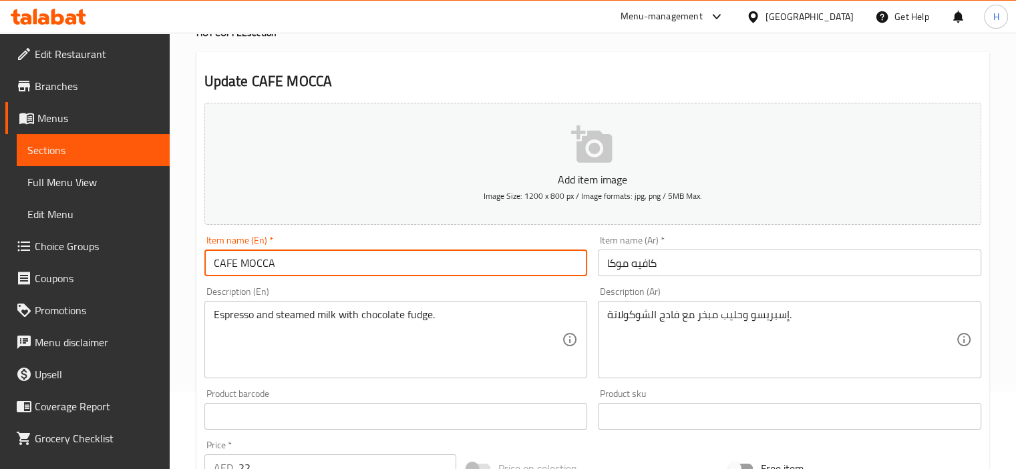
type input "CAFE MOCCA"
click at [260, 288] on div "Description (En) Espresso and steamed milk with chocolate fudge. Description (E…" at bounding box center [395, 332] width 383 height 91
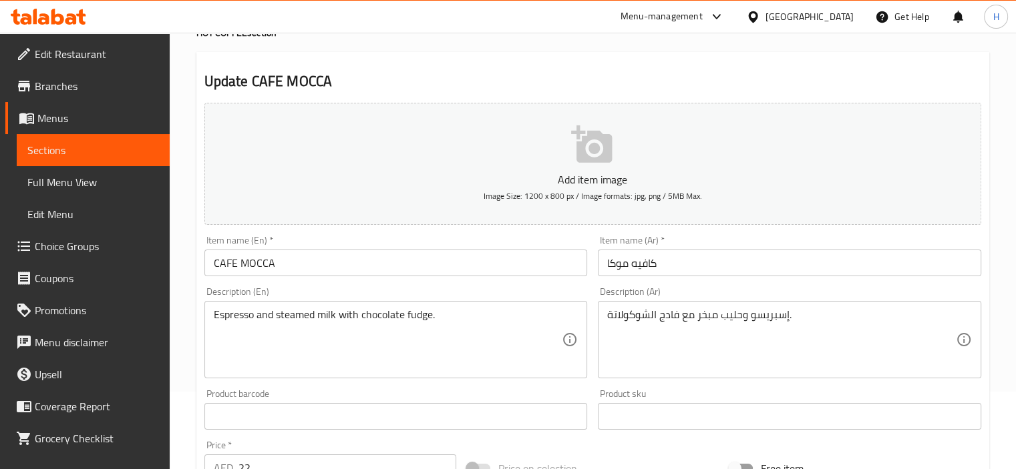
click at [377, 260] on input "CAFE MOCCA" at bounding box center [395, 263] width 383 height 27
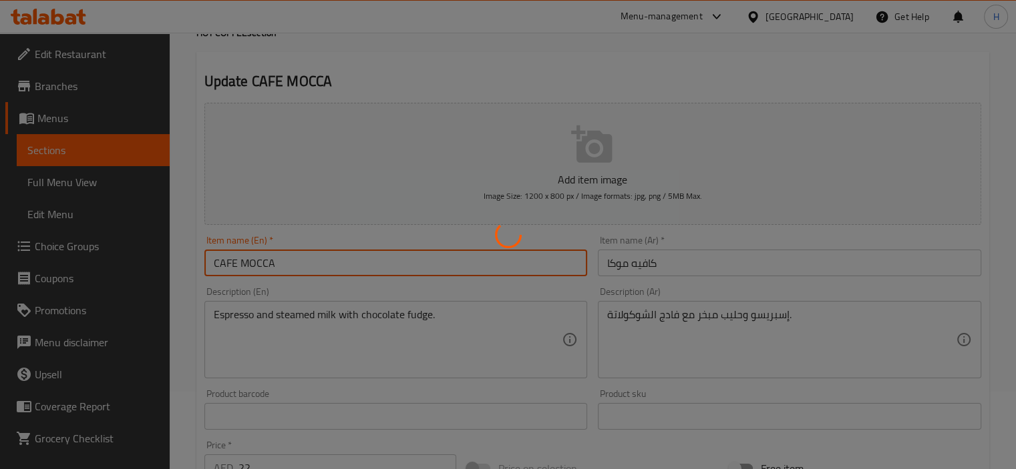
scroll to position [0, 0]
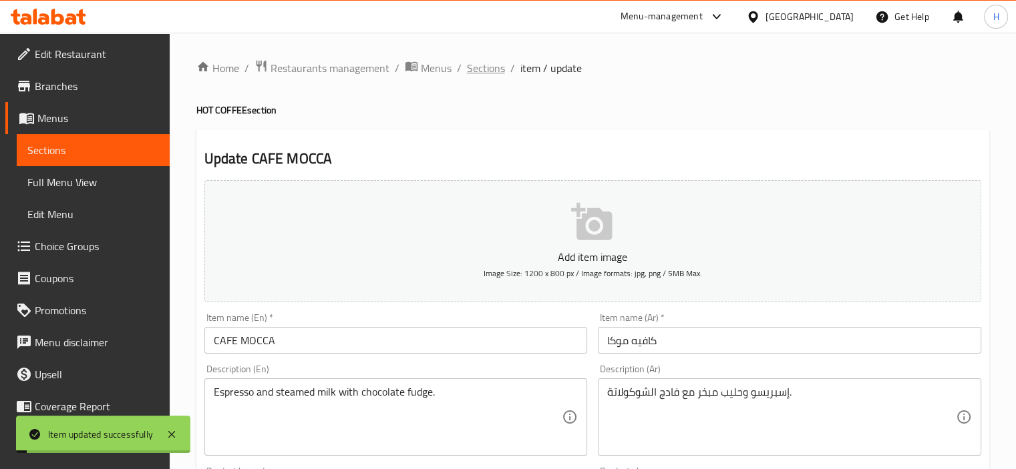
click at [486, 72] on span "Sections" at bounding box center [486, 68] width 38 height 16
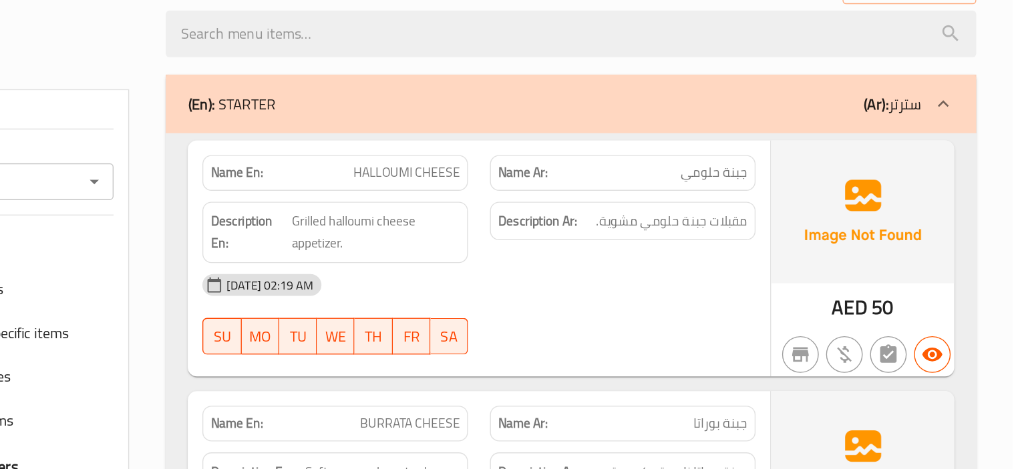
scroll to position [29616, 0]
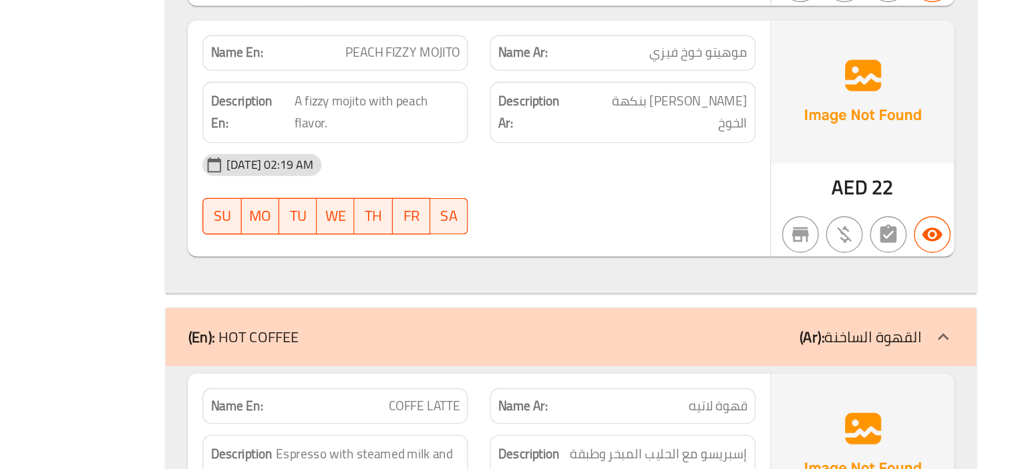
scroll to position [29809, 0]
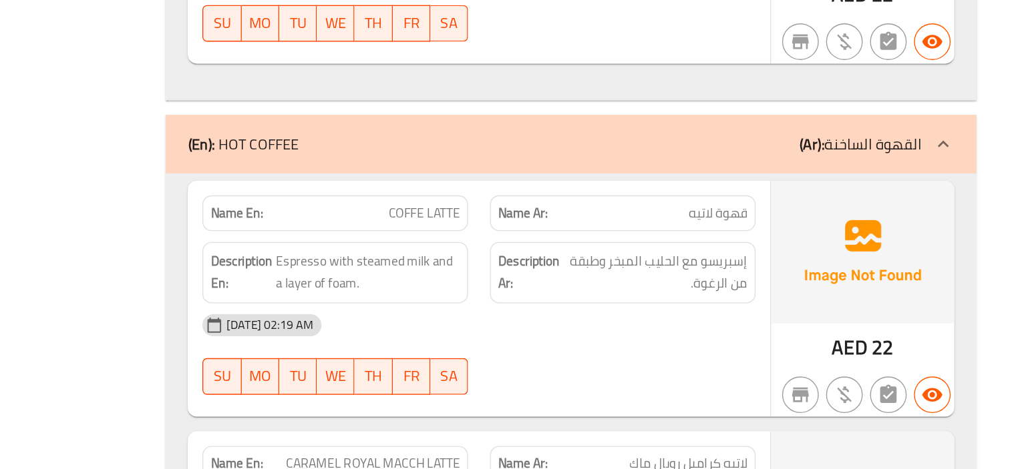
copy span "CARAMEL ROYAL MACCH LATTE"
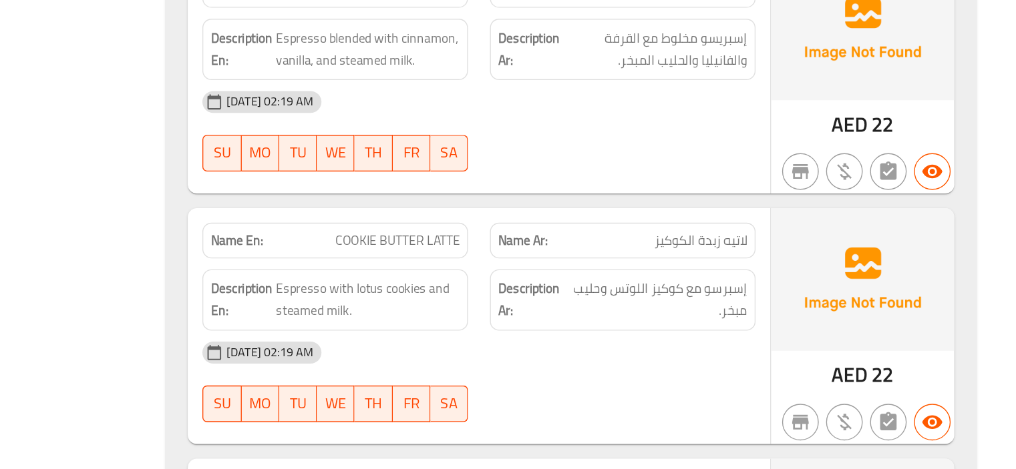
scroll to position [30339, 0]
copy span "CAFÉ MOCCA"
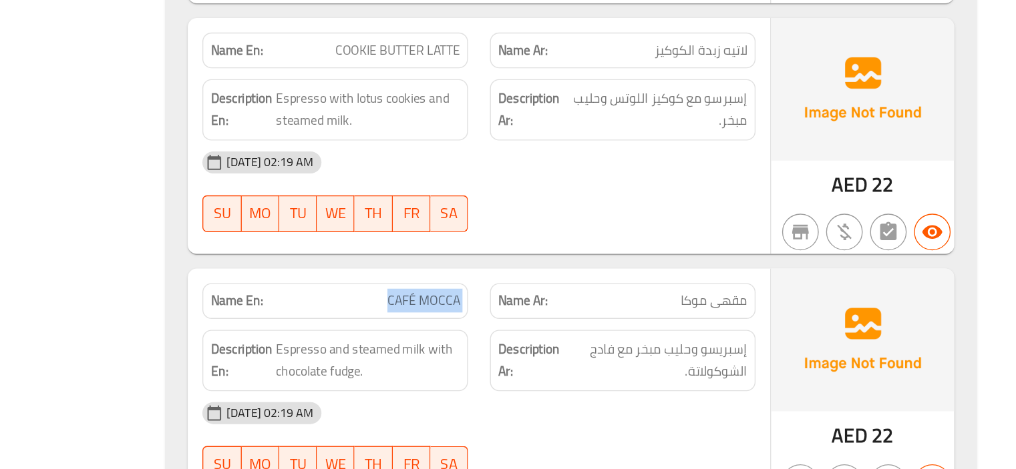
scroll to position [30543, 0]
drag, startPoint x: 626, startPoint y: 323, endPoint x: 784, endPoint y: 326, distance: 157.6
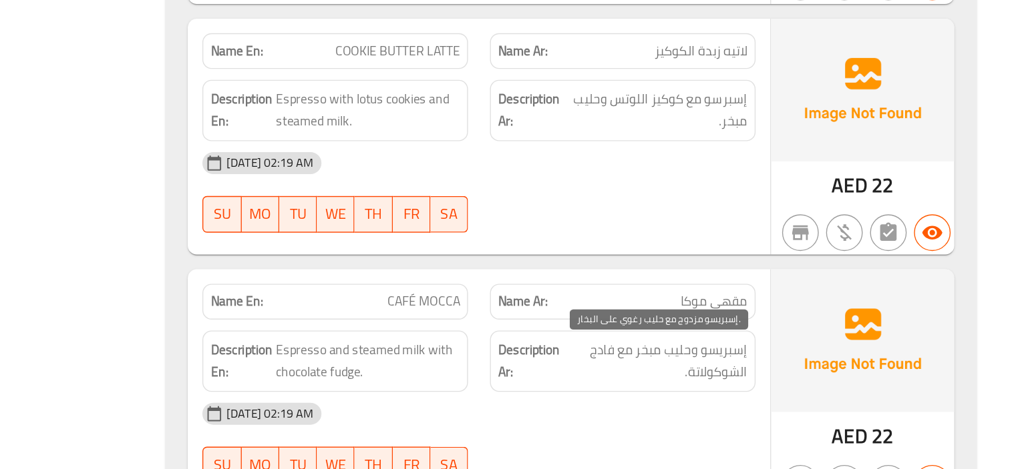
copy span "مزدوج"
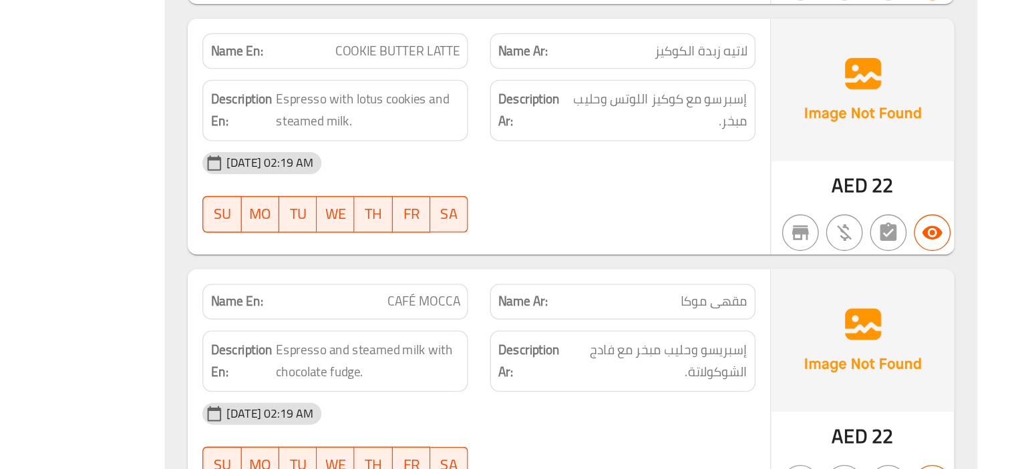
copy span "CAPPUCCINO"
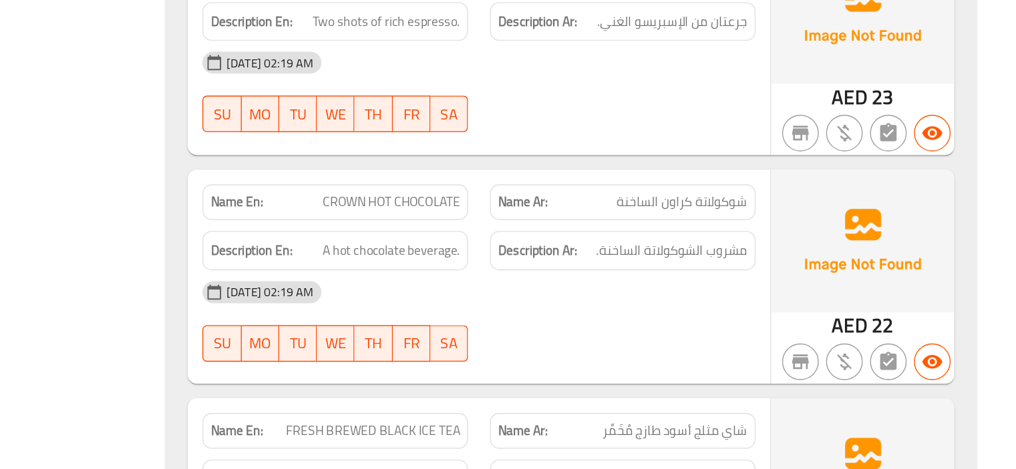
scroll to position [31428, 0]
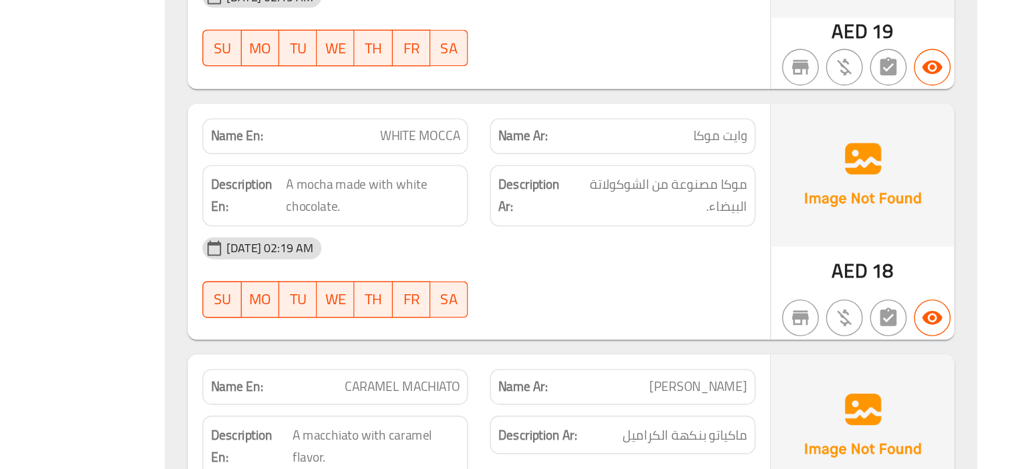
scroll to position [32147, 0]
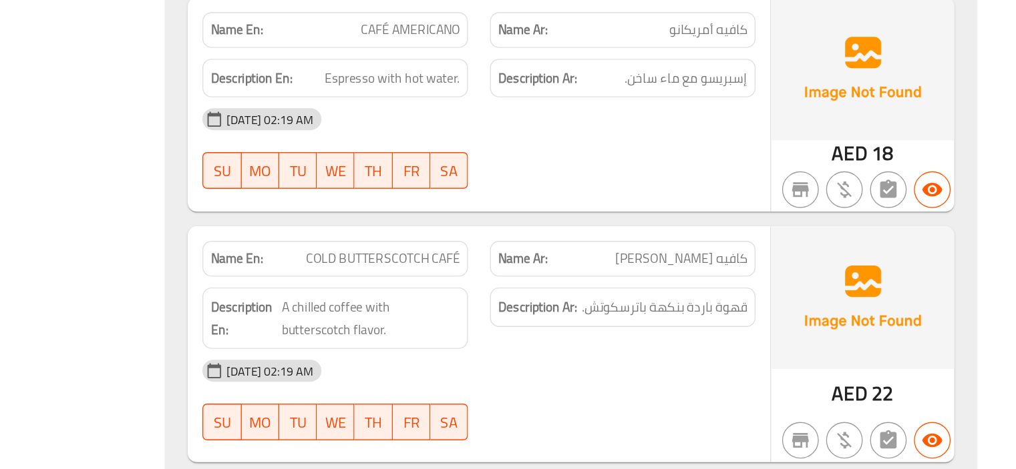
scroll to position [32686, 0]
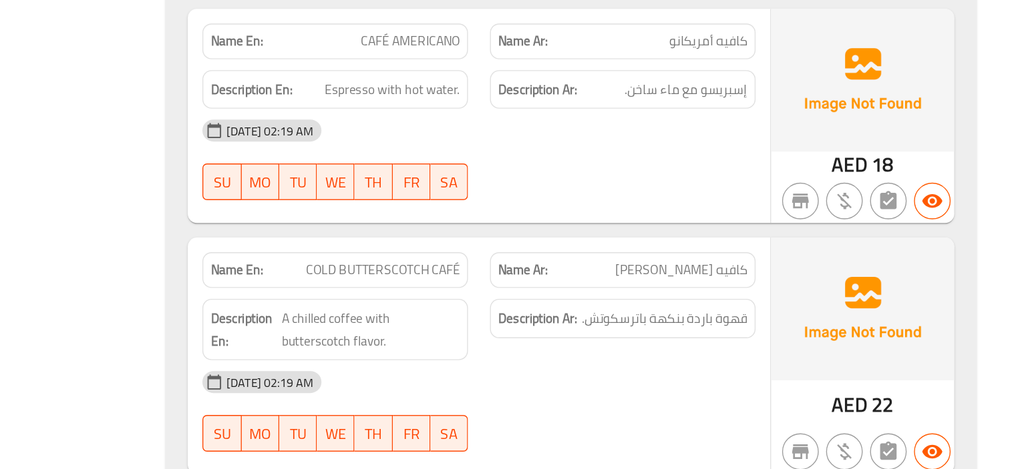
click at [569, 460] on span "CARAMEL COLD CAFÉ" at bounding box center [569, 467] width 87 height 14
copy span "CARAMEL COLD CAFÉ"
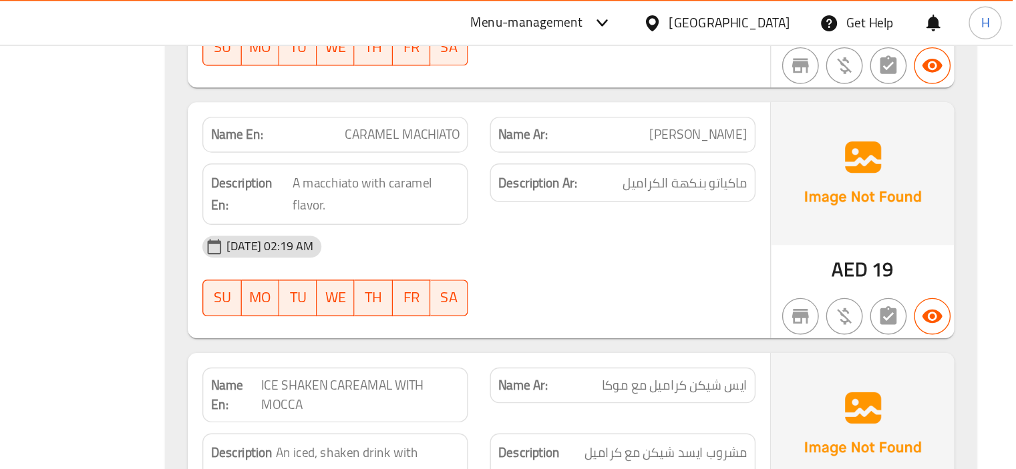
scroll to position [32321, 0]
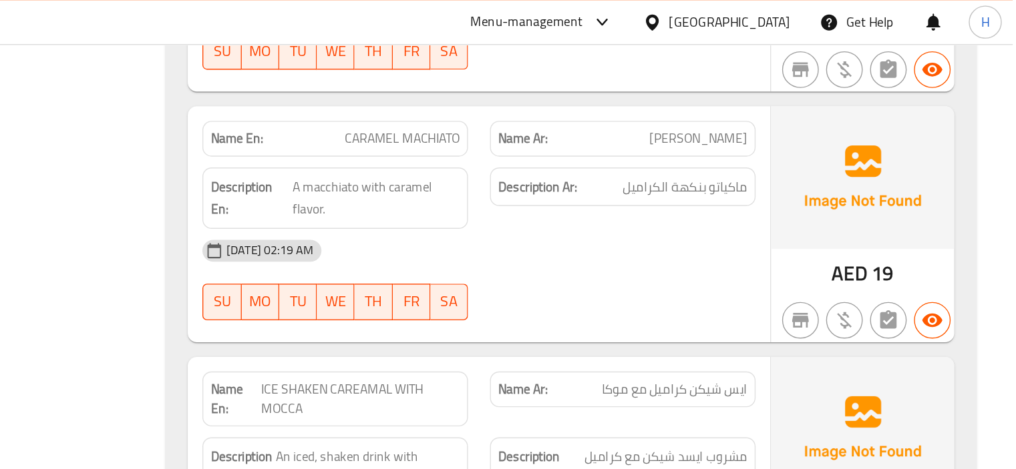
copy span "SHAKEN"
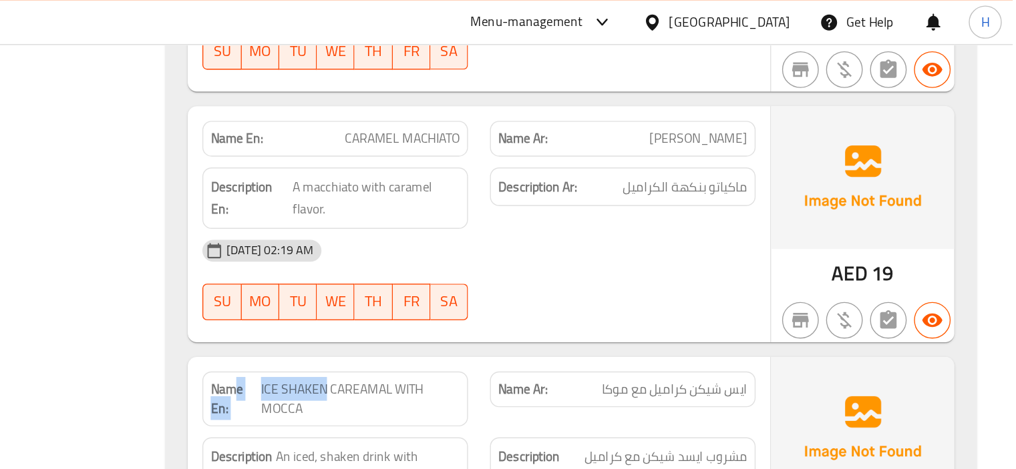
drag, startPoint x: 515, startPoint y: 101, endPoint x: 449, endPoint y: 104, distance: 66.2
copy p "ICE SHAKEN"
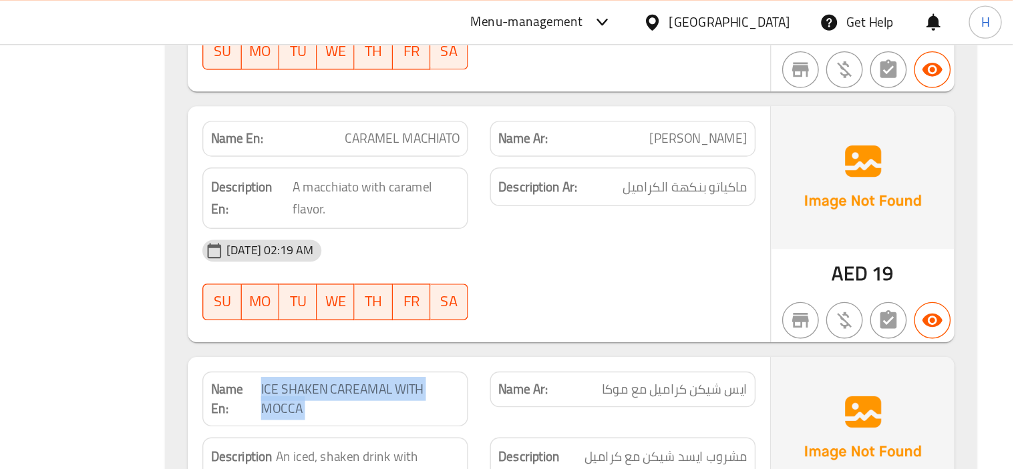
copy span "ICE SHAKEN CAREAMAL WITH MOCCA"
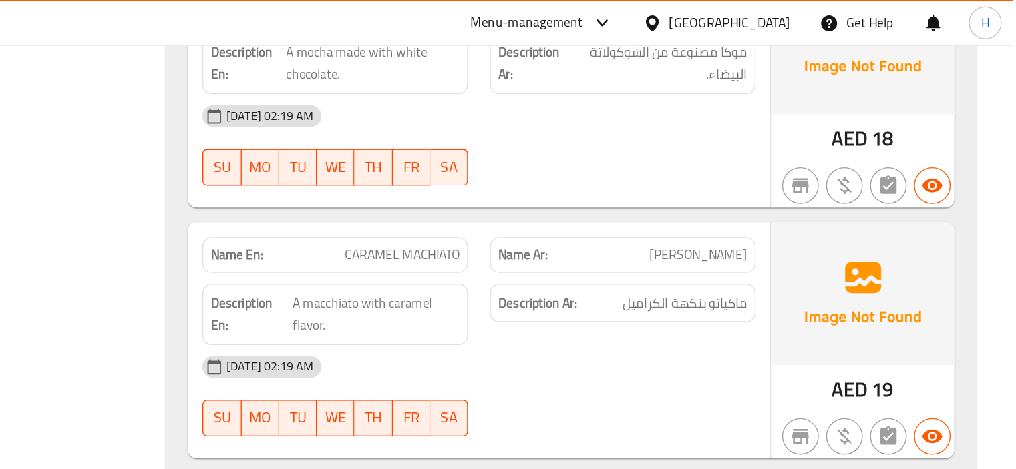
scroll to position [32099, 0]
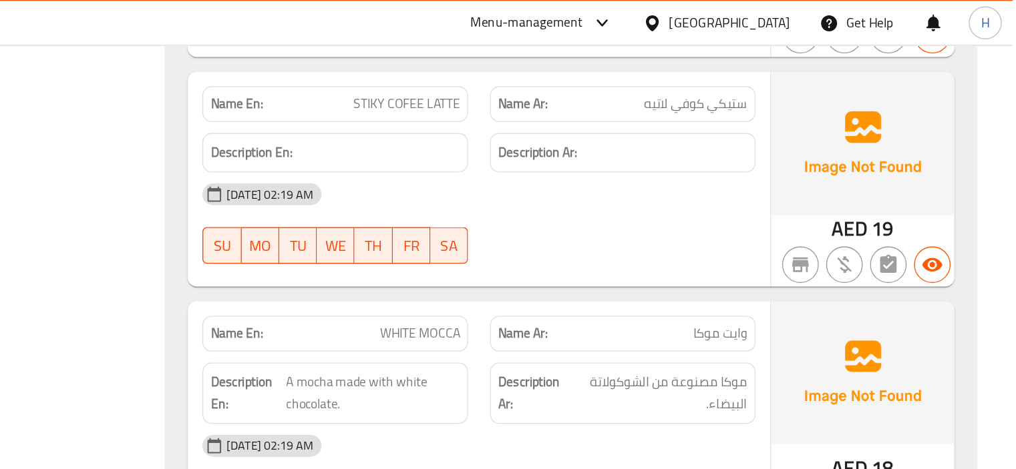
scroll to position [31947, 0]
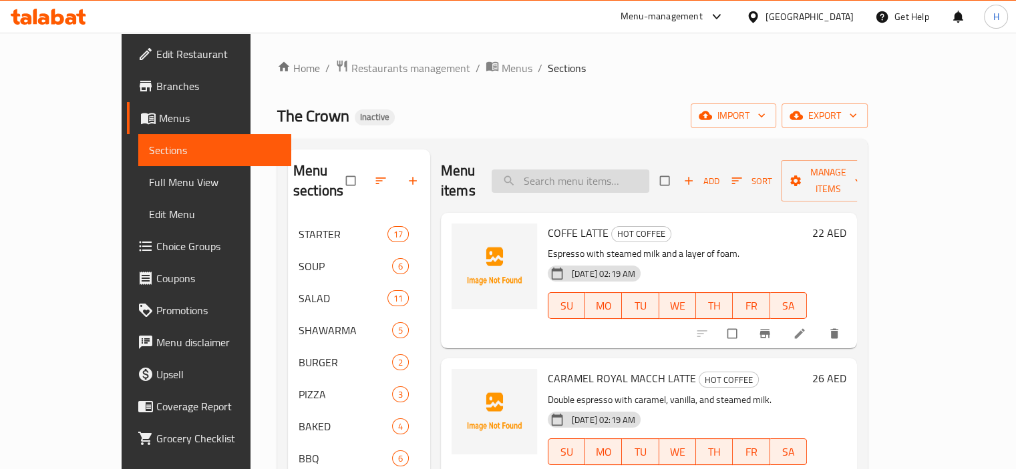
click at [583, 173] on input "search" at bounding box center [571, 181] width 158 height 23
paste input "CAPPUCCINO"
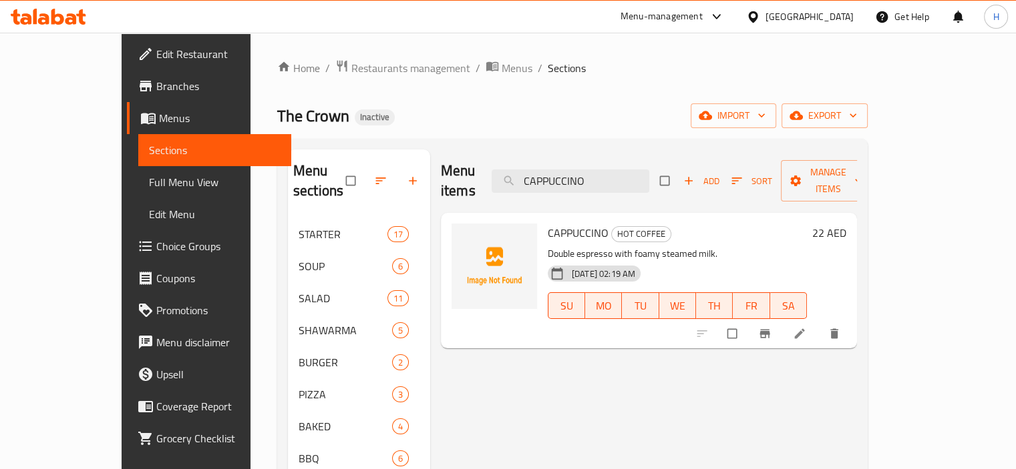
type input "CAPPUCCINO"
click at [819, 323] on li at bounding box center [800, 333] width 37 height 21
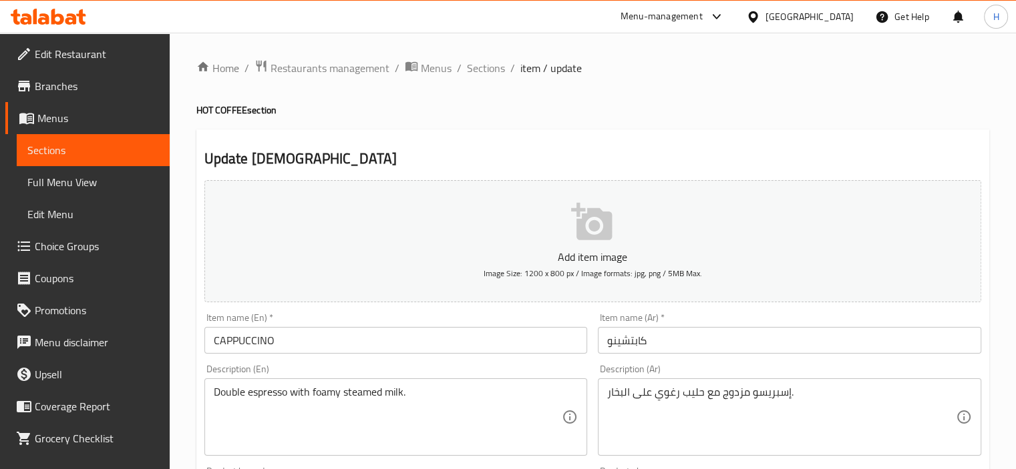
click at [724, 392] on textarea "إسبريسو مزدوج مع حليب رغوي على البخار." at bounding box center [781, 417] width 349 height 63
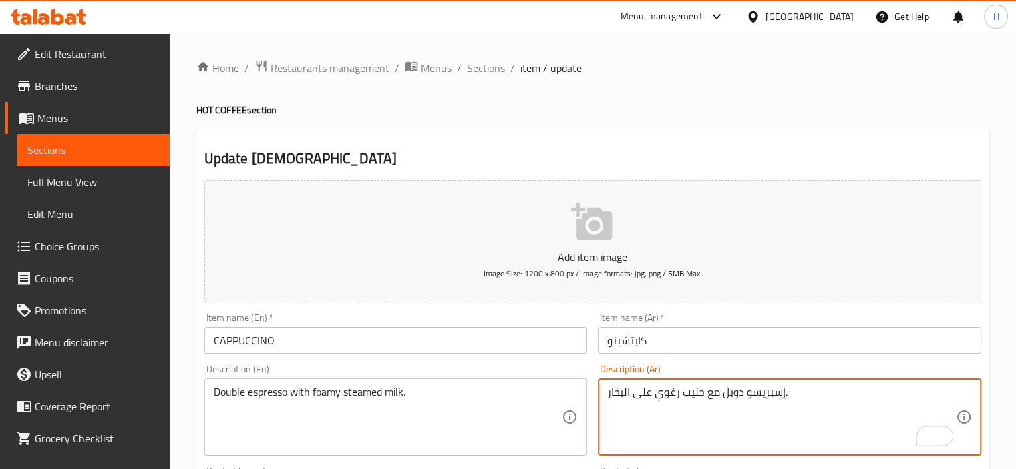
type textarea "إسبريسو دوبل مع حليب رغوي على البخار."
click at [447, 341] on input "CAPPUCCINO" at bounding box center [395, 340] width 383 height 27
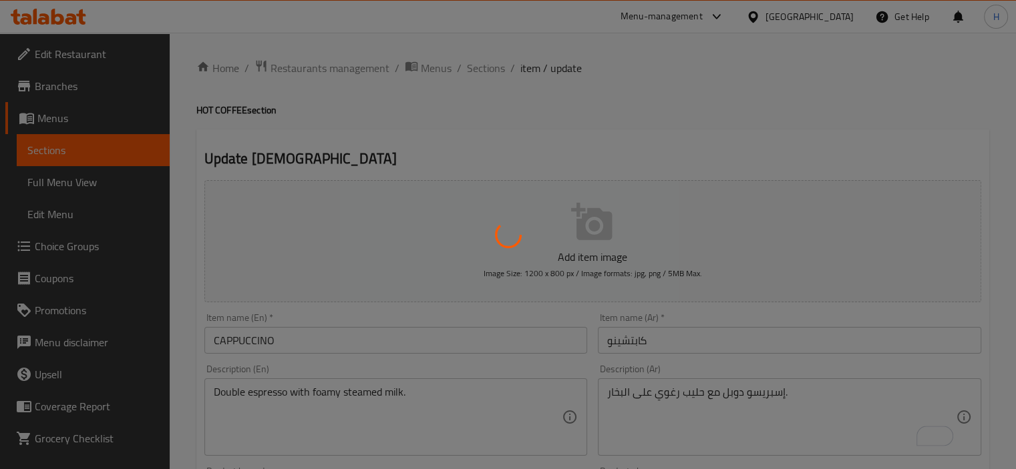
click at [546, 357] on div at bounding box center [508, 234] width 1016 height 469
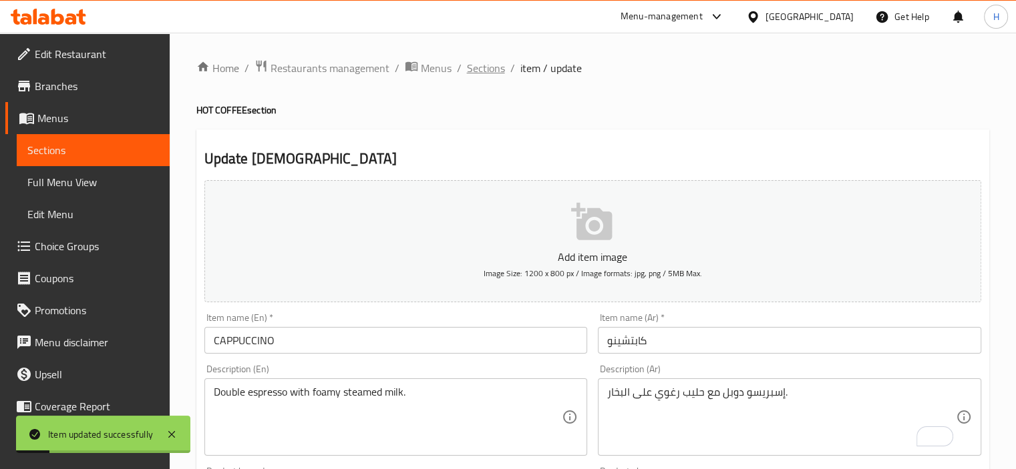
click at [480, 75] on span "Sections" at bounding box center [486, 68] width 38 height 16
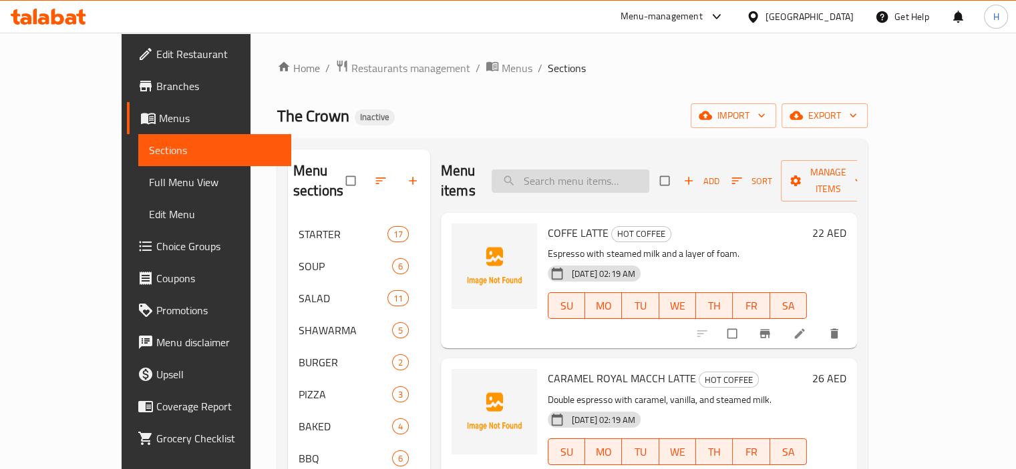
click at [580, 170] on input "search" at bounding box center [571, 181] width 158 height 23
paste input "CARAMEL COLD CAFÉ"
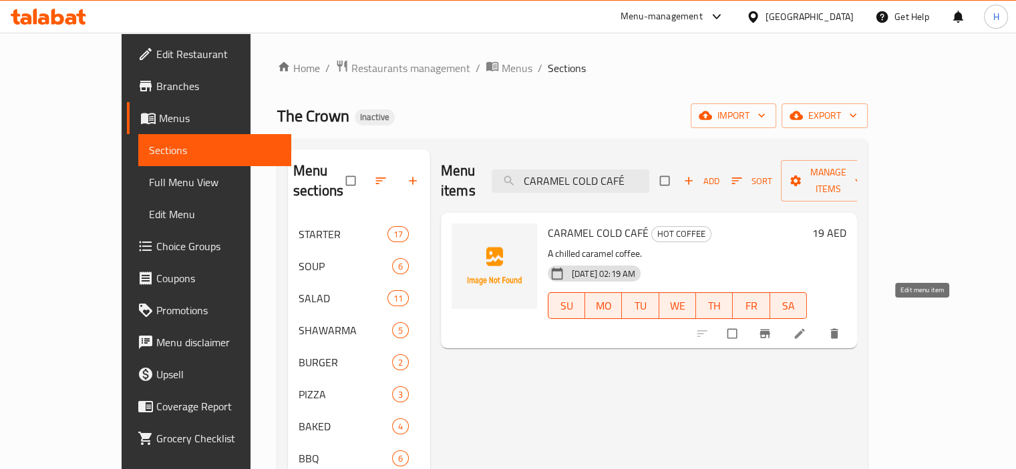
type input "CARAMEL COLD CAFÉ"
click at [806, 327] on icon at bounding box center [799, 333] width 13 height 13
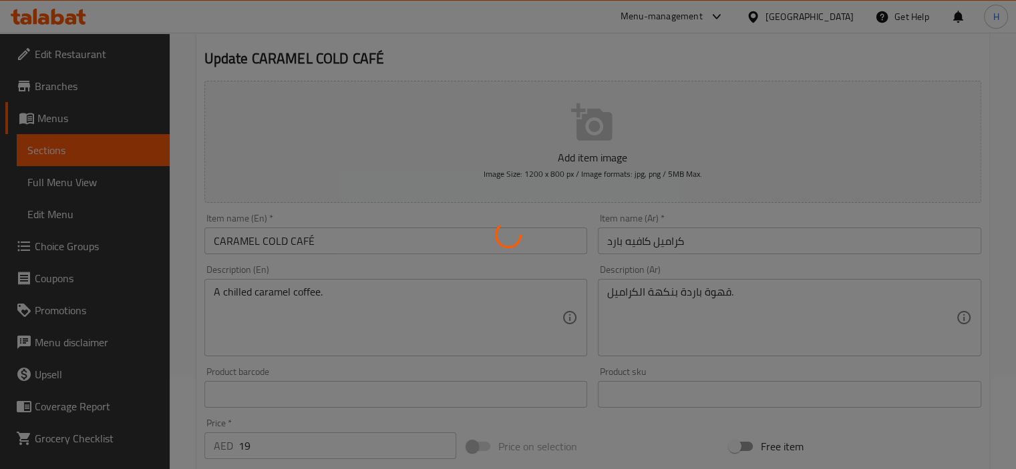
scroll to position [114, 0]
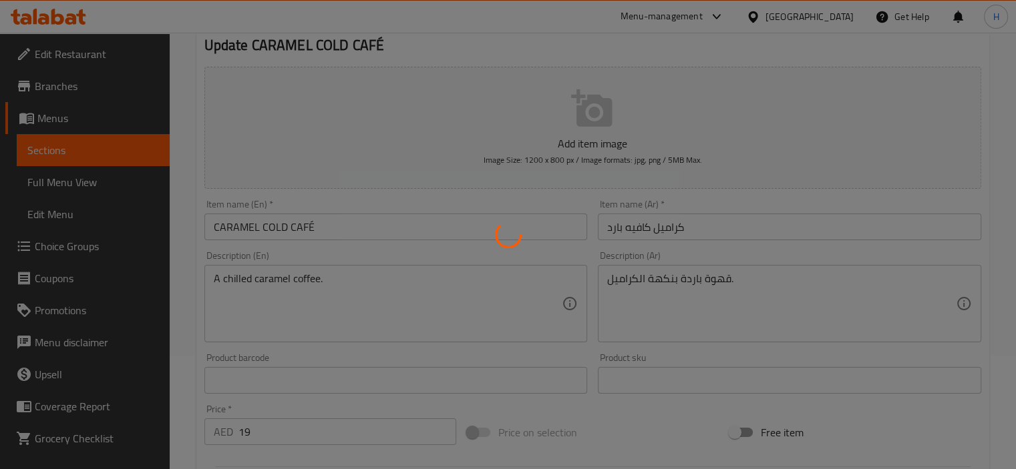
click at [680, 333] on div at bounding box center [508, 234] width 1016 height 469
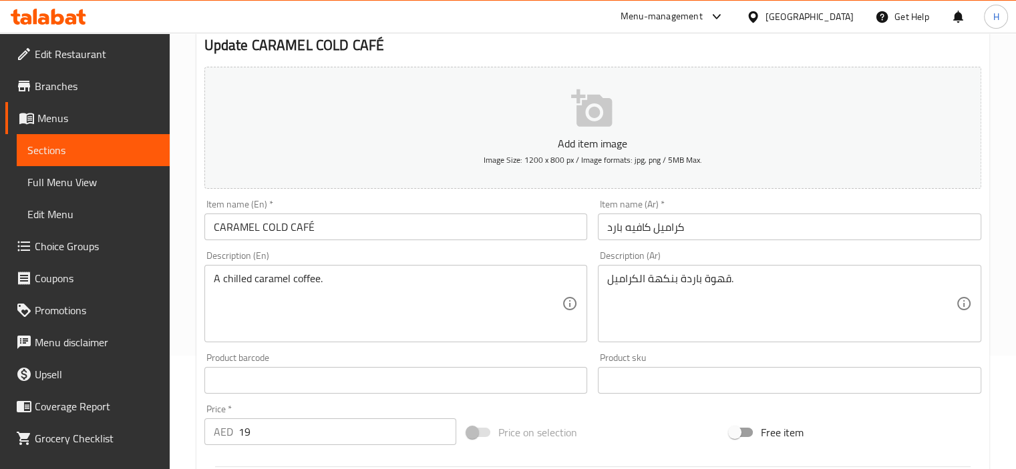
click at [656, 280] on textarea "قهوة باردة بنكهة الكراميل." at bounding box center [781, 303] width 349 height 63
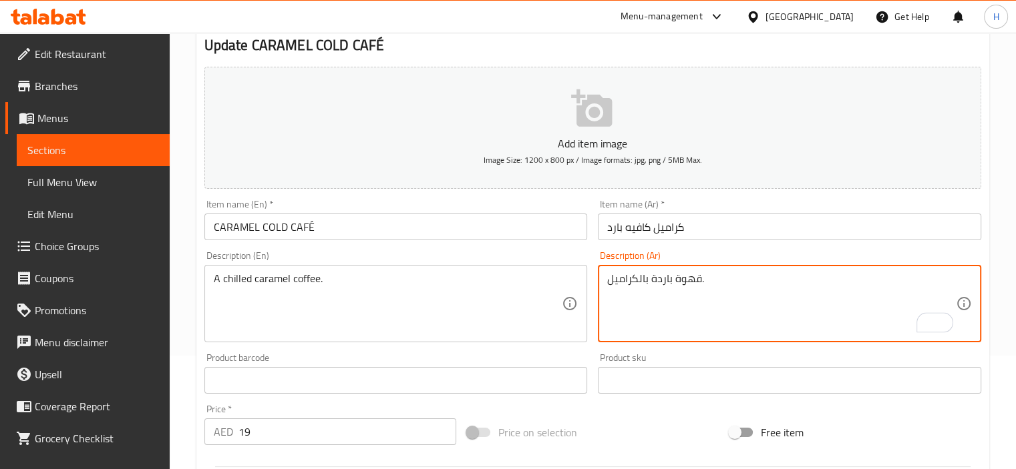
type textarea "قهوة باردة بالكراميل."
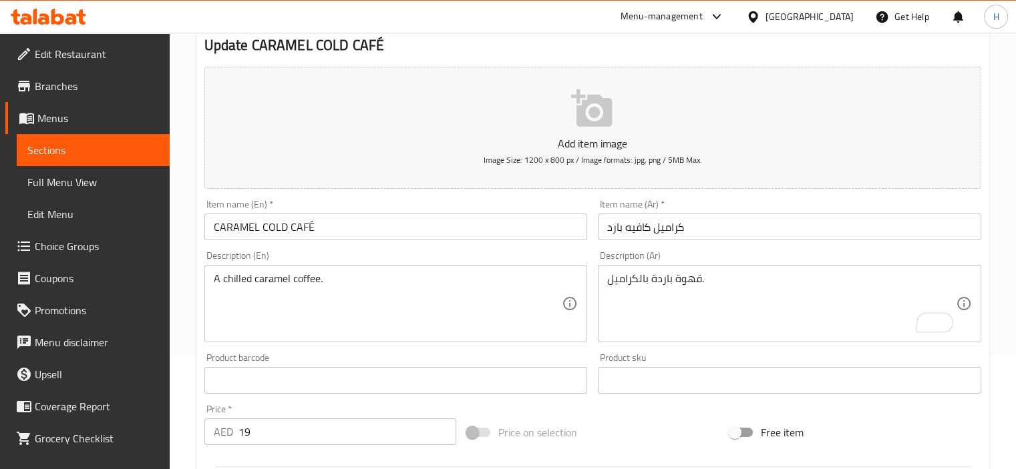
click at [537, 244] on div "Item name (En)   * CARAMEL COLD CAFÉ Item name (En) *" at bounding box center [396, 219] width 394 height 51
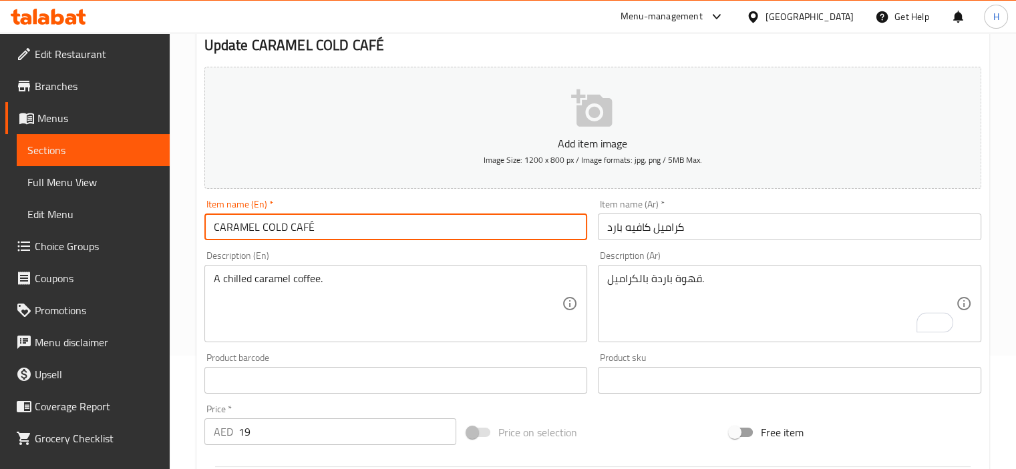
click at [506, 238] on input "CARAMEL COLD CAFÉ" at bounding box center [395, 227] width 383 height 27
type input "CARAMEL COLD CAFE"
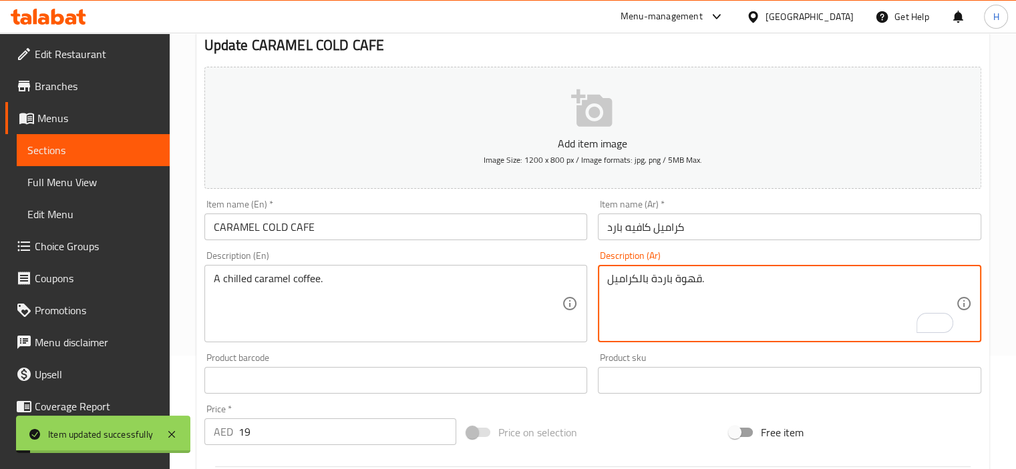
click at [703, 280] on textarea "قهوة باردة بالكراميل." at bounding box center [781, 303] width 349 height 63
click at [901, 278] on textarea "قهوة باردة بالكراميل." at bounding box center [781, 303] width 349 height 63
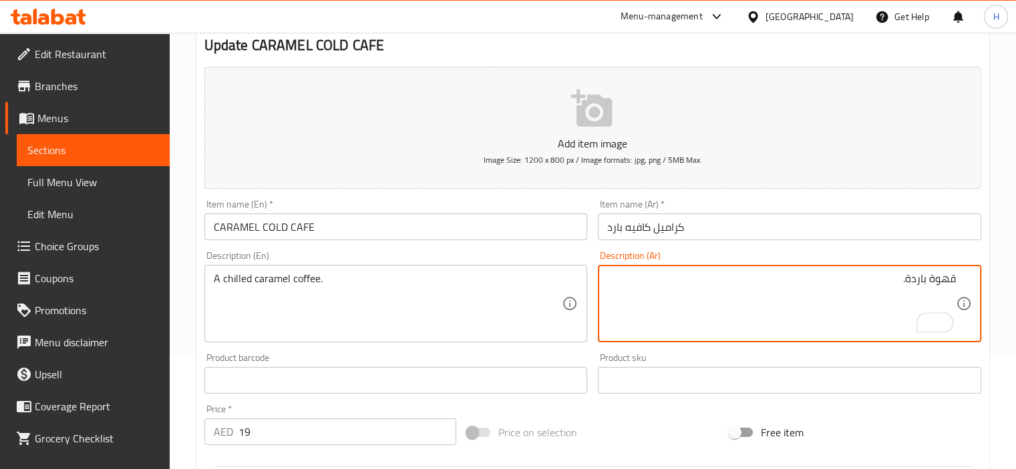
paste textarea "كراميل"
type textarea "قهوة كراميل باردة."
click at [500, 231] on input "CARAMEL COLD CAFE" at bounding box center [395, 227] width 383 height 27
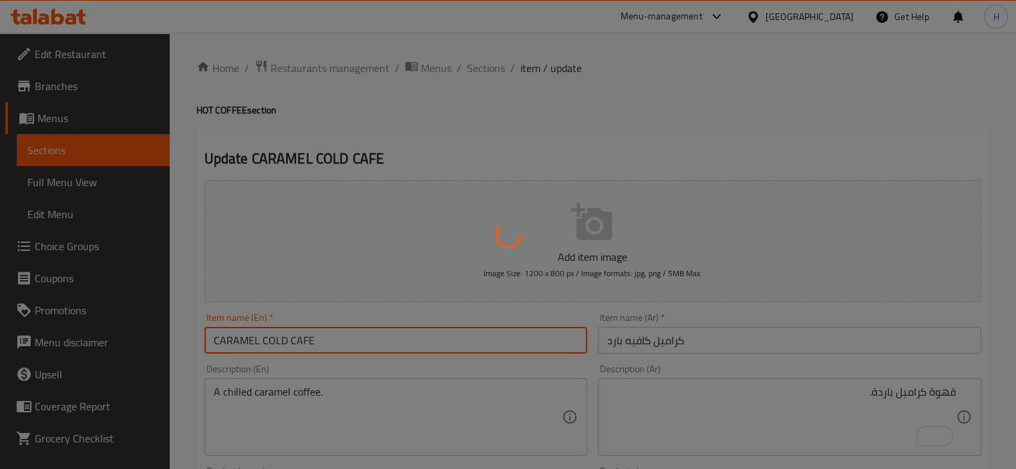
scroll to position [0, 0]
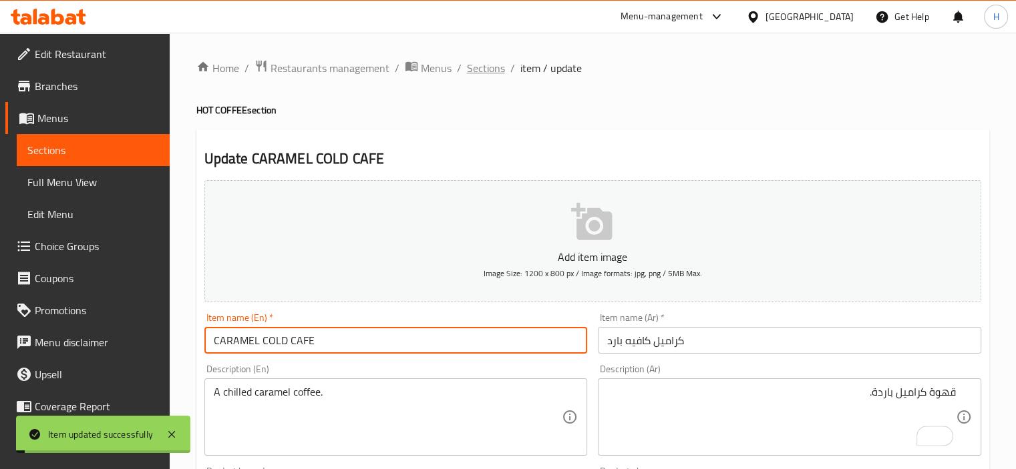
click at [481, 63] on span "Sections" at bounding box center [486, 68] width 38 height 16
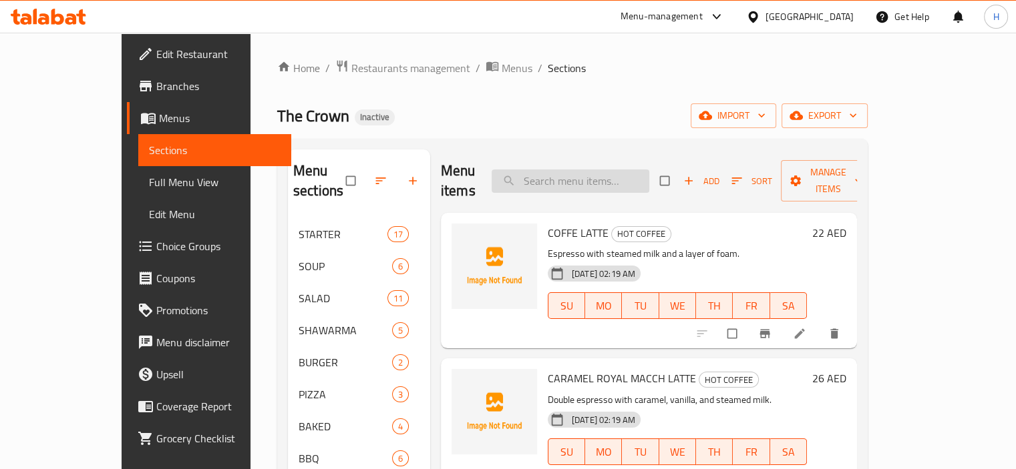
click at [603, 170] on input "search" at bounding box center [571, 181] width 158 height 23
paste input "ICE SHAKEN"
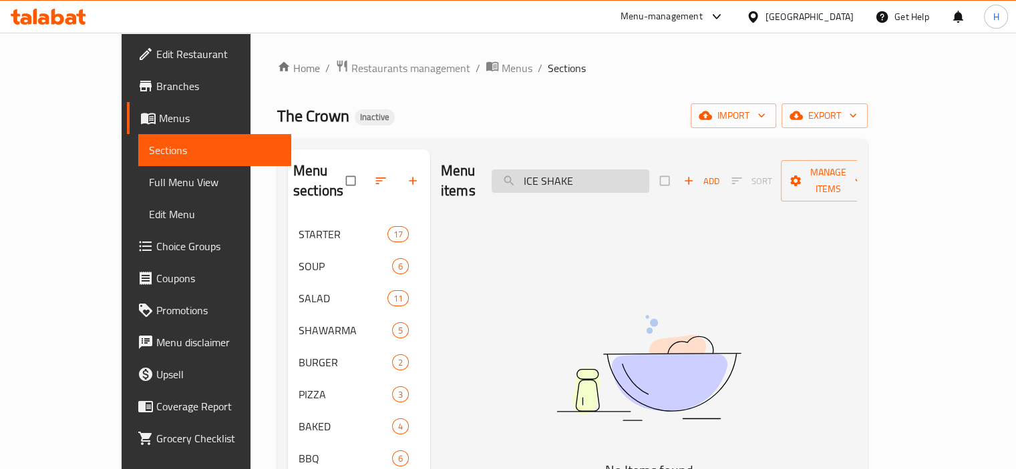
paste input "ICE SHAKEN CAREAMAL WITH MOCCA"
type input "ICE SHAKEN CAREAMAL WITH MOCCA"
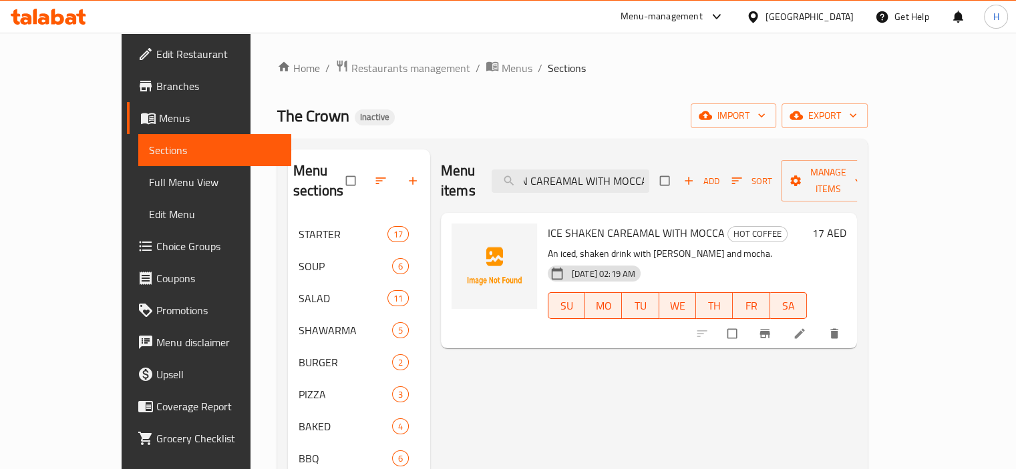
click at [806, 327] on icon at bounding box center [799, 333] width 13 height 13
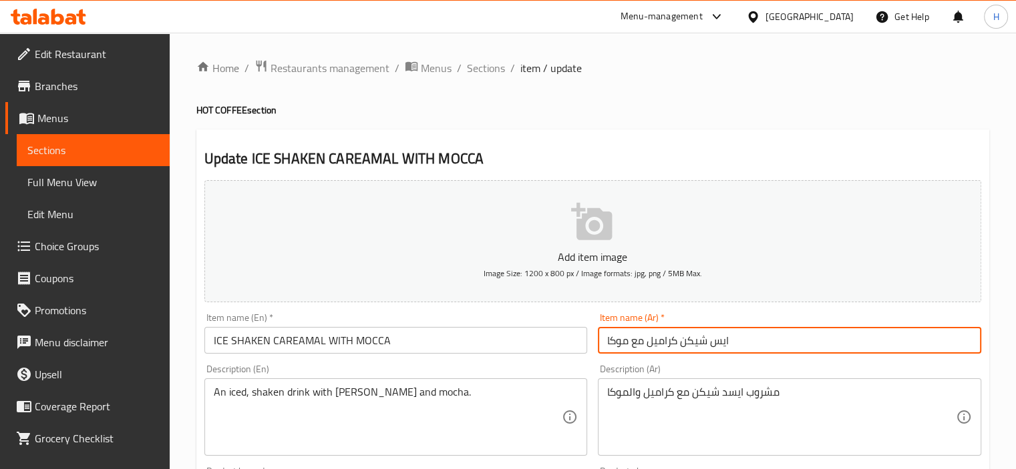
drag, startPoint x: 681, startPoint y: 344, endPoint x: 755, endPoint y: 342, distance: 74.2
click at [755, 342] on input "ايس شيكن كراميل مع موكا" at bounding box center [789, 340] width 383 height 27
paste input "يسد"
type input "آيسد شيكن كراميل مع موكا"
click at [494, 329] on input "ICE SHAKEN CAREAMAL WITH MOCCA" at bounding box center [395, 340] width 383 height 27
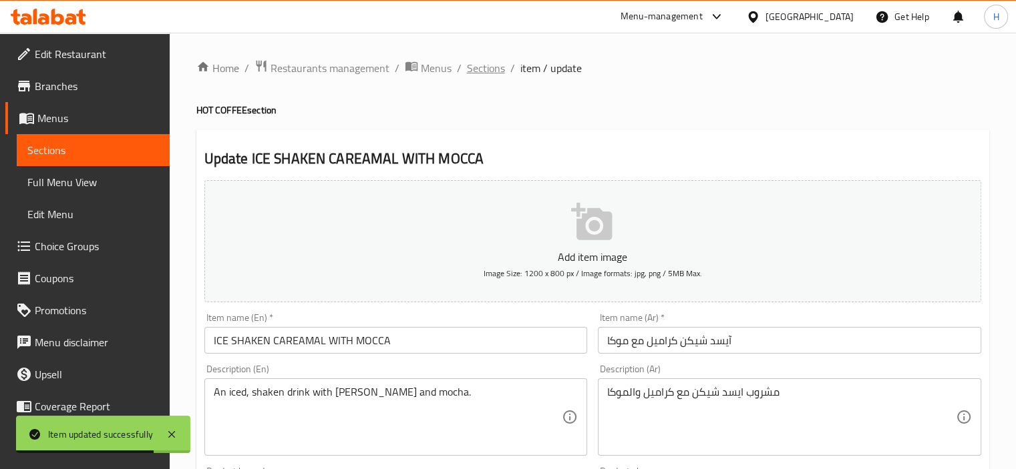
click at [481, 63] on span "Sections" at bounding box center [486, 68] width 38 height 16
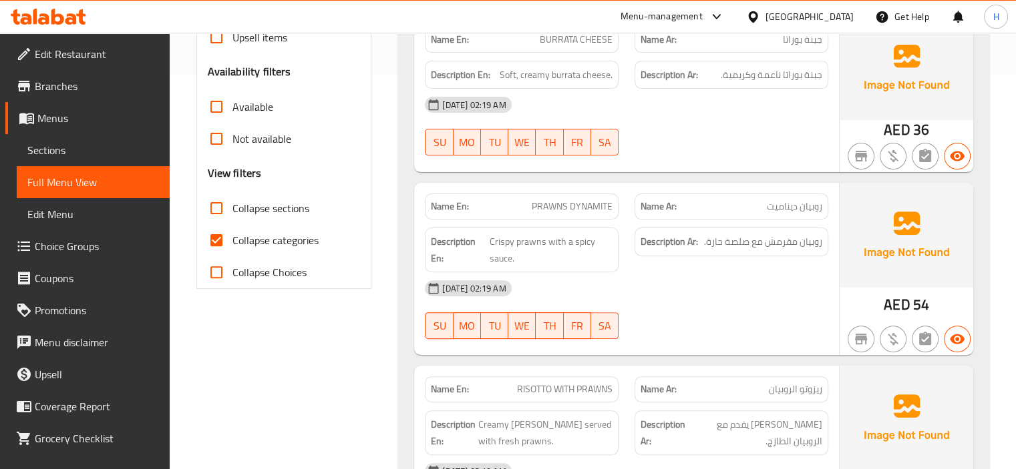
scroll to position [473, 0]
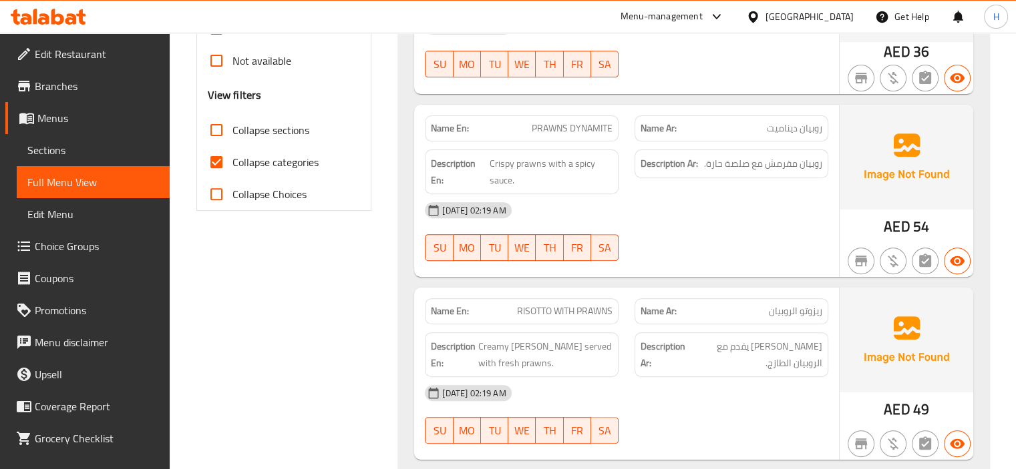
click at [216, 165] on input "Collapse categories" at bounding box center [216, 162] width 32 height 32
checkbox input "false"
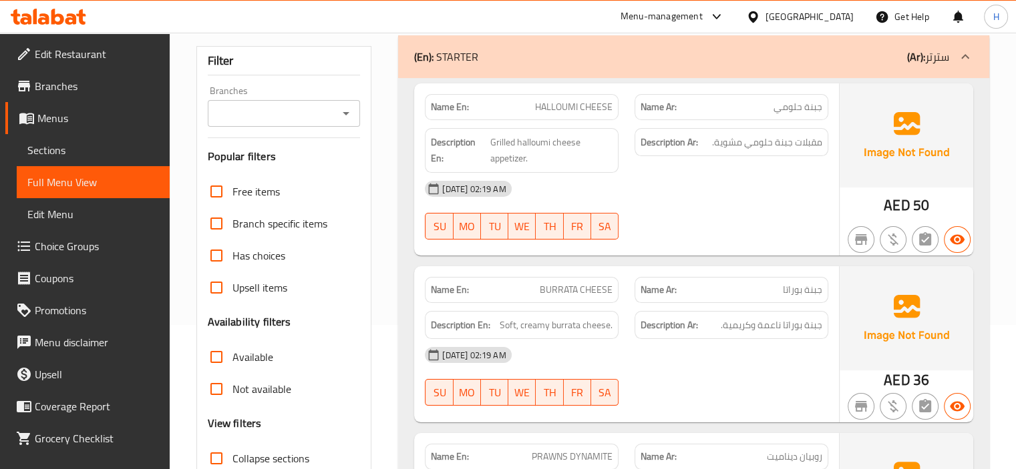
scroll to position [0, 0]
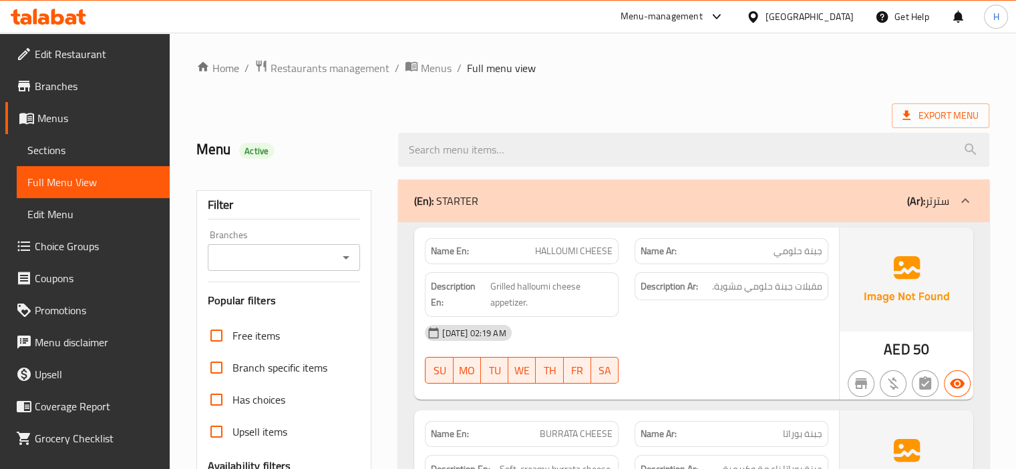
click at [620, 261] on div "Name En: HALLOUMI CHEESE" at bounding box center [522, 251] width 210 height 42
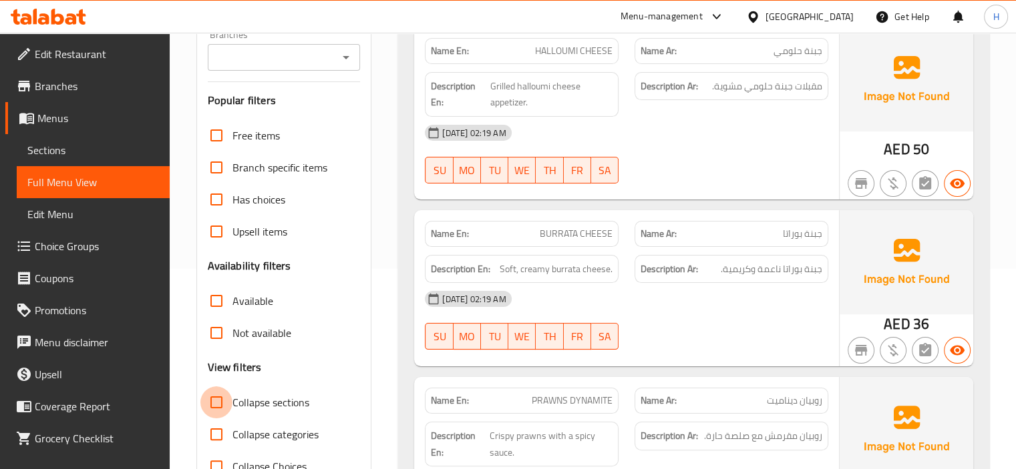
drag, startPoint x: 212, startPoint y: 399, endPoint x: 745, endPoint y: 360, distance: 535.1
click at [212, 399] on input "Collapse sections" at bounding box center [216, 403] width 32 height 32
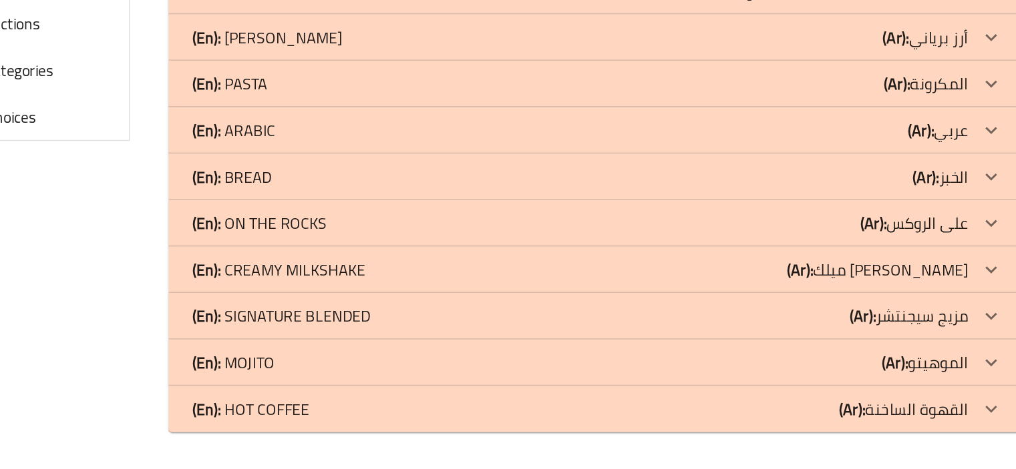
scroll to position [441, 0]
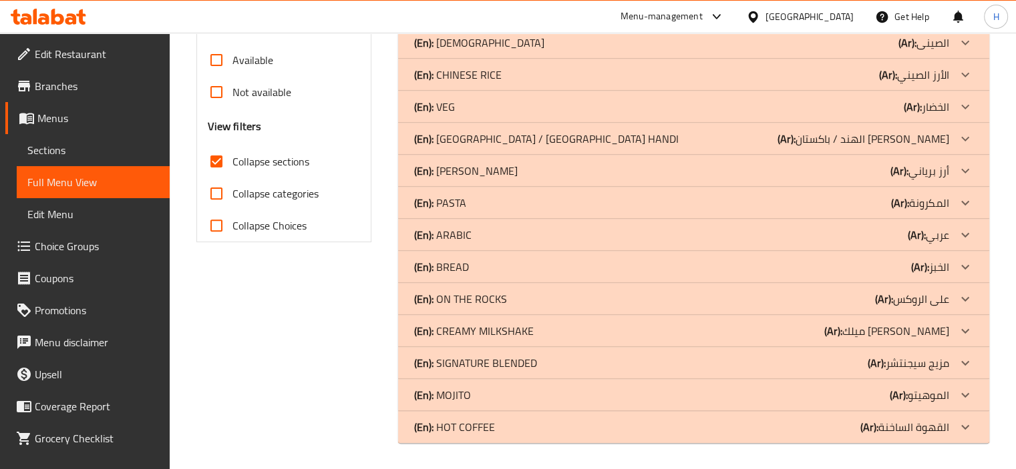
click at [224, 160] on input "Collapse sections" at bounding box center [216, 162] width 32 height 32
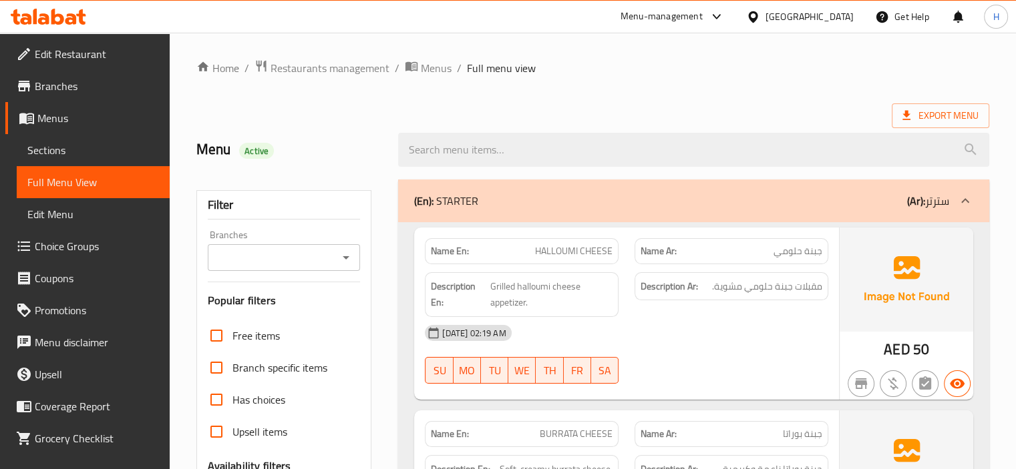
scroll to position [261, 0]
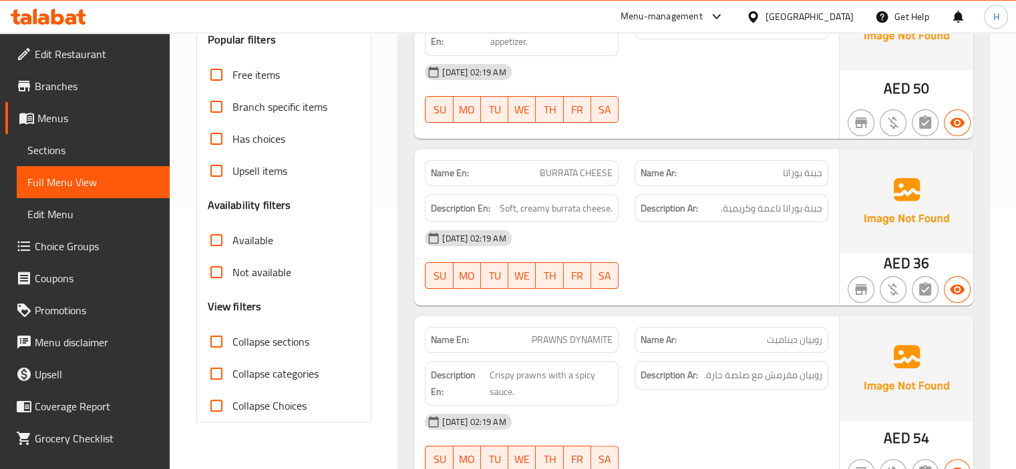
click at [211, 342] on input "Collapse sections" at bounding box center [216, 342] width 32 height 32
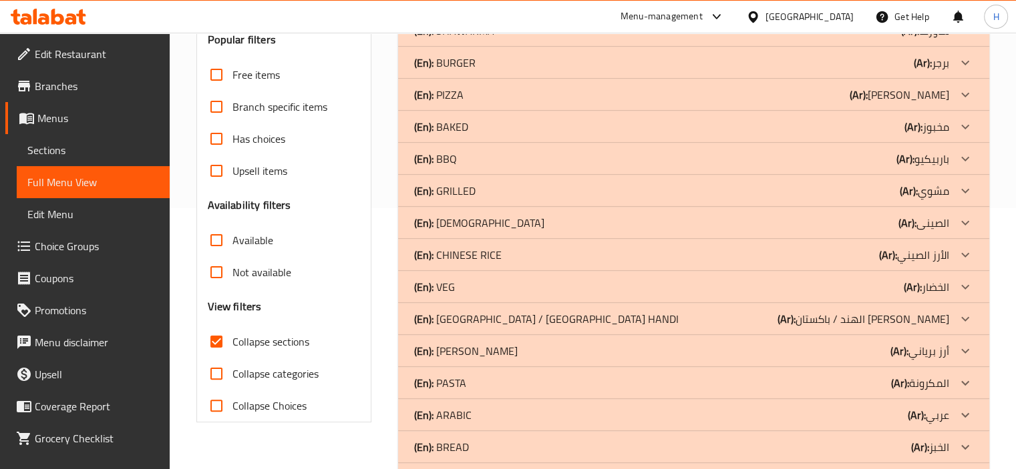
click at [212, 343] on input "Collapse sections" at bounding box center [216, 342] width 32 height 32
checkbox input "false"
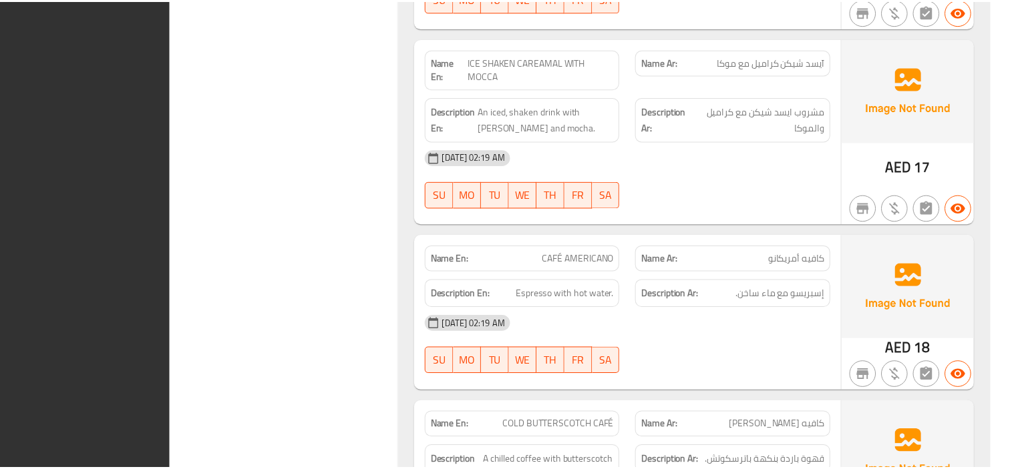
scroll to position [32990, 0]
